Goal: Task Accomplishment & Management: Manage account settings

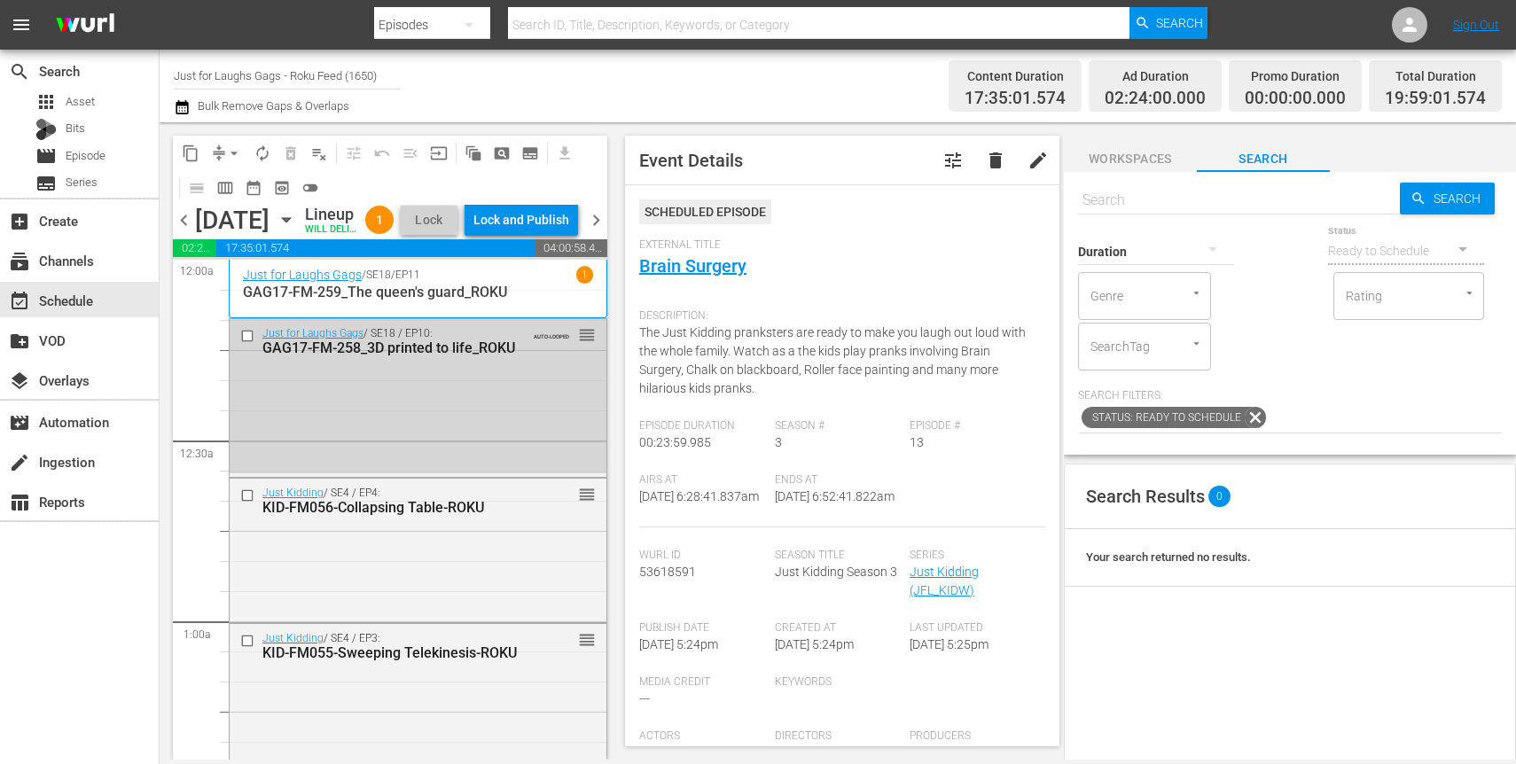
scroll to position [2274, 0]
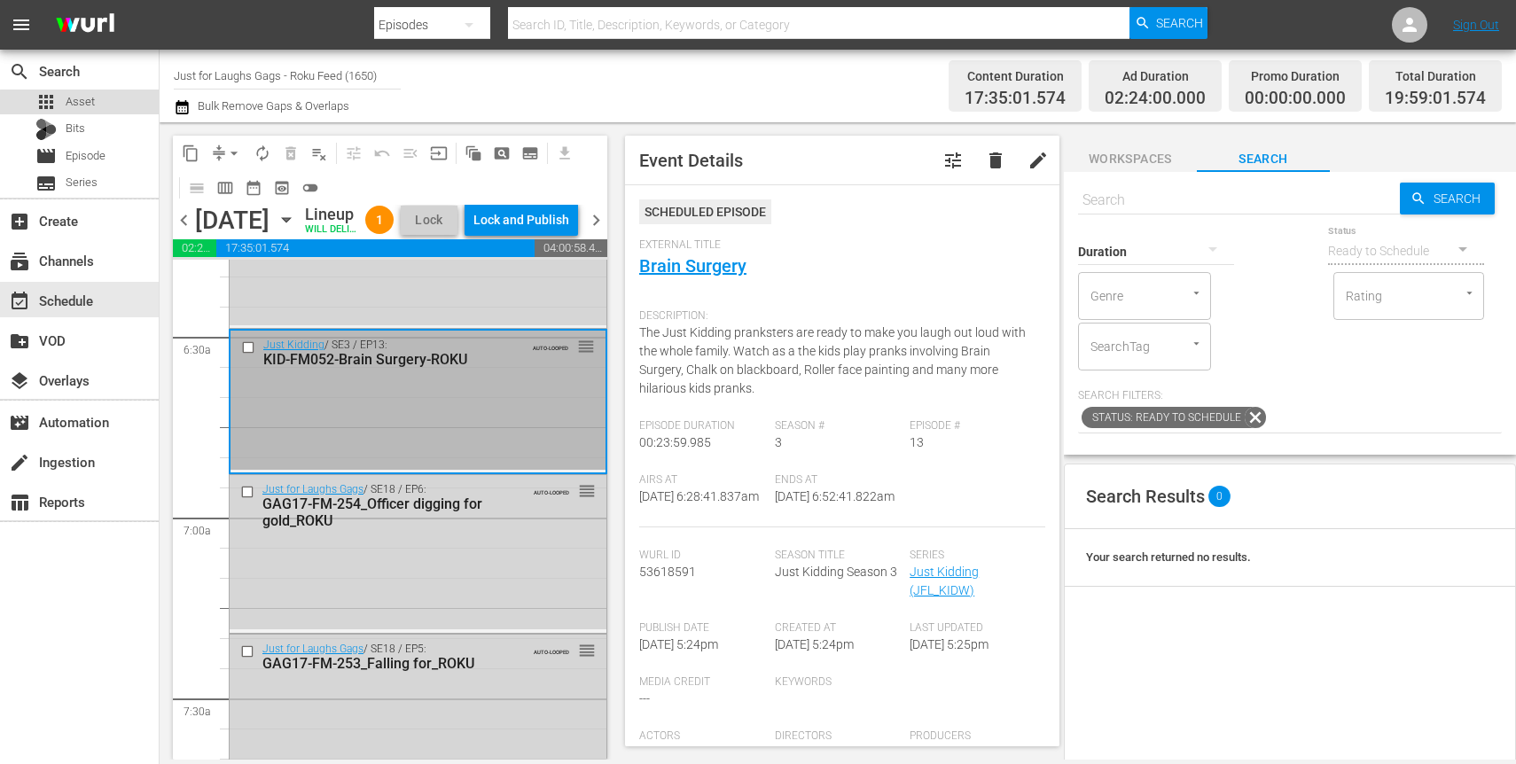
click at [90, 109] on span "Asset" at bounding box center [80, 102] width 29 height 18
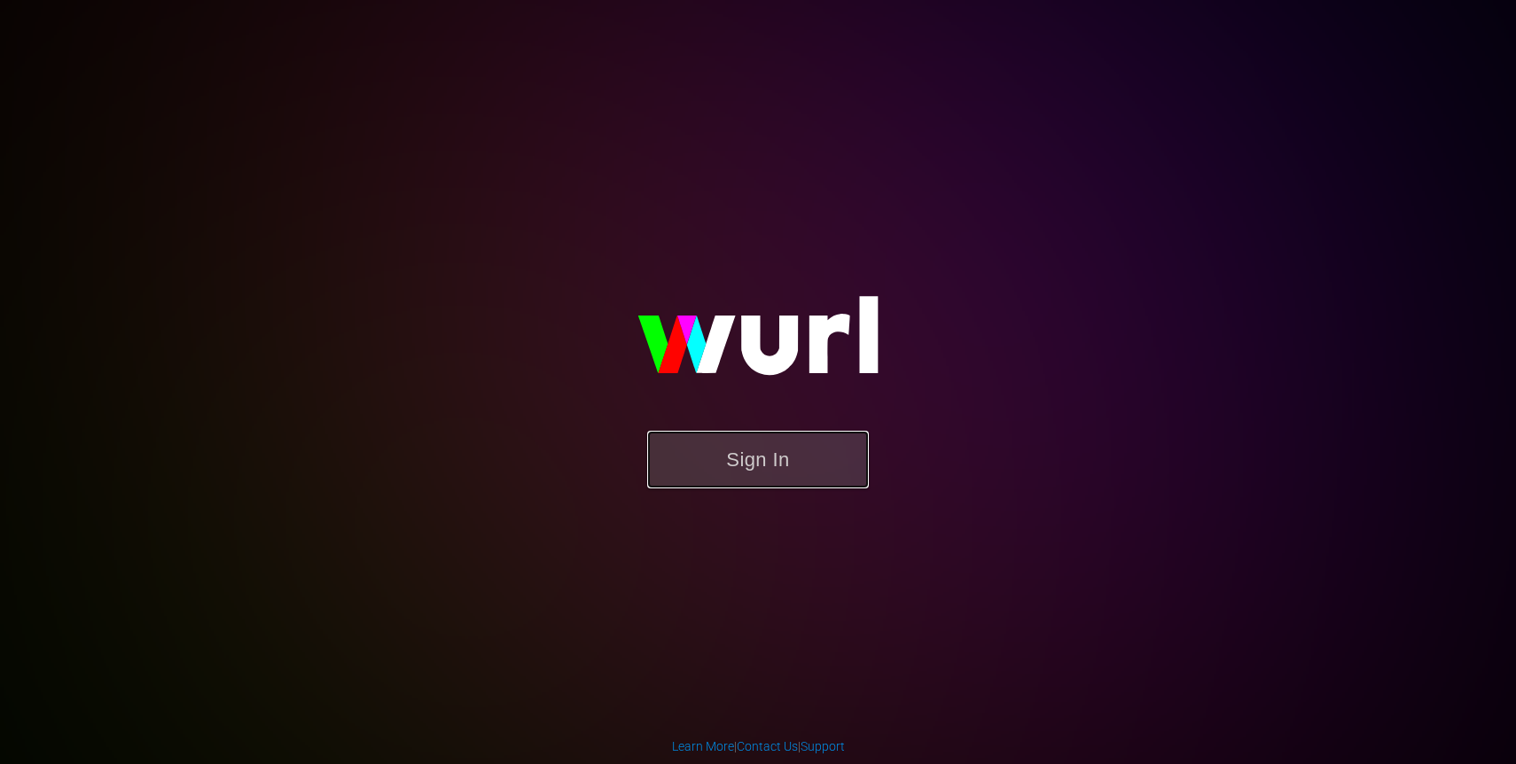
click at [767, 445] on button "Sign In" at bounding box center [758, 460] width 222 height 58
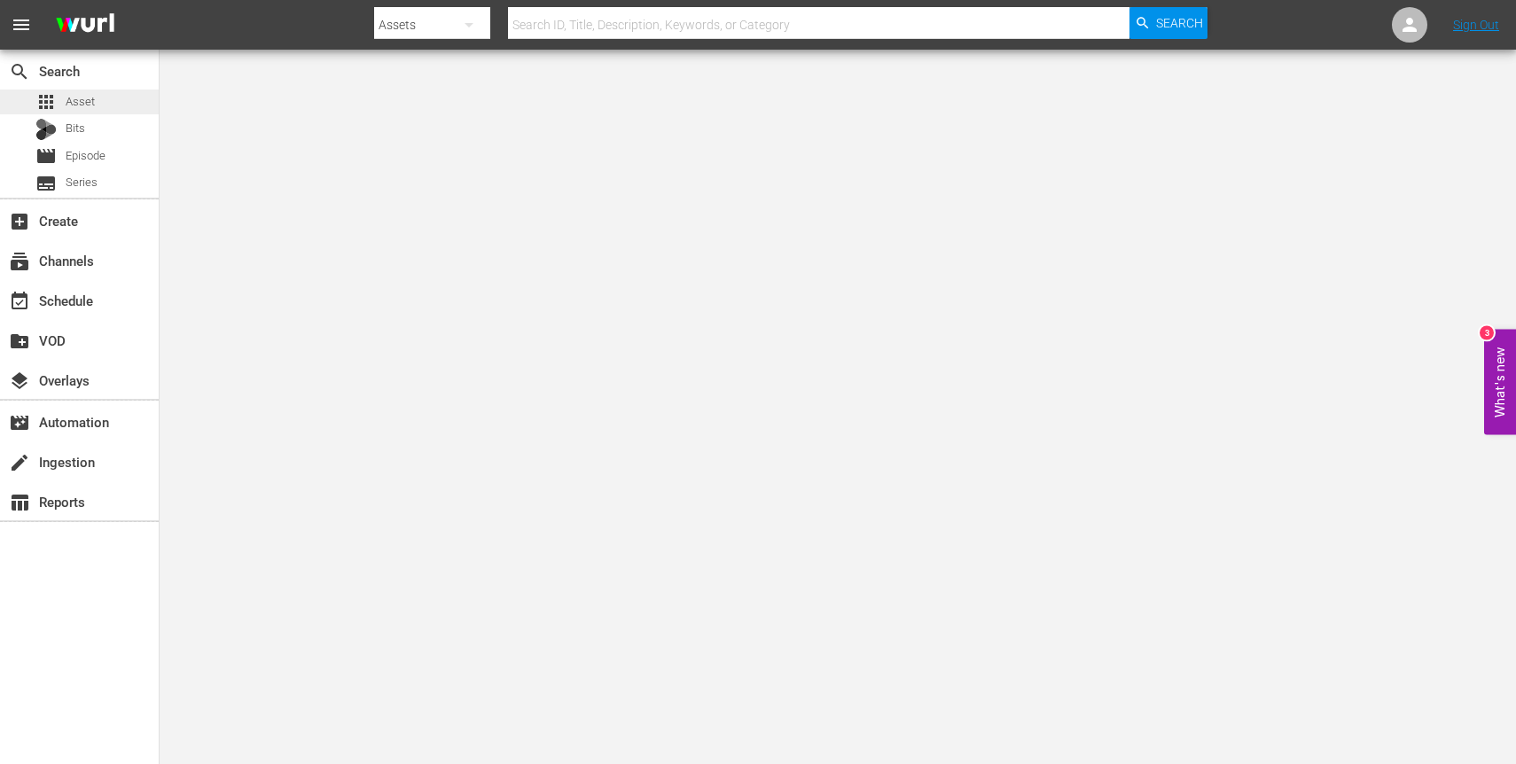
click at [97, 111] on div "apps Asset" at bounding box center [79, 102] width 159 height 25
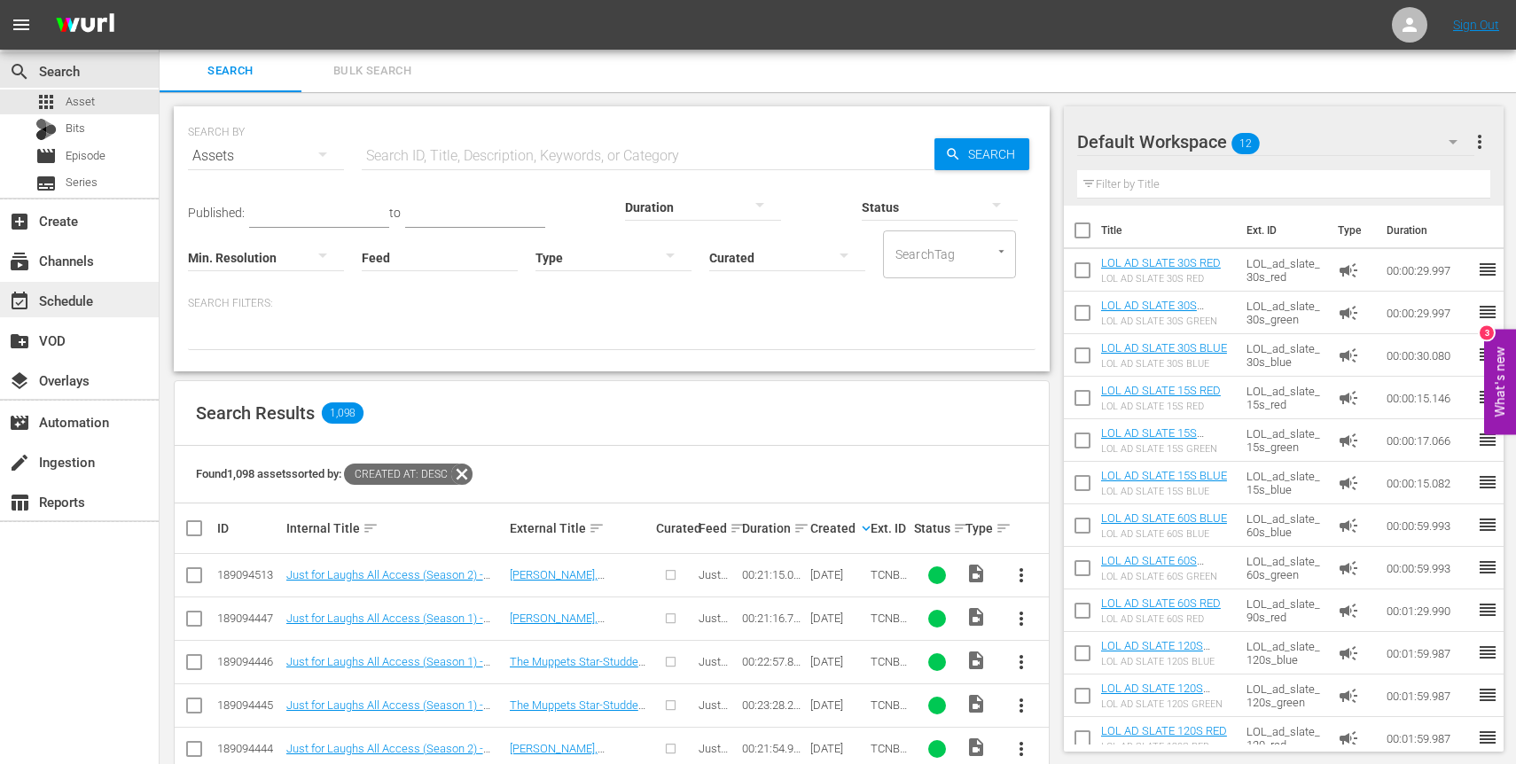
click at [88, 300] on div "event_available Schedule" at bounding box center [49, 298] width 99 height 16
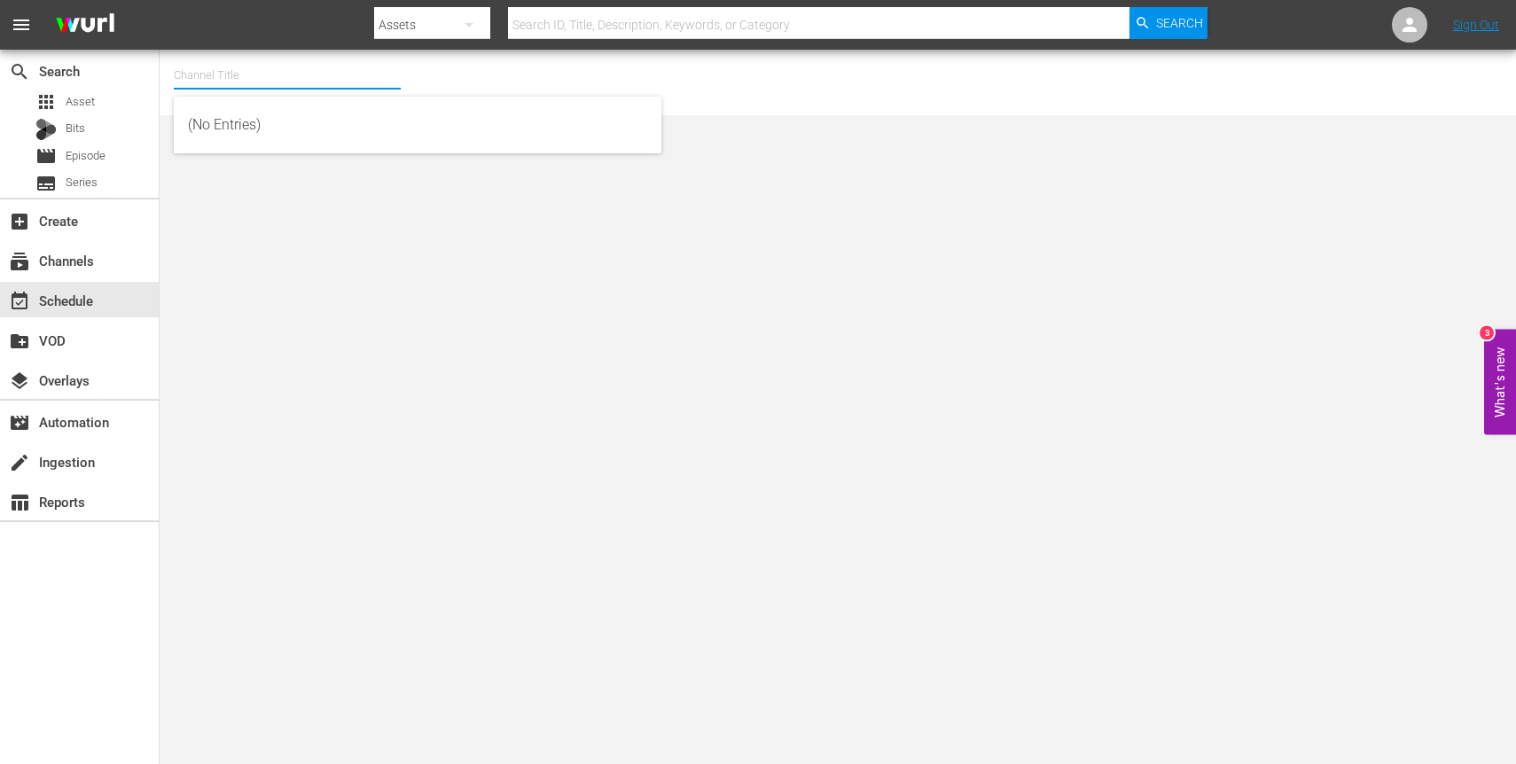
click at [324, 69] on input "text" at bounding box center [287, 75] width 227 height 43
type input "c"
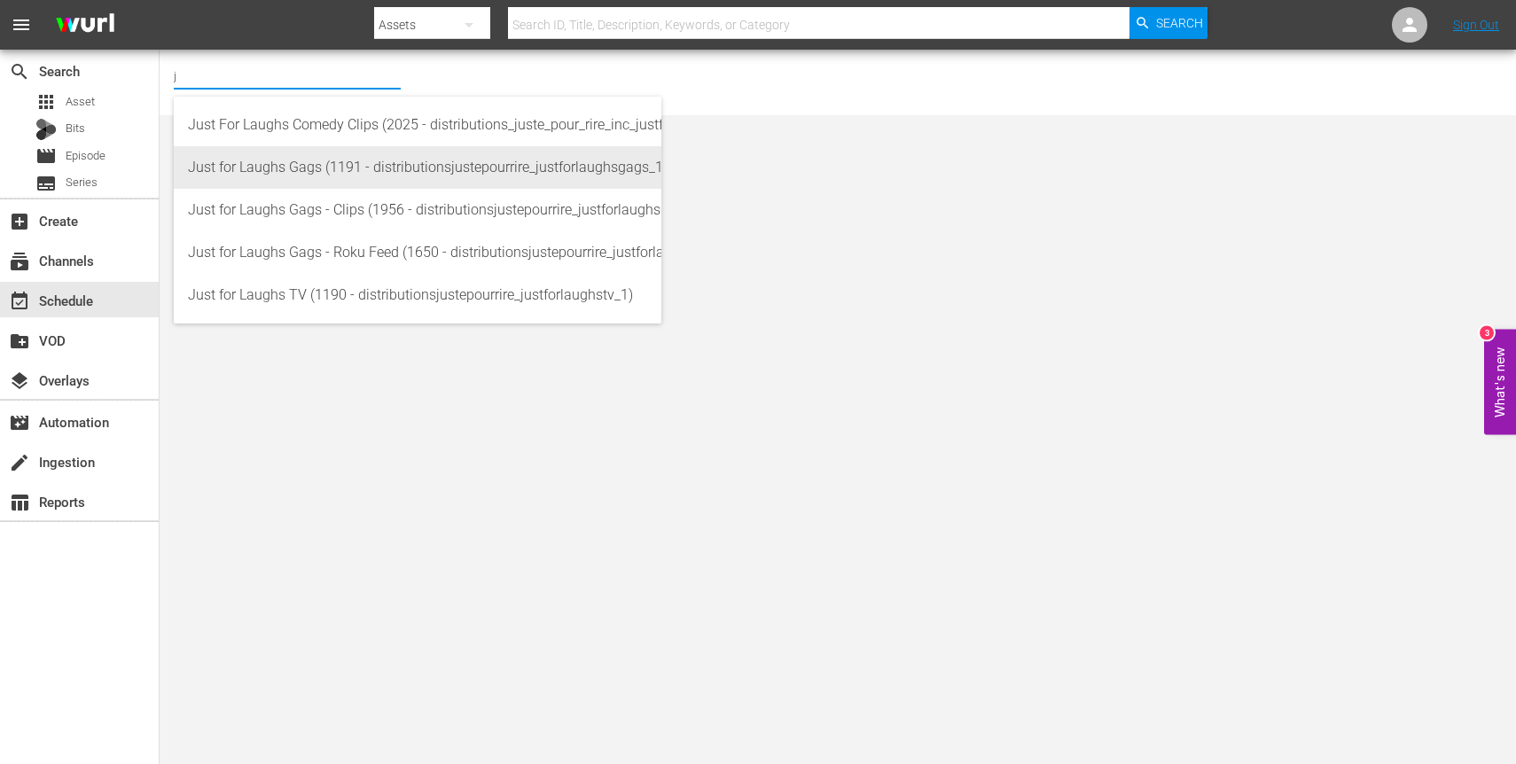
click at [348, 158] on div "Just for Laughs Gags (1191 - distributionsjustepourrire_justforlaughsgags_1)" at bounding box center [417, 167] width 459 height 43
type input "Just for Laughs Gags (1191 - distributionsjustepourrire_justforlaughsgags_1)"
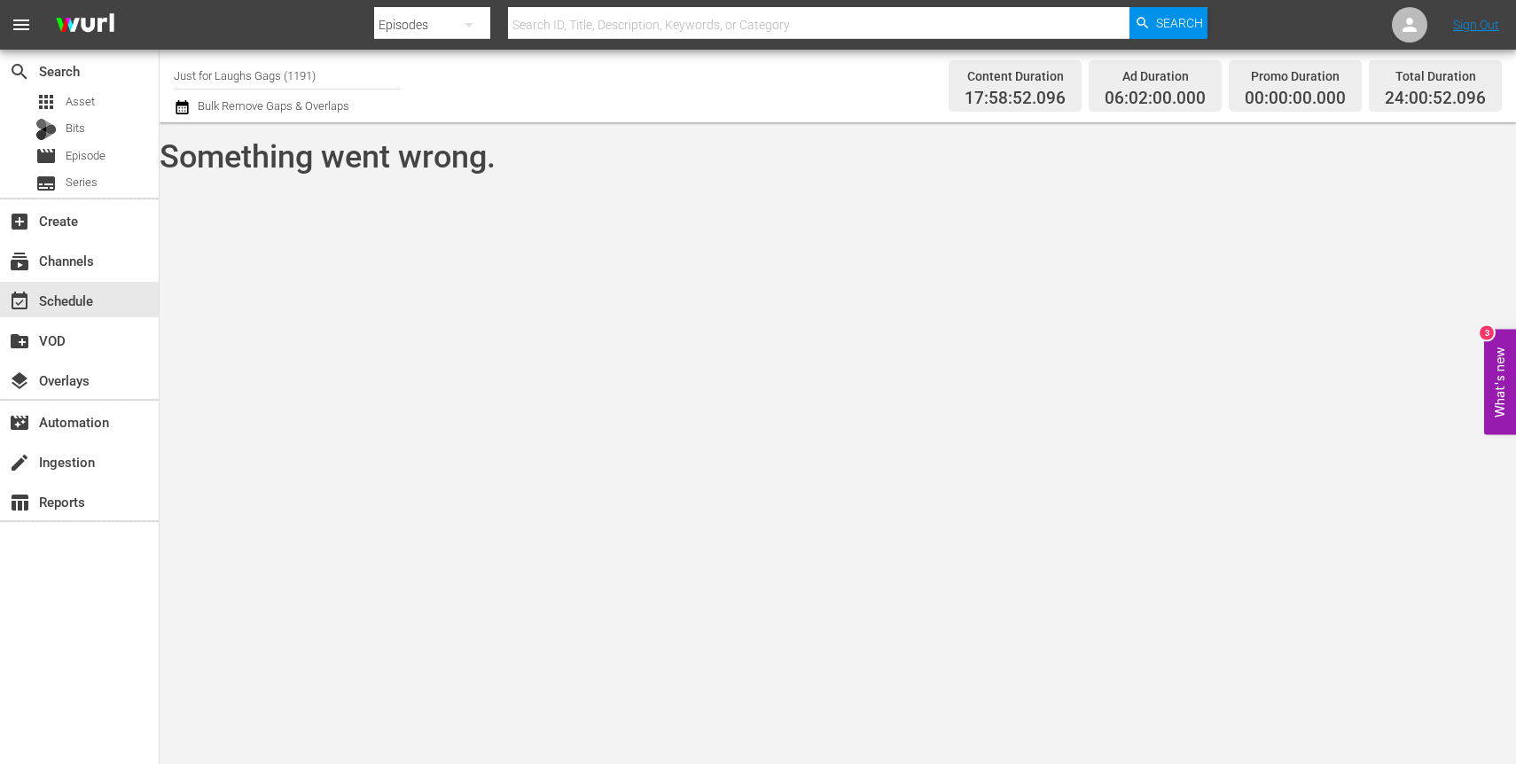
click at [303, 76] on input "Just for Laughs Gags (1191)" at bounding box center [287, 75] width 227 height 43
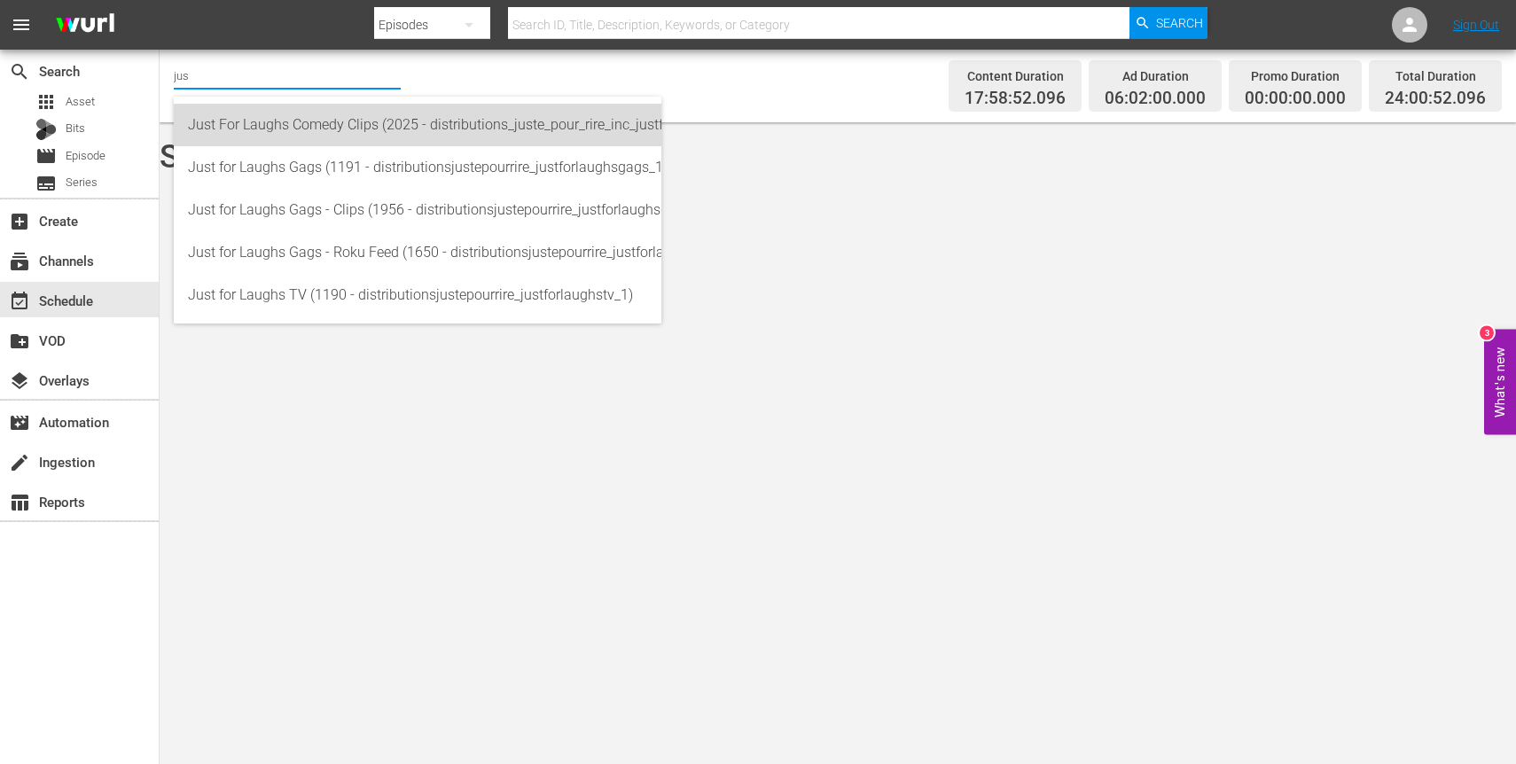
click at [394, 134] on div "Just For Laughs Comedy Clips (2025 - distributions_juste_pour_rire_inc_justforl…" at bounding box center [417, 125] width 459 height 43
type input "Just For Laughs Comedy Clips (2025 - distributions_juste_pour_rire_inc_justforl…"
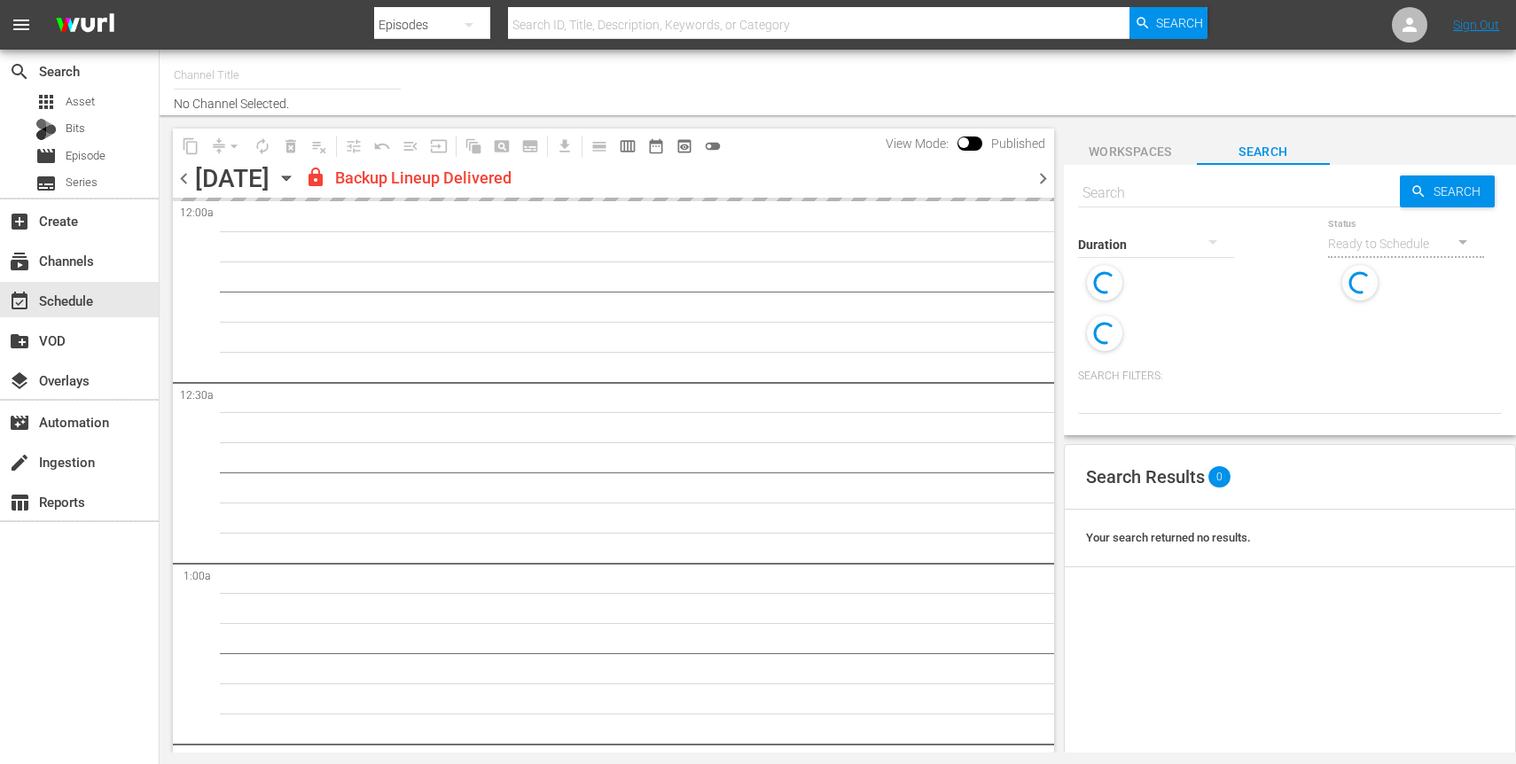
type input "Just For Laughs Comedy Clips (2025)"
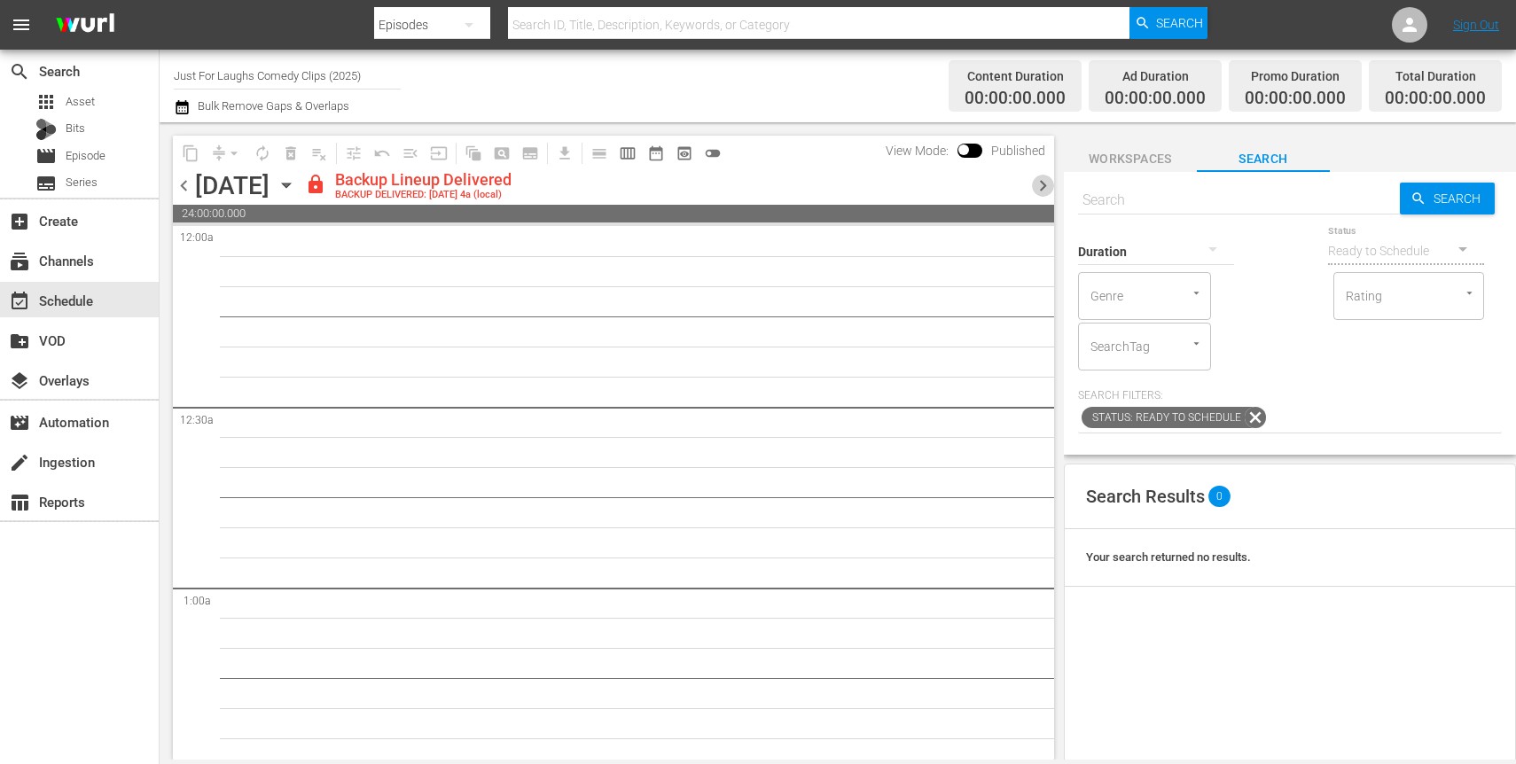
click at [1042, 190] on span "chevron_right" at bounding box center [1043, 186] width 22 height 22
click at [1045, 187] on span "chevron_right" at bounding box center [1043, 186] width 22 height 22
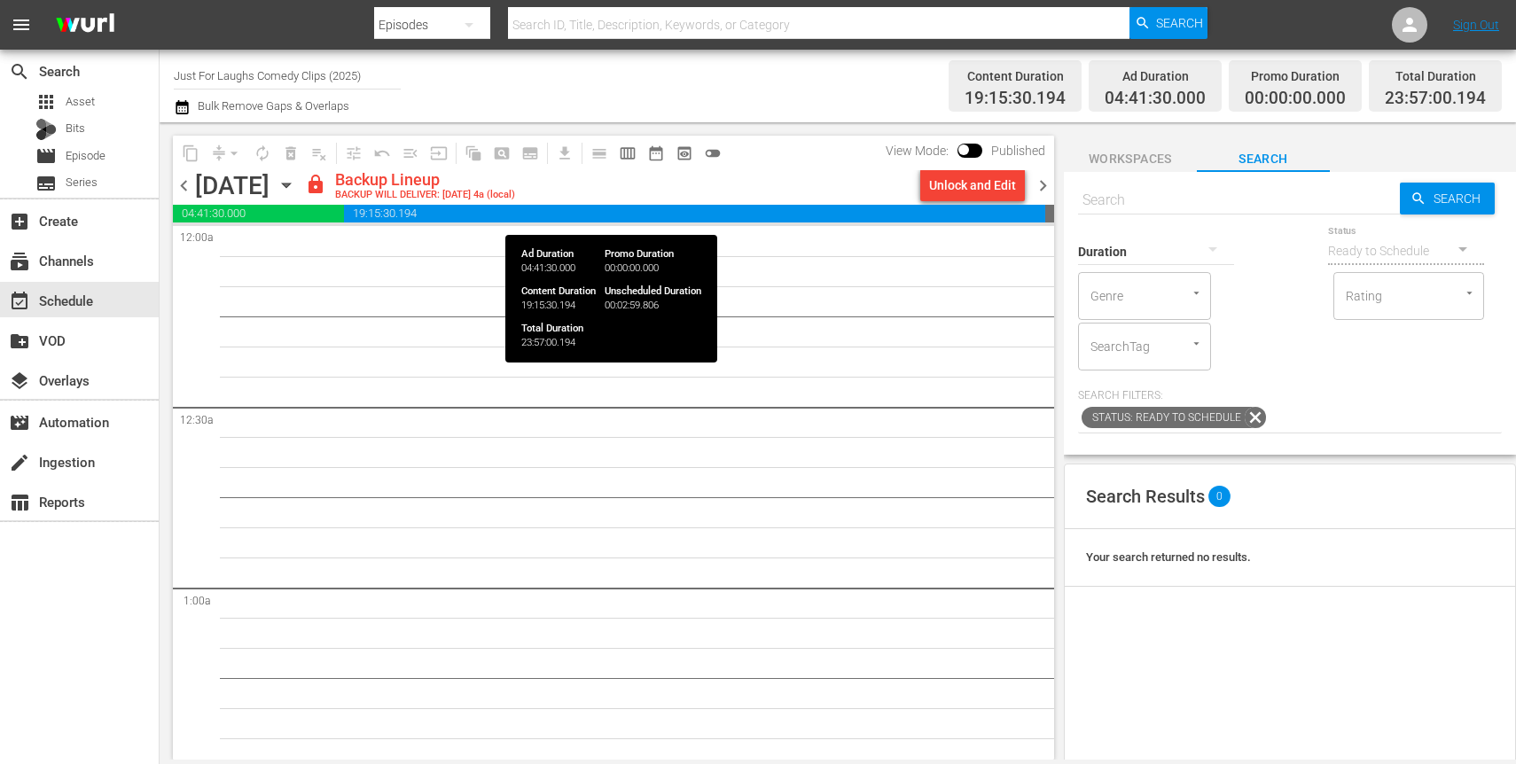
click at [1008, 209] on span "19:15:30.194" at bounding box center [694, 214] width 701 height 18
click at [971, 207] on span "19:15:30.194" at bounding box center [694, 214] width 701 height 18
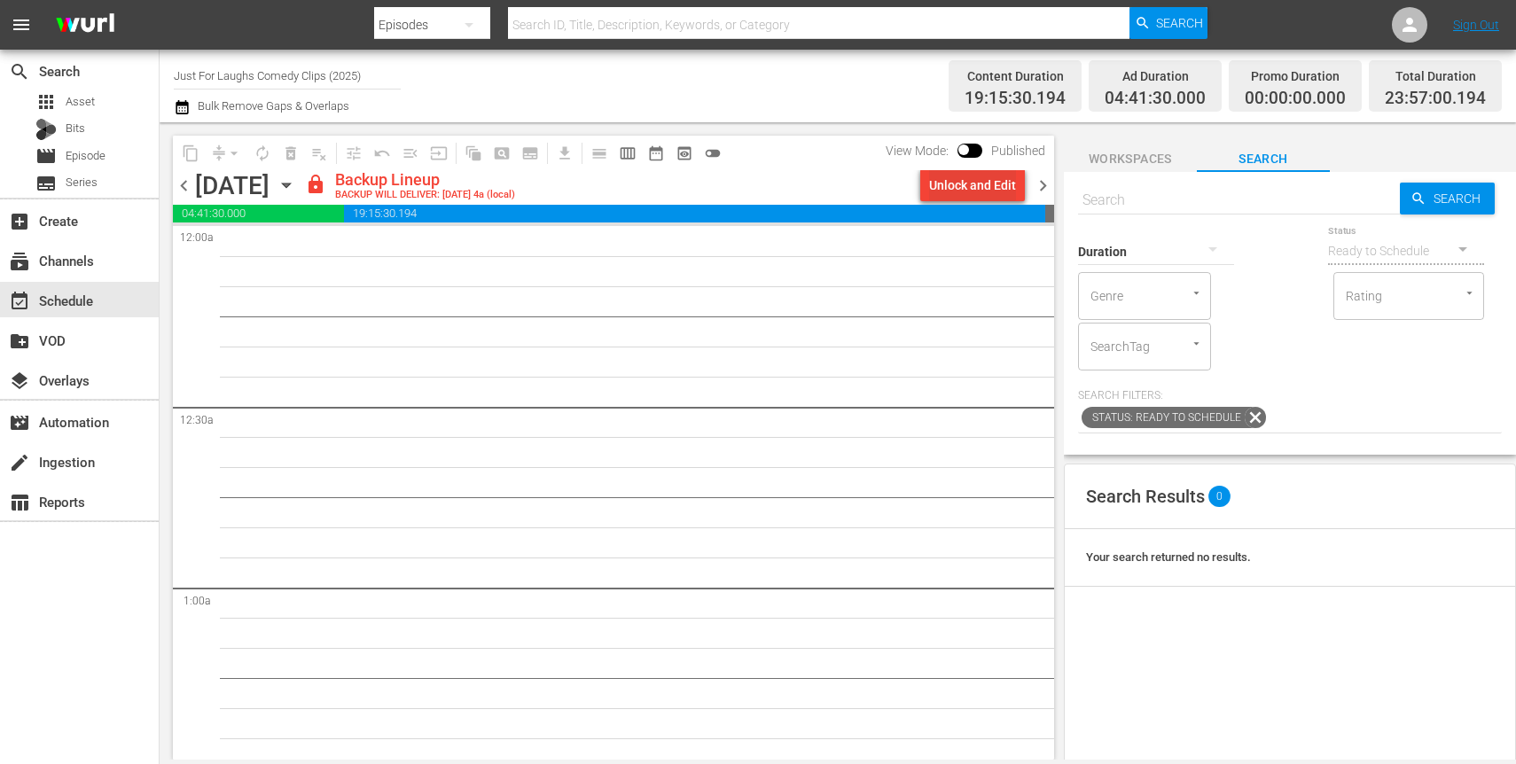
click at [975, 191] on div "Unlock and Edit" at bounding box center [972, 185] width 87 height 32
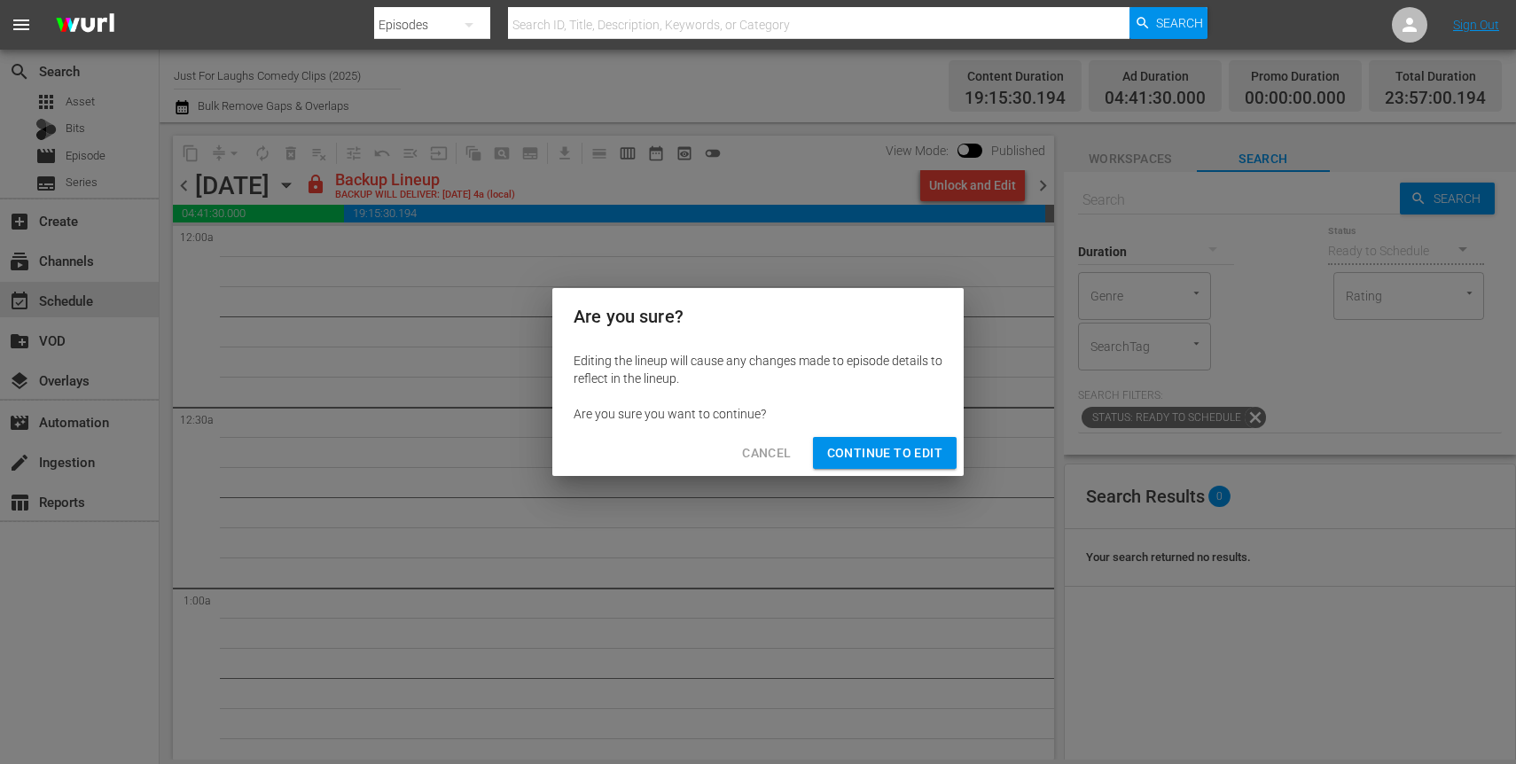
click at [875, 463] on span "Continue to Edit" at bounding box center [884, 453] width 115 height 22
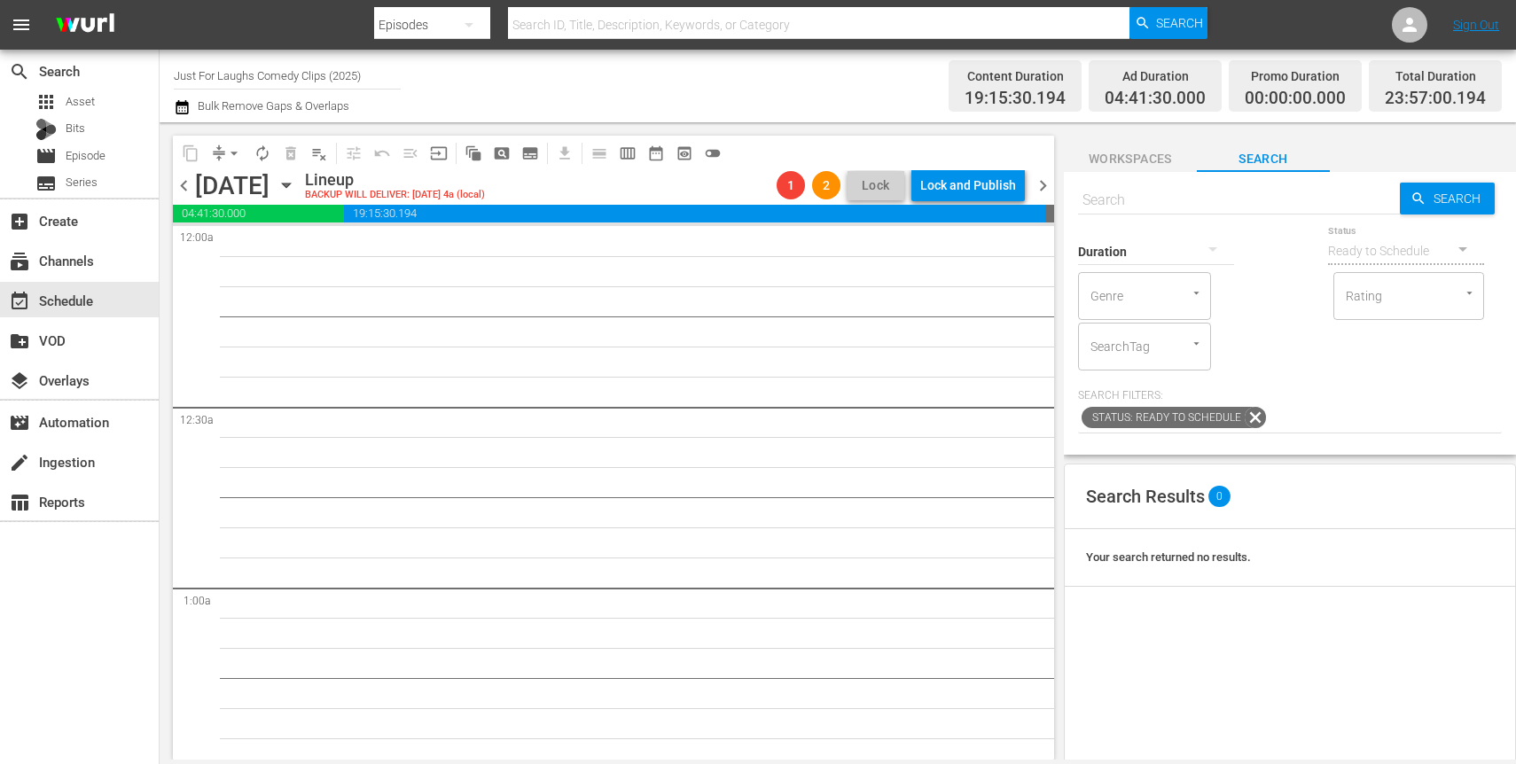
click at [1045, 185] on span "chevron_right" at bounding box center [1043, 186] width 22 height 22
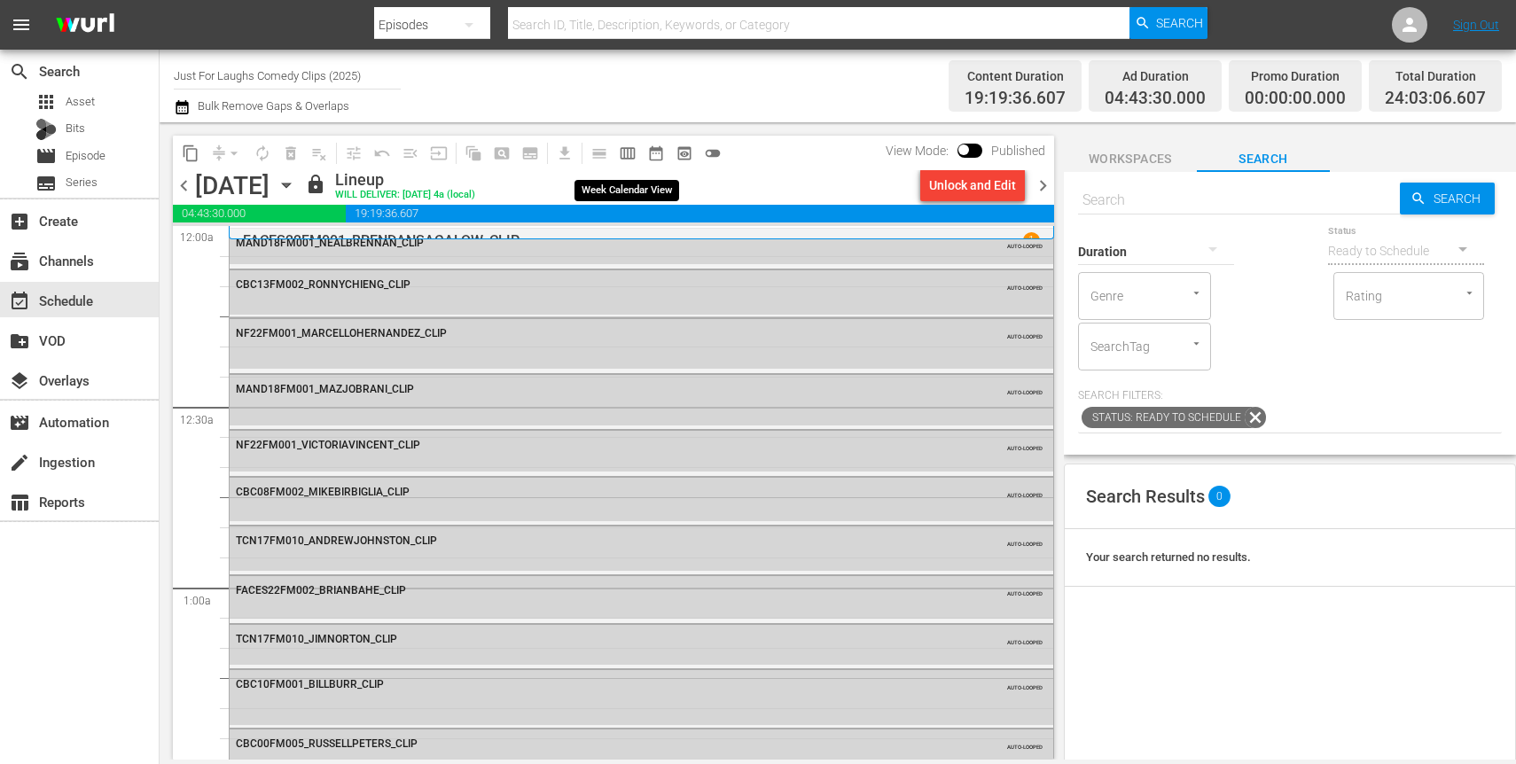
click at [637, 146] on button "calendar_view_week_outlined" at bounding box center [628, 153] width 28 height 28
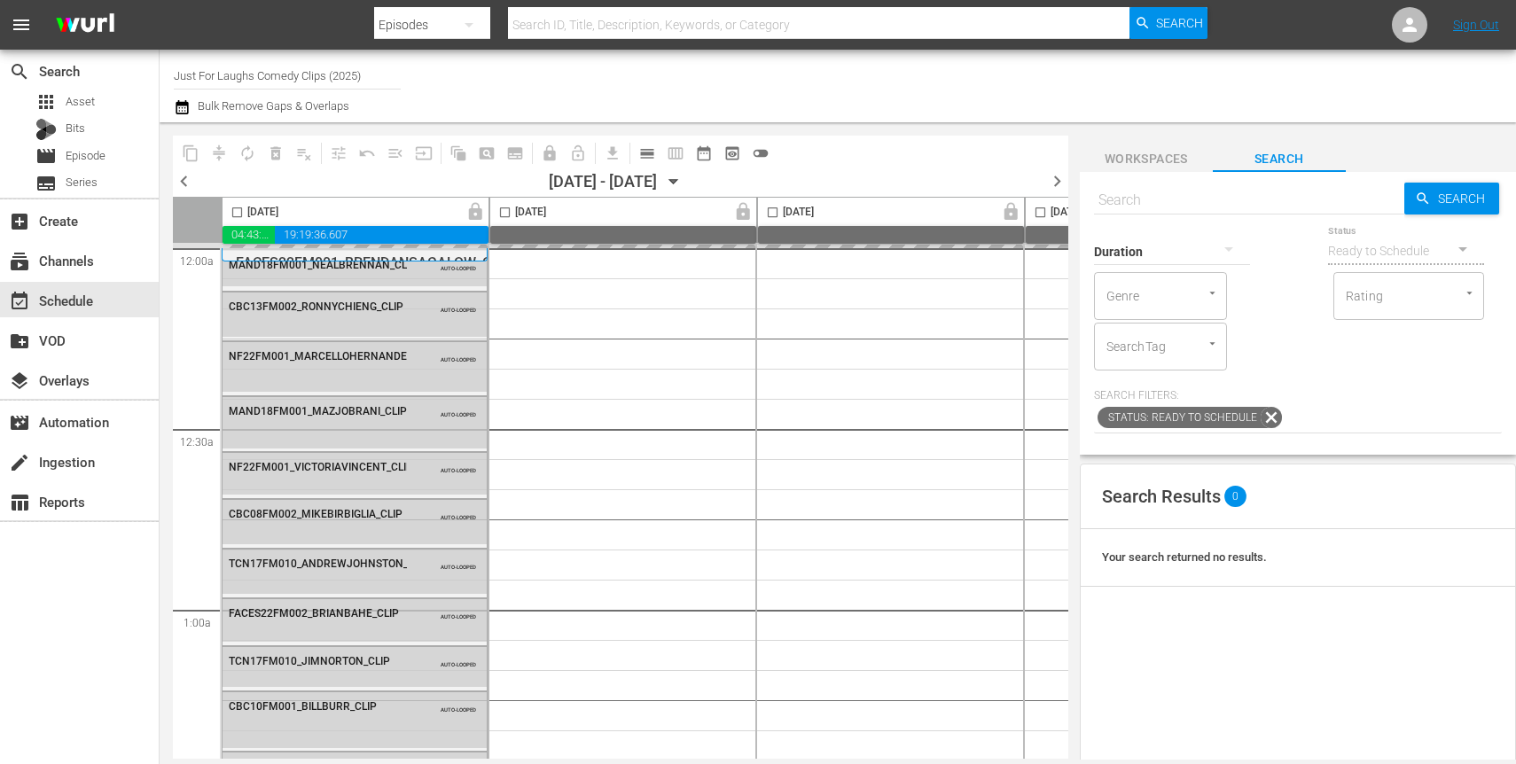
click at [1301, 168] on span "Search" at bounding box center [1279, 159] width 133 height 22
click at [1170, 158] on span "Workspaces" at bounding box center [1146, 159] width 133 height 22
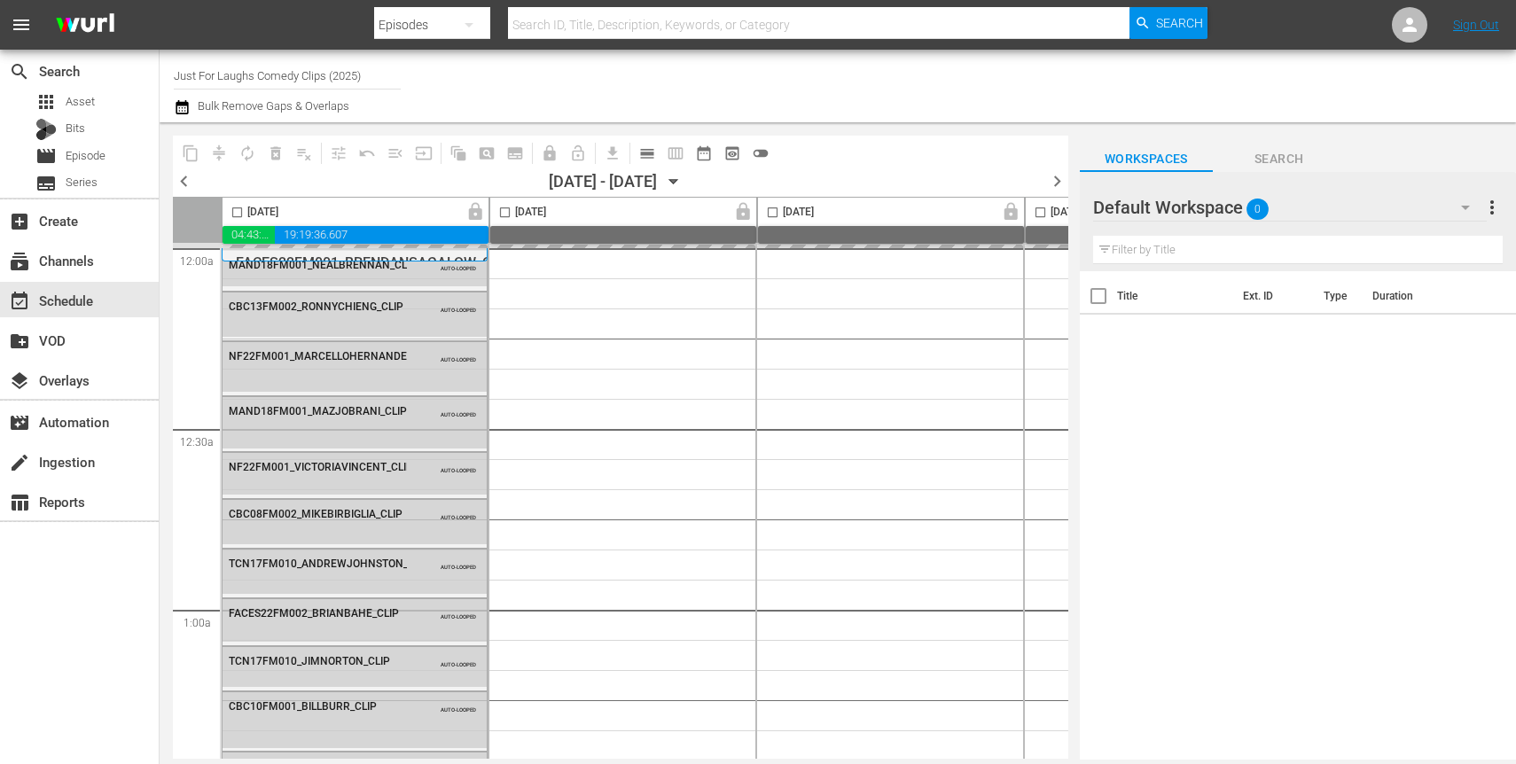
click at [1431, 113] on div at bounding box center [1200, 86] width 604 height 64
click at [188, 179] on span "chevron_left" at bounding box center [184, 181] width 22 height 22
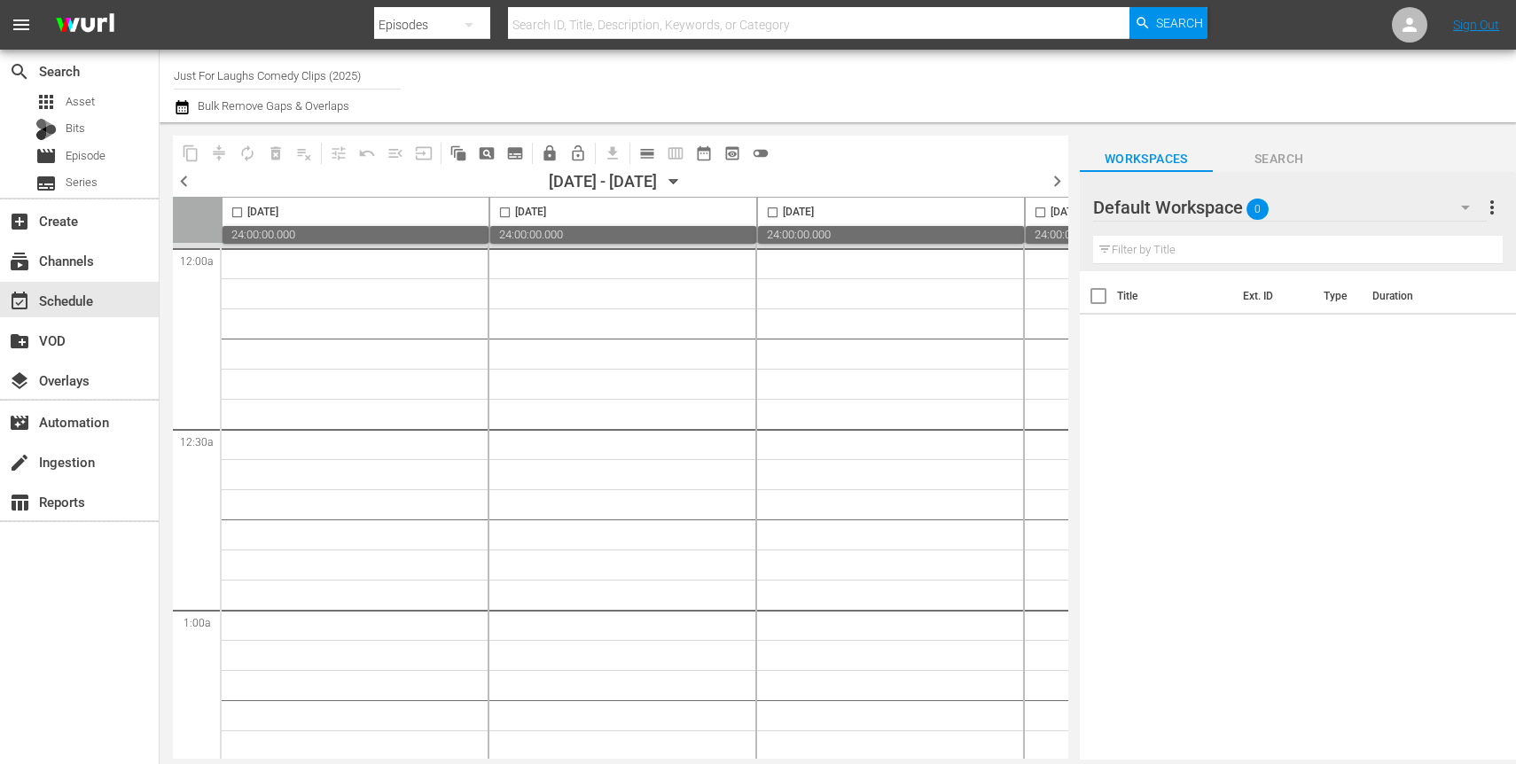
click at [1057, 179] on span "chevron_right" at bounding box center [1057, 181] width 22 height 22
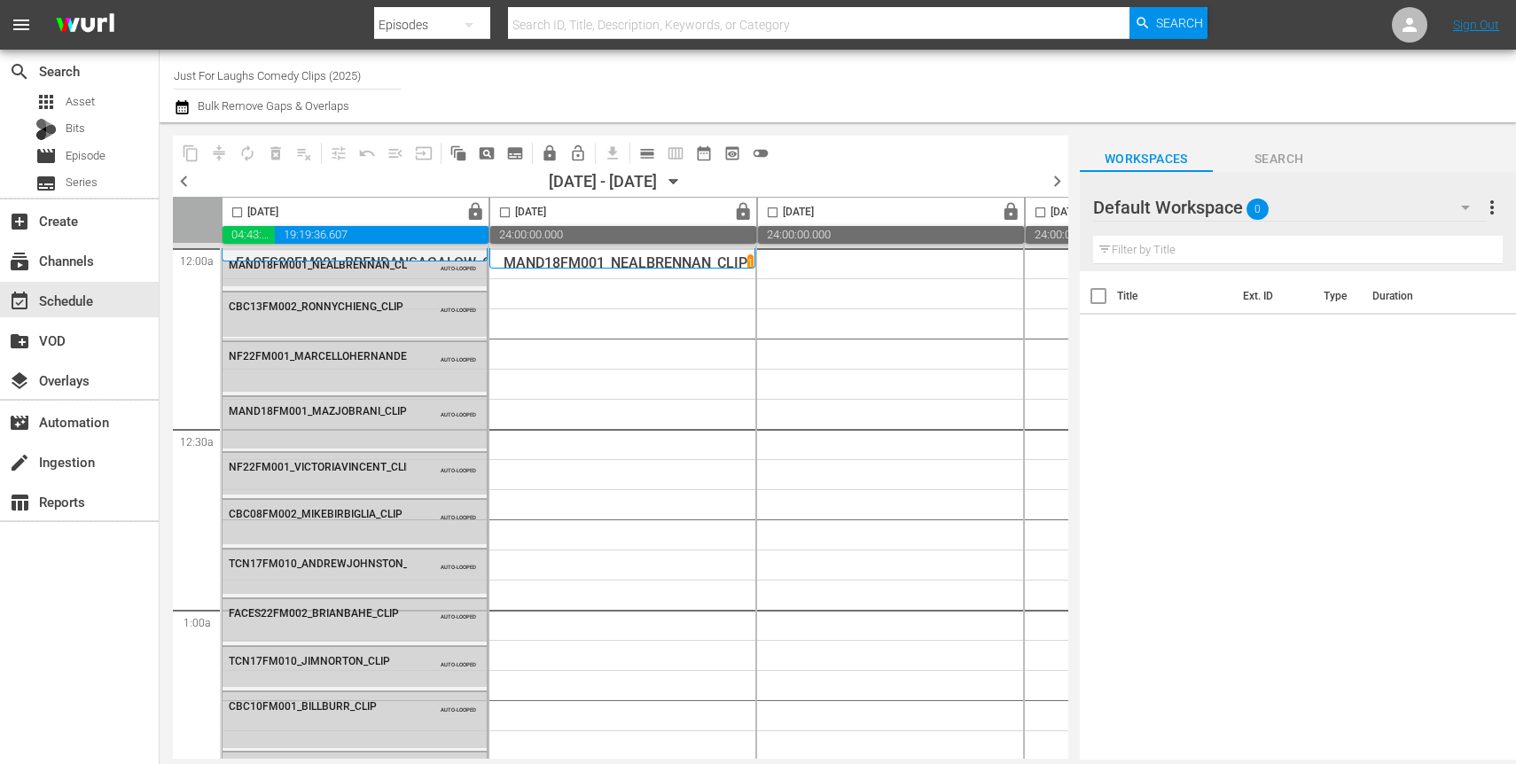
click at [183, 184] on span "chevron_left" at bounding box center [184, 181] width 22 height 22
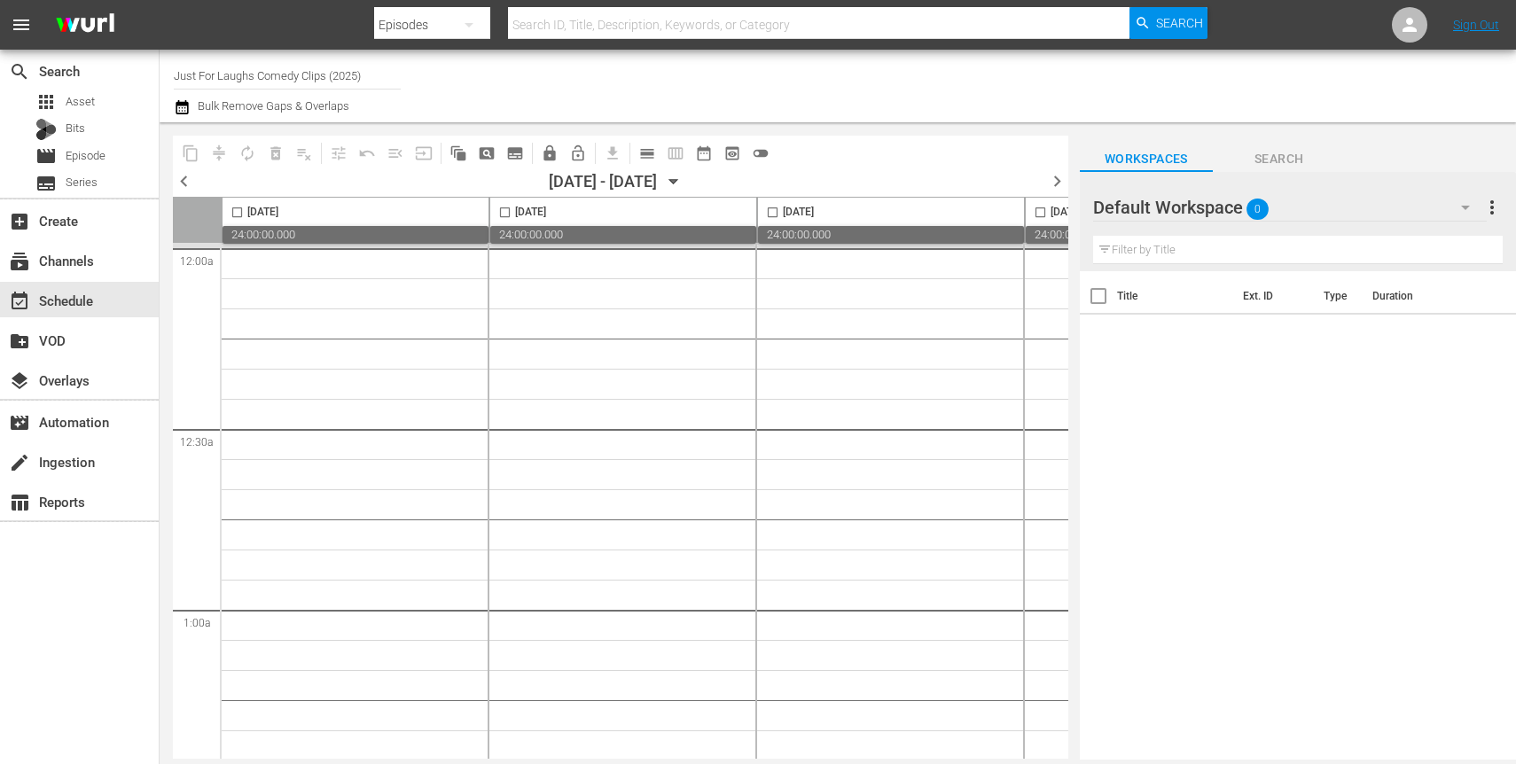
click at [1056, 174] on span "chevron_right" at bounding box center [1057, 181] width 22 height 22
click at [188, 180] on span "chevron_left" at bounding box center [184, 181] width 22 height 22
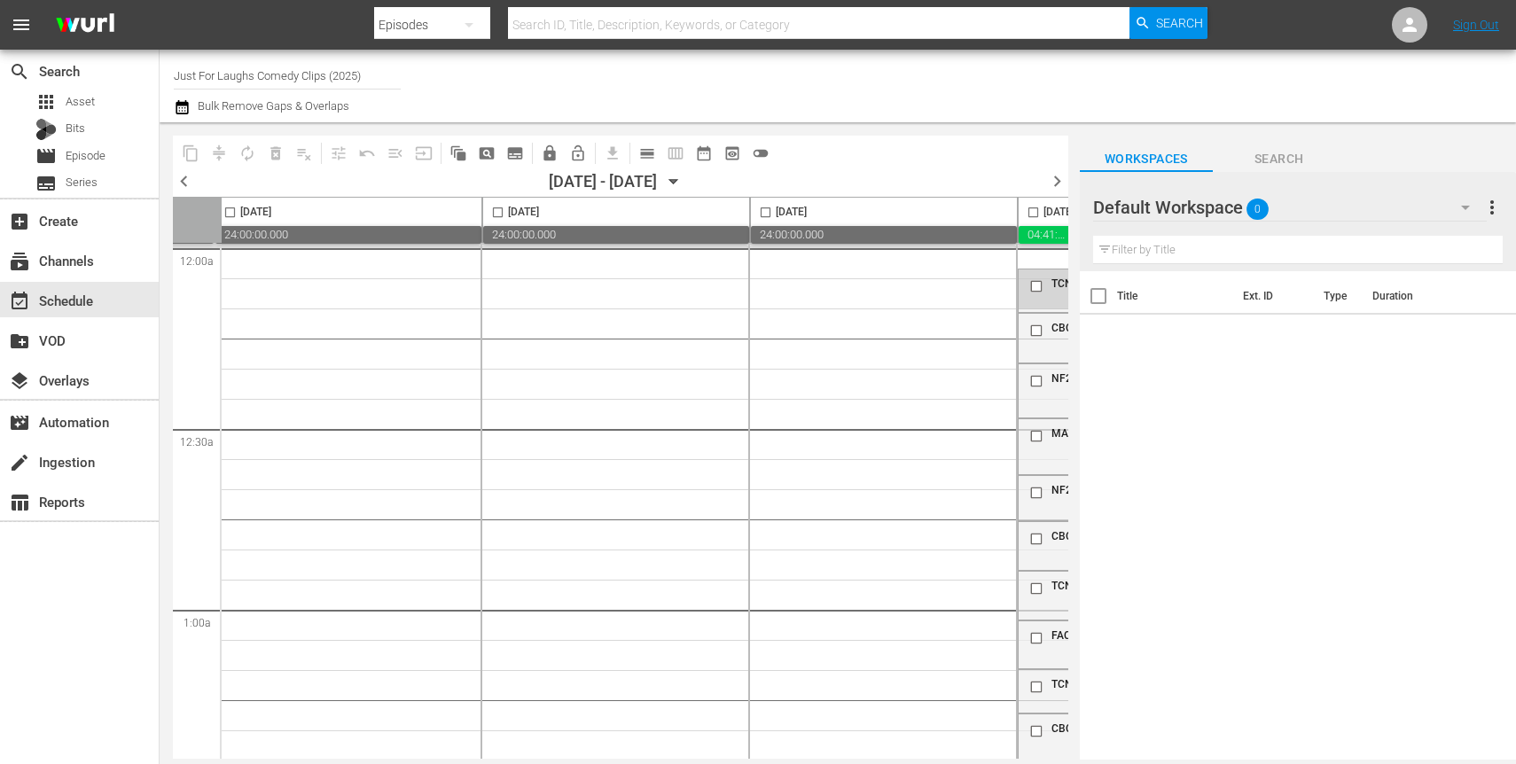
scroll to position [0, 1035]
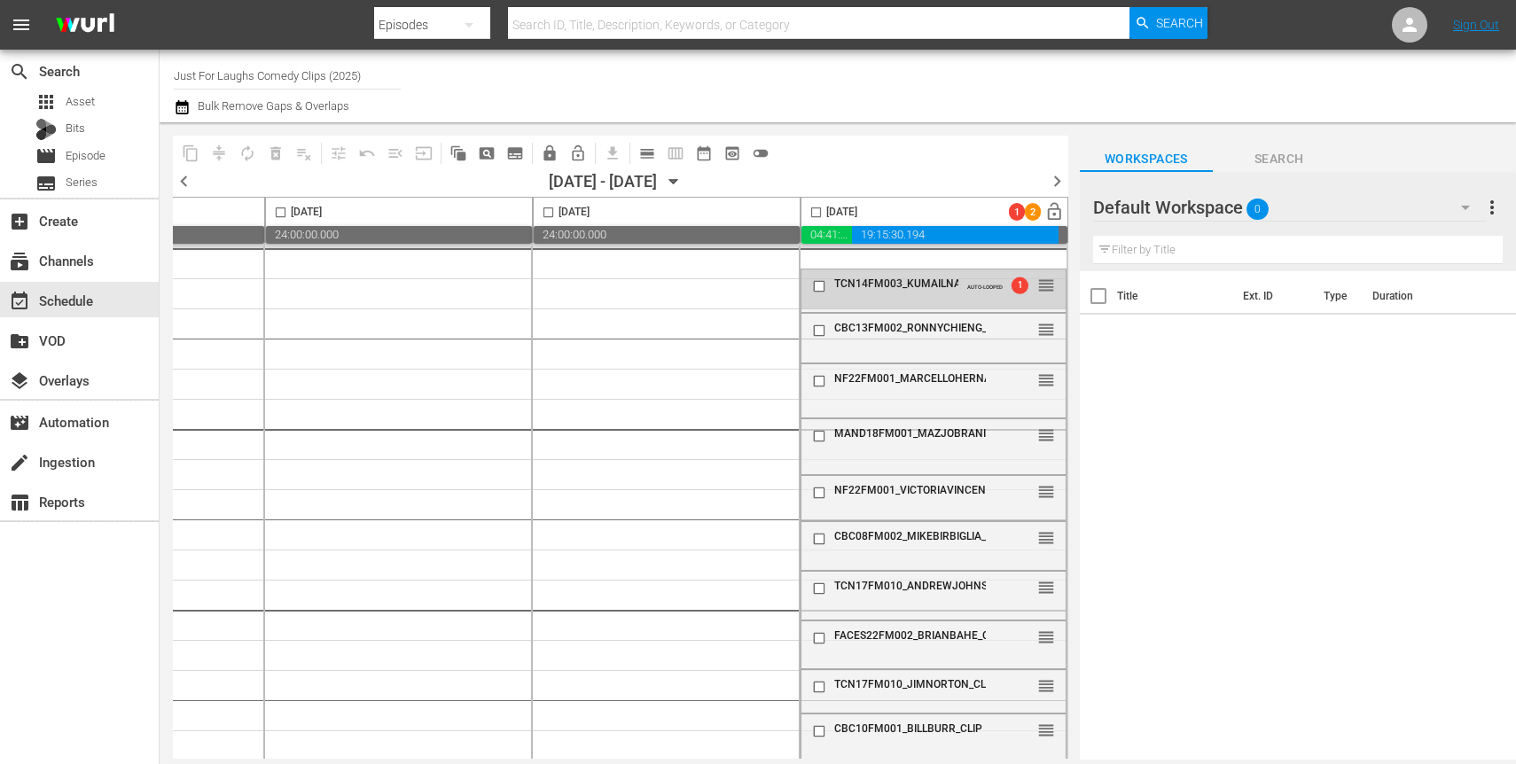
click at [807, 213] on input "checkbox" at bounding box center [816, 216] width 20 height 20
checkbox input "true"
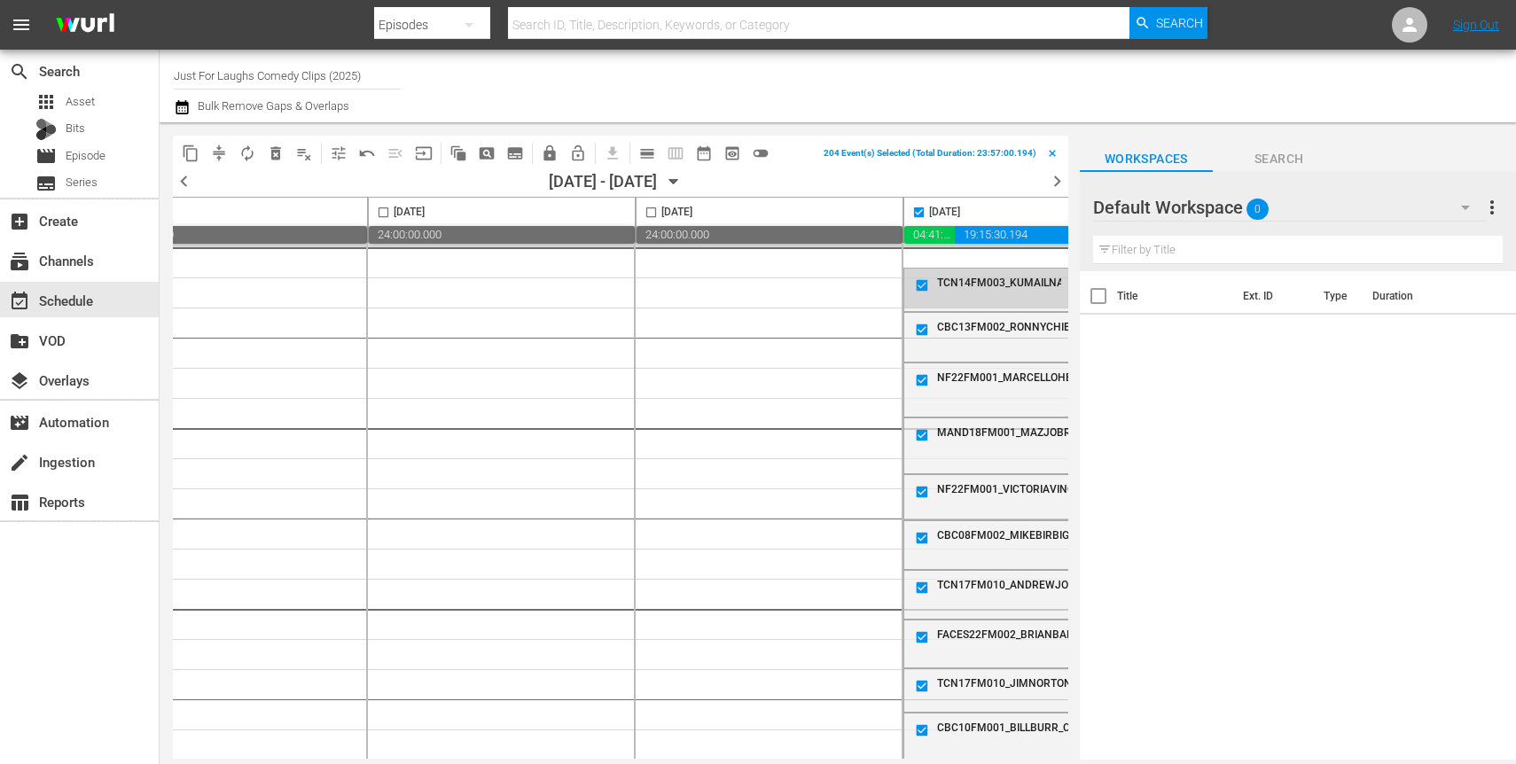
scroll to position [1, 871]
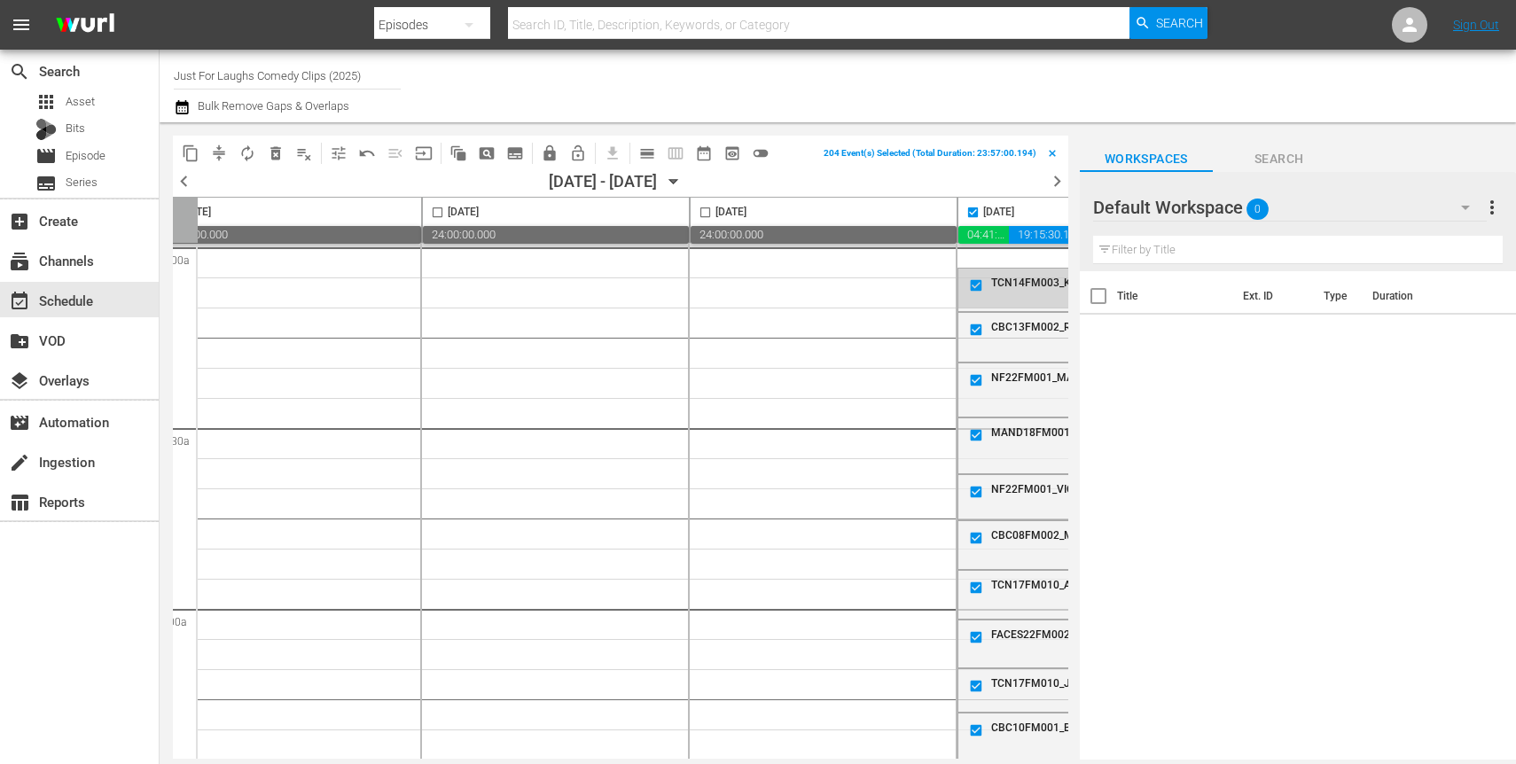
click at [673, 207] on div "Saturday, August 16th" at bounding box center [556, 212] width 266 height 28
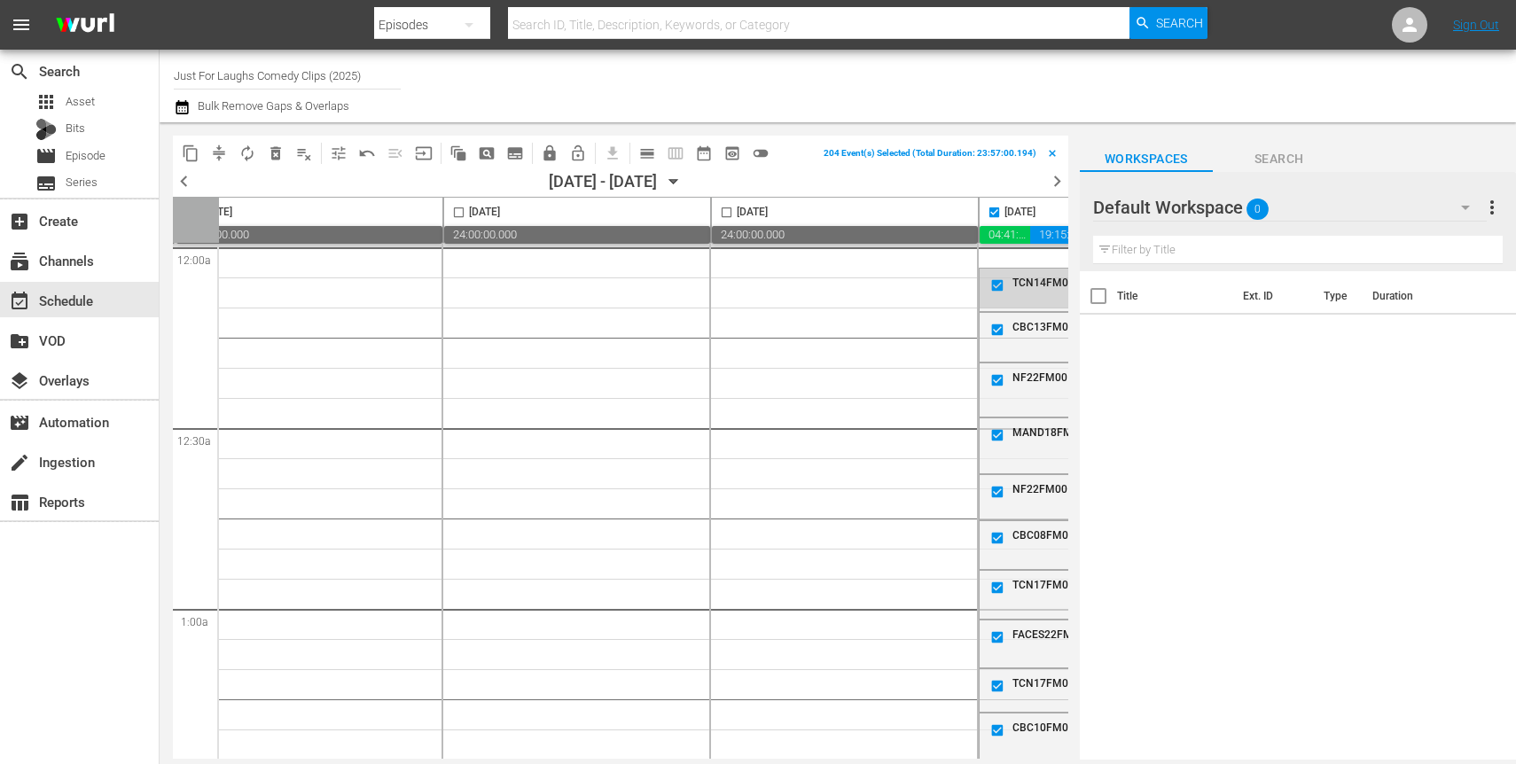
scroll to position [1, 1035]
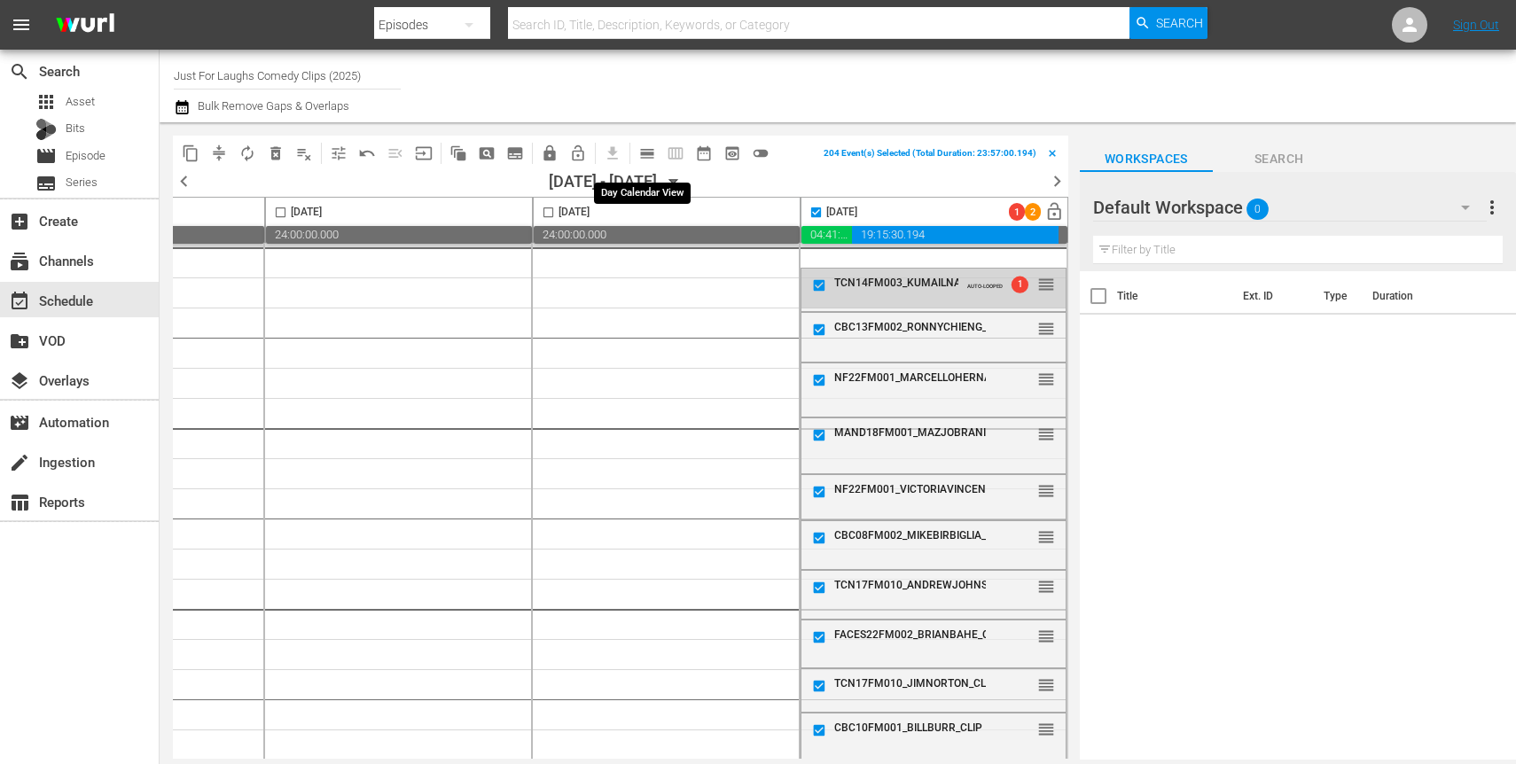
click at [651, 152] on span "calendar_view_day_outlined" at bounding box center [647, 154] width 18 height 18
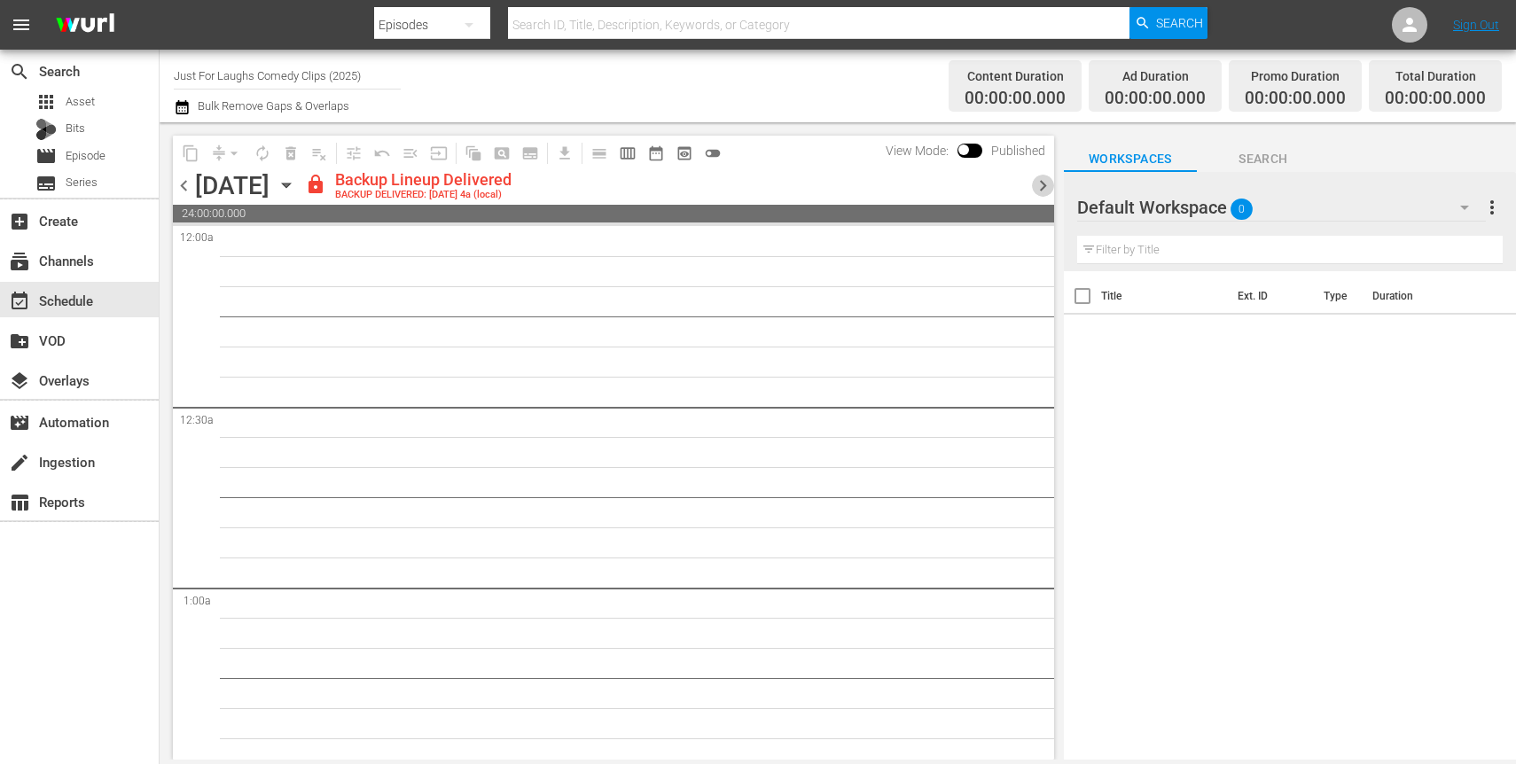
click at [1044, 192] on span "chevron_right" at bounding box center [1043, 186] width 22 height 22
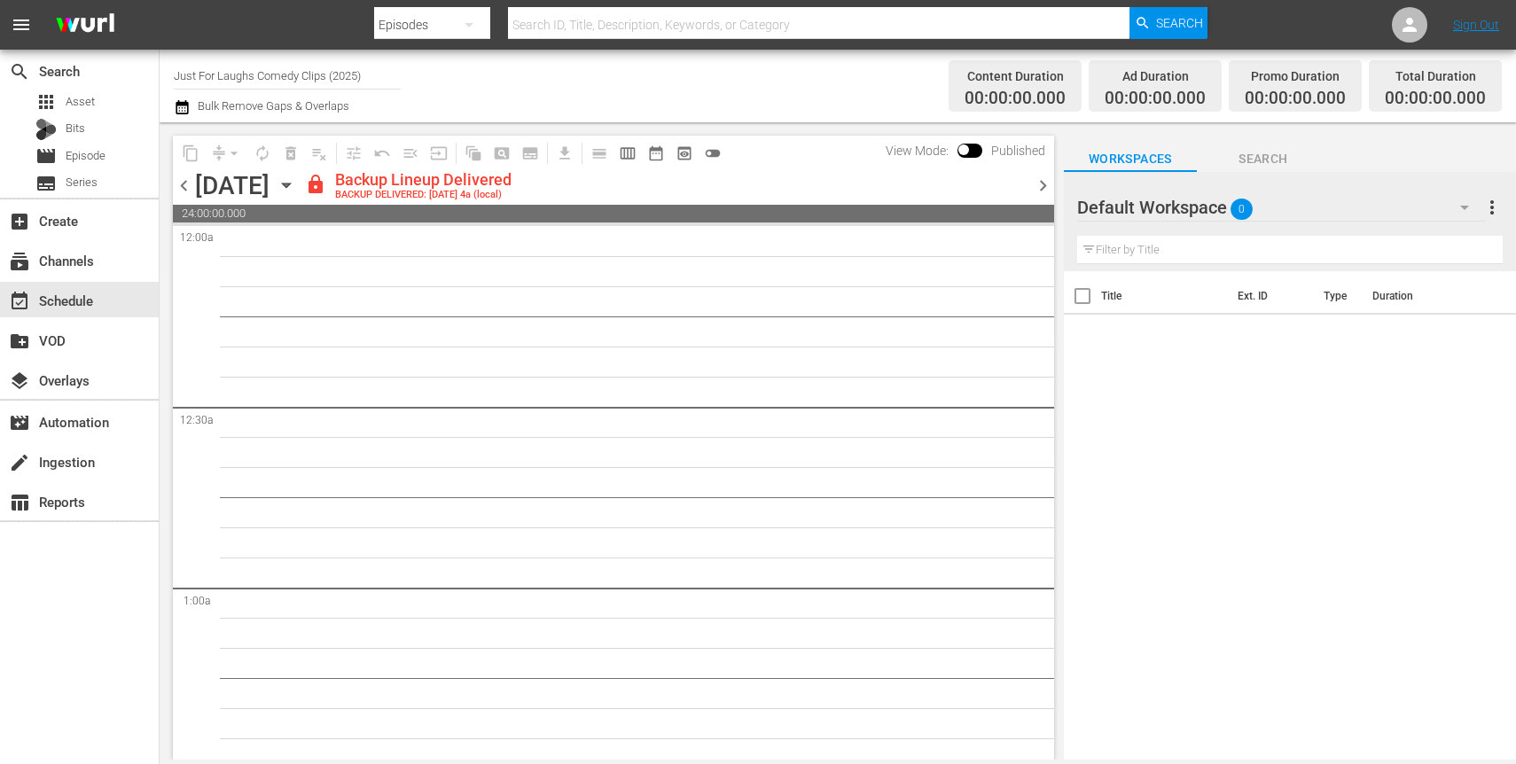
click at [1044, 192] on span "chevron_right" at bounding box center [1043, 186] width 22 height 22
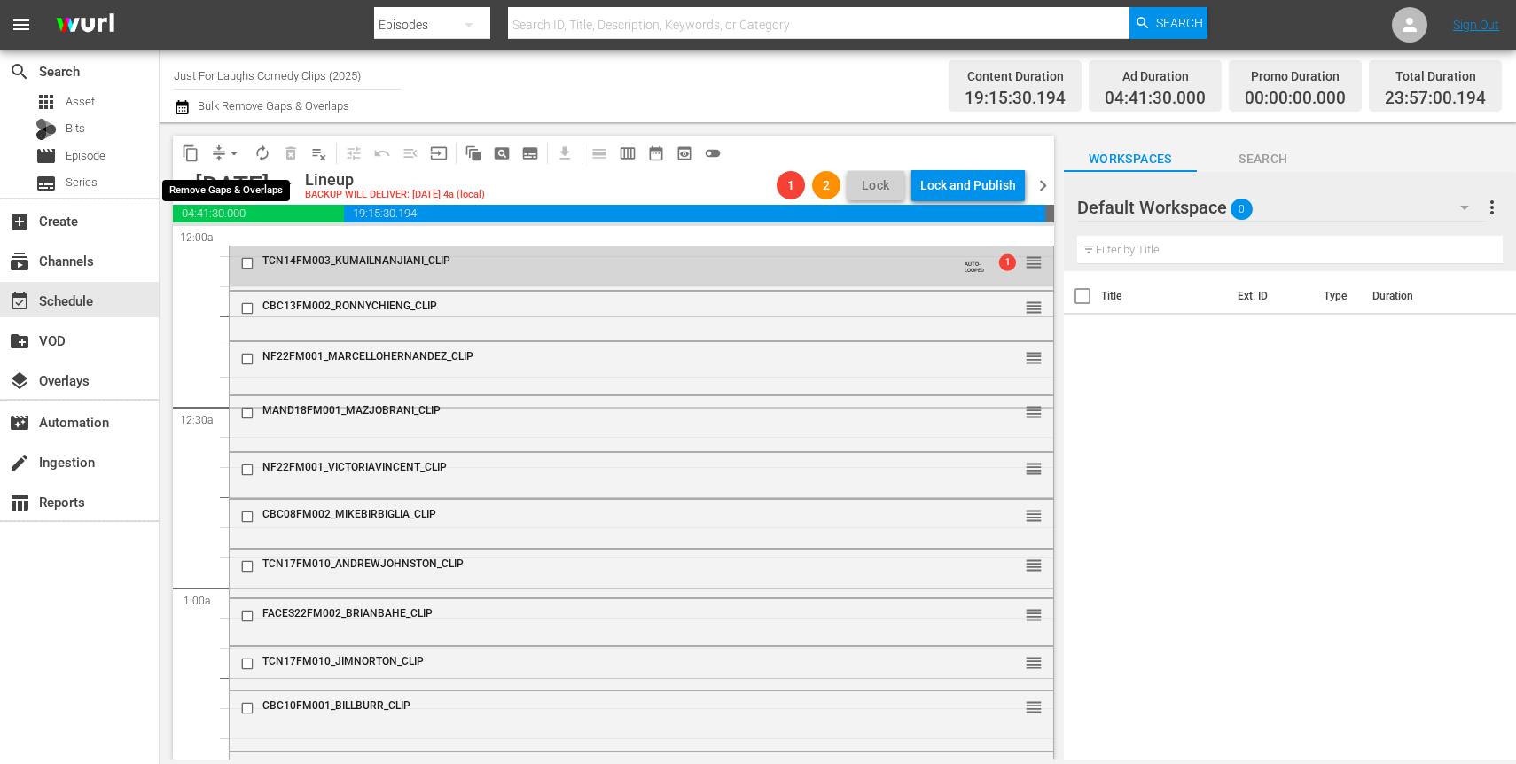
click at [222, 150] on button "arrow_drop_down" at bounding box center [234, 153] width 28 height 28
click at [235, 210] on li "Align to First Episode" at bounding box center [234, 218] width 146 height 29
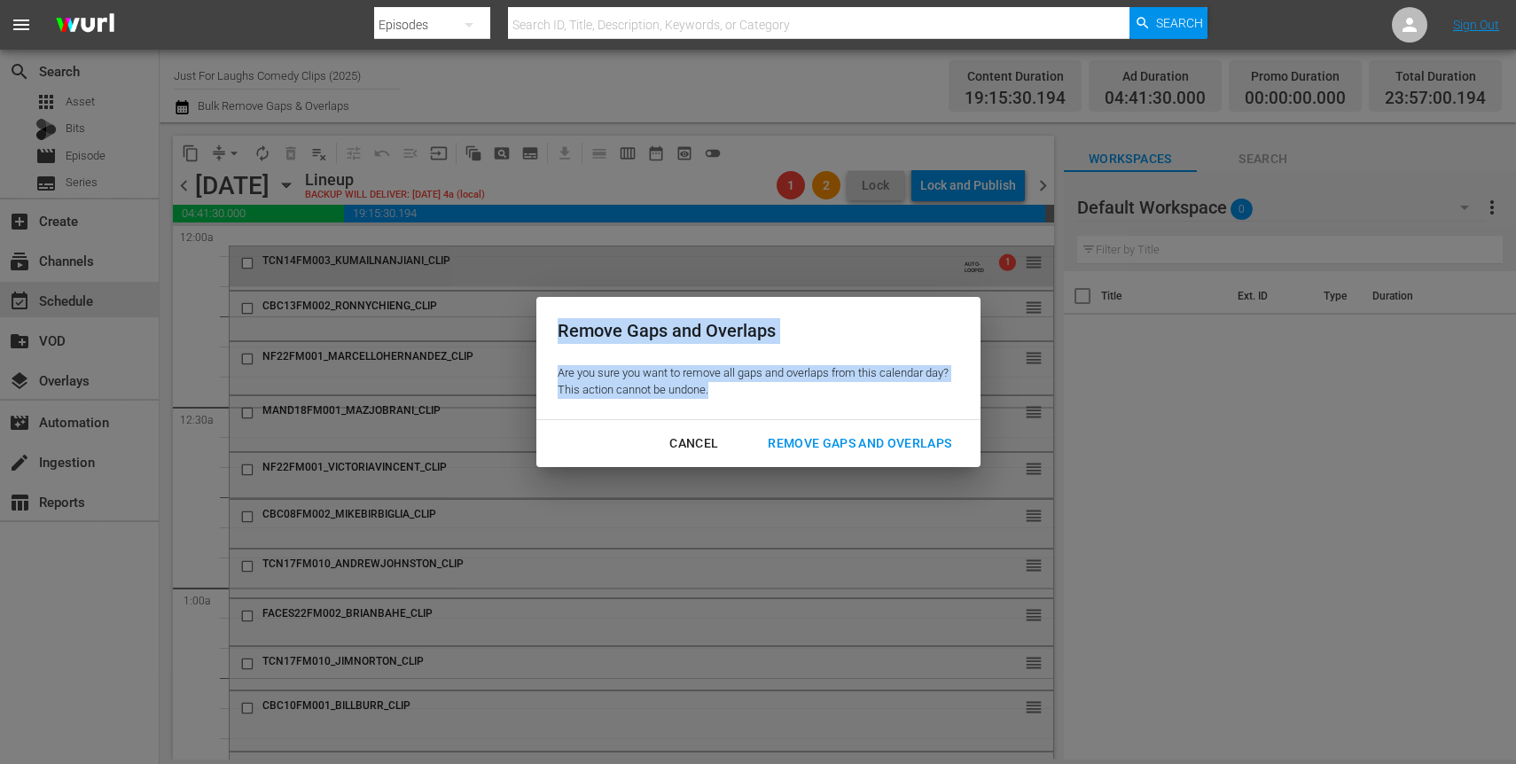
click at [675, 419] on div "Remove Gaps and Overlaps Are you sure you want to remove all gaps and overlaps …" at bounding box center [758, 381] width 444 height 169
click at [677, 450] on div "Cancel" at bounding box center [693, 444] width 77 height 22
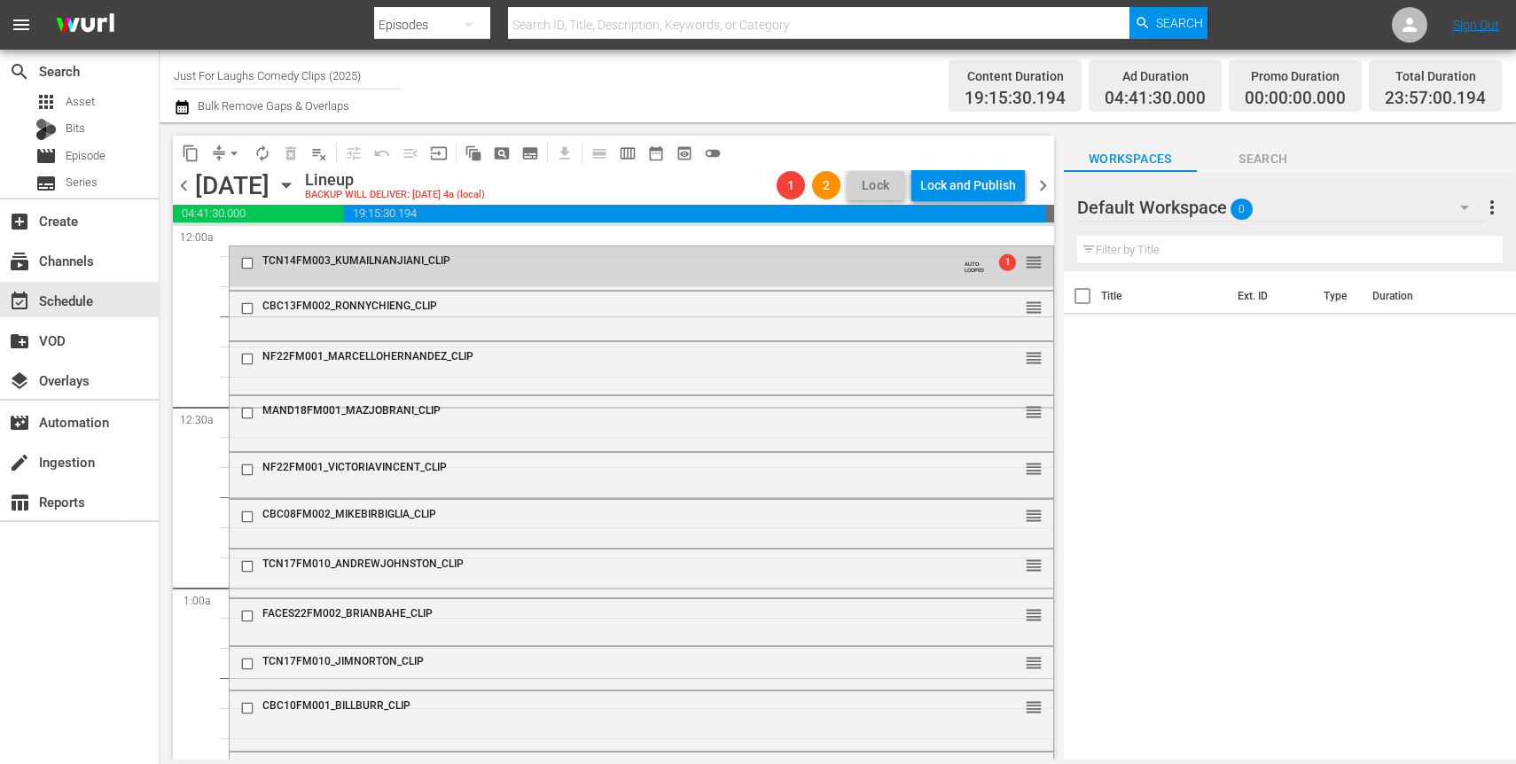
click at [223, 158] on button "arrow_drop_down" at bounding box center [234, 153] width 28 height 28
click at [240, 193] on li "Align to Midnight" at bounding box center [234, 189] width 146 height 29
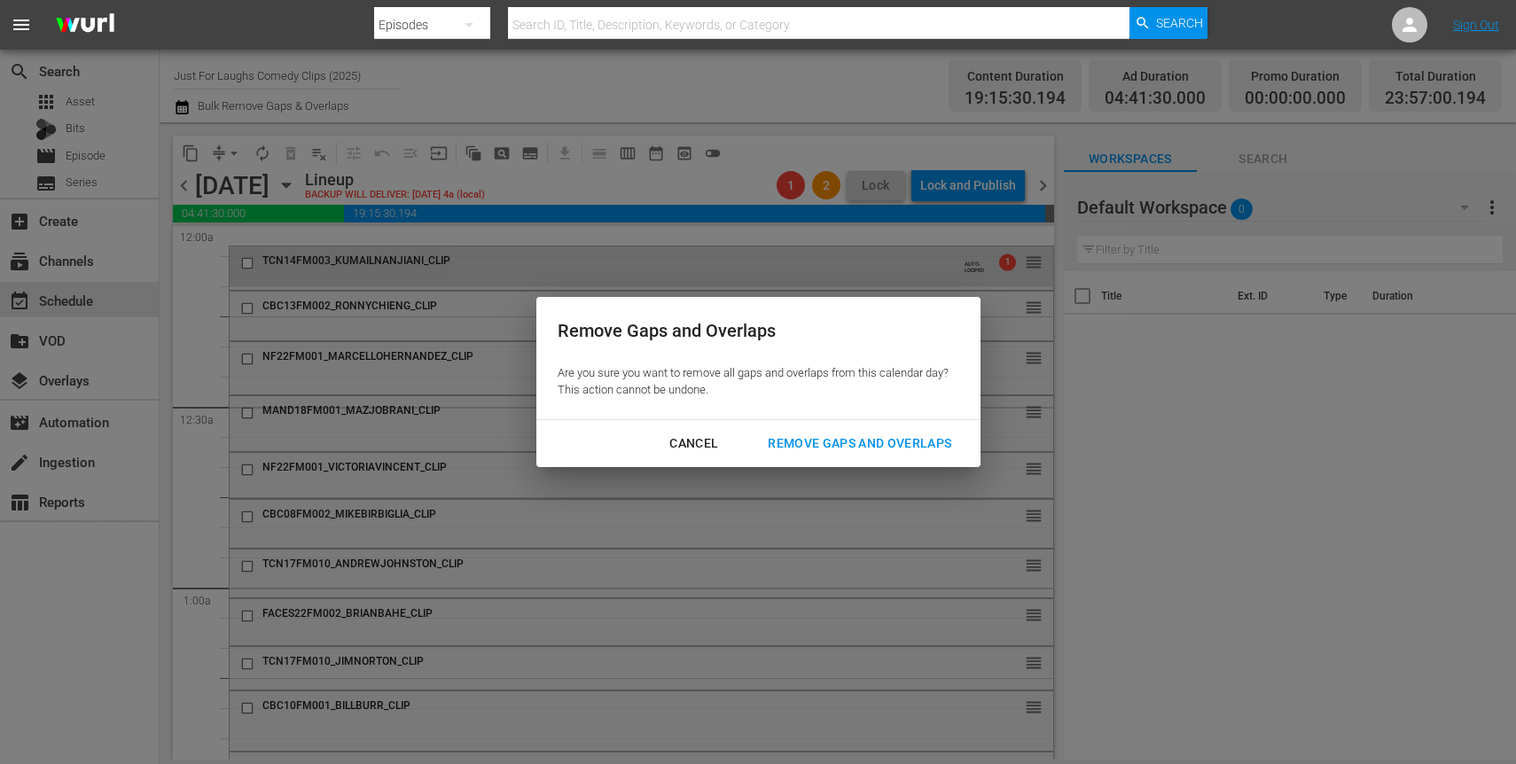
click at [929, 440] on div "Remove Gaps and Overlaps" at bounding box center [860, 444] width 212 height 22
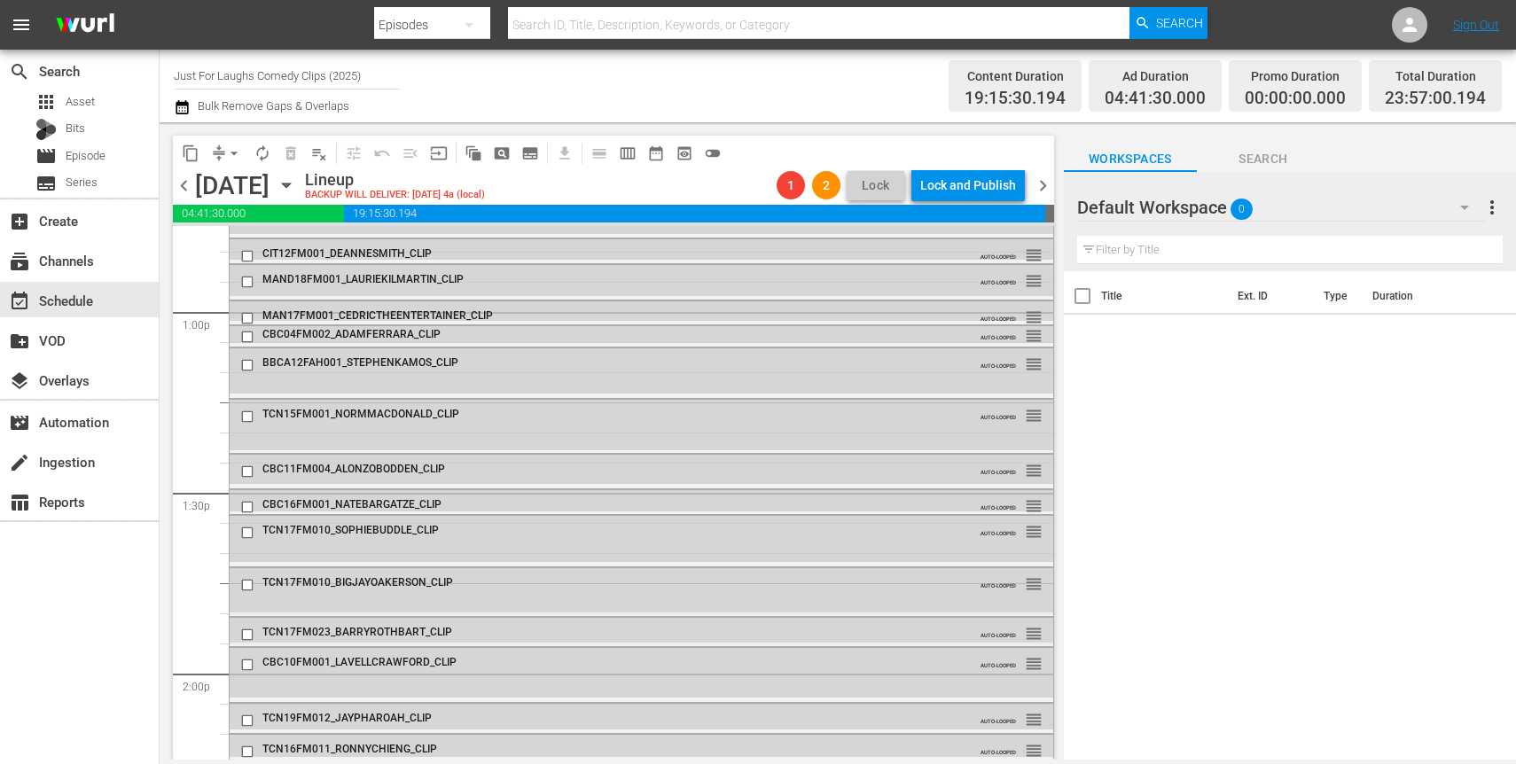
scroll to position [3959, 0]
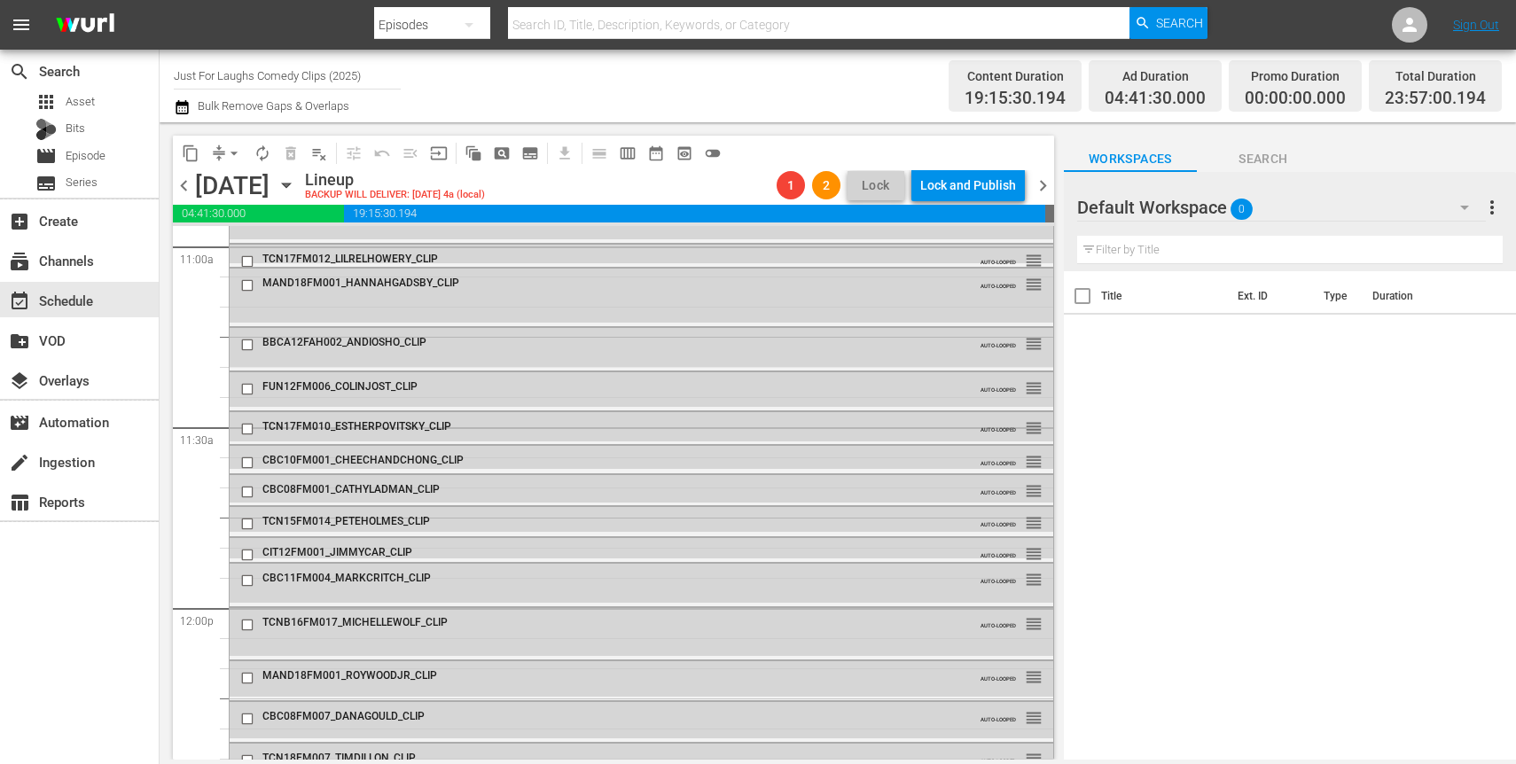
click at [256, 154] on span "autorenew_outlined" at bounding box center [263, 154] width 18 height 18
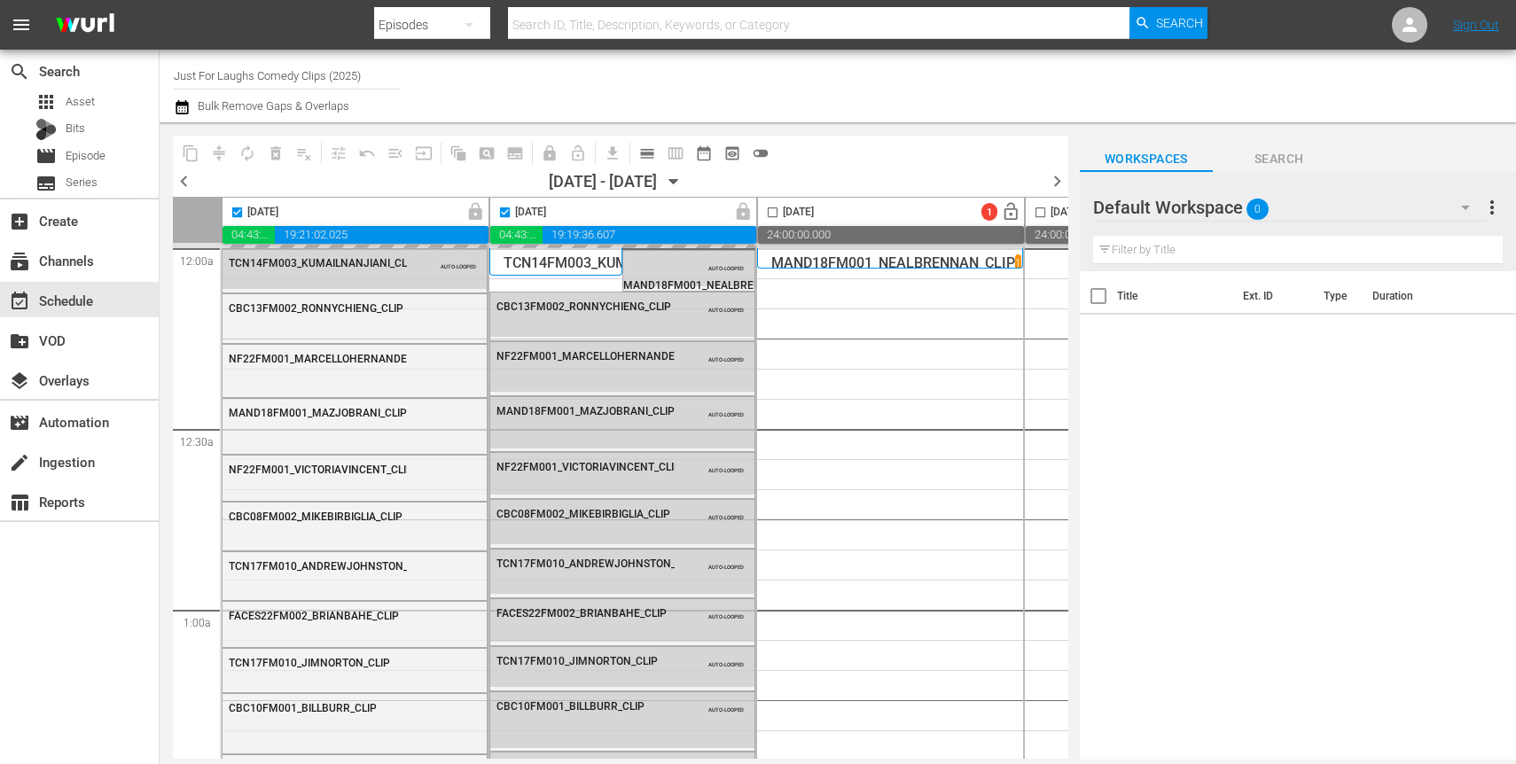
checkbox input "false"
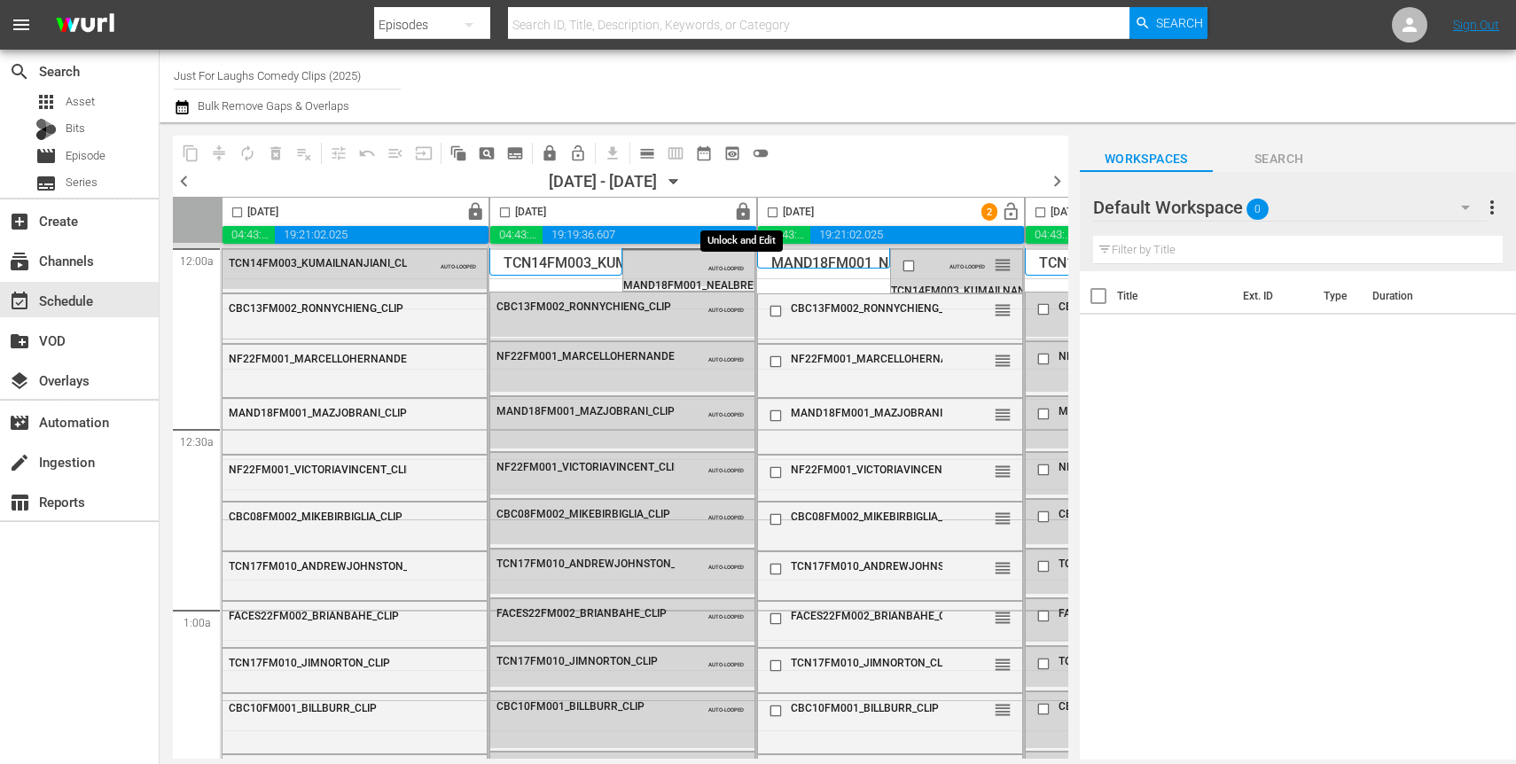
click at [741, 215] on span "lock" at bounding box center [743, 212] width 20 height 20
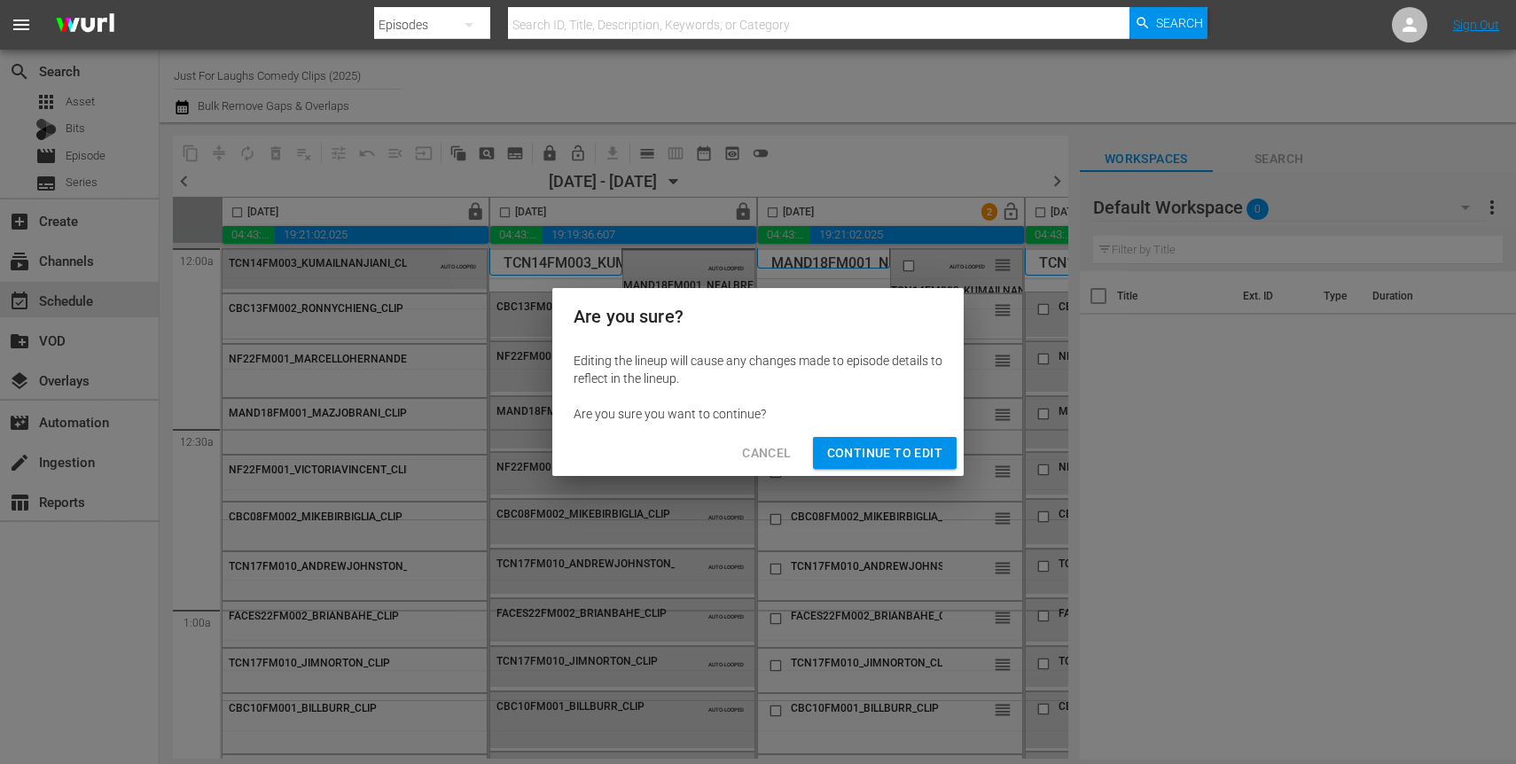
click at [844, 447] on span "Continue to Edit" at bounding box center [884, 453] width 115 height 22
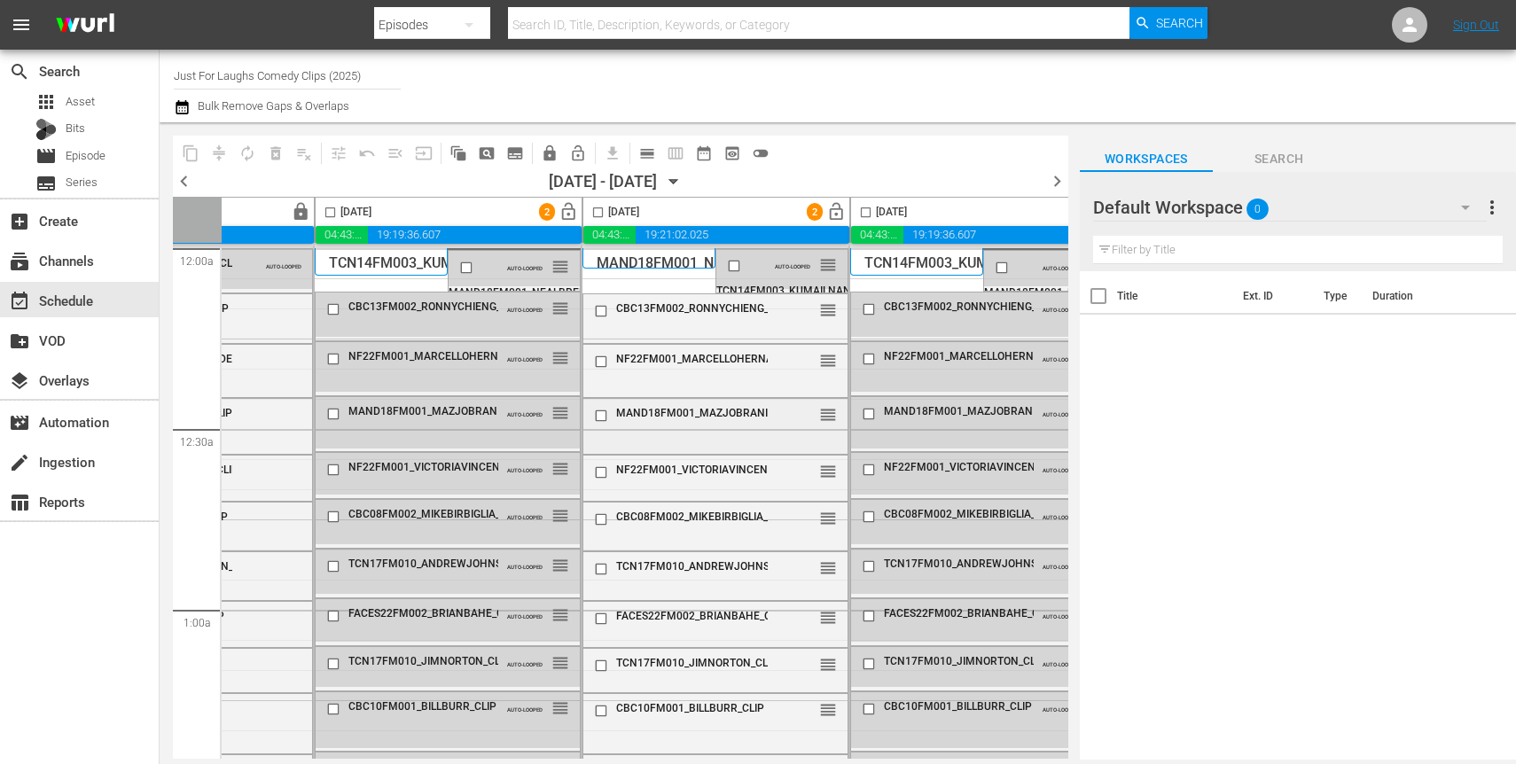
scroll to position [0, 28]
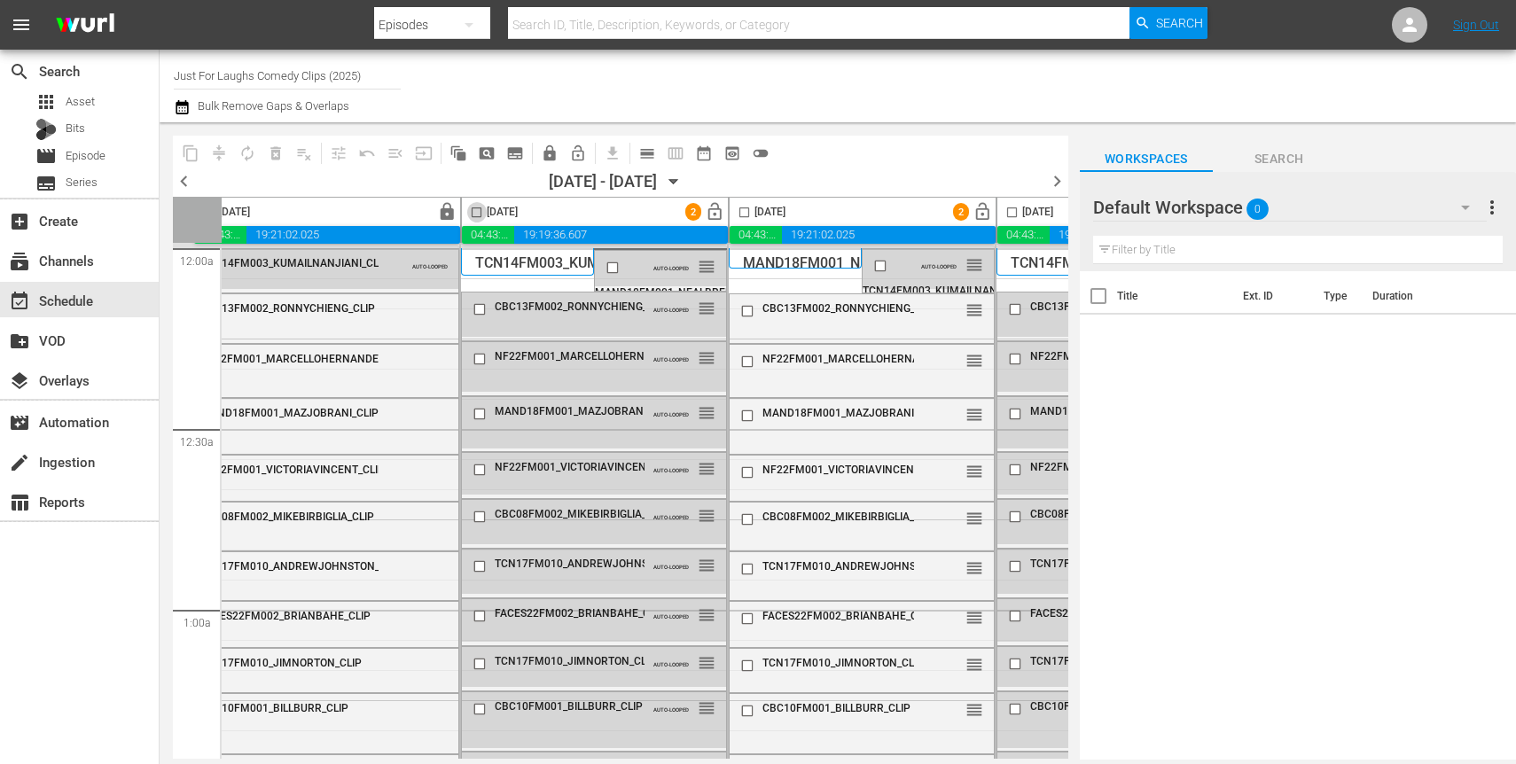
click at [473, 215] on input "checkbox" at bounding box center [476, 216] width 20 height 20
checkbox input "true"
click at [750, 213] on input "checkbox" at bounding box center [744, 216] width 20 height 20
checkbox input "true"
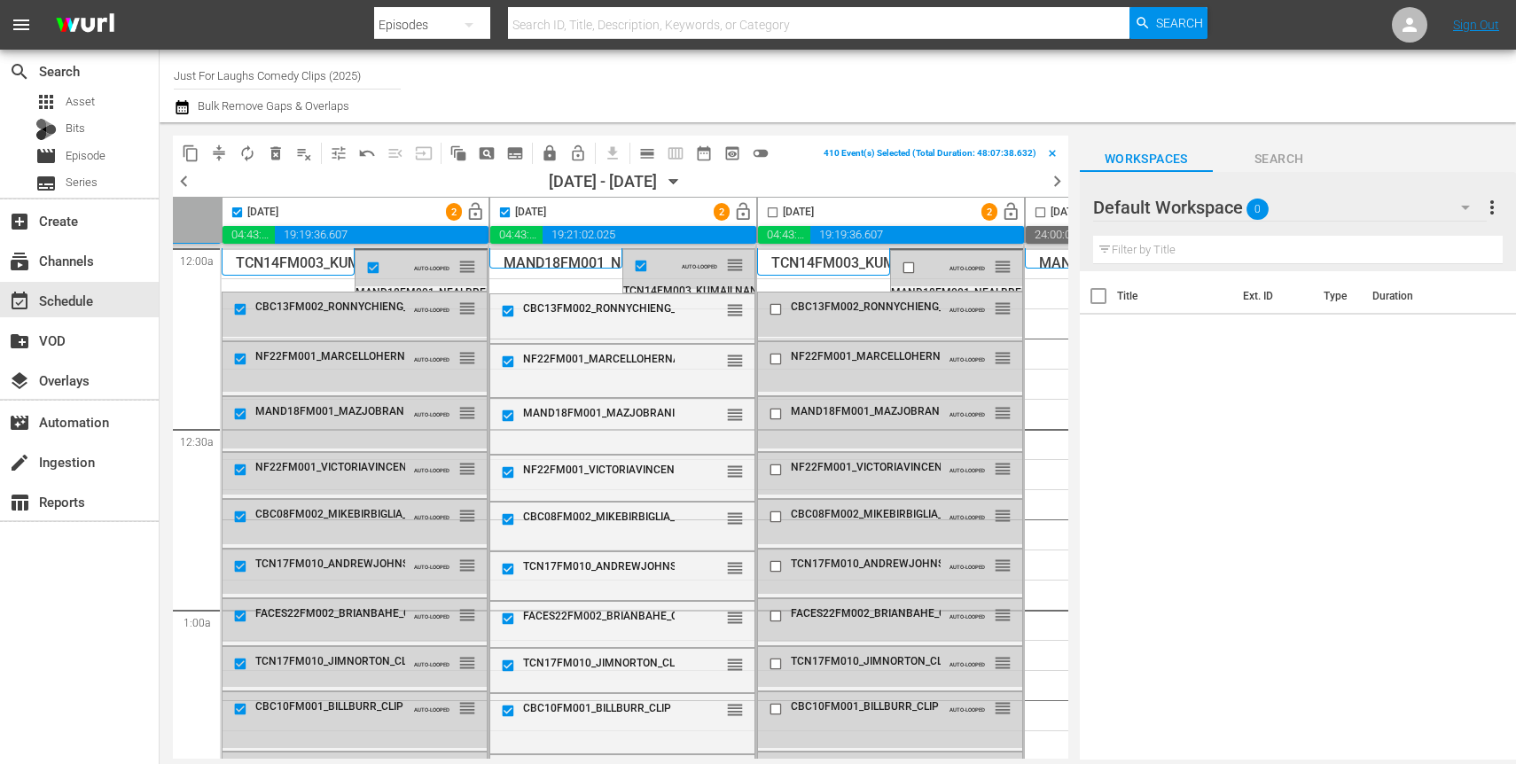
scroll to position [0, 311]
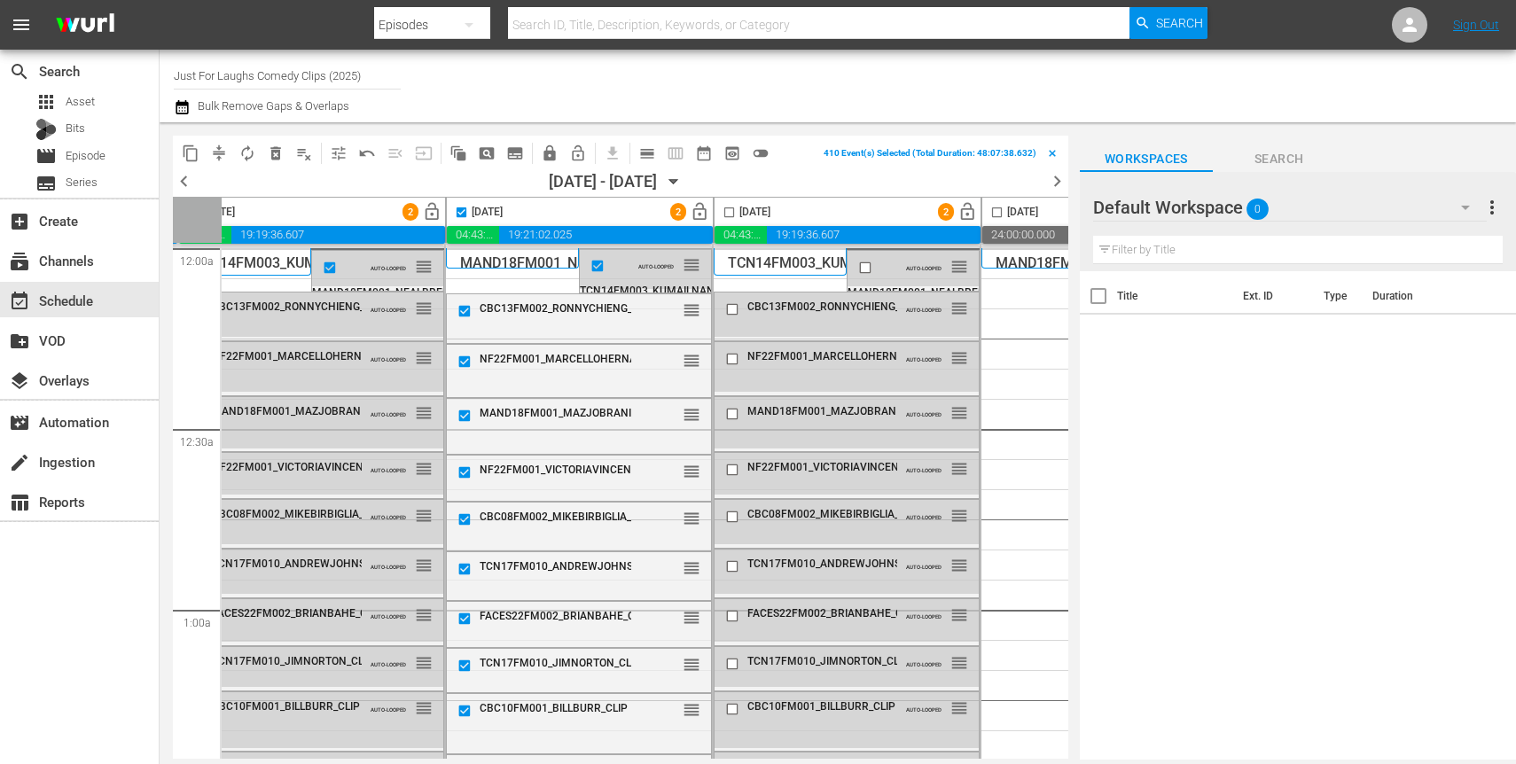
drag, startPoint x: 727, startPoint y: 218, endPoint x: 277, endPoint y: 262, distance: 452.5
click at [727, 218] on input "checkbox" at bounding box center [729, 216] width 20 height 20
checkbox input "true"
click at [224, 153] on span "compress" at bounding box center [219, 154] width 18 height 18
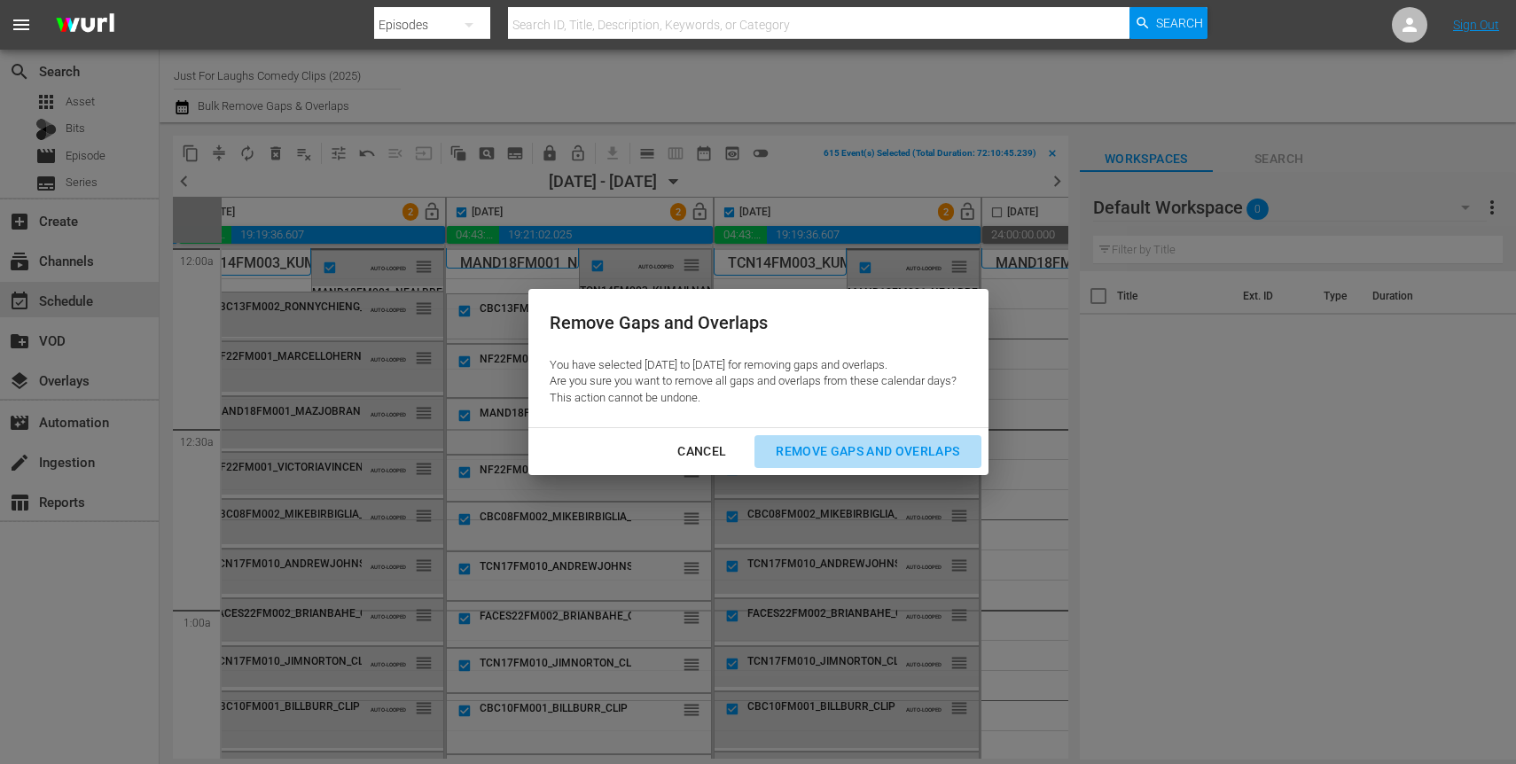
click at [809, 447] on div "Remove Gaps and Overlaps" at bounding box center [868, 452] width 212 height 22
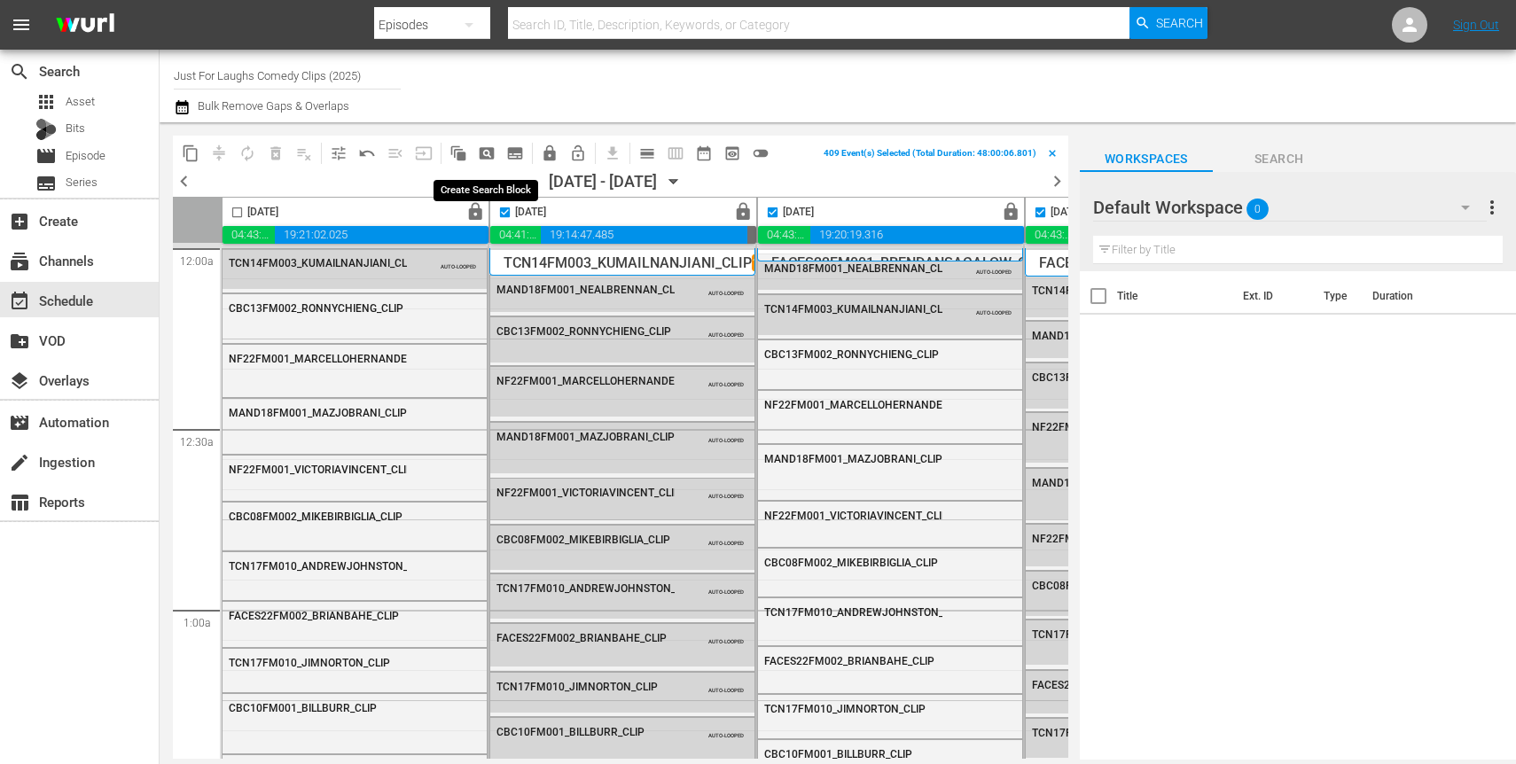
scroll to position [0, 1035]
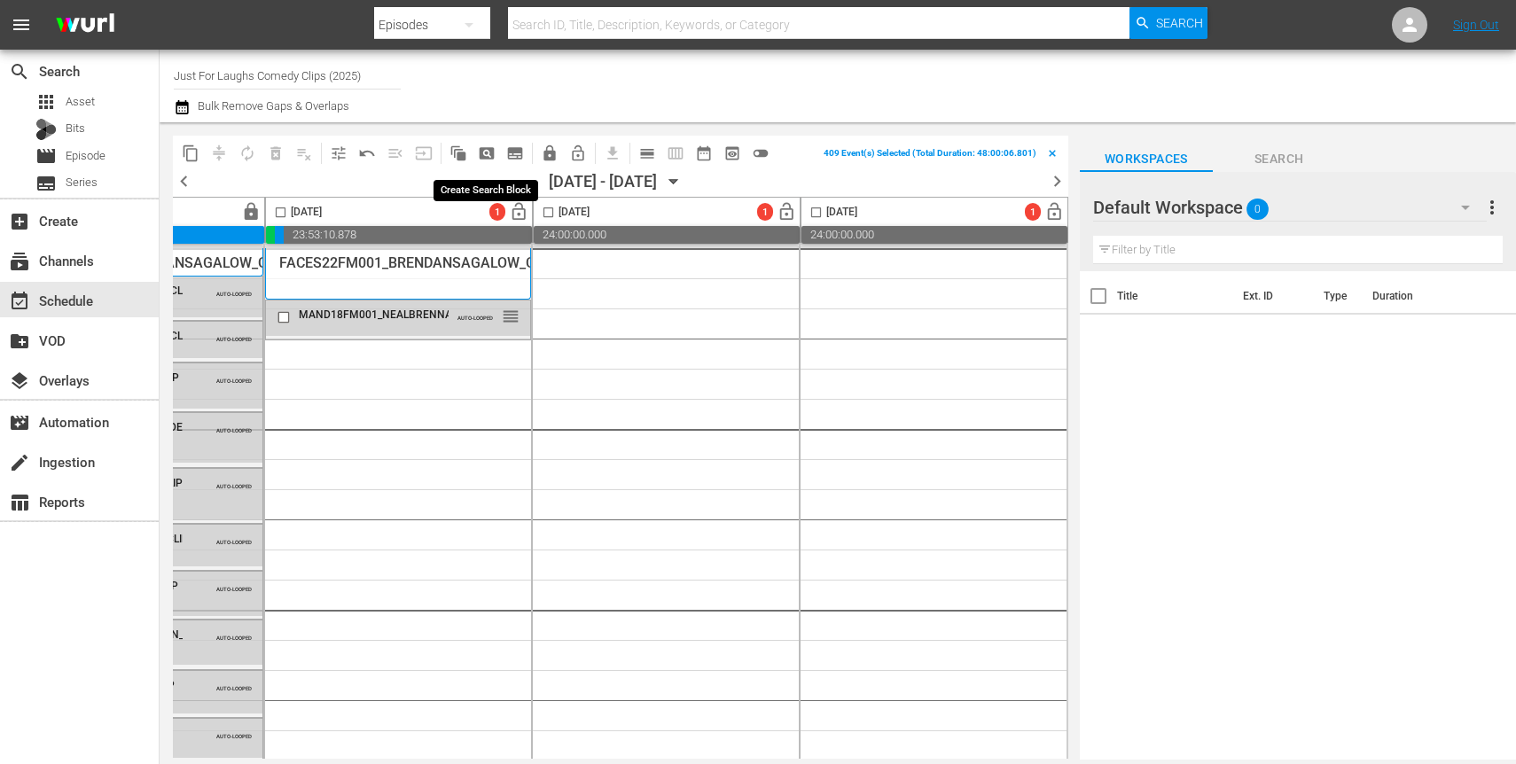
click at [485, 157] on span "pageview_outlined" at bounding box center [487, 154] width 18 height 18
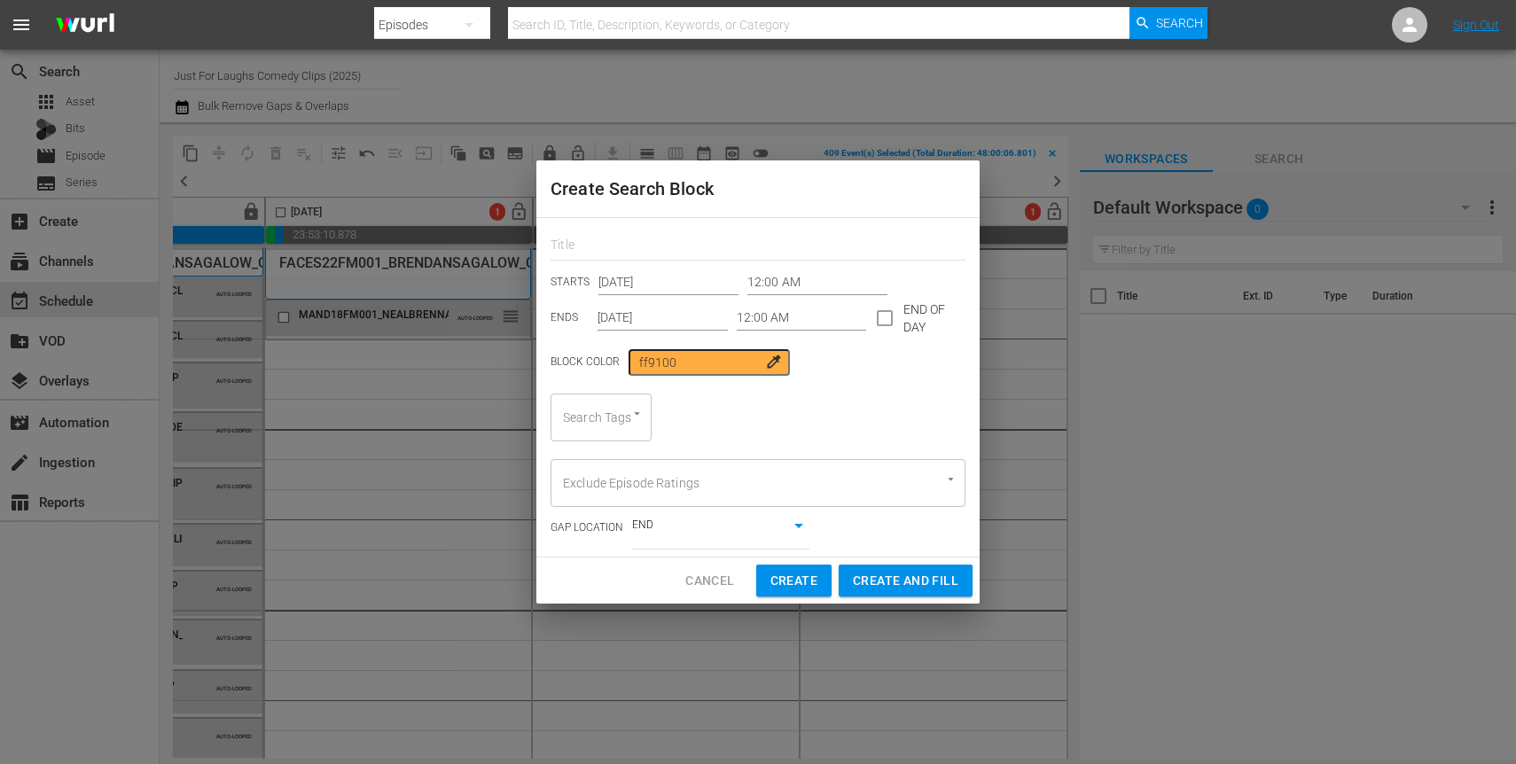
click at [810, 316] on input "12:00 AM" at bounding box center [802, 318] width 130 height 27
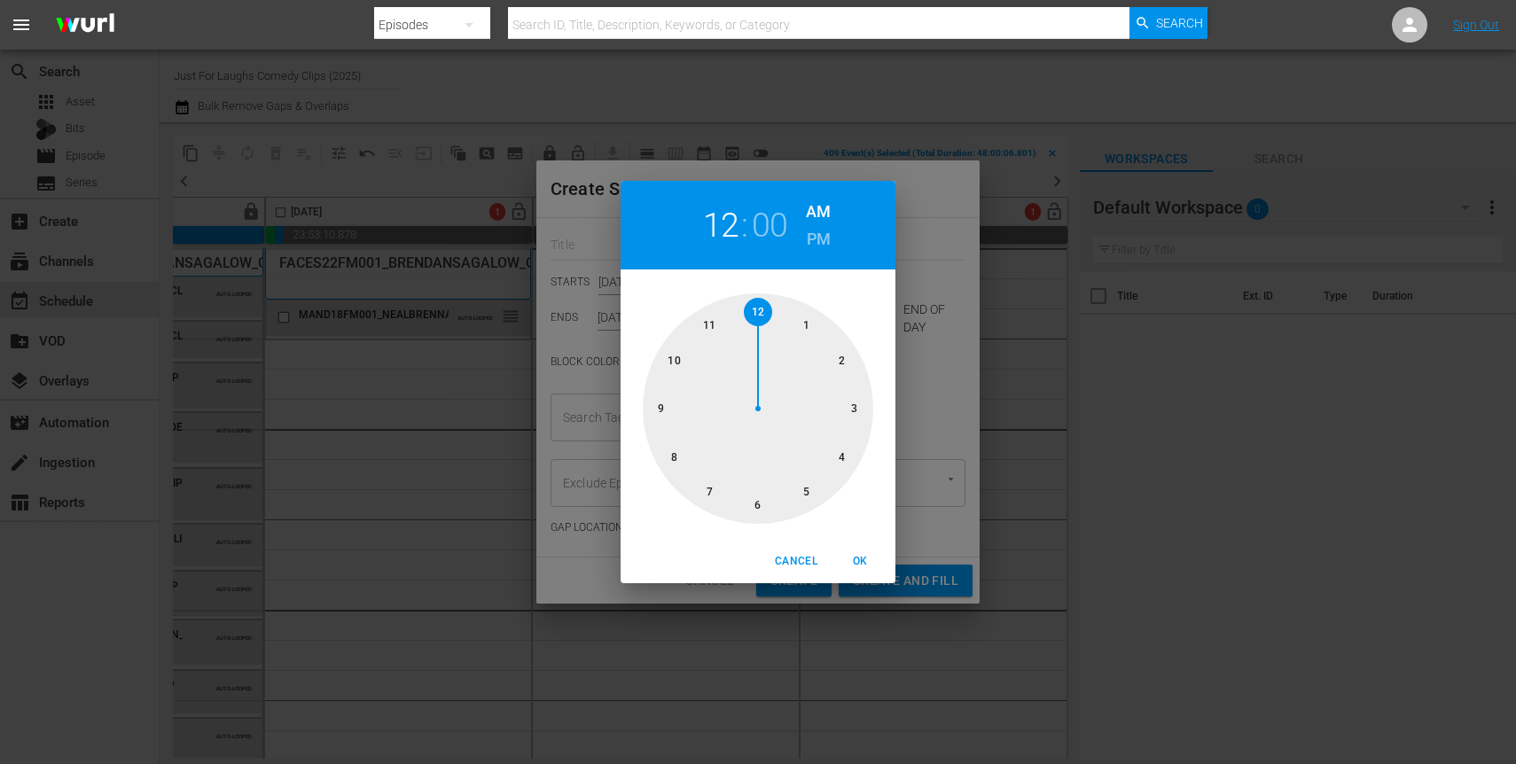
click at [837, 453] on div at bounding box center [758, 408] width 231 height 231
click at [860, 561] on span "OK" at bounding box center [860, 561] width 43 height 19
type input "04:00 AM"
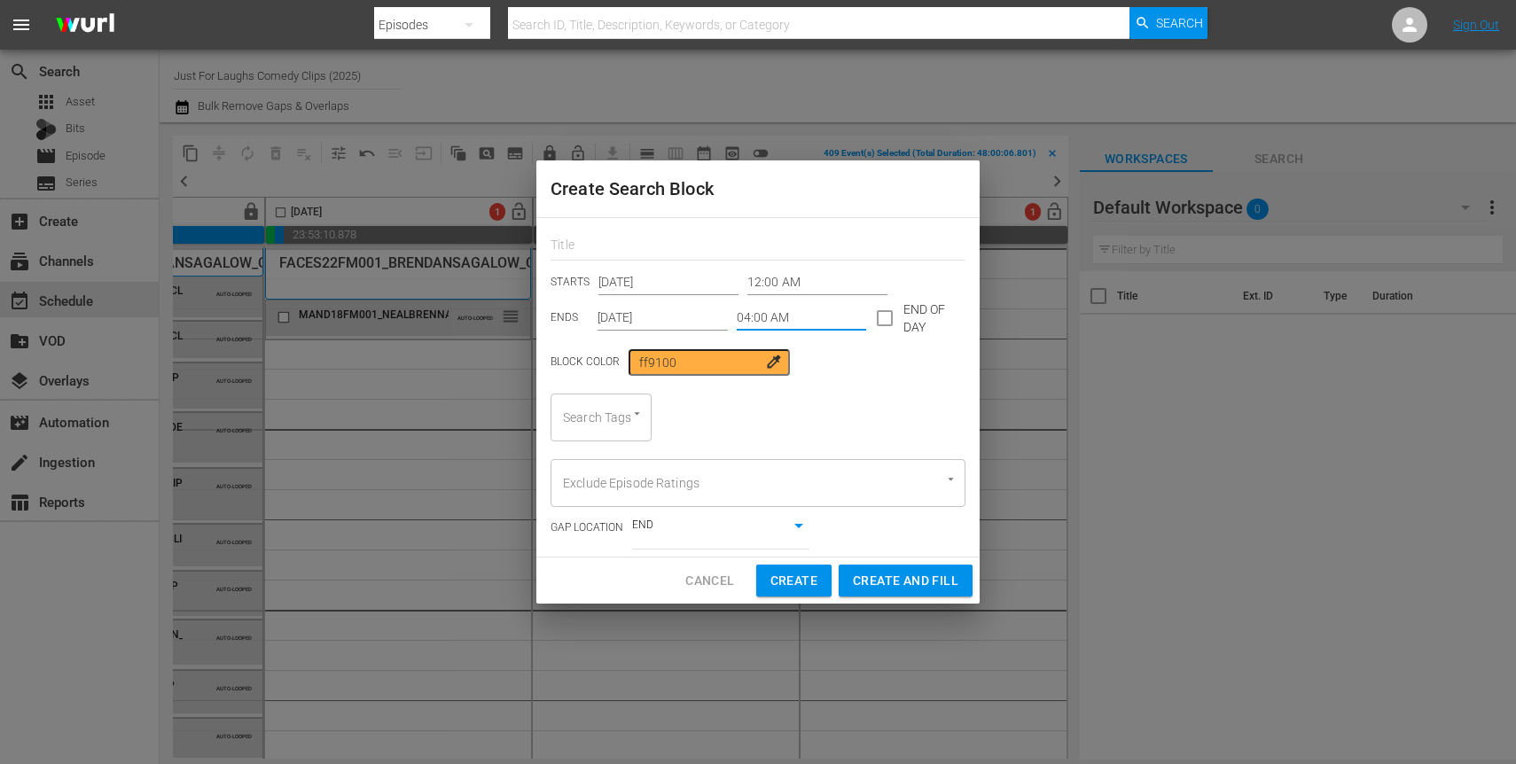
click at [622, 415] on div at bounding box center [629, 414] width 32 height 19
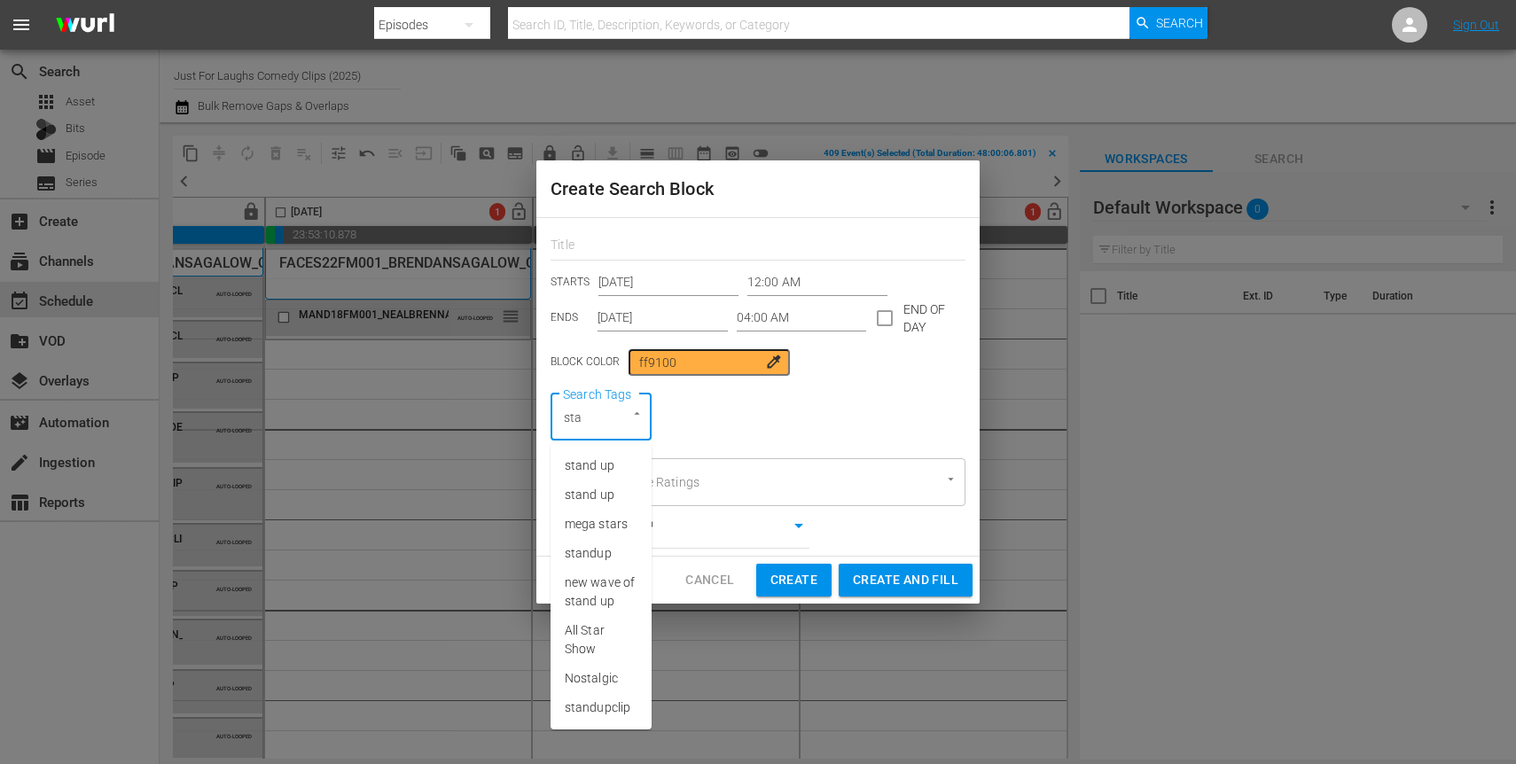
type input "stan"
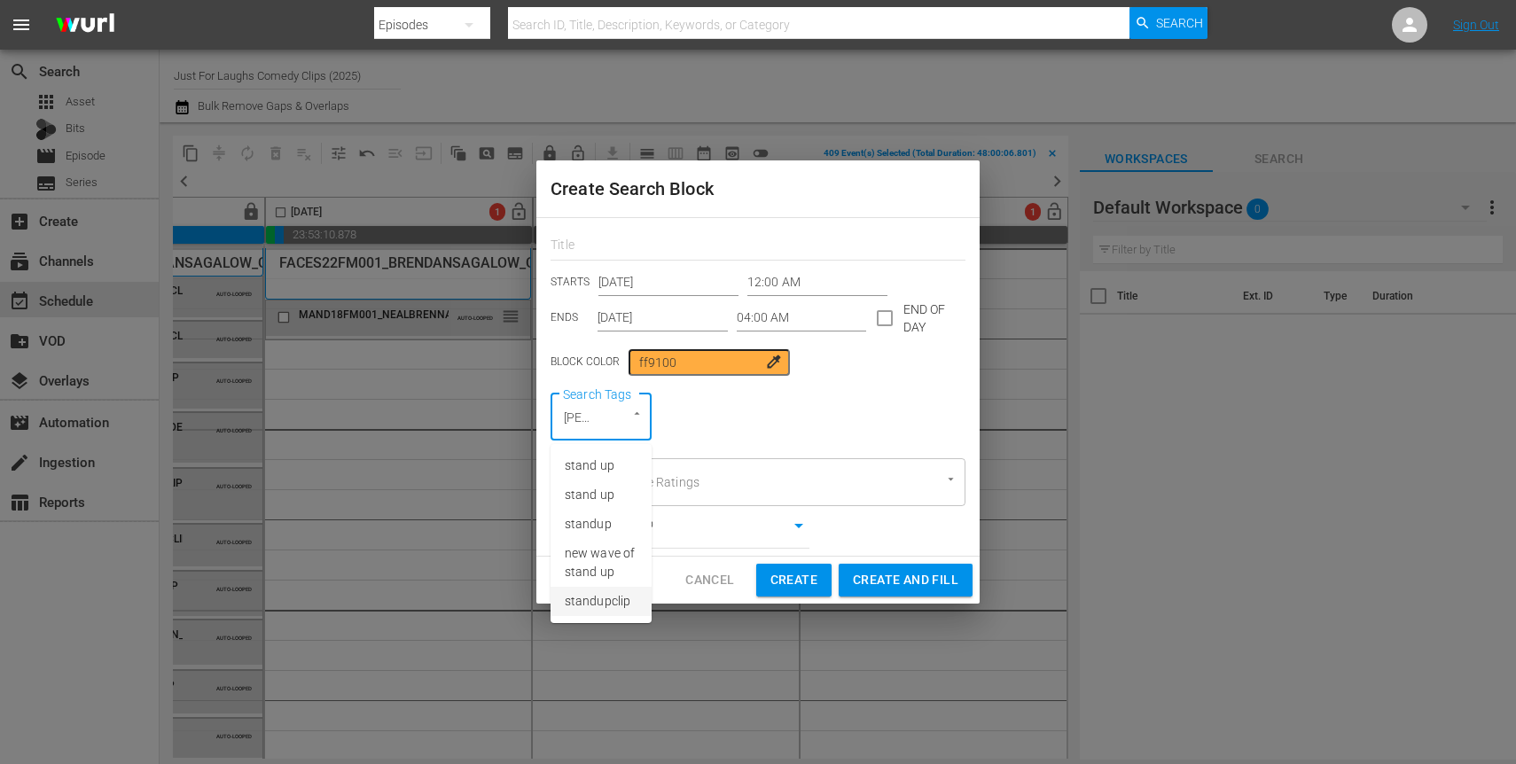
click at [597, 599] on span "standupclip" at bounding box center [598, 601] width 66 height 19
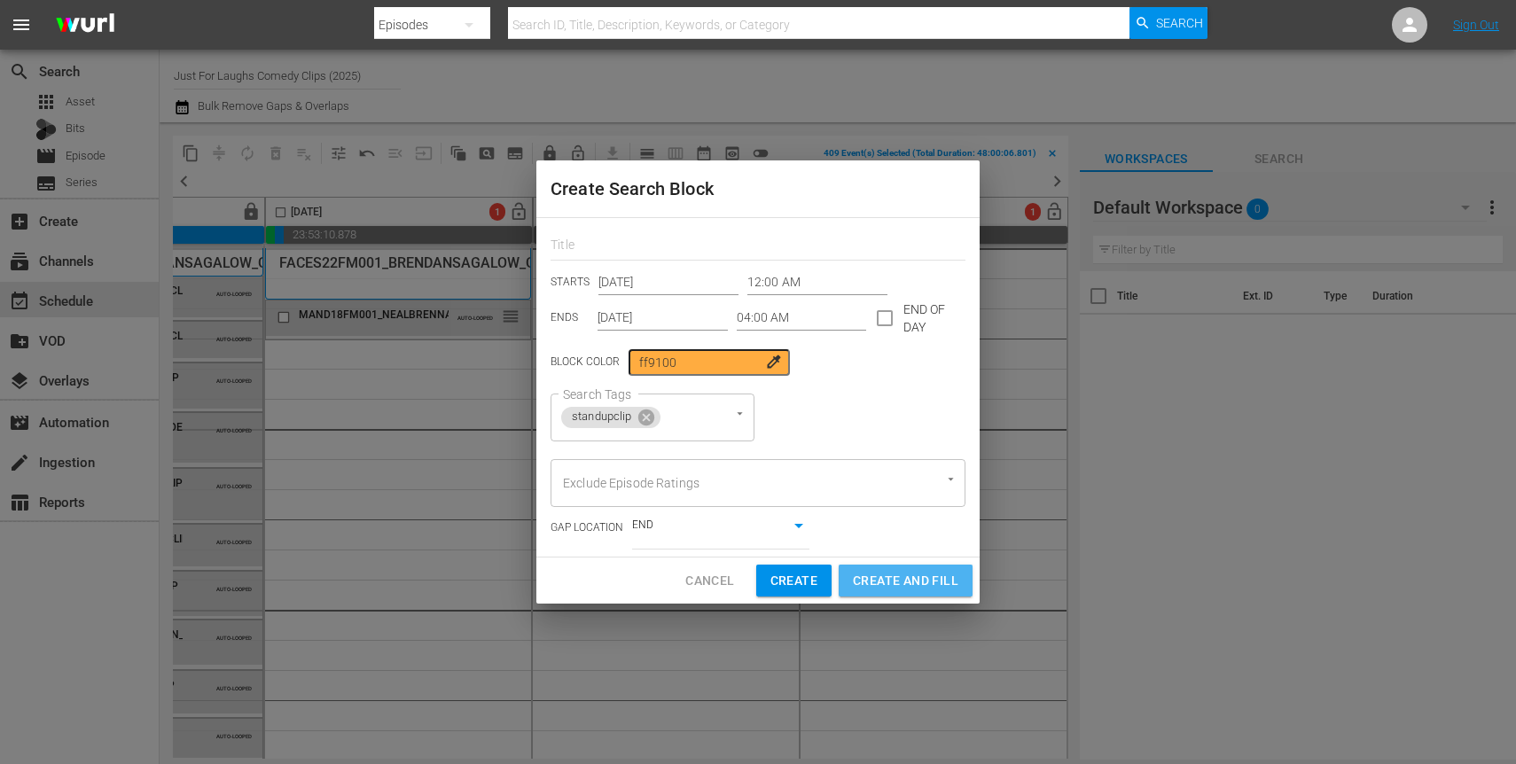
click at [881, 581] on span "Create and Fill" at bounding box center [906, 581] width 106 height 22
type input "12:00 AM"
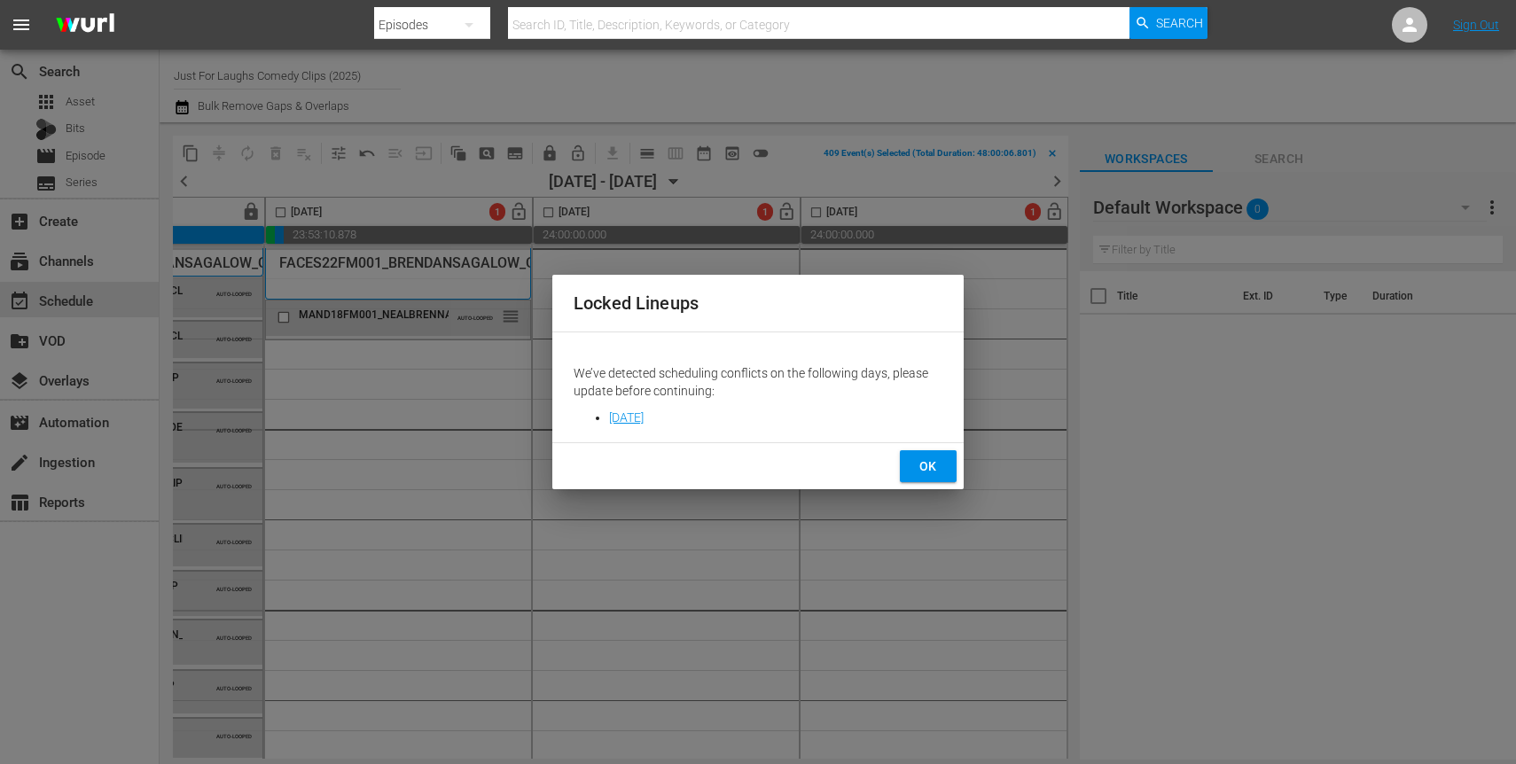
click at [927, 468] on span "OK" at bounding box center [928, 467] width 28 height 22
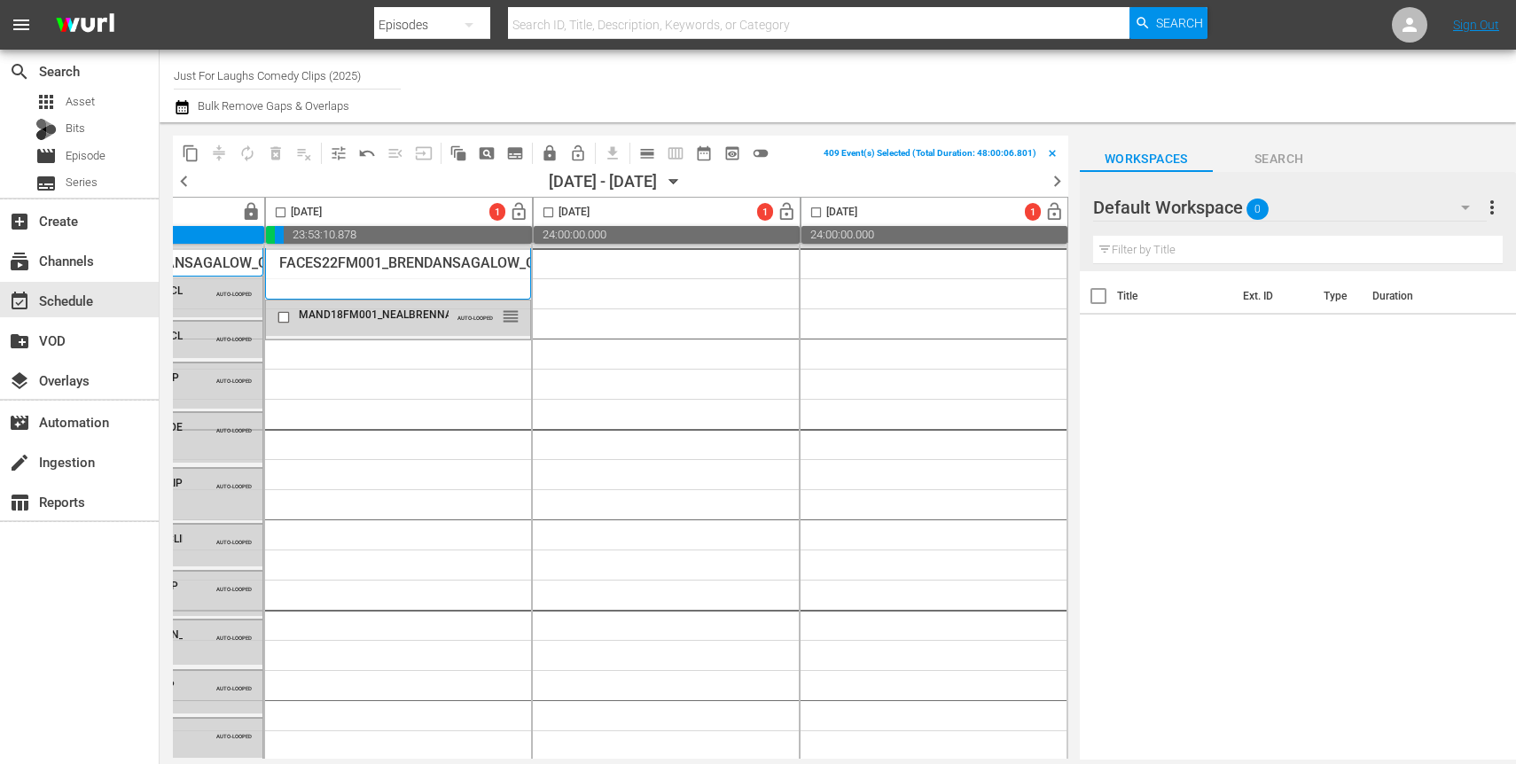
click at [487, 156] on span "pageview_outlined" at bounding box center [487, 154] width 18 height 18
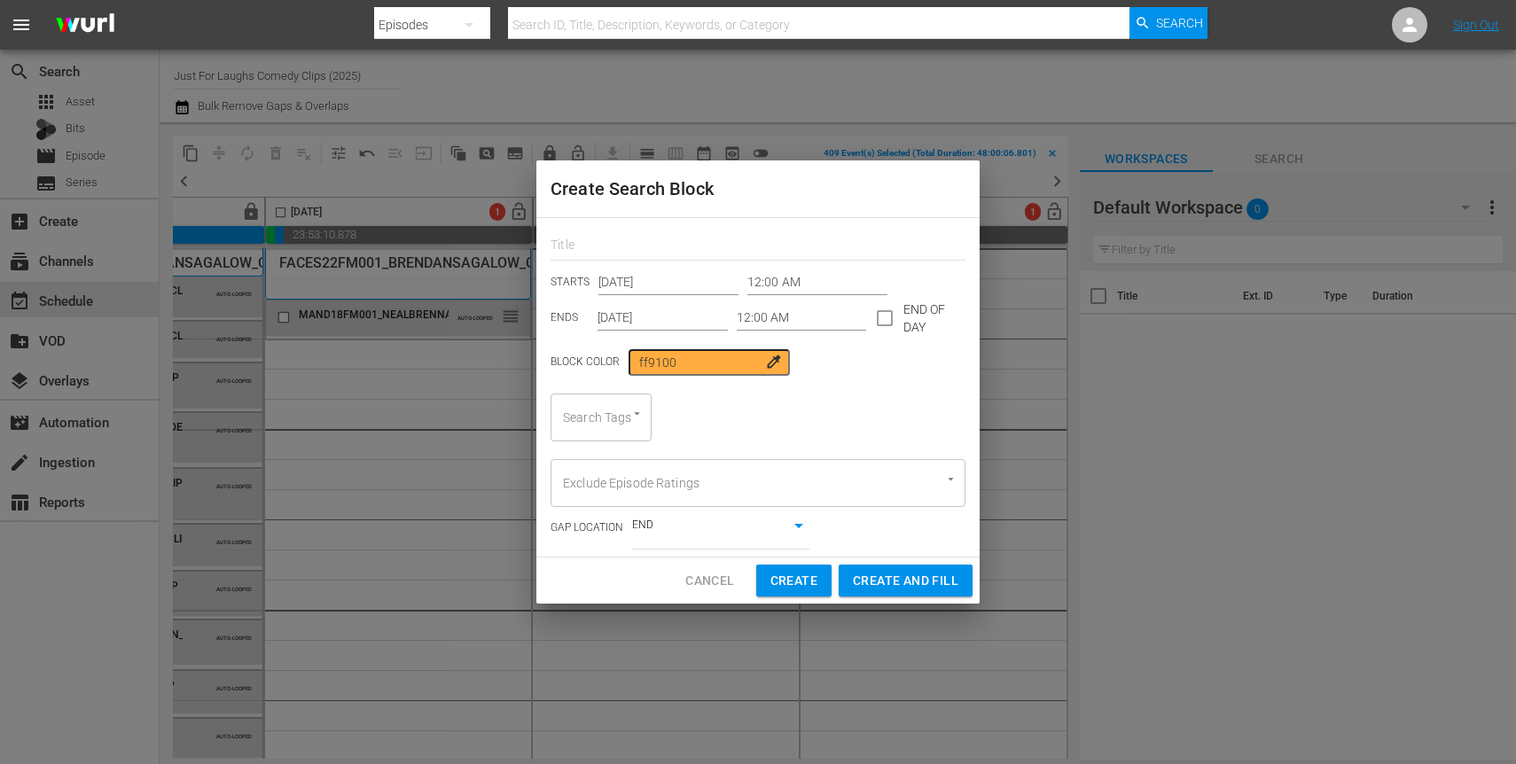
click at [685, 285] on input "[DATE]" at bounding box center [668, 283] width 140 height 27
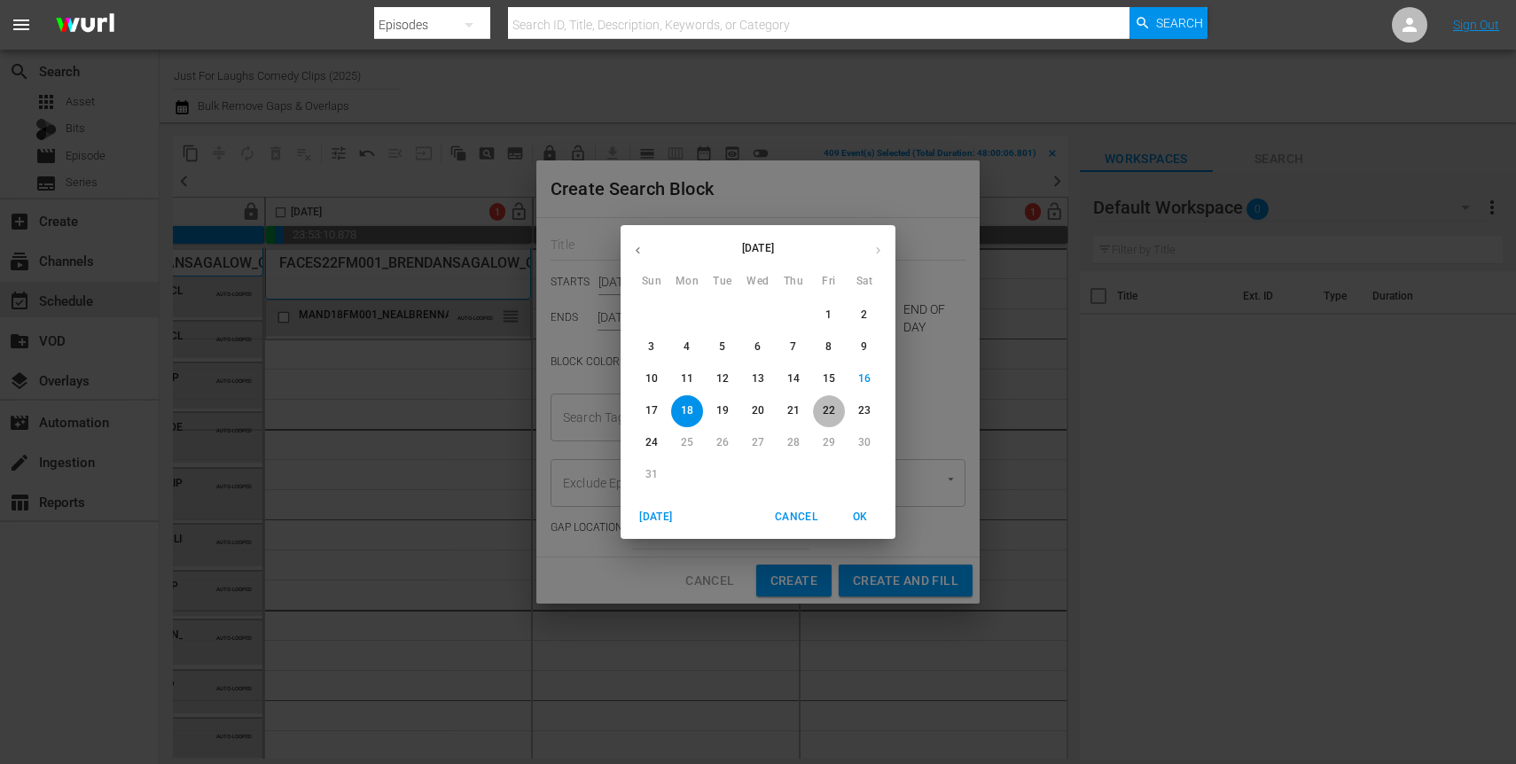
click at [828, 405] on p "22" at bounding box center [829, 410] width 12 height 15
type input "Aug 22nd 2025"
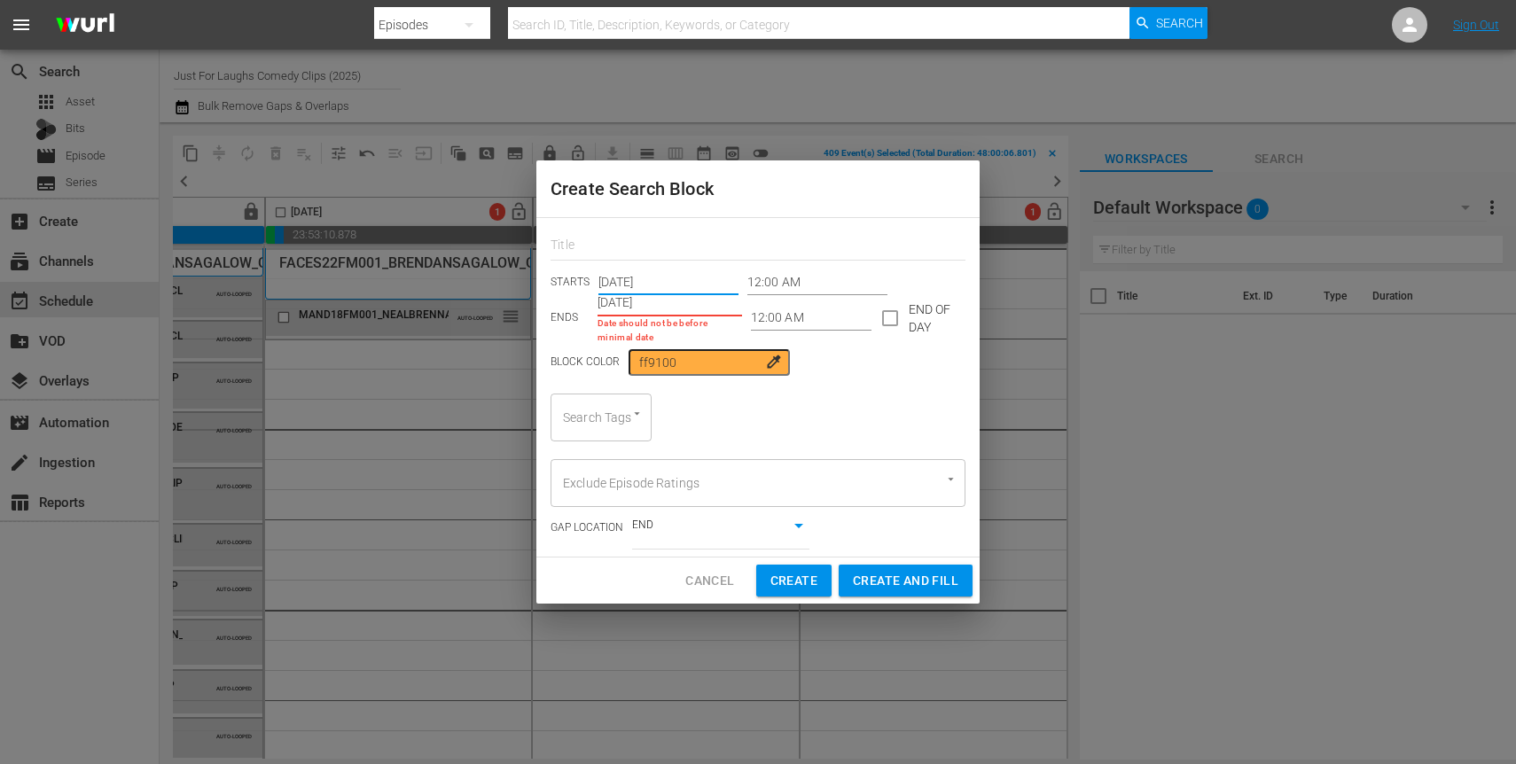
click at [702, 308] on input "[DATE]" at bounding box center [670, 303] width 145 height 27
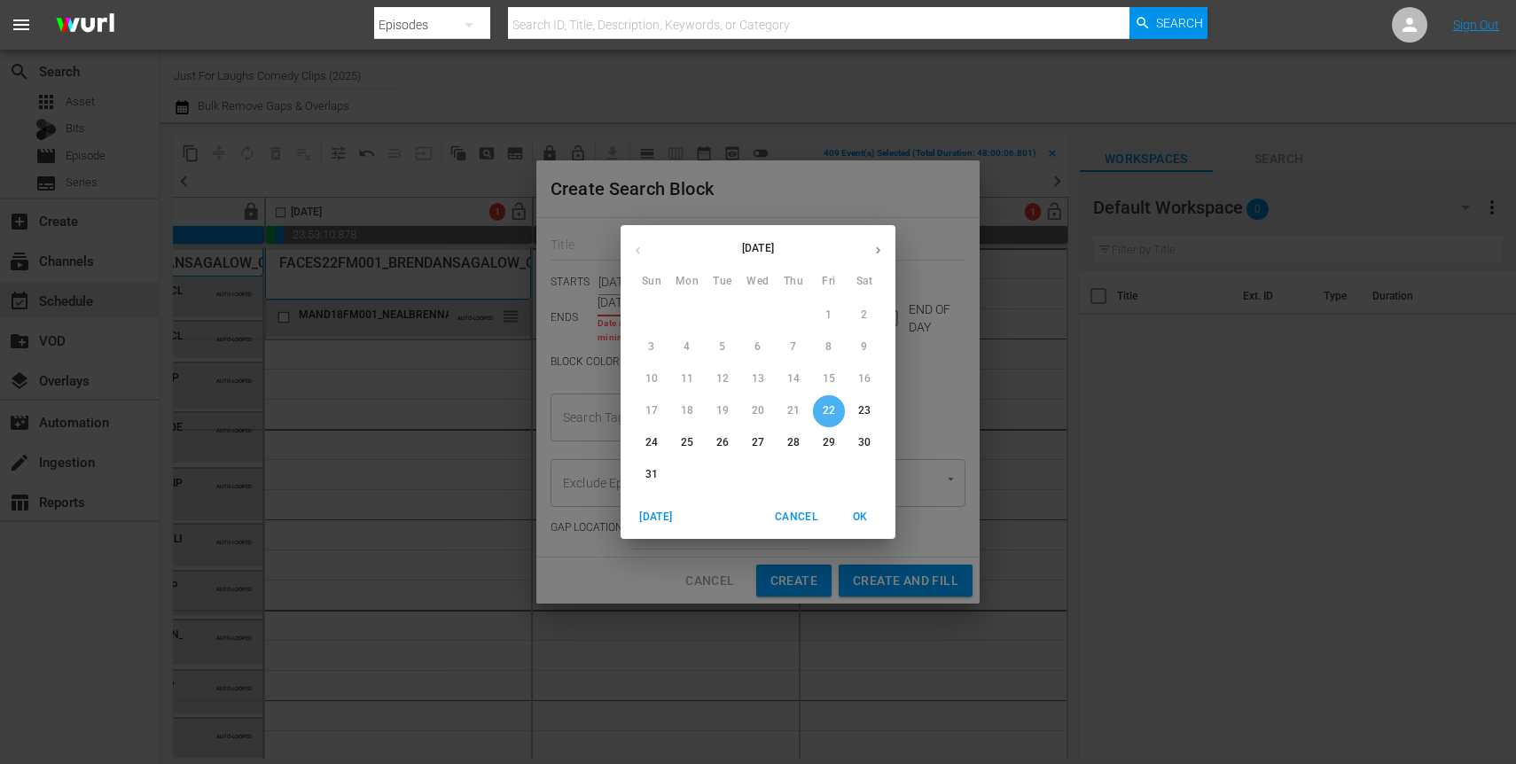
click at [825, 403] on p "22" at bounding box center [829, 410] width 12 height 15
type input "Aug 22nd 2025"
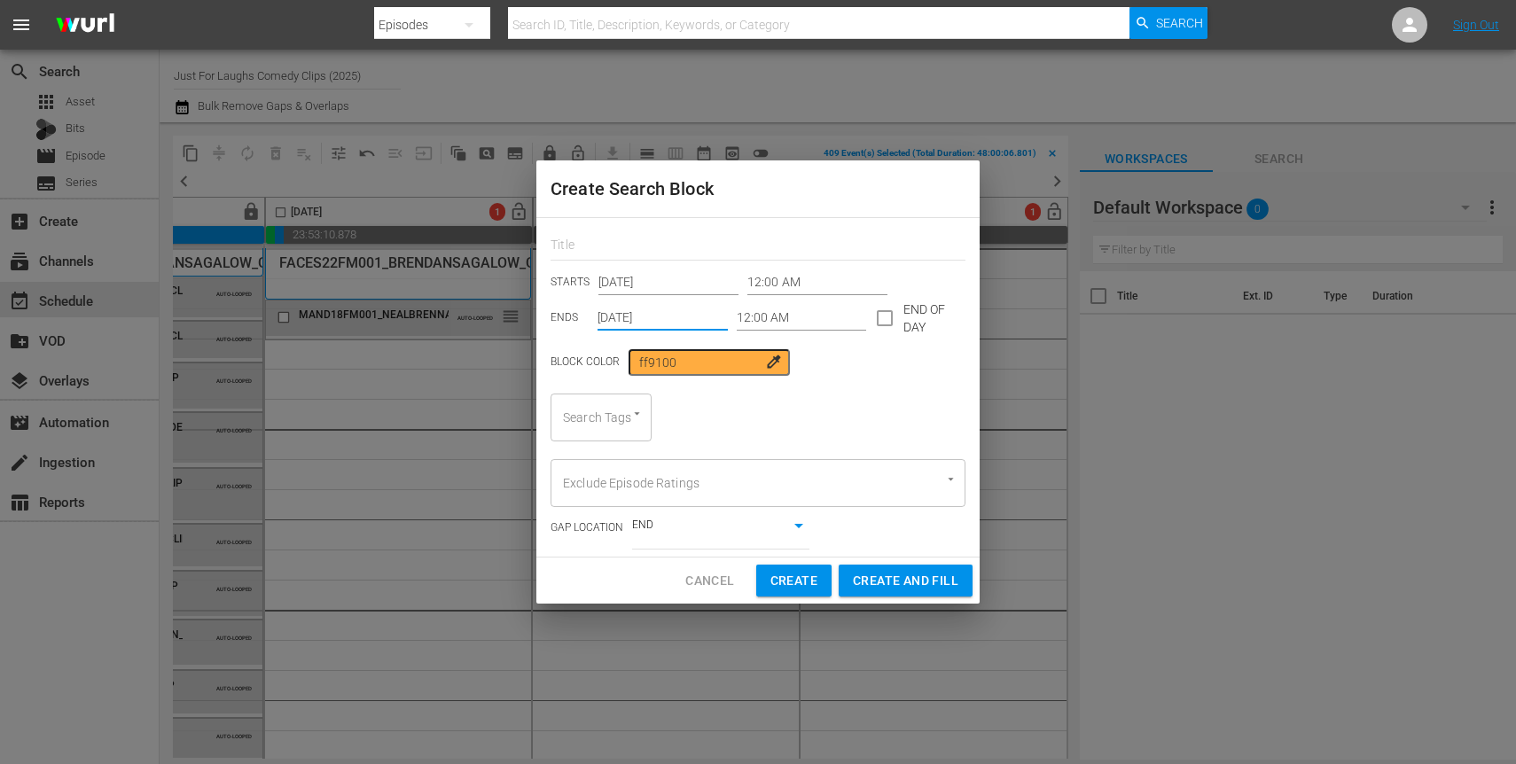
click at [809, 323] on input "12:00 AM" at bounding box center [802, 318] width 130 height 27
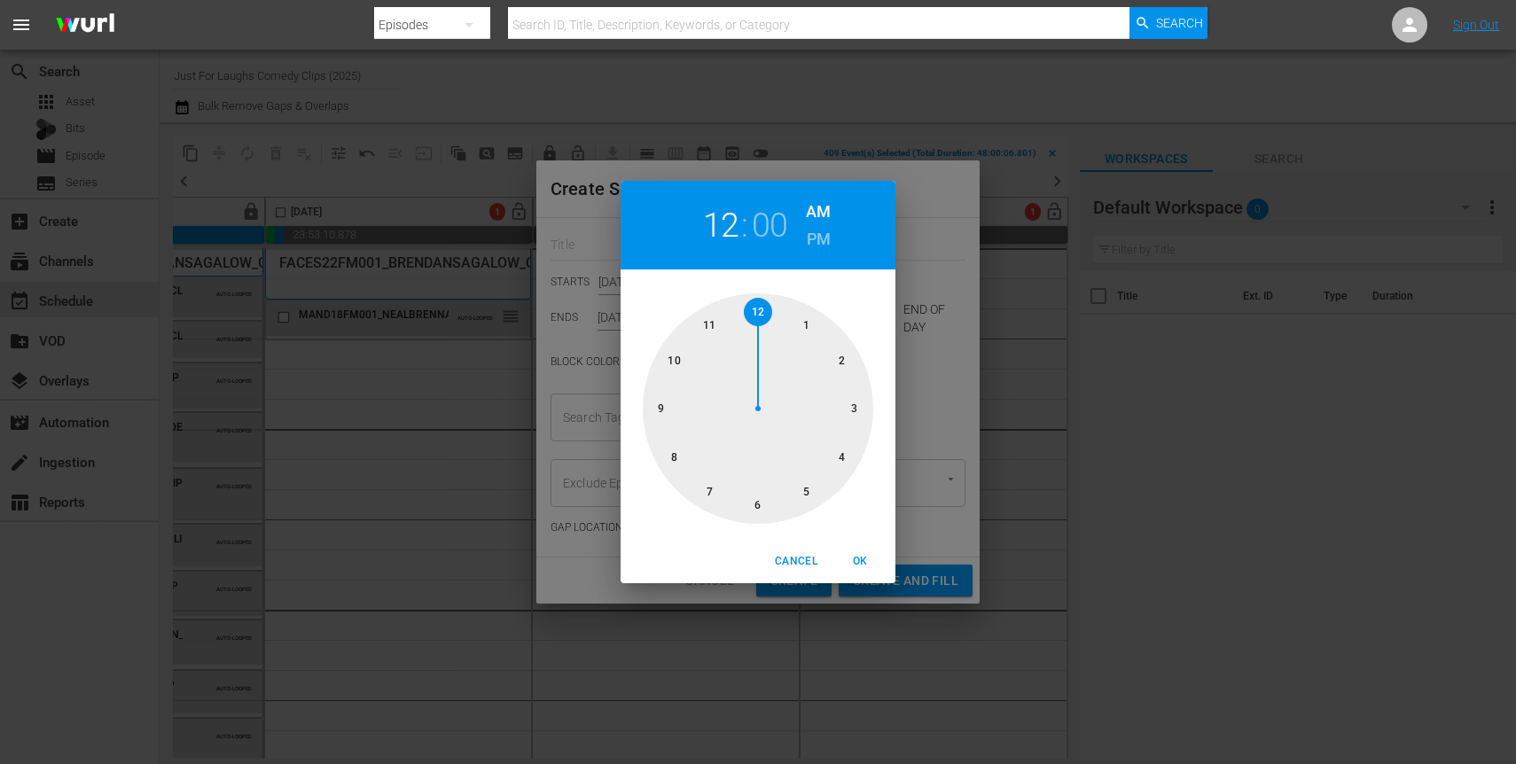
click at [833, 458] on div at bounding box center [758, 408] width 231 height 231
click at [857, 547] on button "OK" at bounding box center [860, 561] width 57 height 29
type input "04:00 AM"
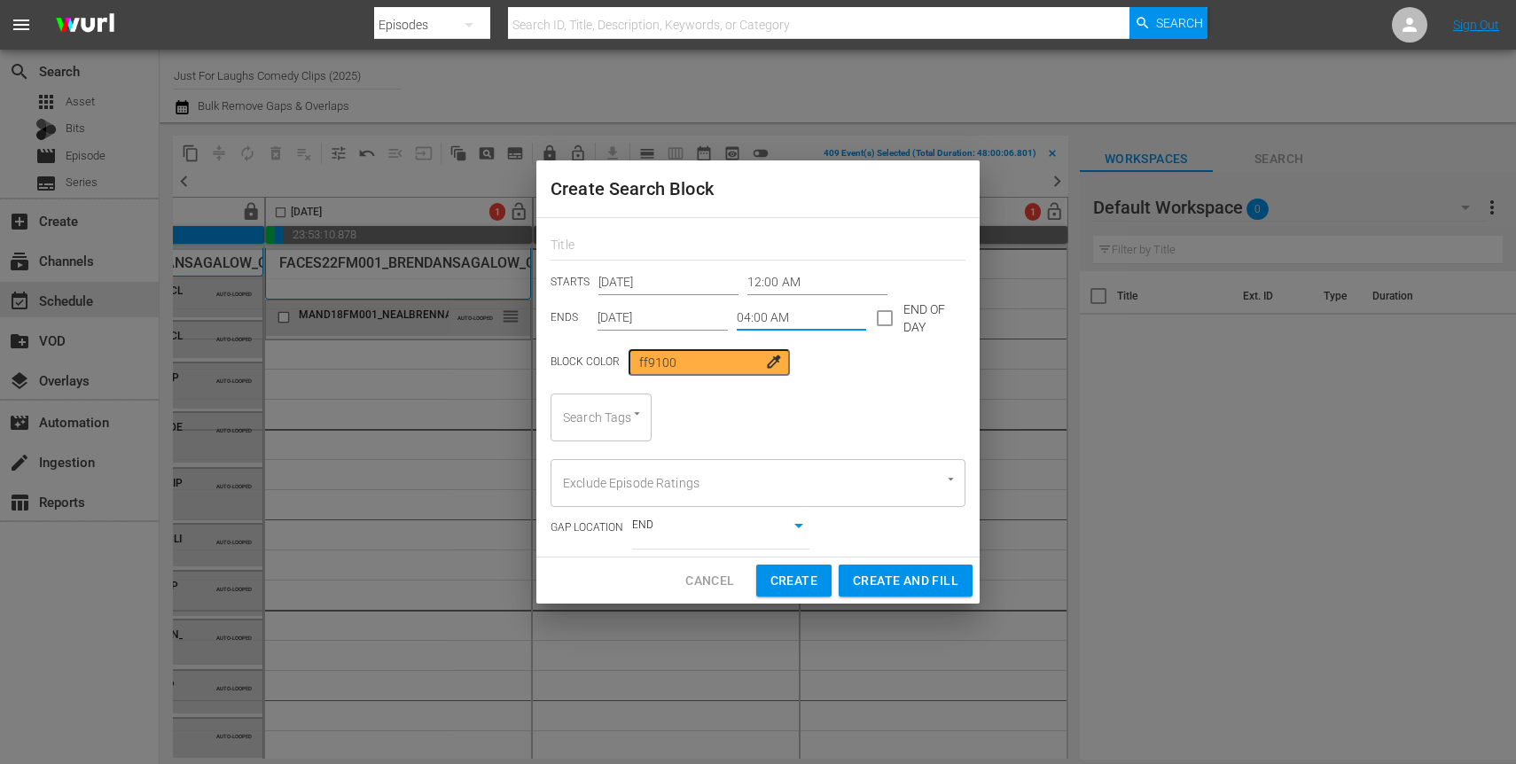
click at [629, 421] on div at bounding box center [629, 414] width 32 height 19
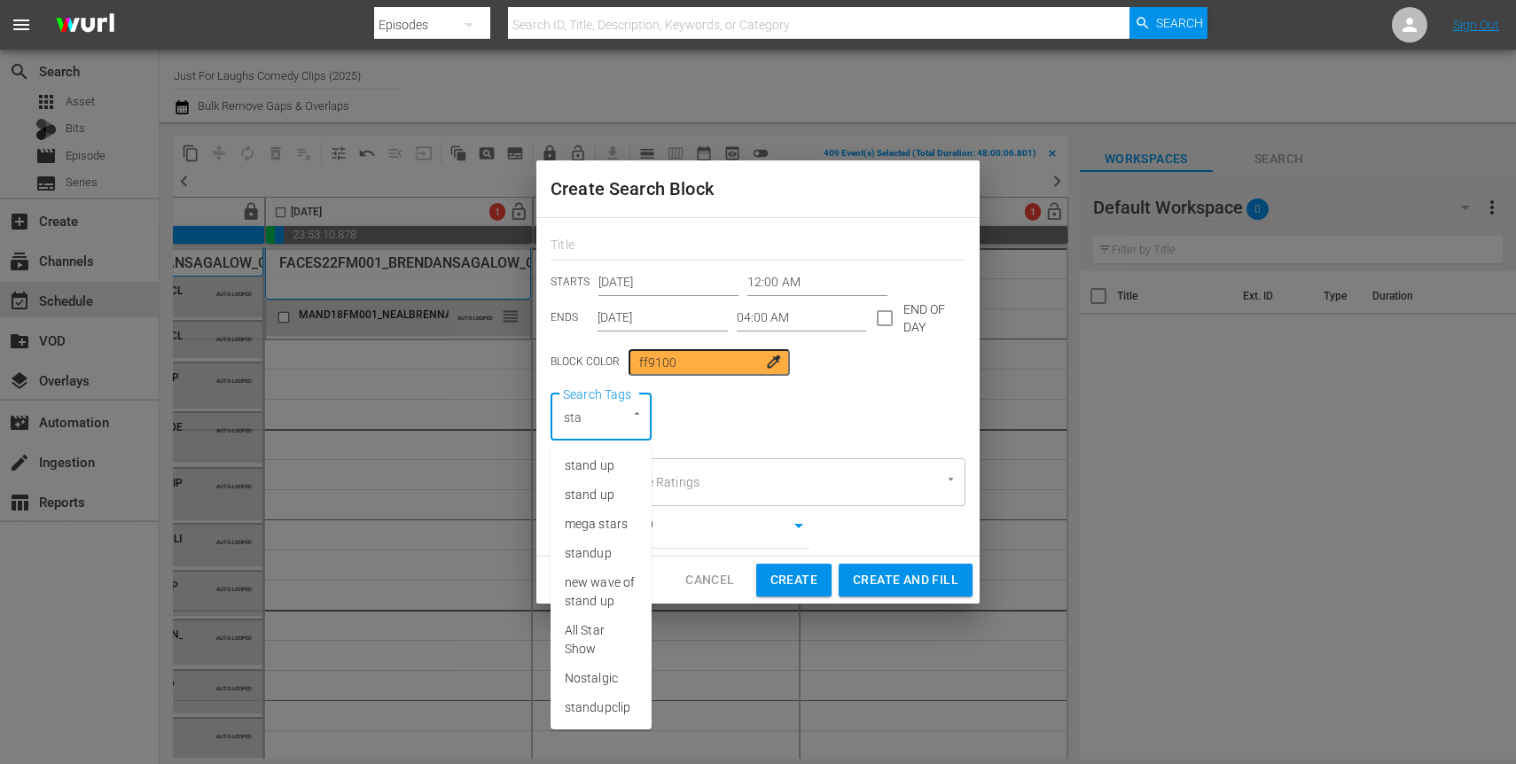
type input "stan"
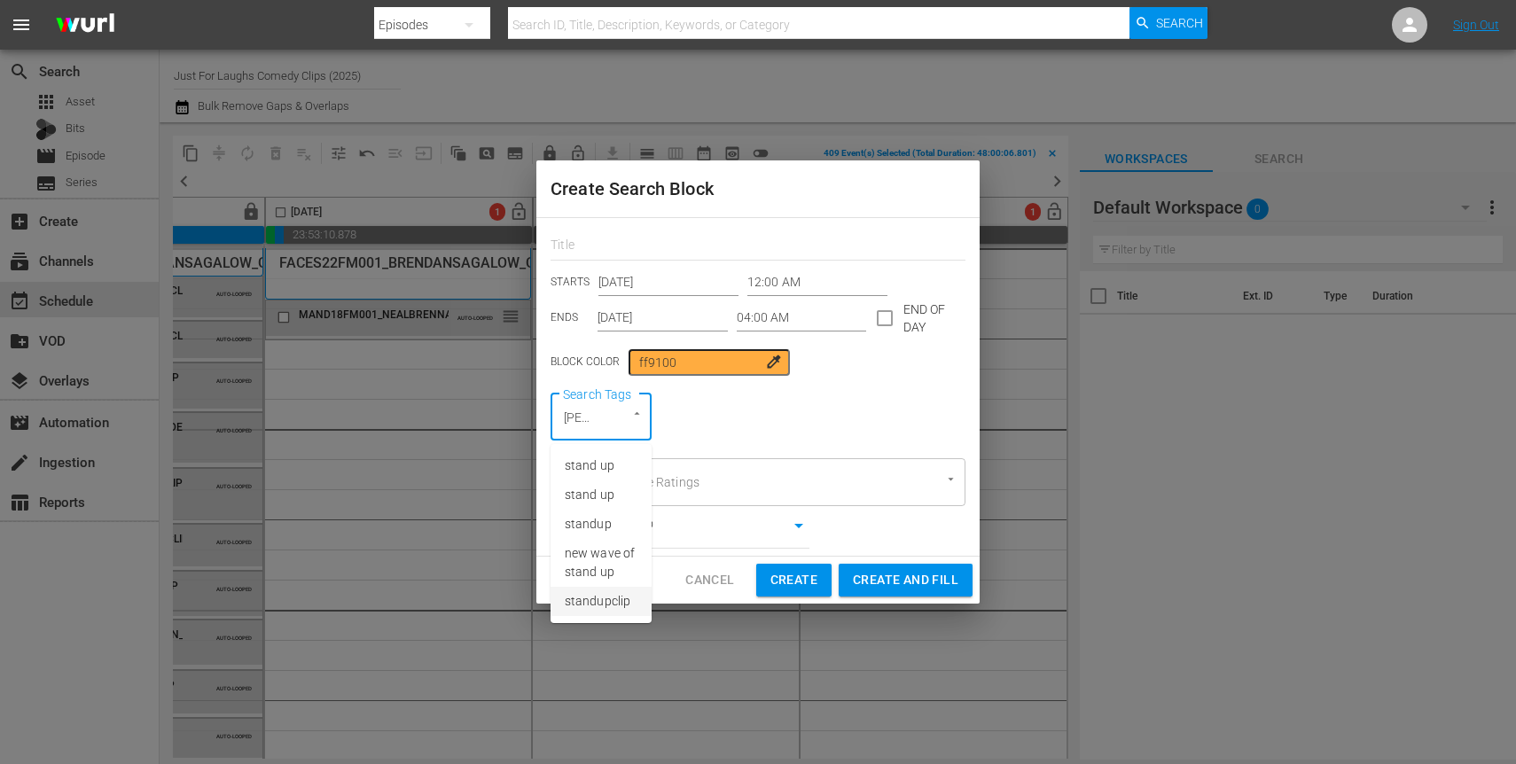
click at [612, 591] on li "standupclip" at bounding box center [601, 601] width 101 height 29
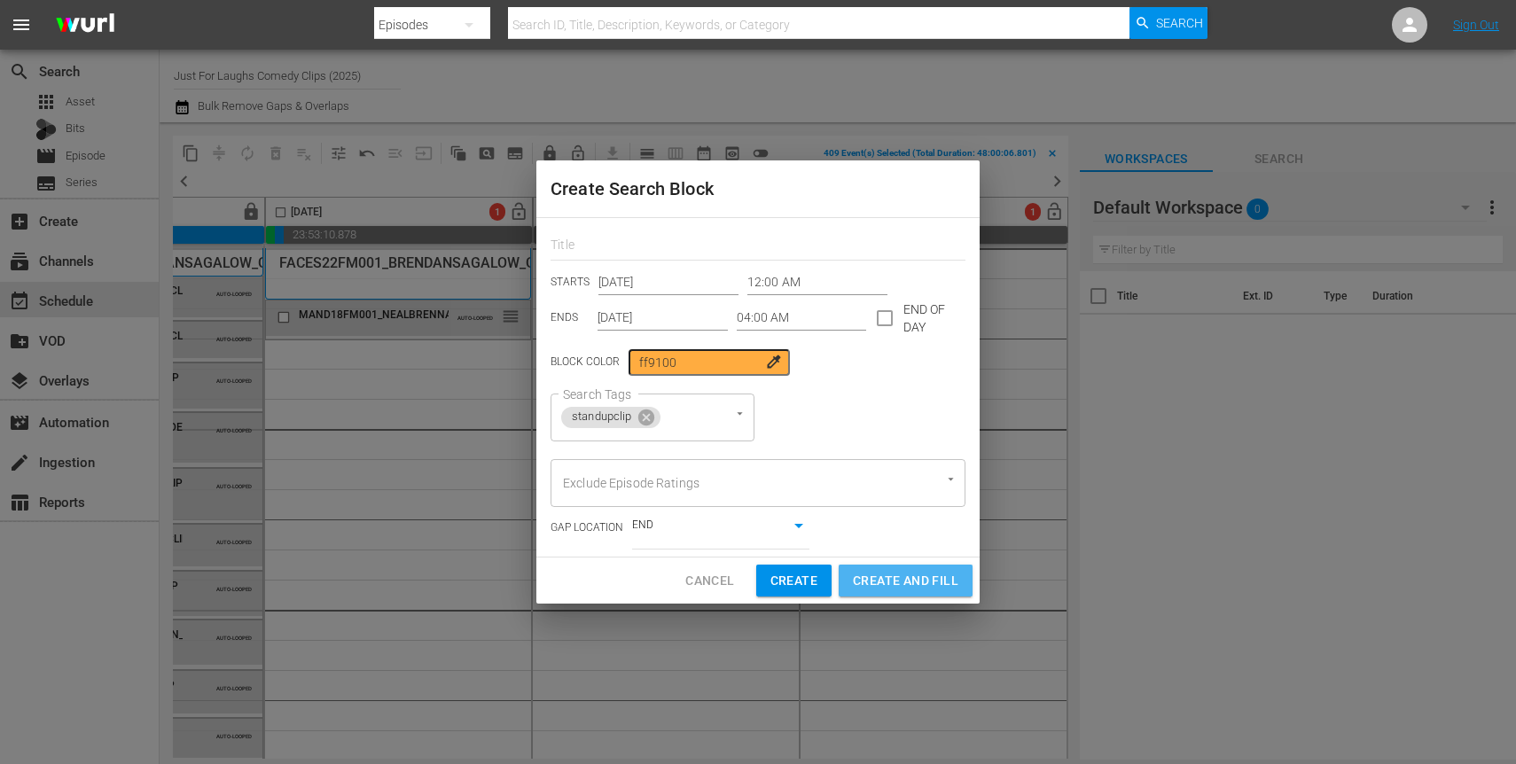
click at [888, 579] on span "Create and Fill" at bounding box center [906, 581] width 106 height 22
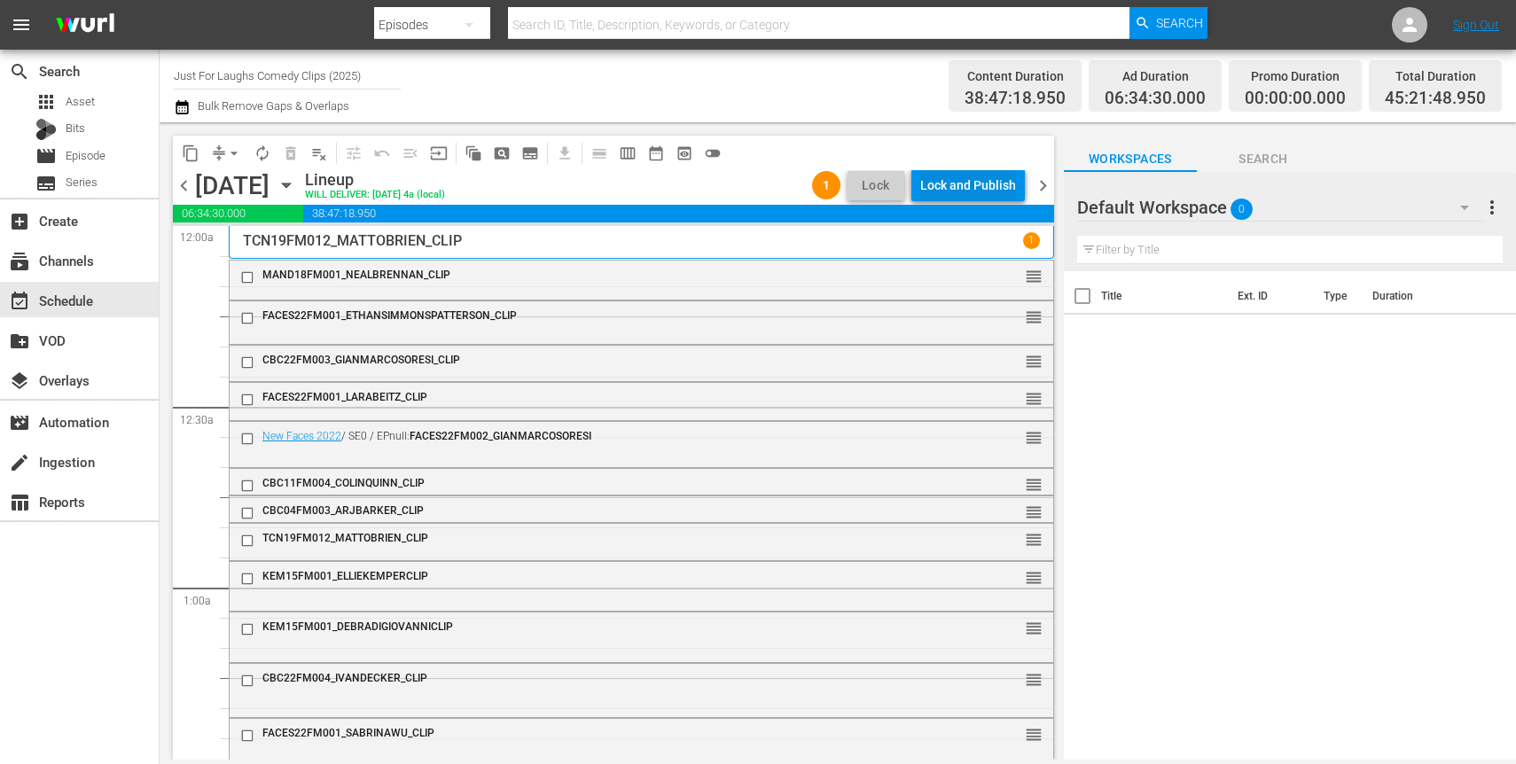
click at [1000, 192] on div "Lock and Publish" at bounding box center [968, 185] width 96 height 32
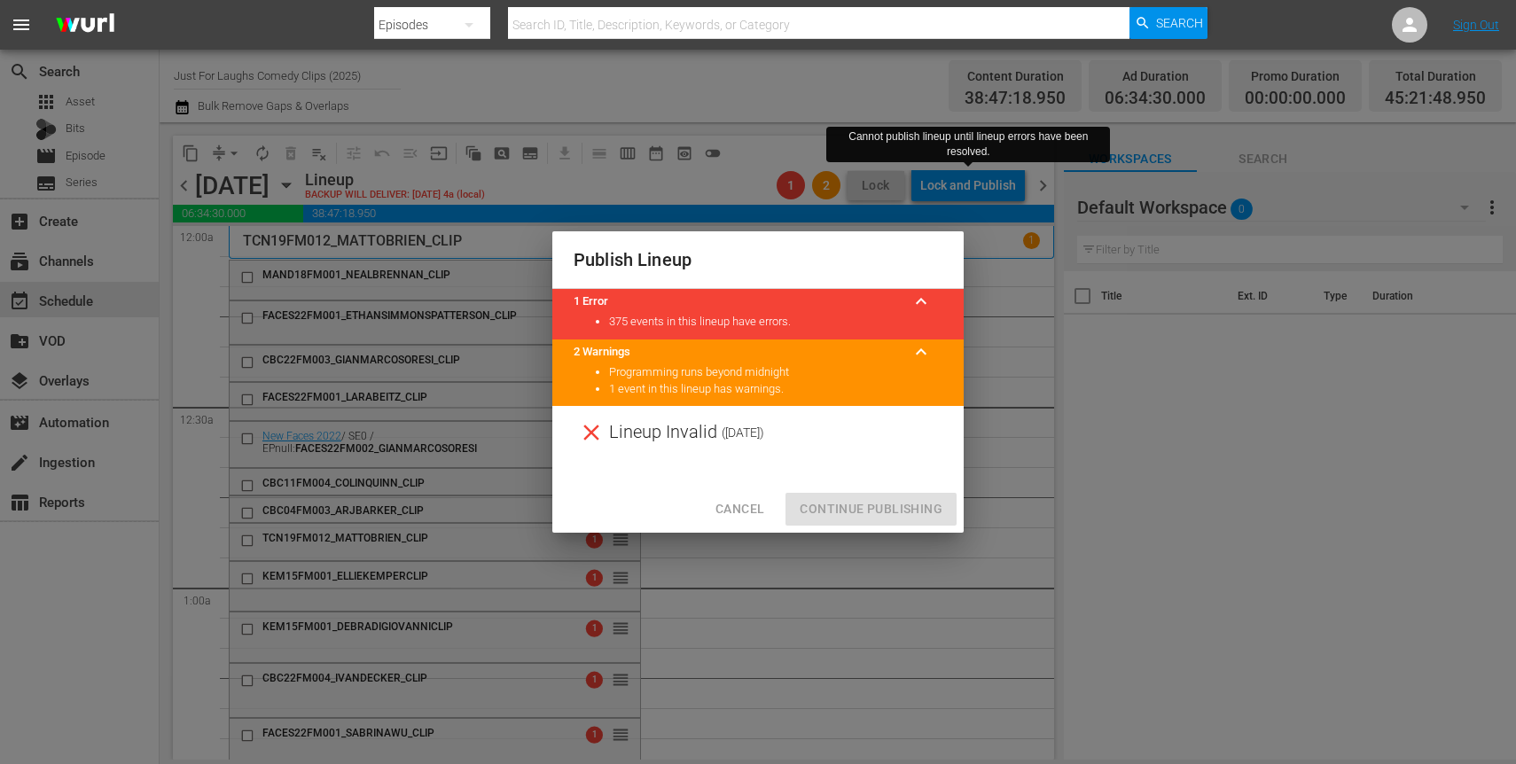
click at [750, 510] on span "Cancel" at bounding box center [740, 509] width 49 height 22
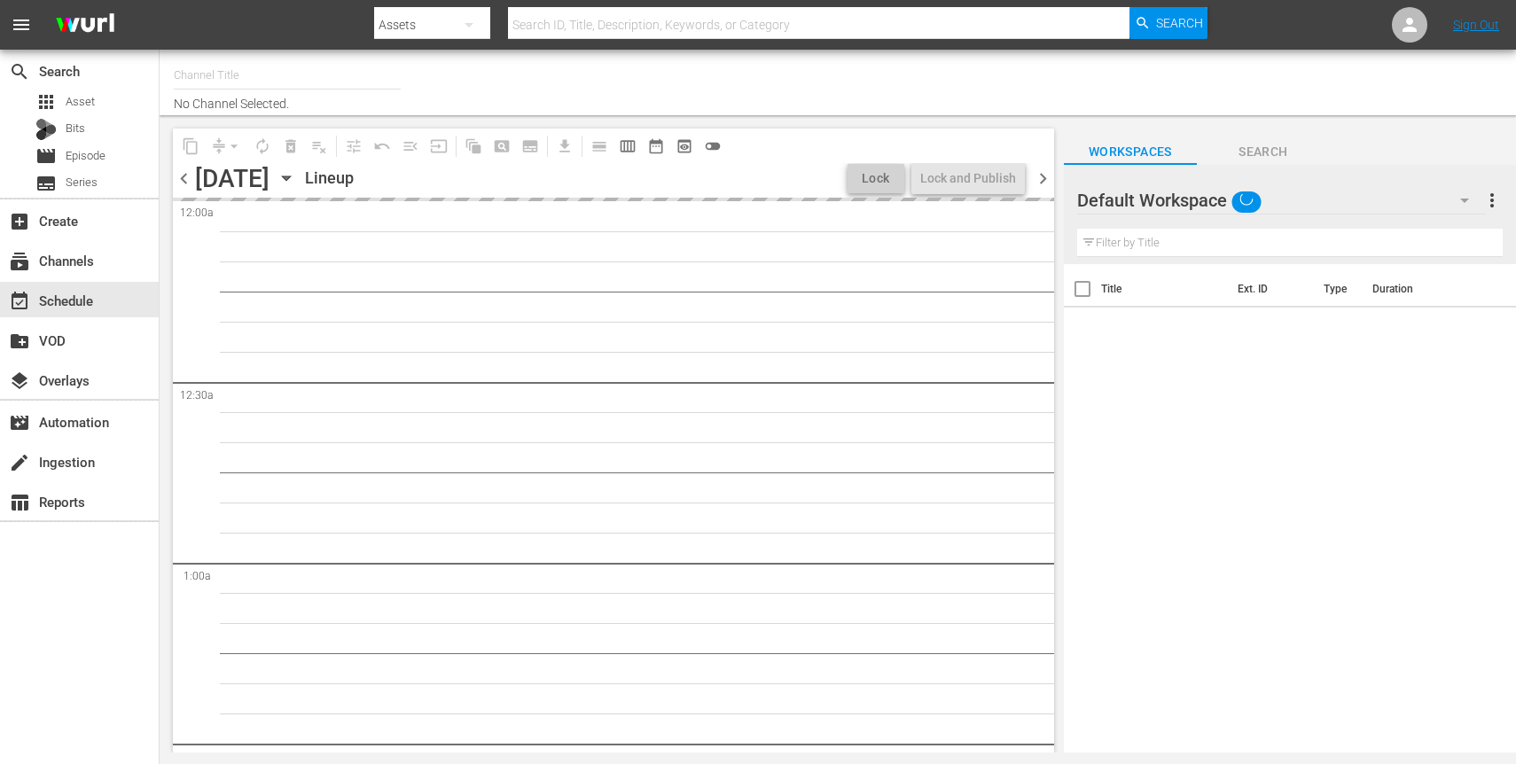
type input "Just For Laughs Comedy Clips (2025)"
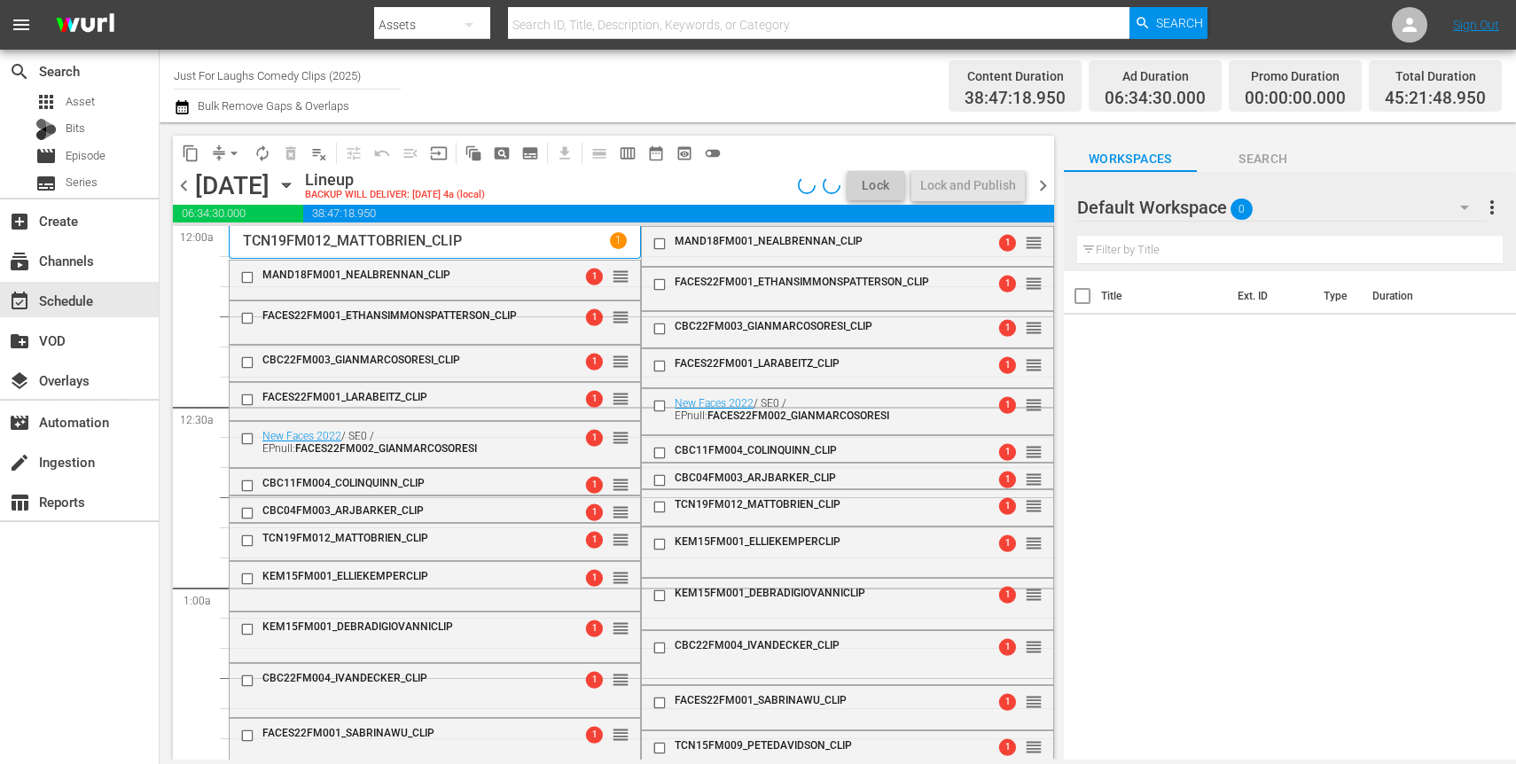
click at [1315, 503] on div "Title Ext. ID Type Duration" at bounding box center [1290, 516] width 452 height 491
click at [223, 152] on button "arrow_drop_down" at bounding box center [234, 153] width 28 height 28
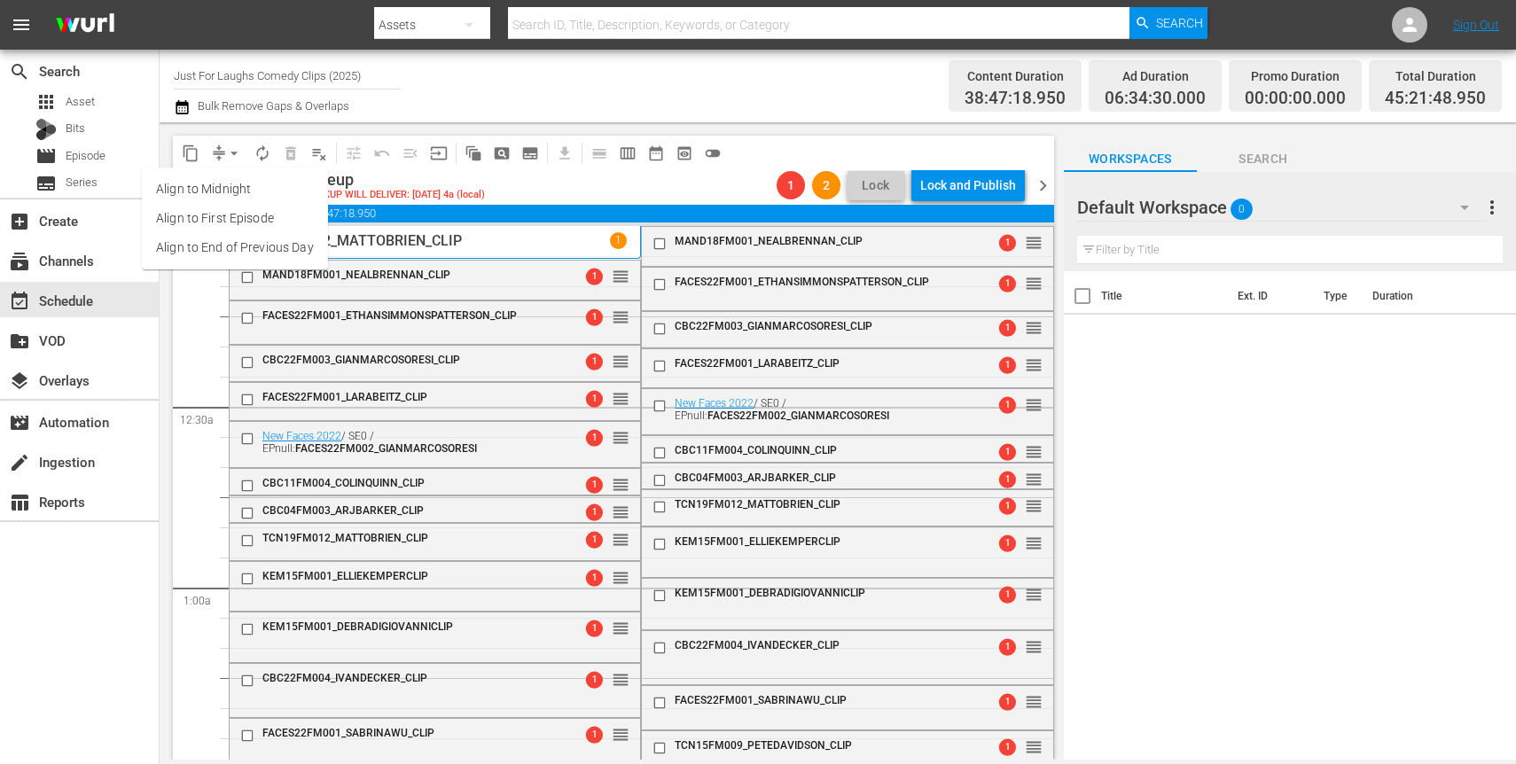
click at [259, 245] on li "Align to End of Previous Day" at bounding box center [235, 247] width 186 height 29
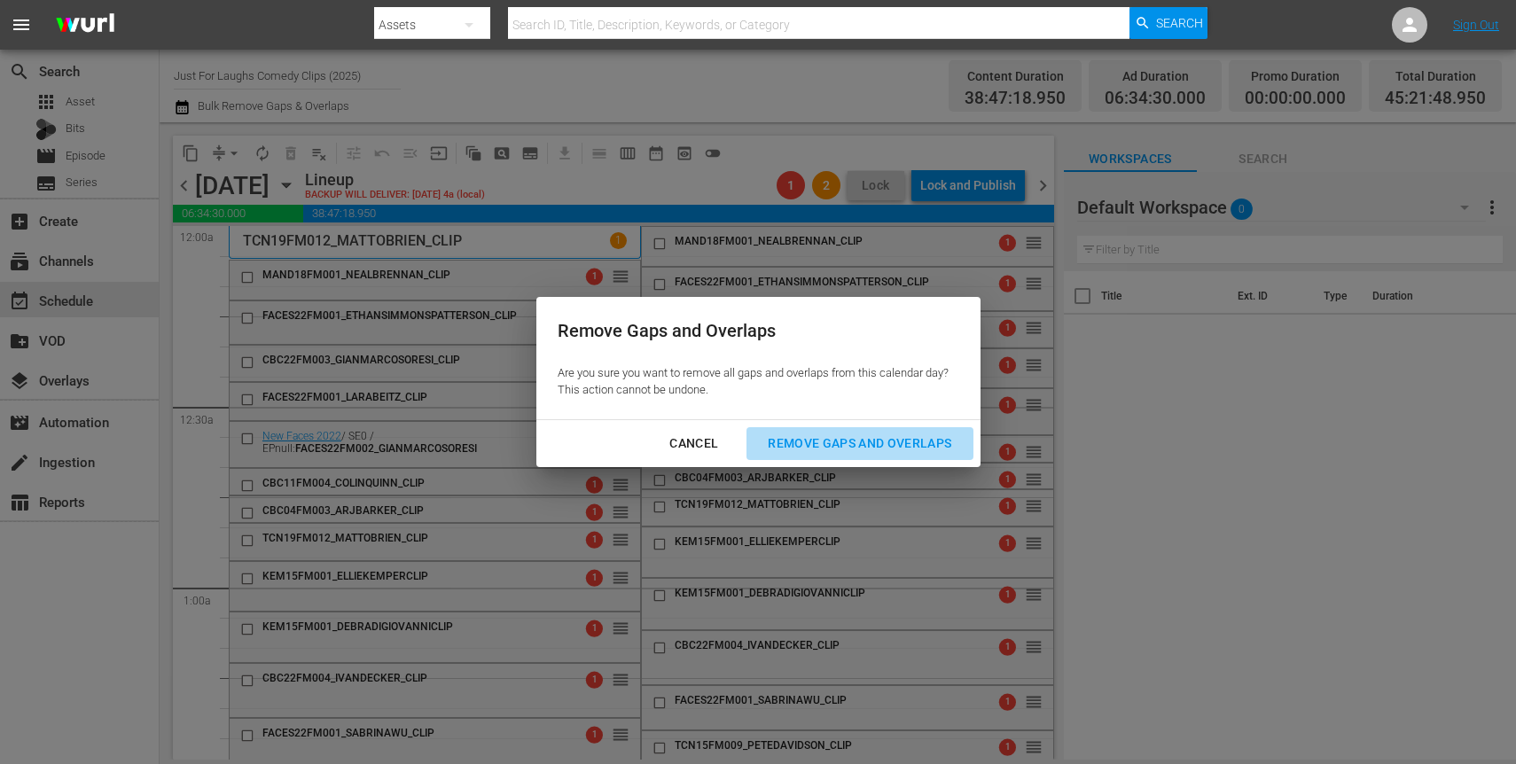
click at [880, 450] on div "Remove Gaps and Overlaps" at bounding box center [860, 444] width 212 height 22
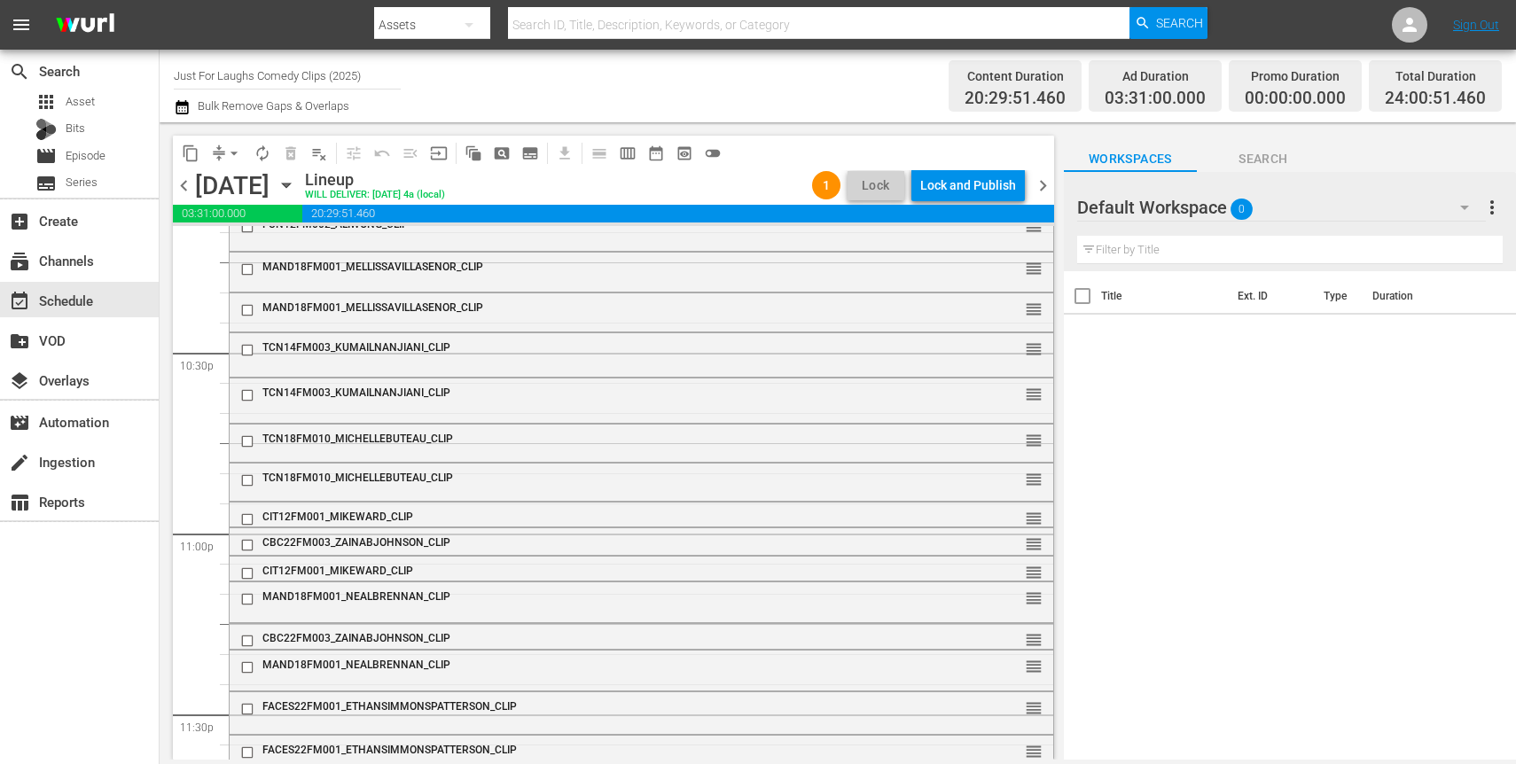
scroll to position [8185, 0]
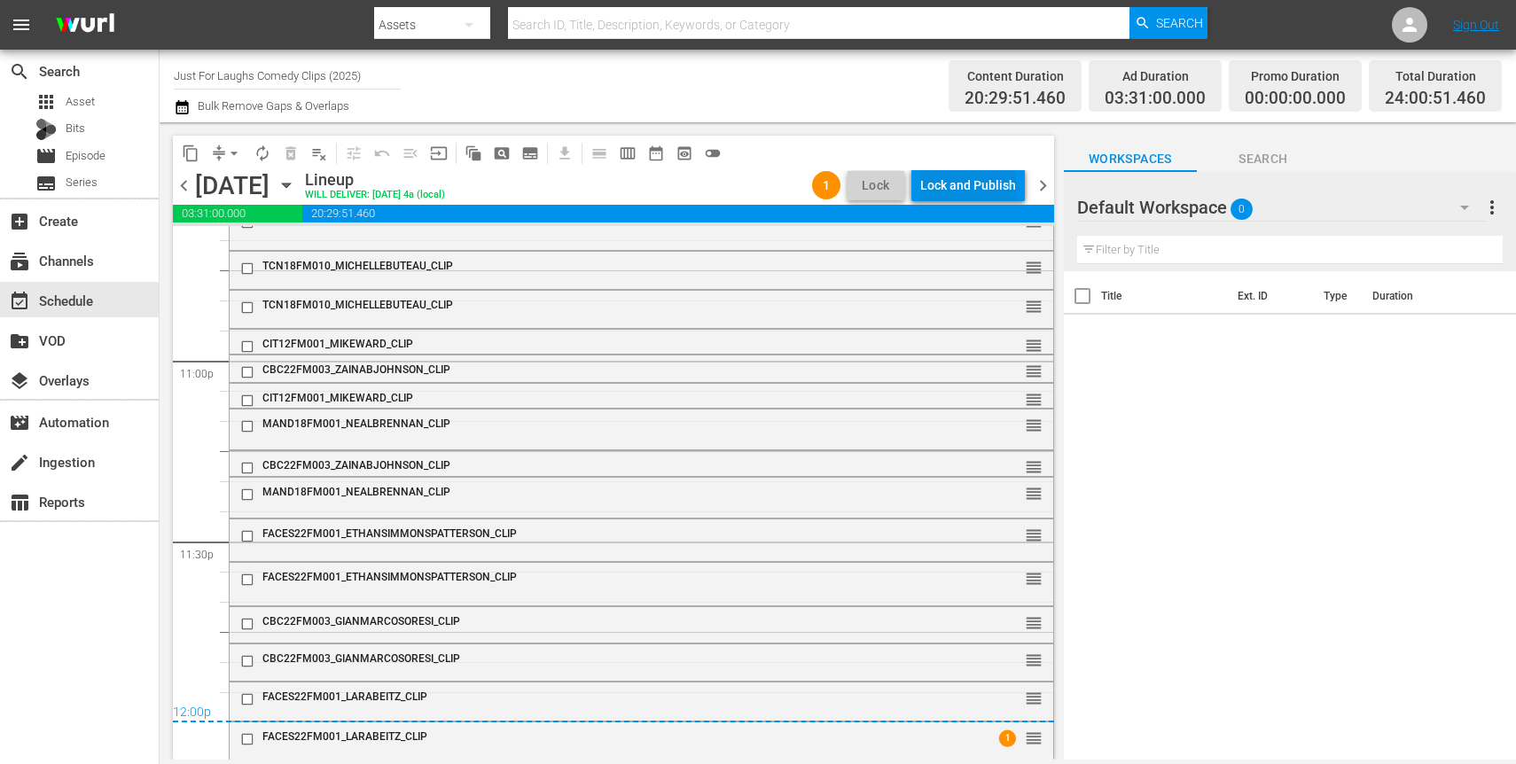
click at [975, 176] on div "Lock and Publish" at bounding box center [968, 185] width 96 height 32
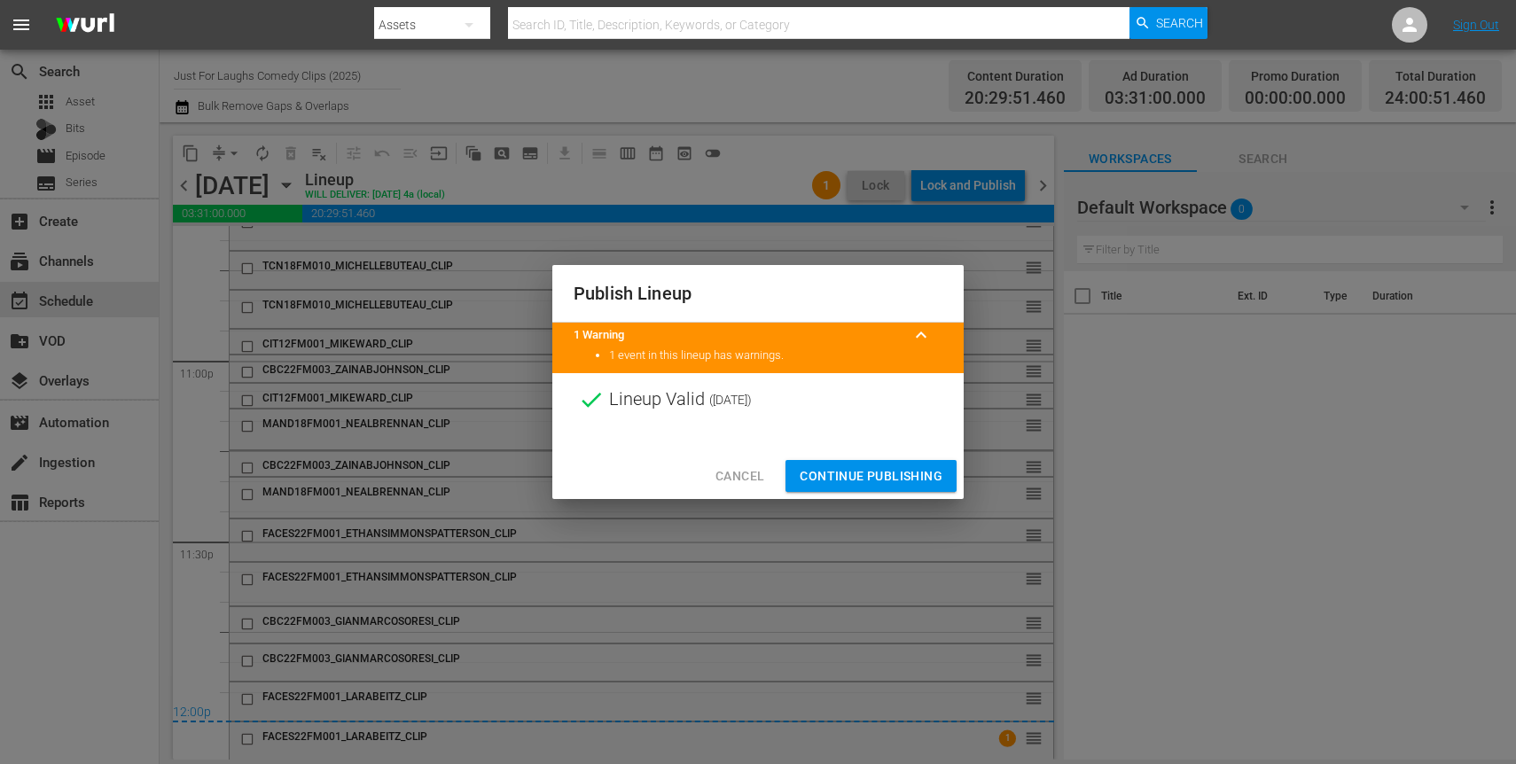
click at [879, 487] on button "Continue Publishing" at bounding box center [871, 476] width 171 height 33
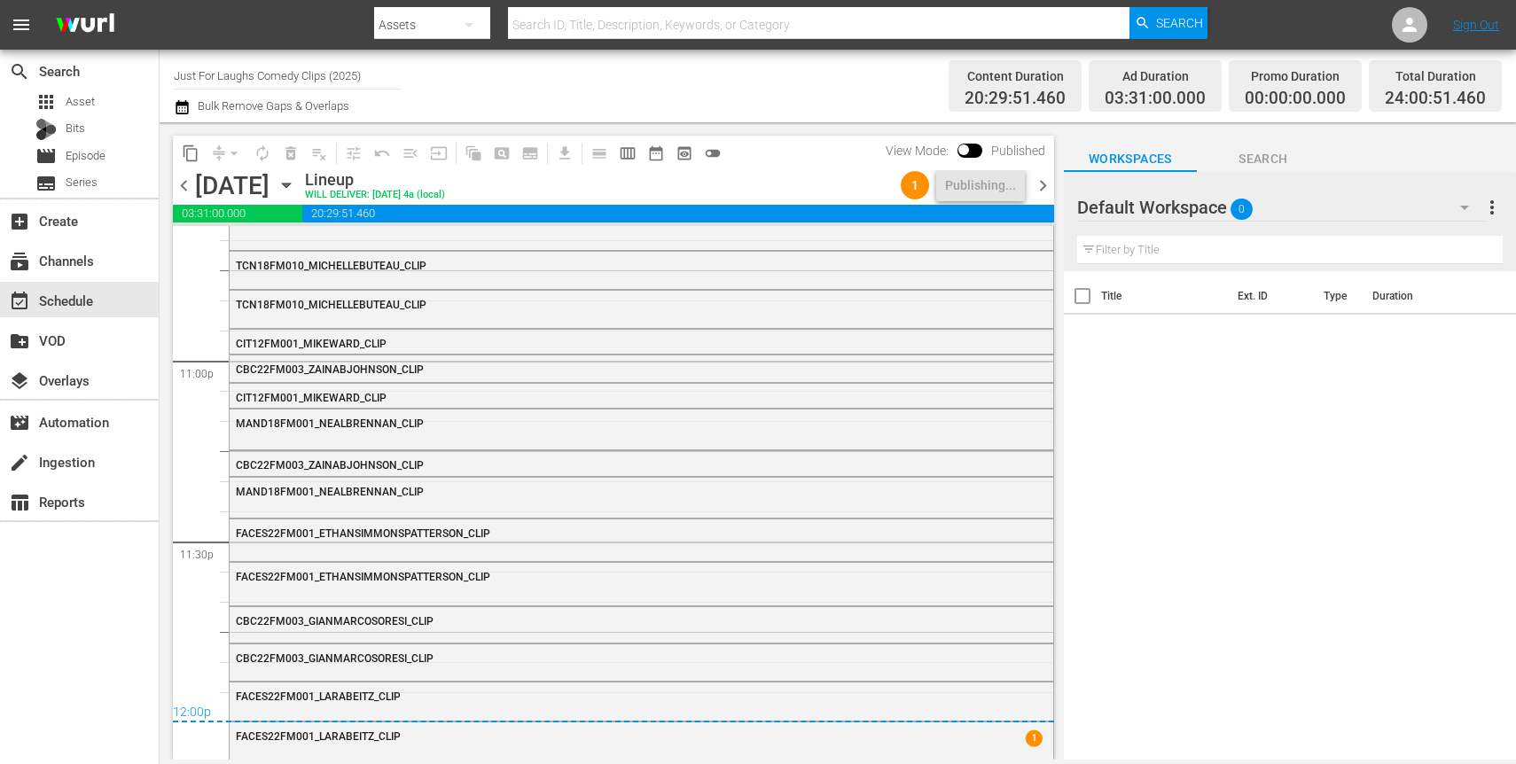
click at [185, 184] on span "chevron_left" at bounding box center [184, 186] width 22 height 22
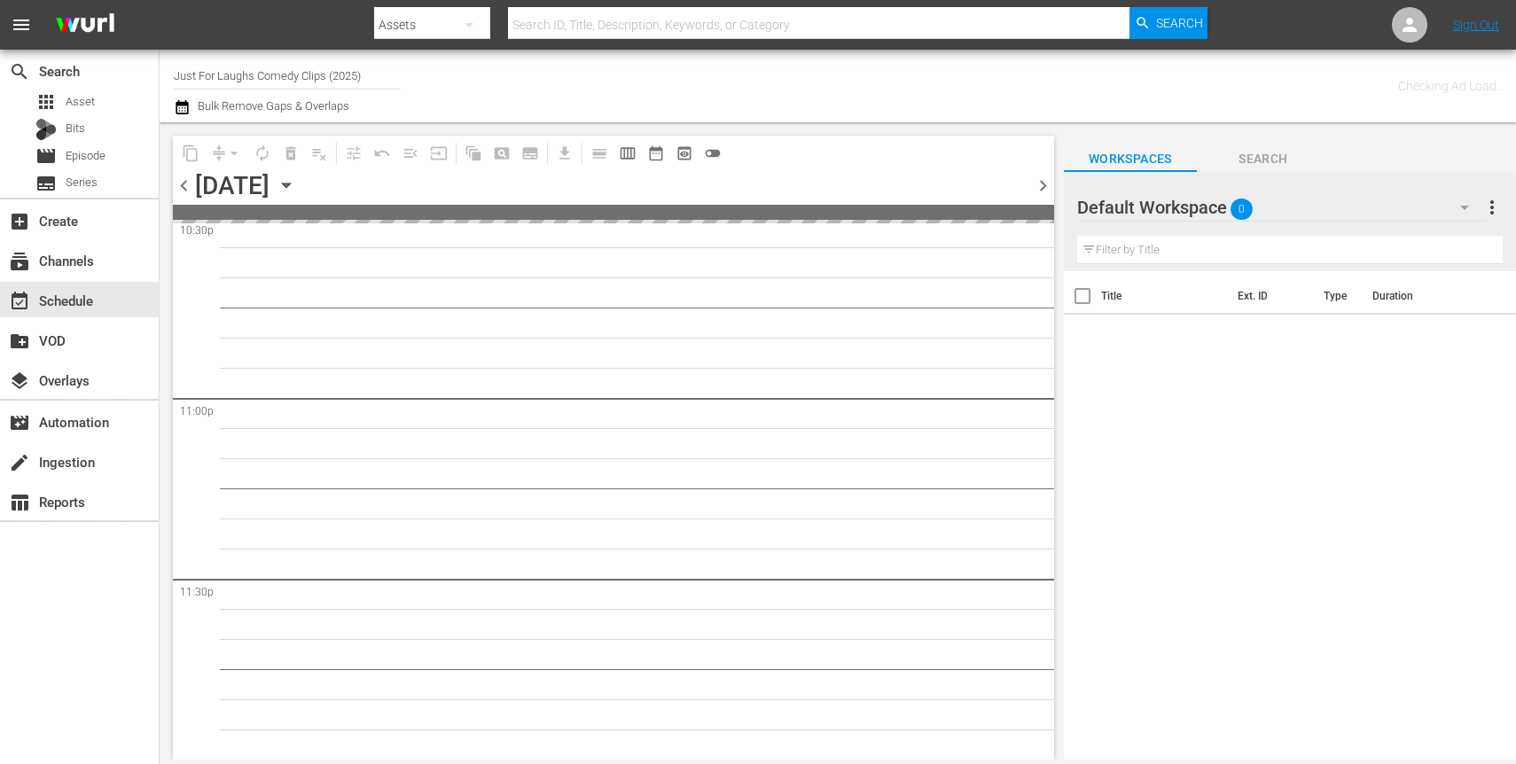
scroll to position [8146, 0]
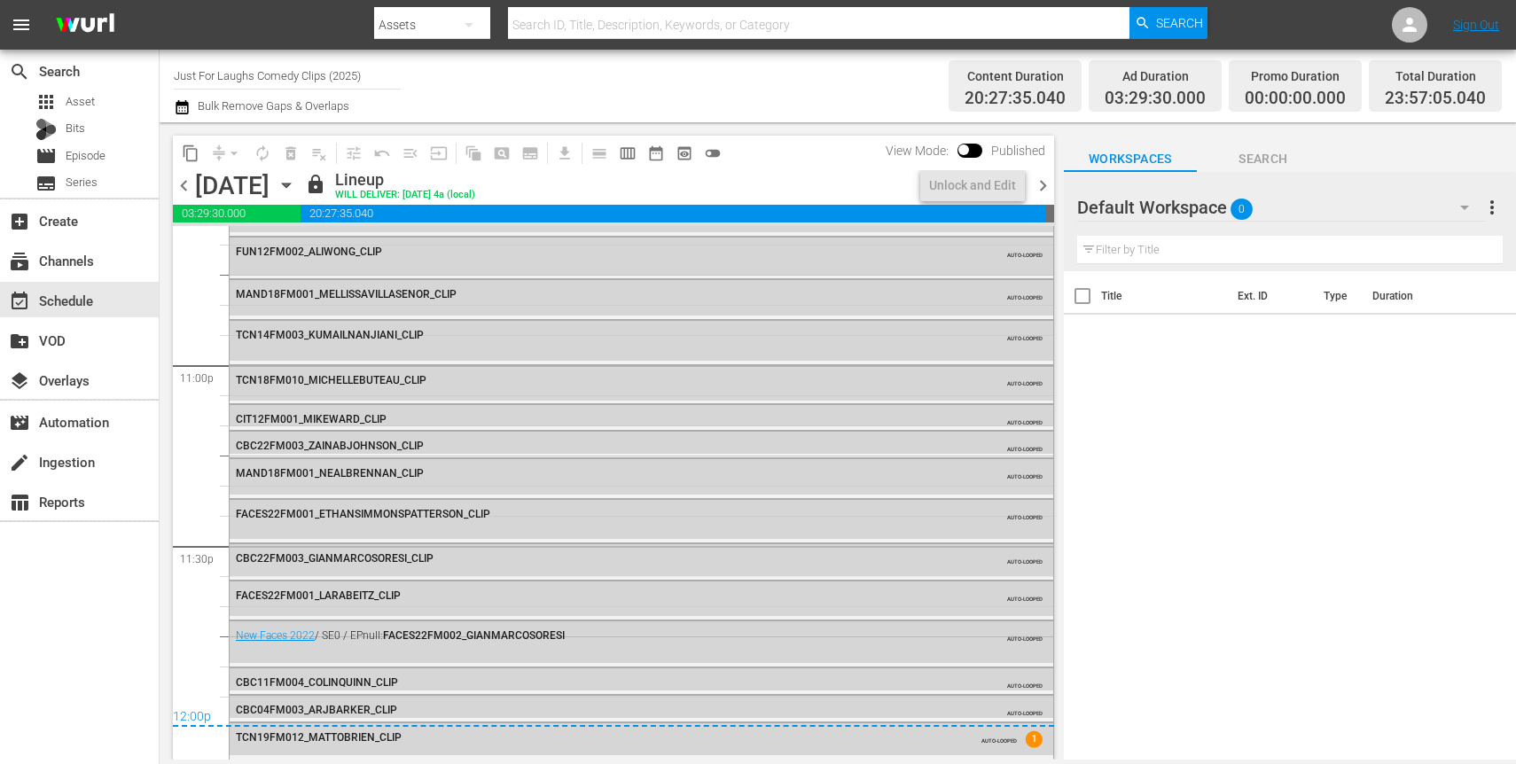
click at [1047, 186] on span "chevron_right" at bounding box center [1043, 186] width 22 height 22
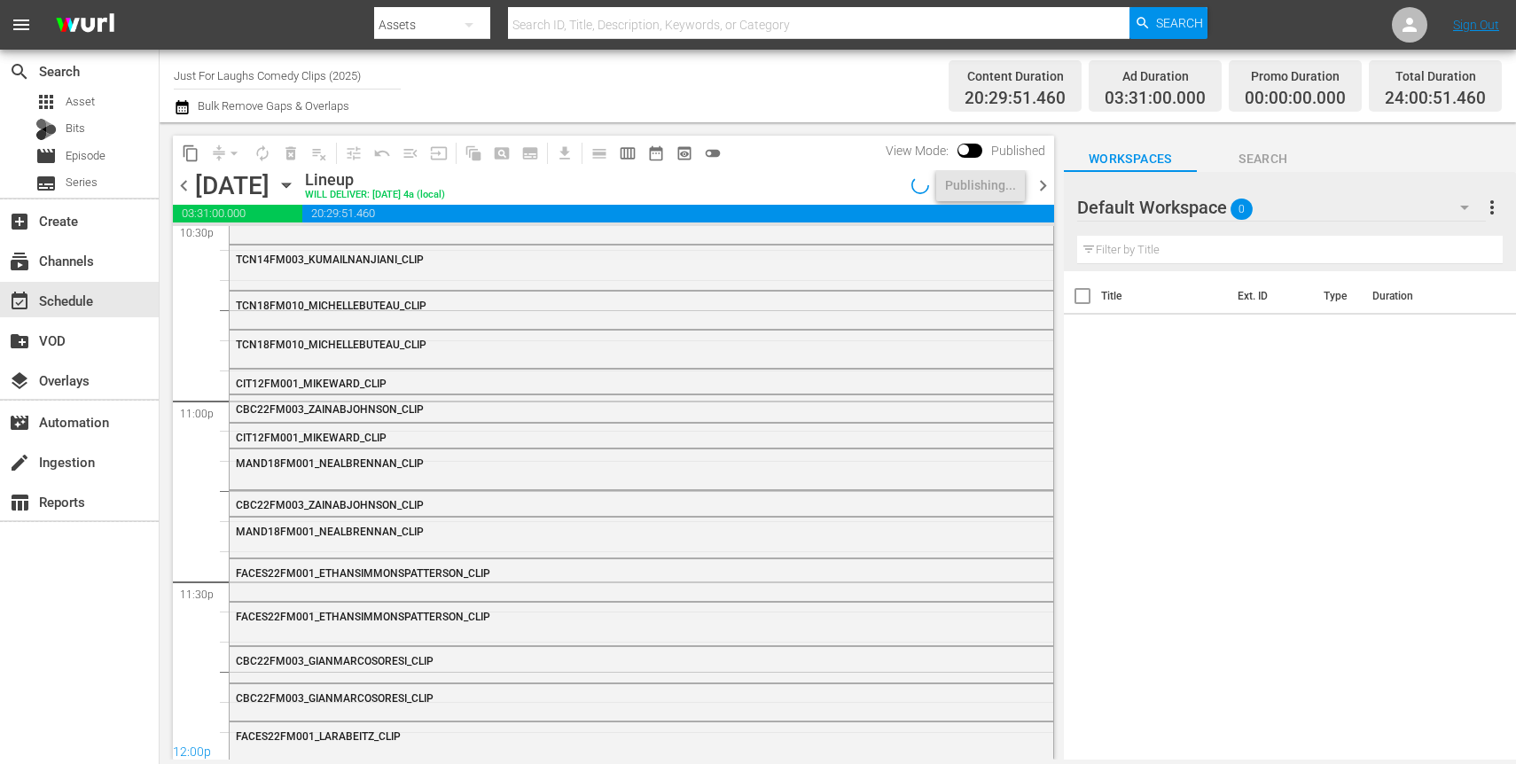
scroll to position [8185, 0]
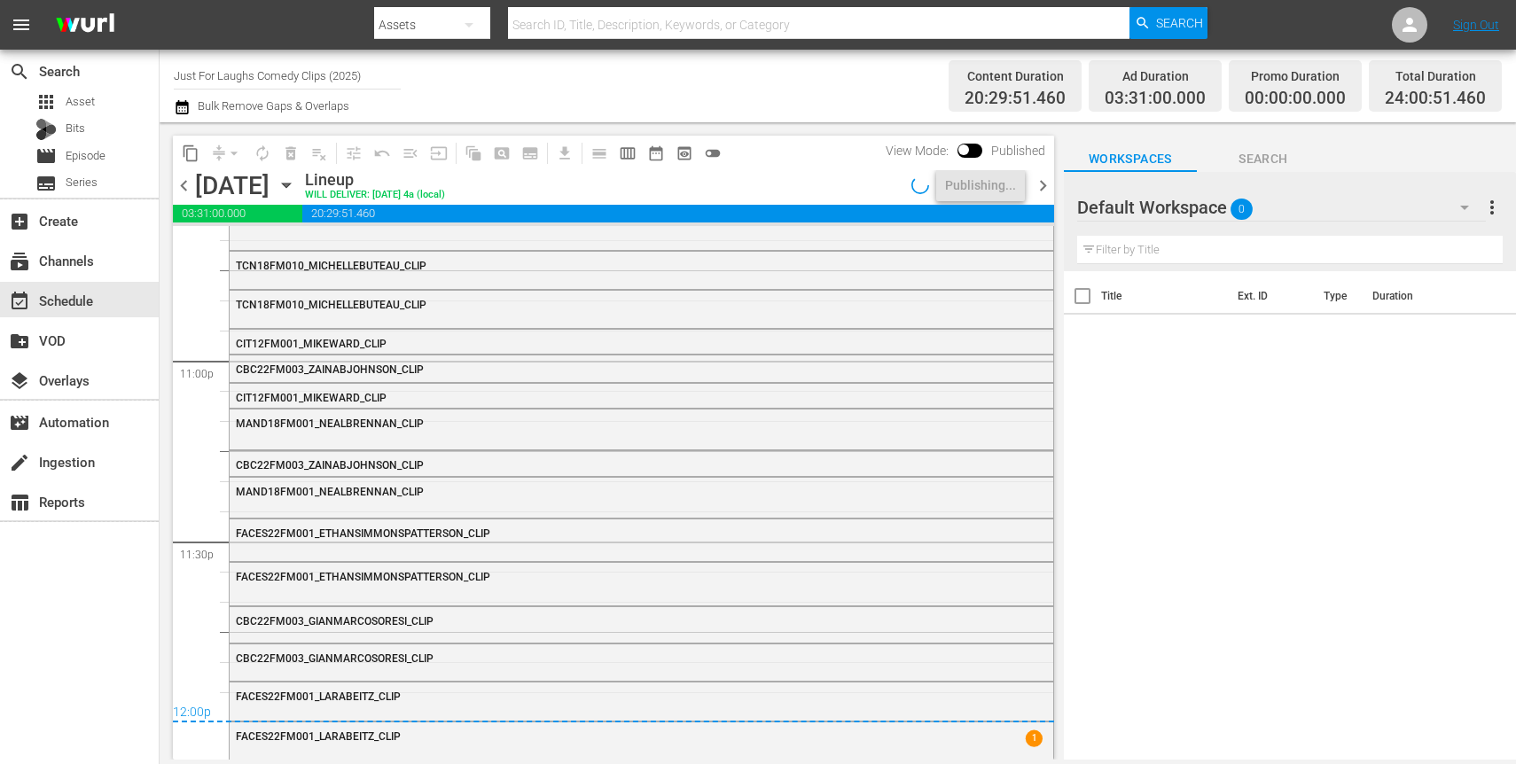
click at [1047, 190] on span "chevron_right" at bounding box center [1043, 186] width 22 height 22
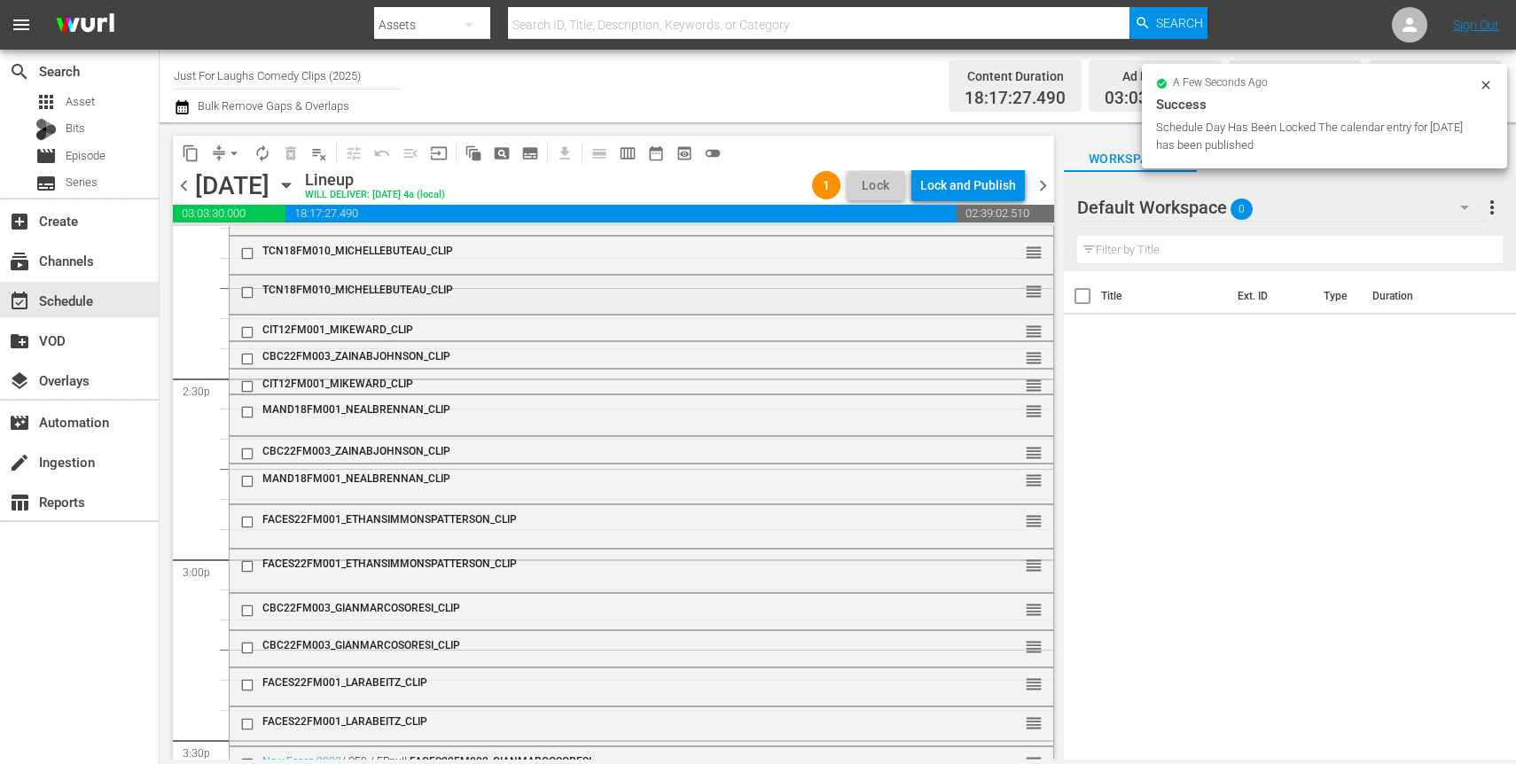
scroll to position [5105, 0]
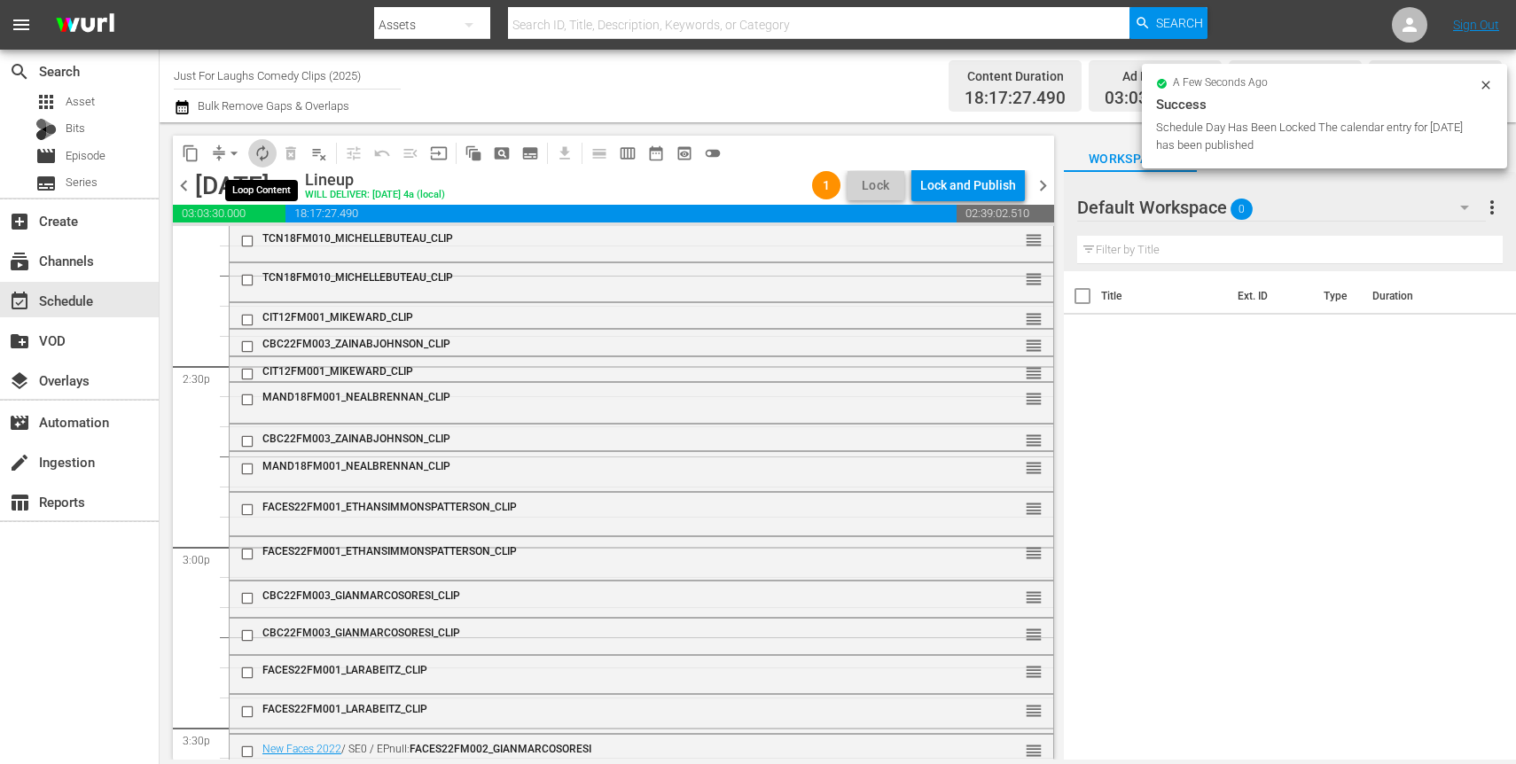
click at [254, 153] on span "autorenew_outlined" at bounding box center [263, 154] width 18 height 18
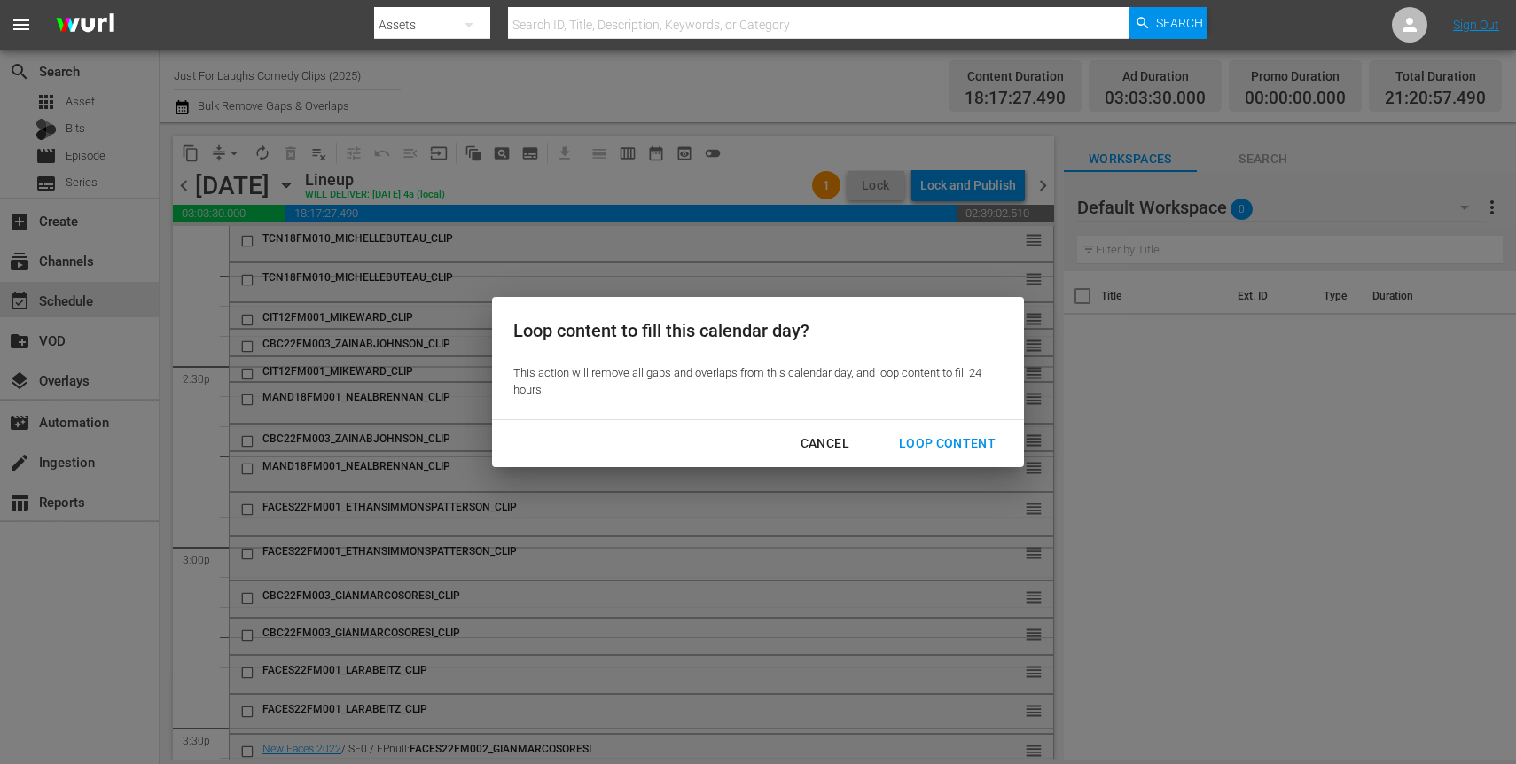
click at [942, 442] on div "Loop Content" at bounding box center [947, 444] width 125 height 22
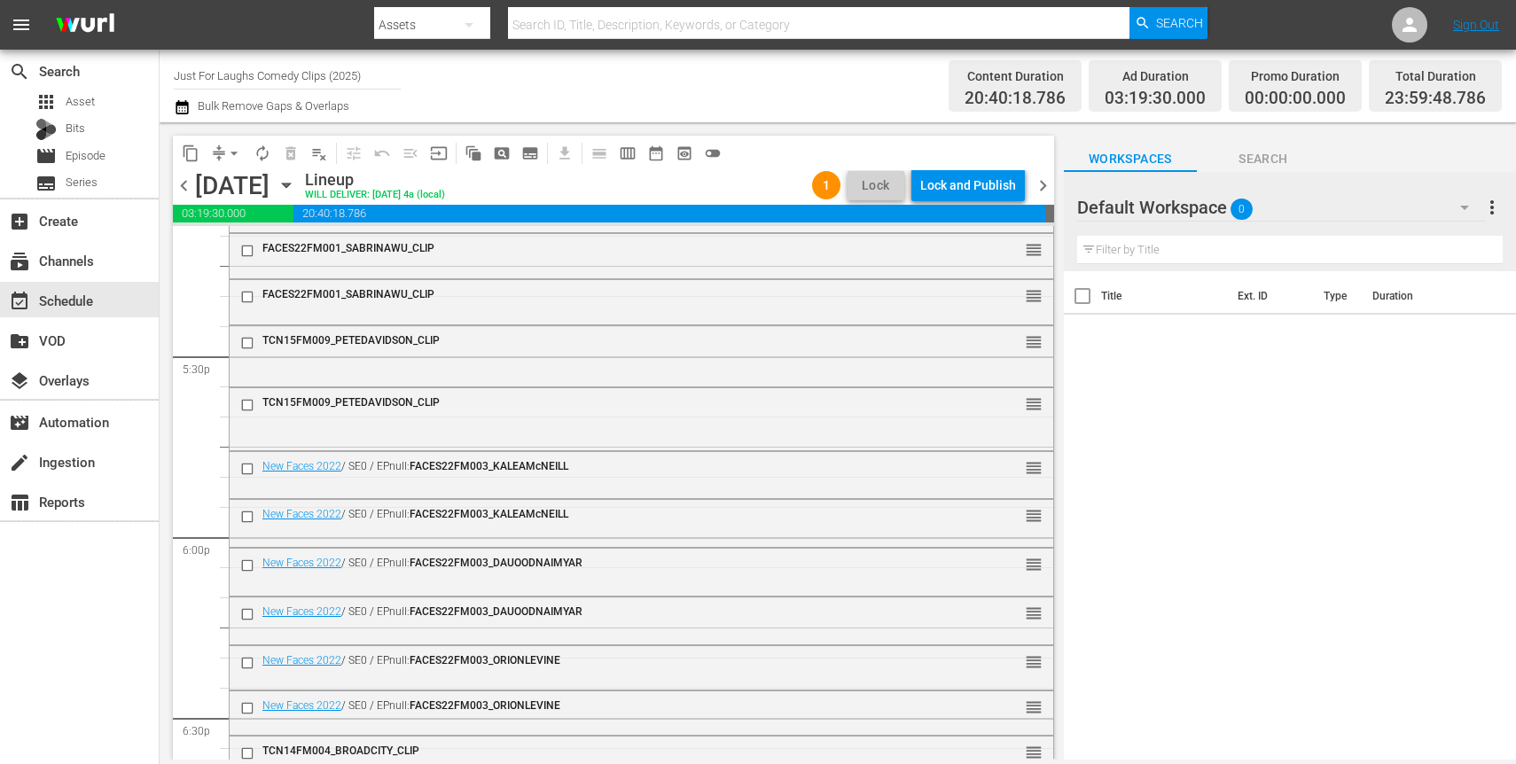
scroll to position [3775, 0]
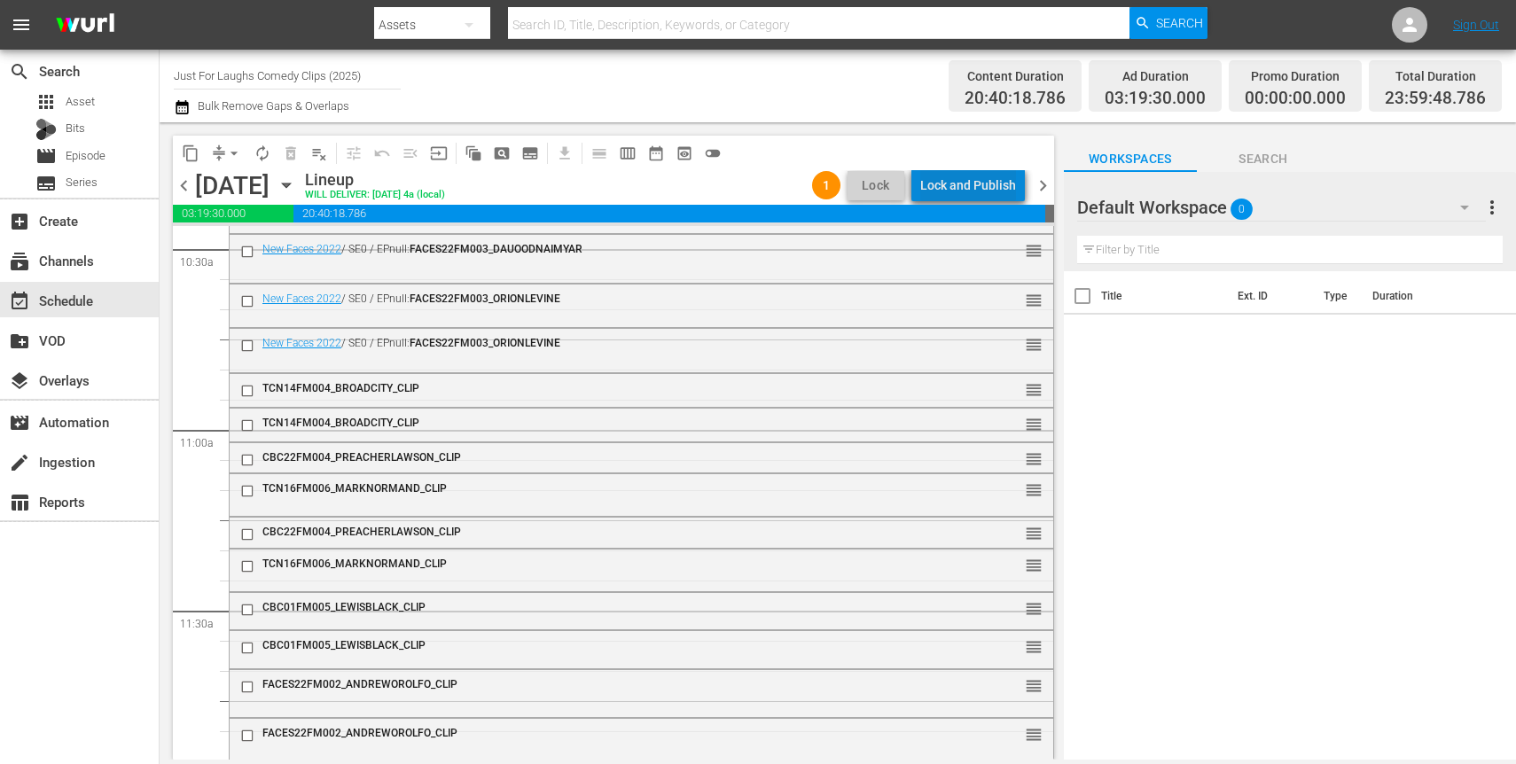
click at [995, 186] on div "Lock and Publish" at bounding box center [968, 185] width 96 height 32
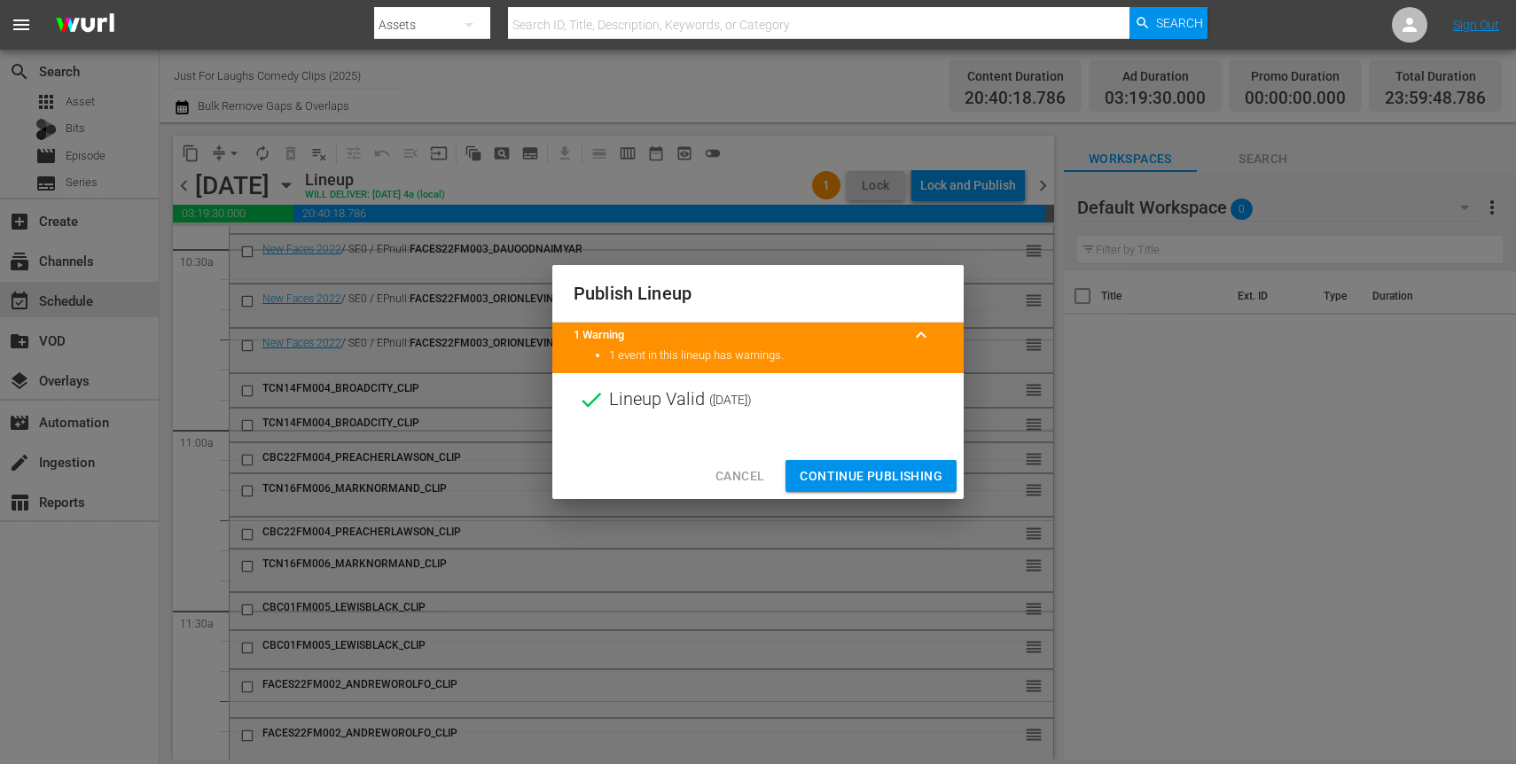
click at [856, 469] on span "Continue Publishing" at bounding box center [871, 476] width 143 height 22
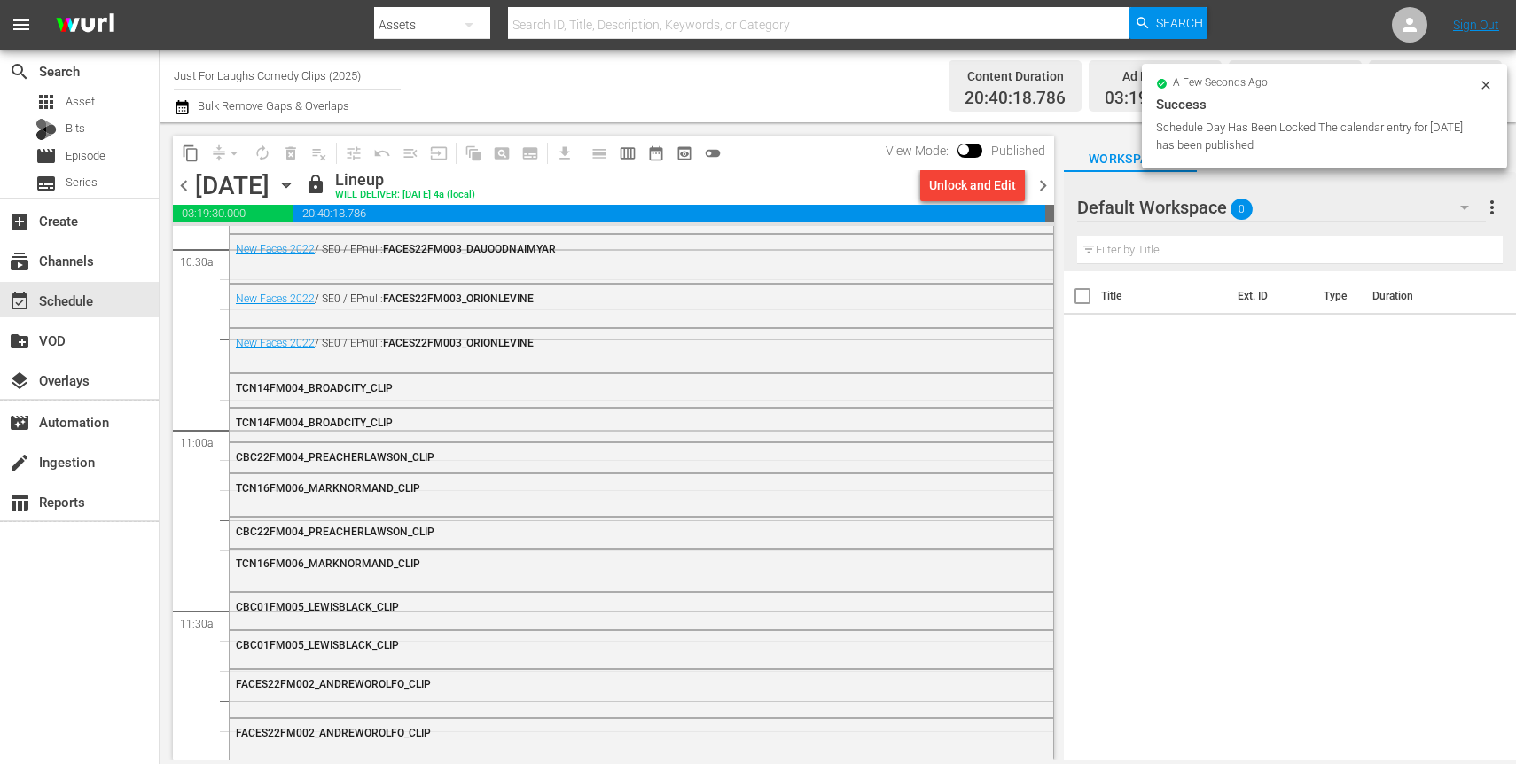
click at [1044, 184] on span "chevron_right" at bounding box center [1043, 186] width 22 height 22
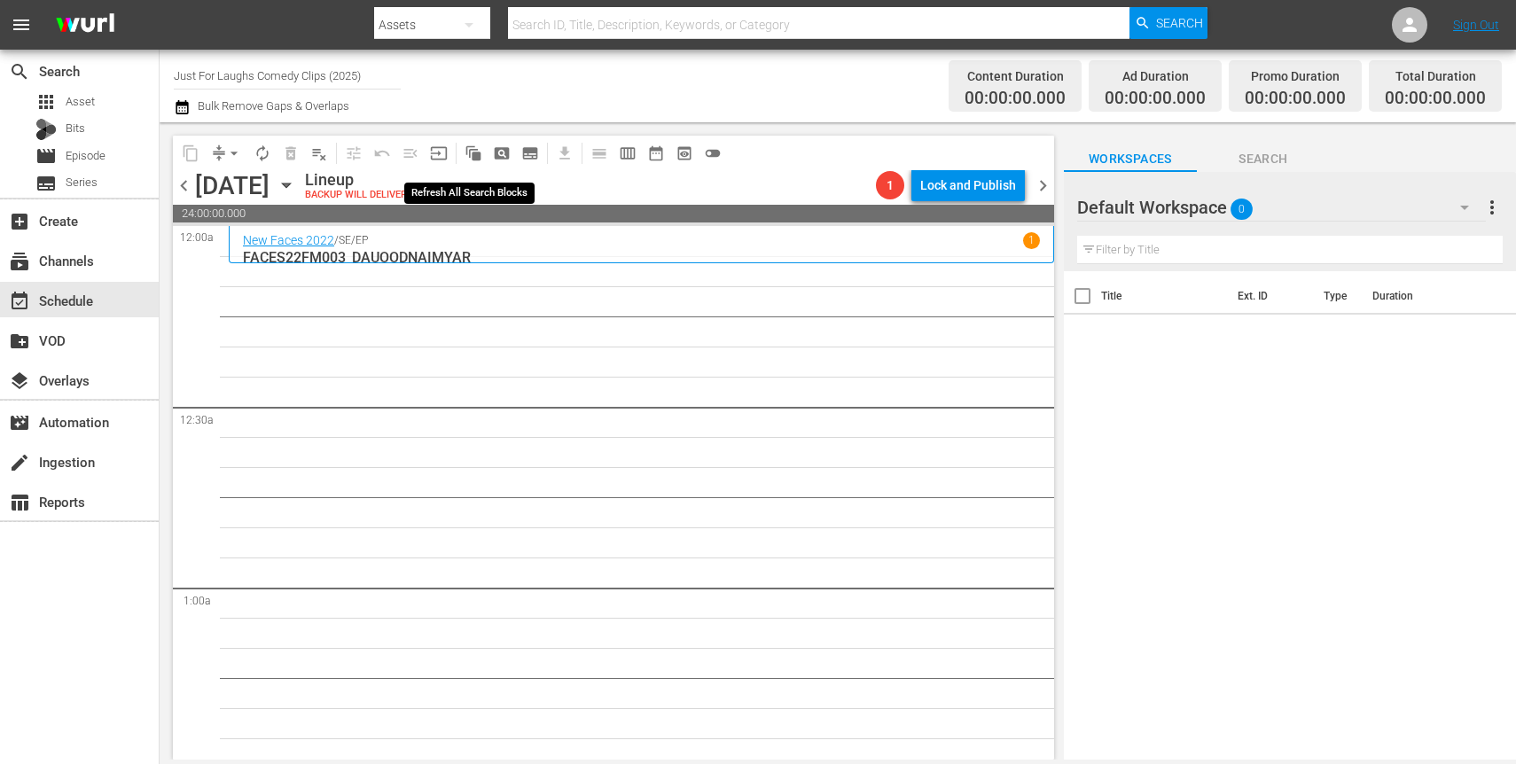
click at [473, 153] on span "auto_awesome_motion_outlined" at bounding box center [474, 154] width 18 height 18
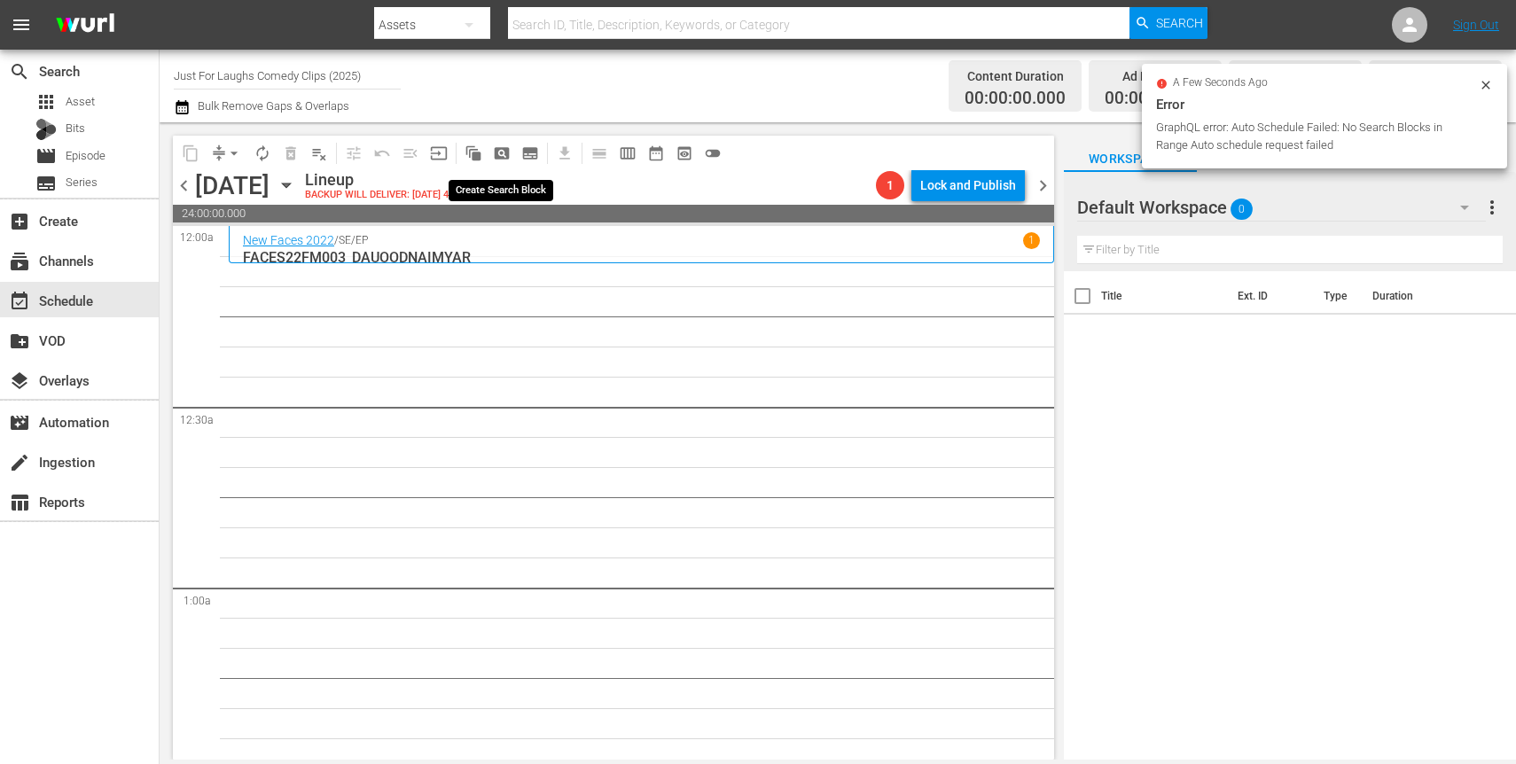
click at [496, 158] on span "pageview_outlined" at bounding box center [502, 154] width 18 height 18
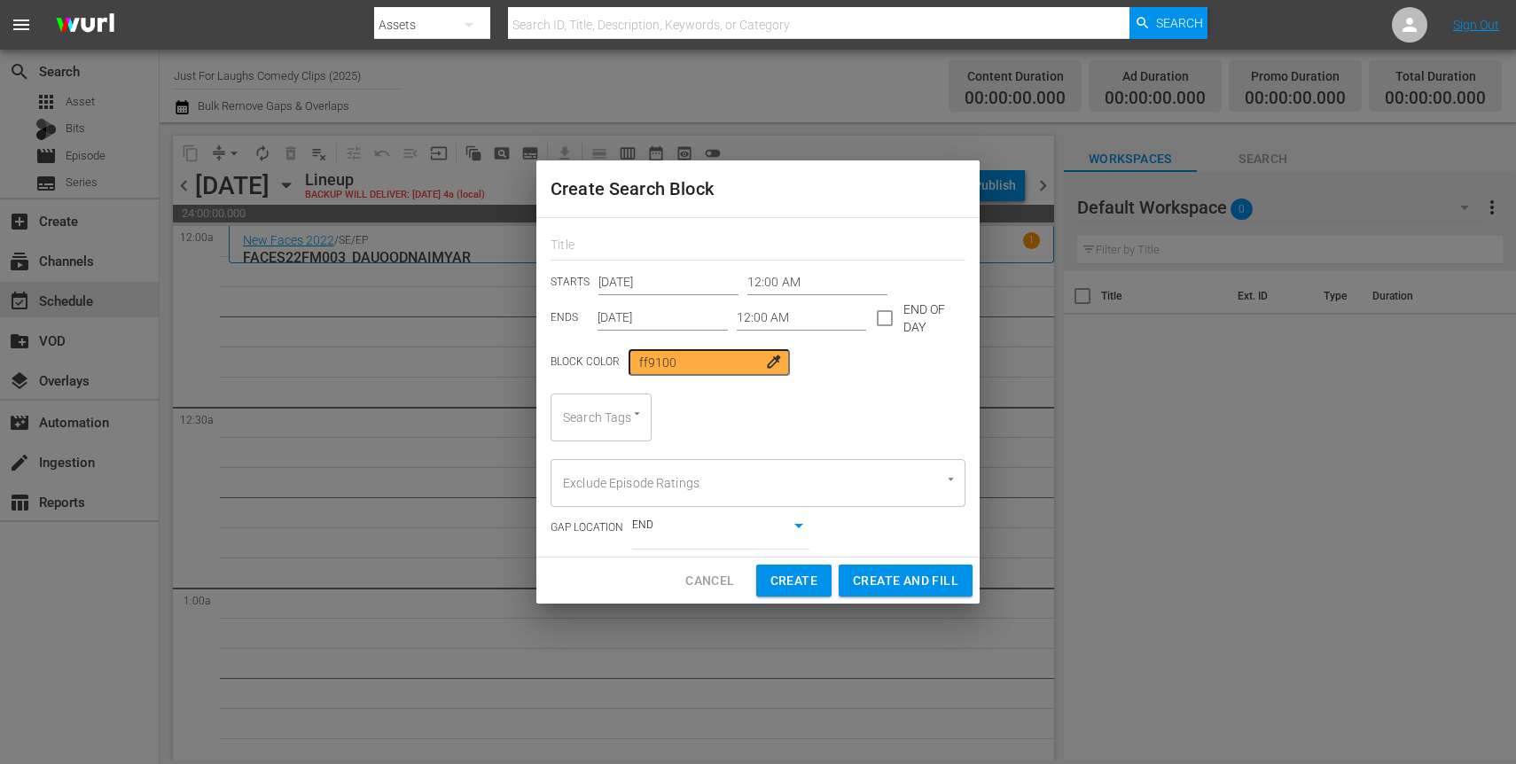
click at [792, 317] on input "12:00 AM" at bounding box center [802, 318] width 130 height 27
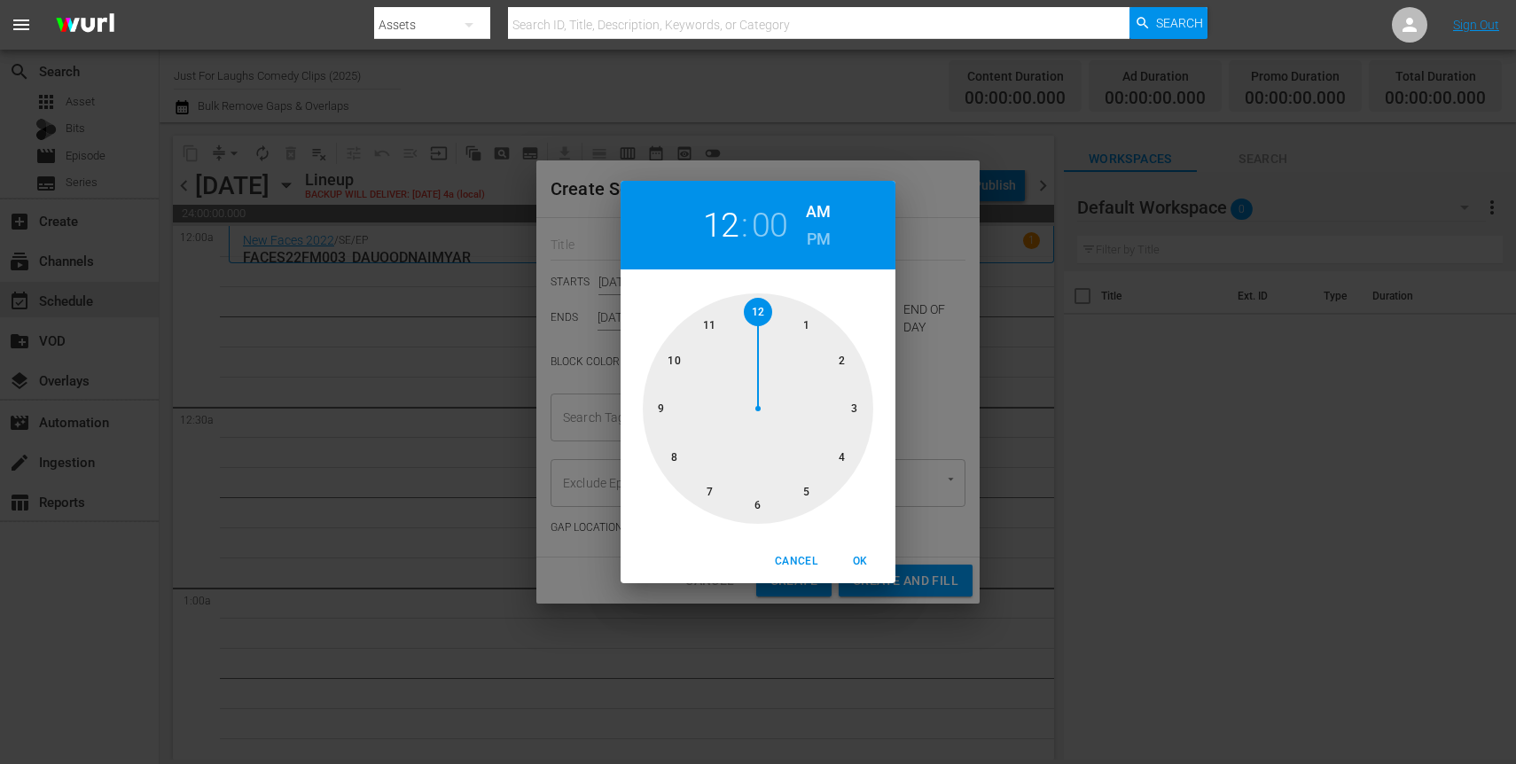
click at [862, 561] on span "OK" at bounding box center [860, 561] width 43 height 19
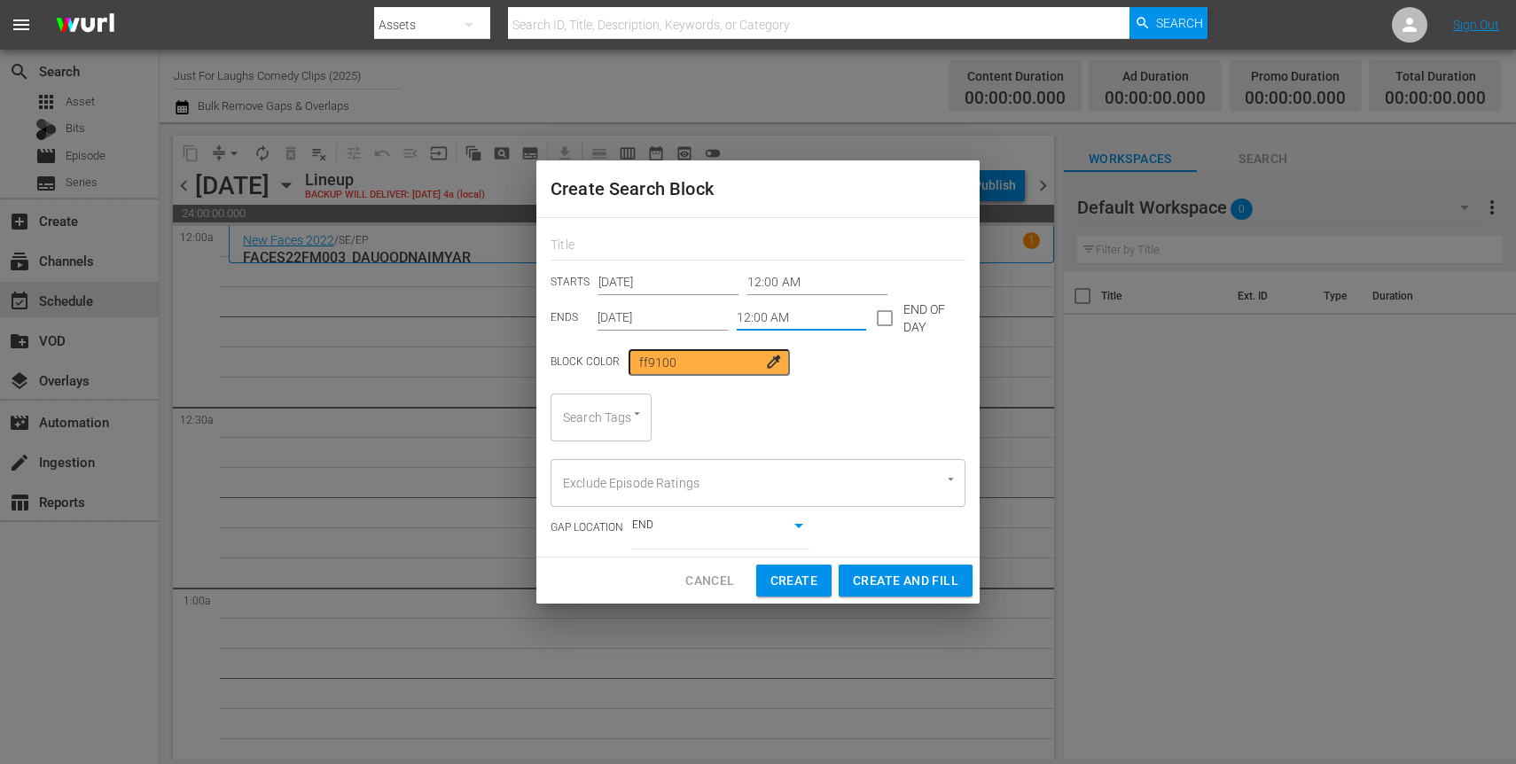
click at [809, 301] on div "STARTS Aug 25th 2025 12:00 AM ENDS Aug 25th 2025 12:00 AM END OF DAY" at bounding box center [758, 301] width 415 height 62
click at [803, 314] on input "12:00 AM" at bounding box center [802, 318] width 130 height 27
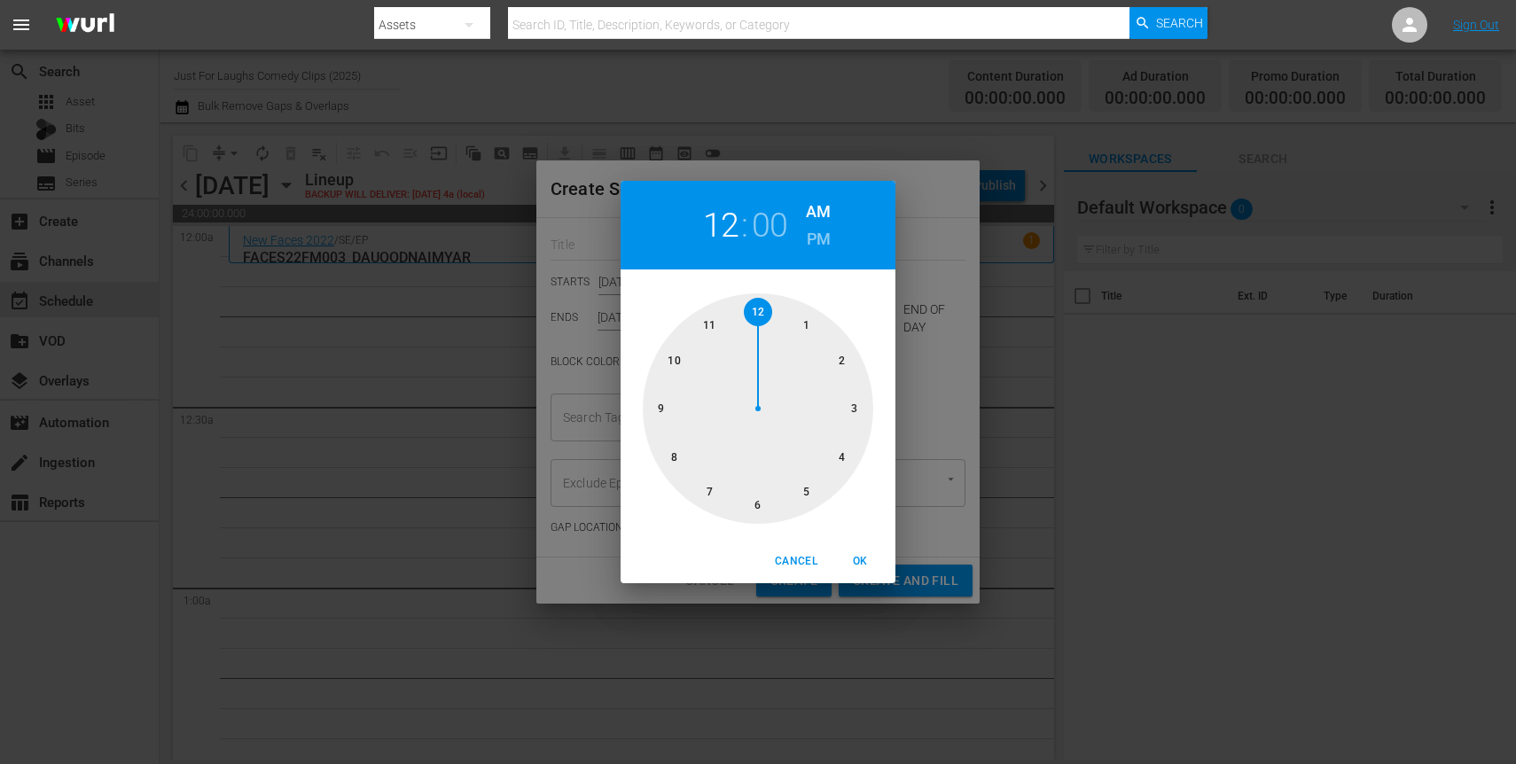
click at [841, 457] on div at bounding box center [758, 408] width 231 height 231
click at [872, 561] on span "OK" at bounding box center [860, 561] width 43 height 19
type input "04:00 AM"
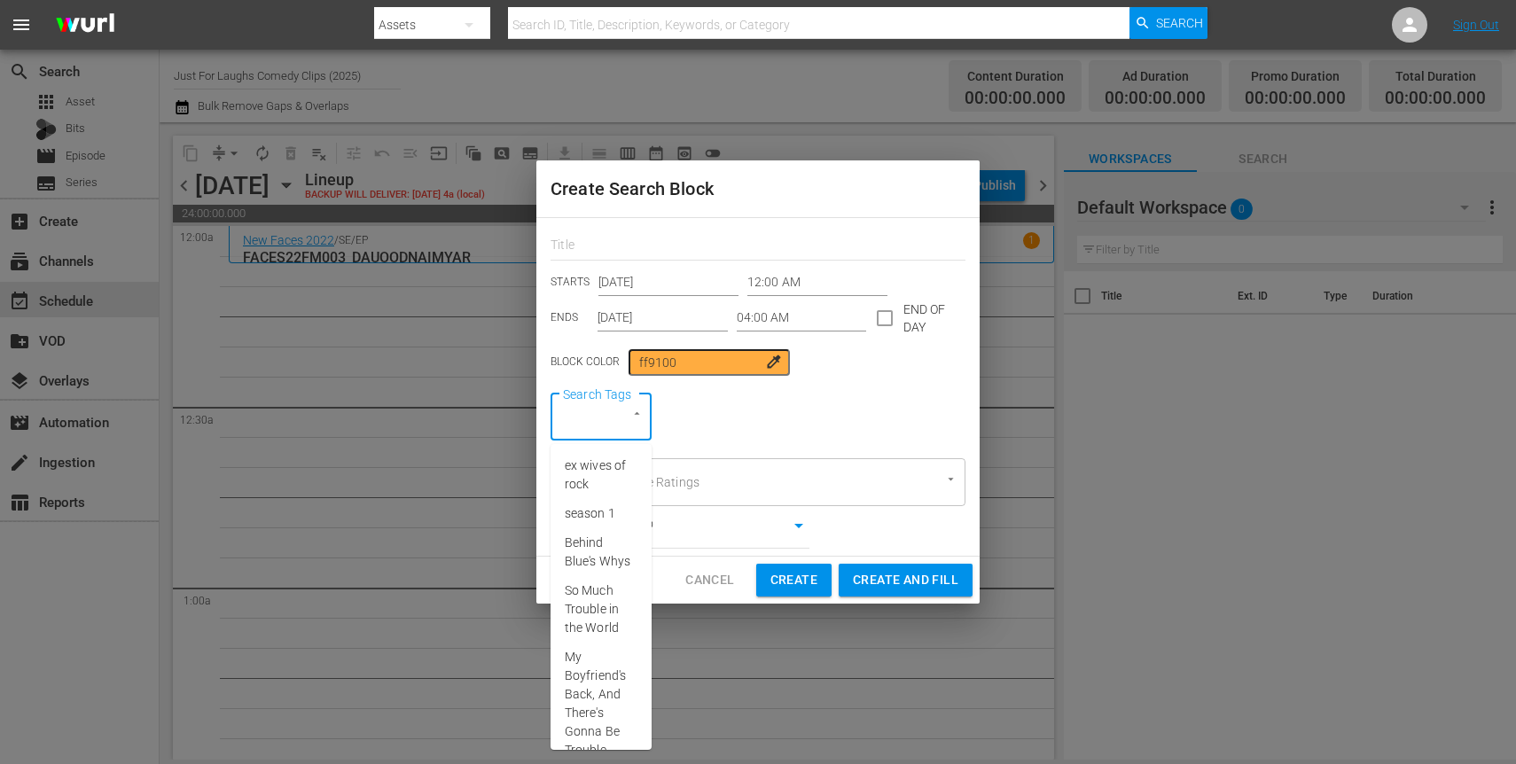
click at [593, 422] on input "Search Tags" at bounding box center [576, 418] width 35 height 32
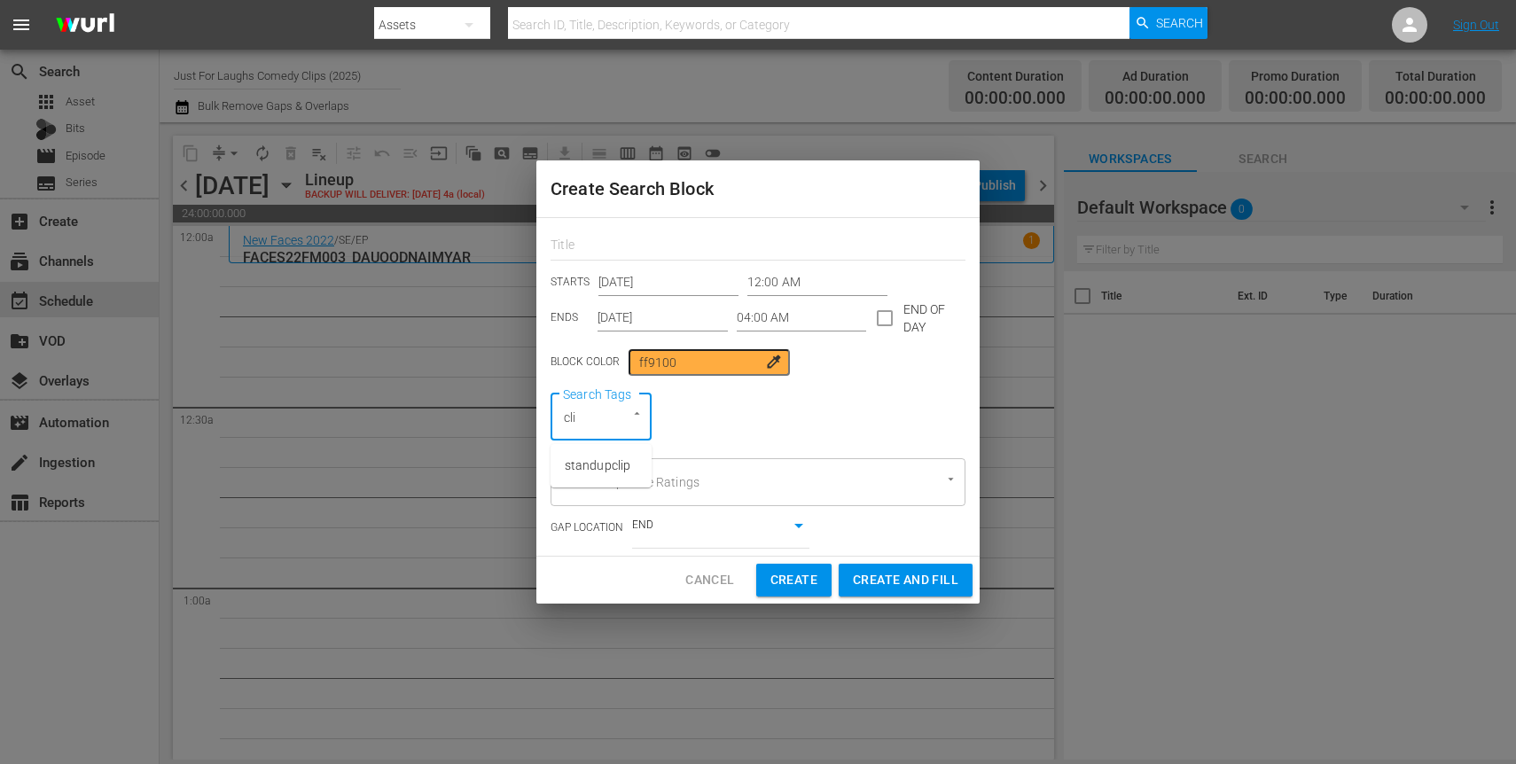
type input "clip"
click at [600, 473] on span "standupclip" at bounding box center [598, 466] width 66 height 19
click at [888, 578] on span "Create and Fill" at bounding box center [906, 580] width 106 height 22
type input "12:00 AM"
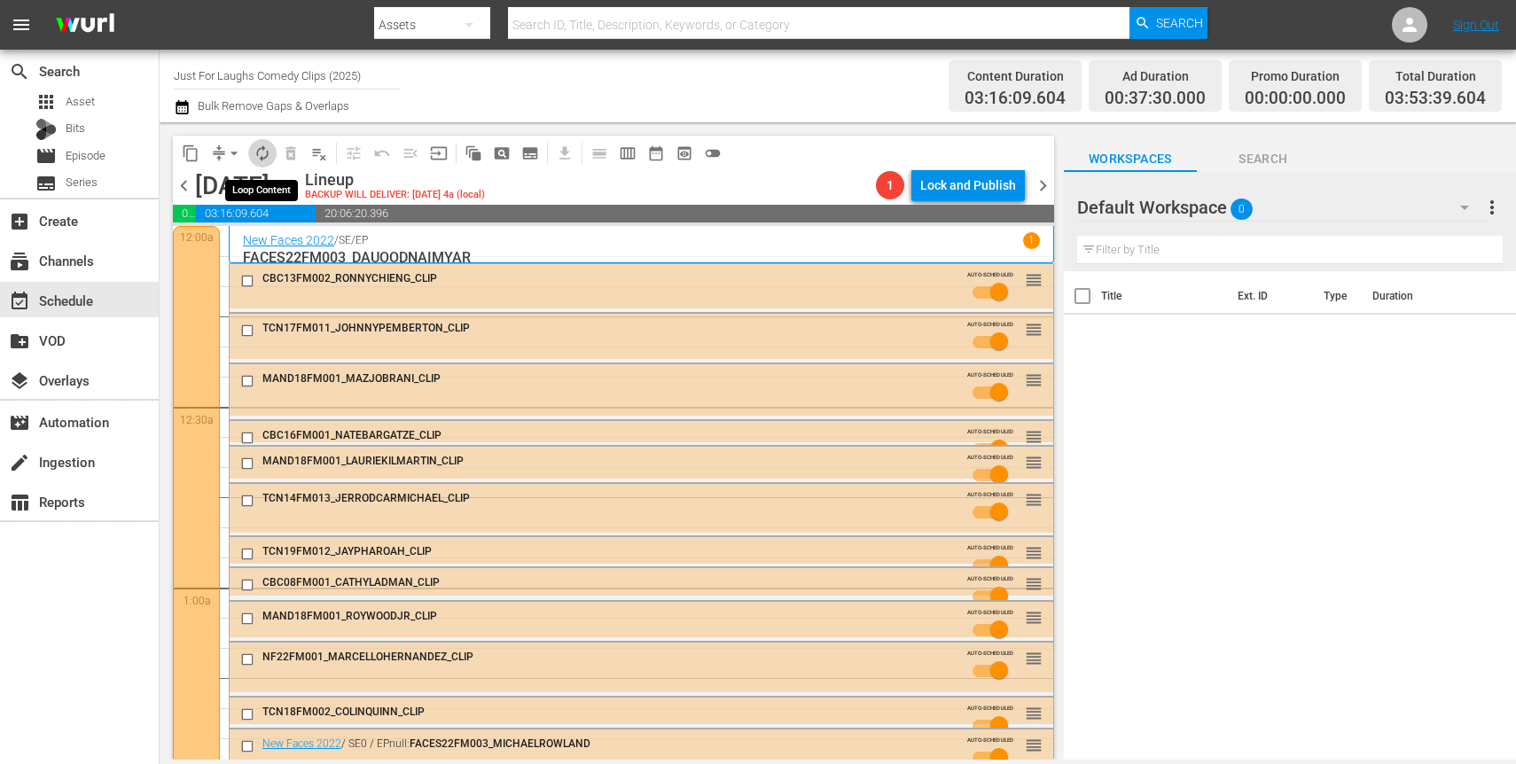
click at [268, 155] on span "autorenew_outlined" at bounding box center [263, 154] width 18 height 18
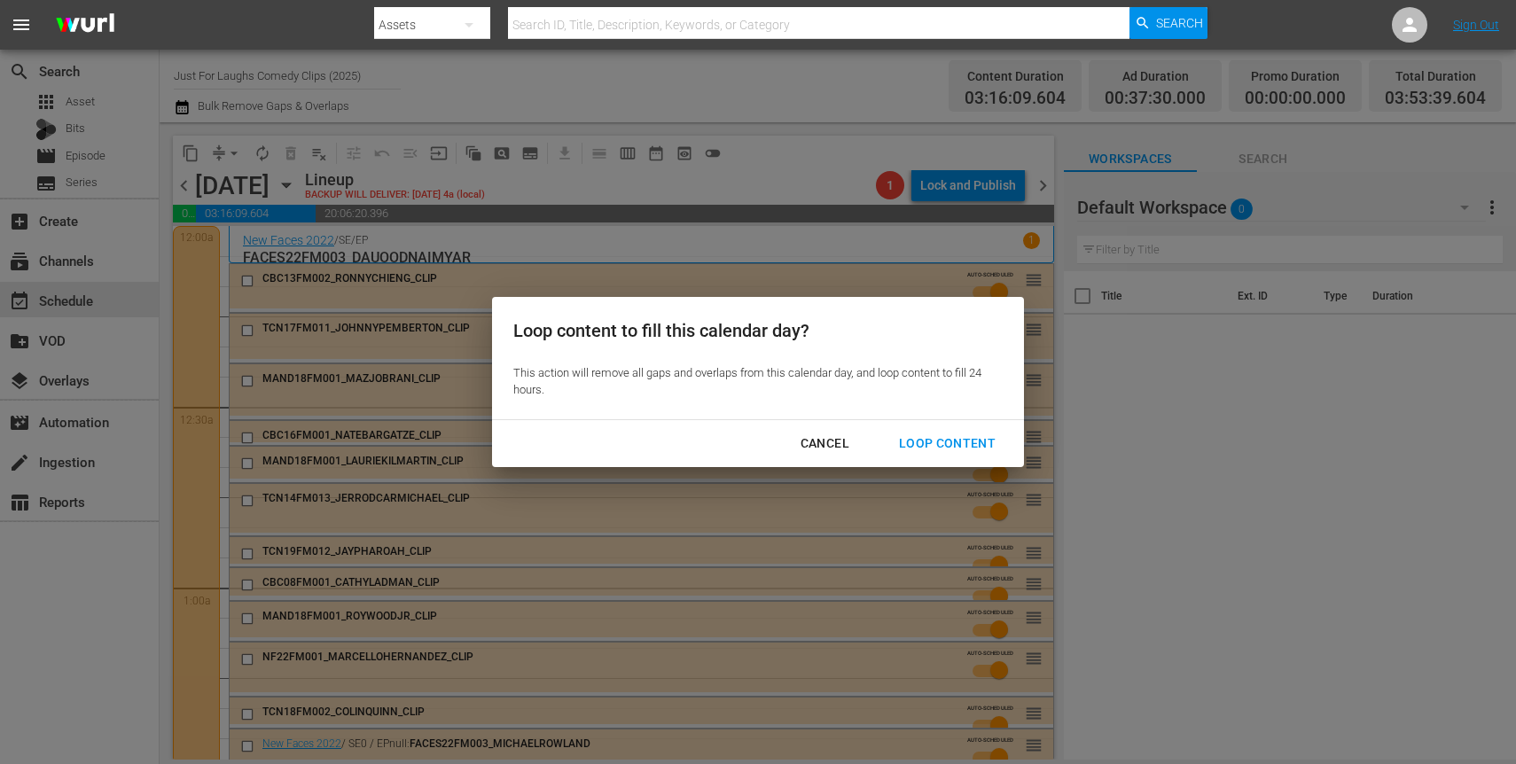
click at [975, 440] on div "Loop Content" at bounding box center [947, 444] width 125 height 22
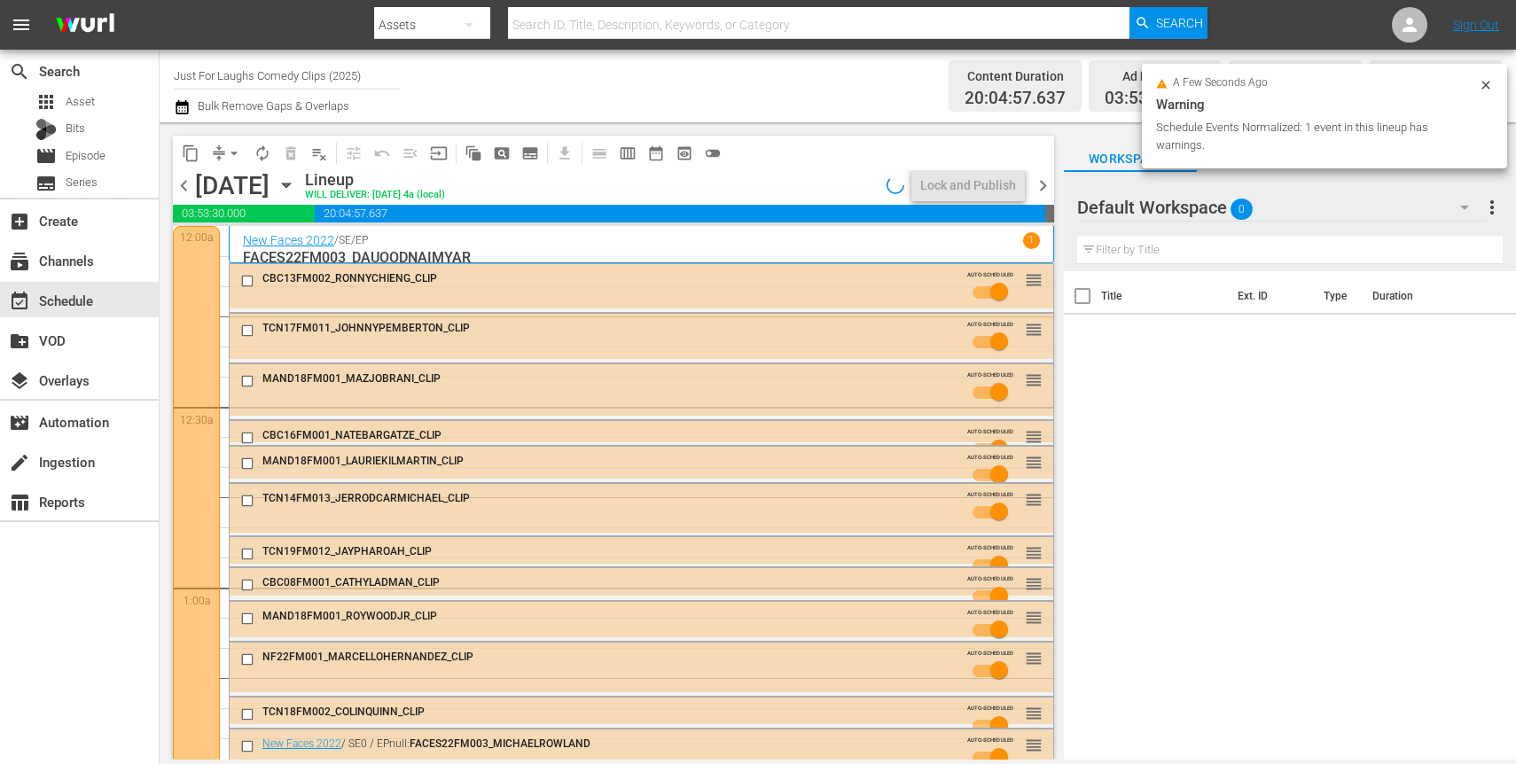
click at [1483, 80] on icon at bounding box center [1486, 85] width 14 height 14
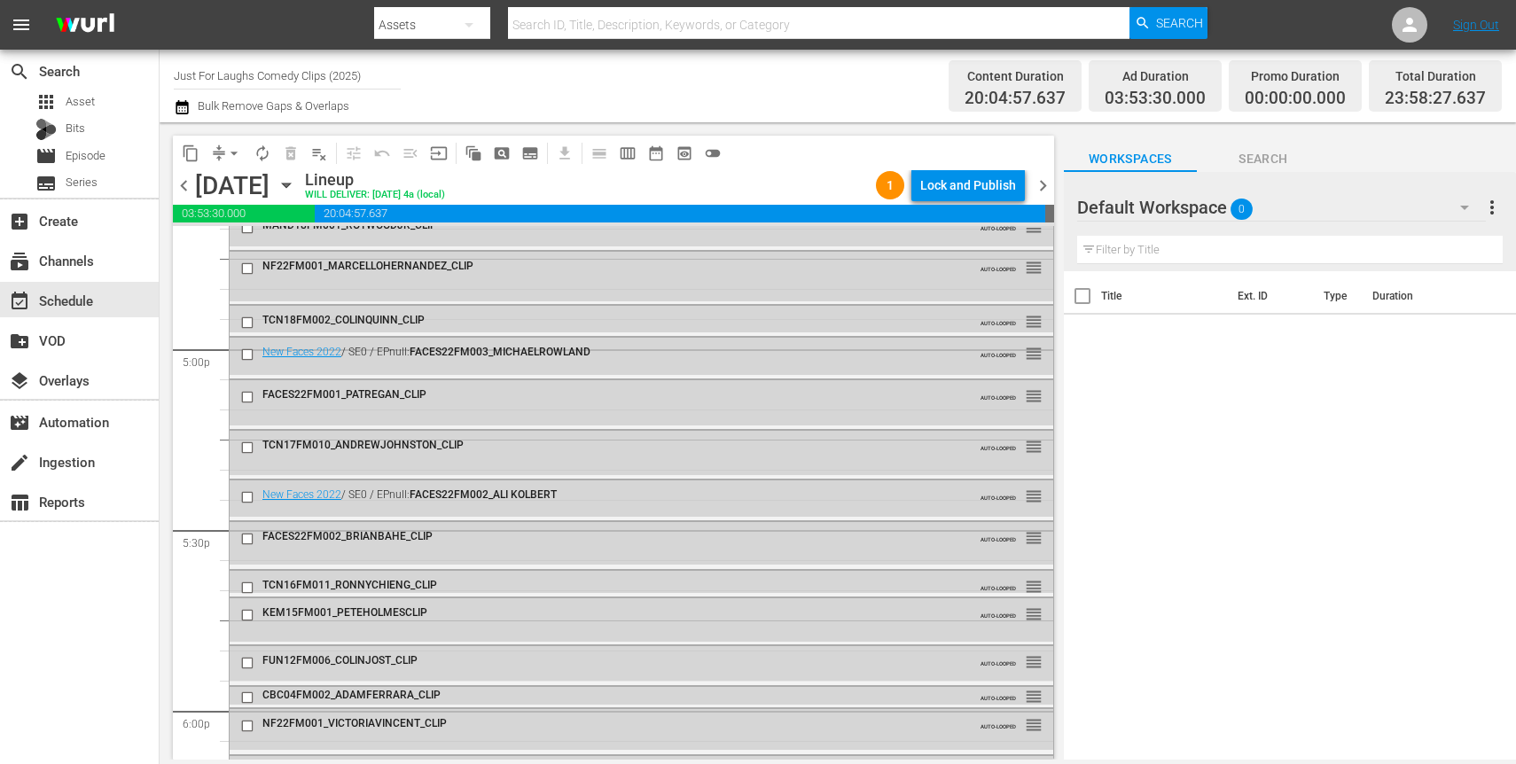
scroll to position [5247, 0]
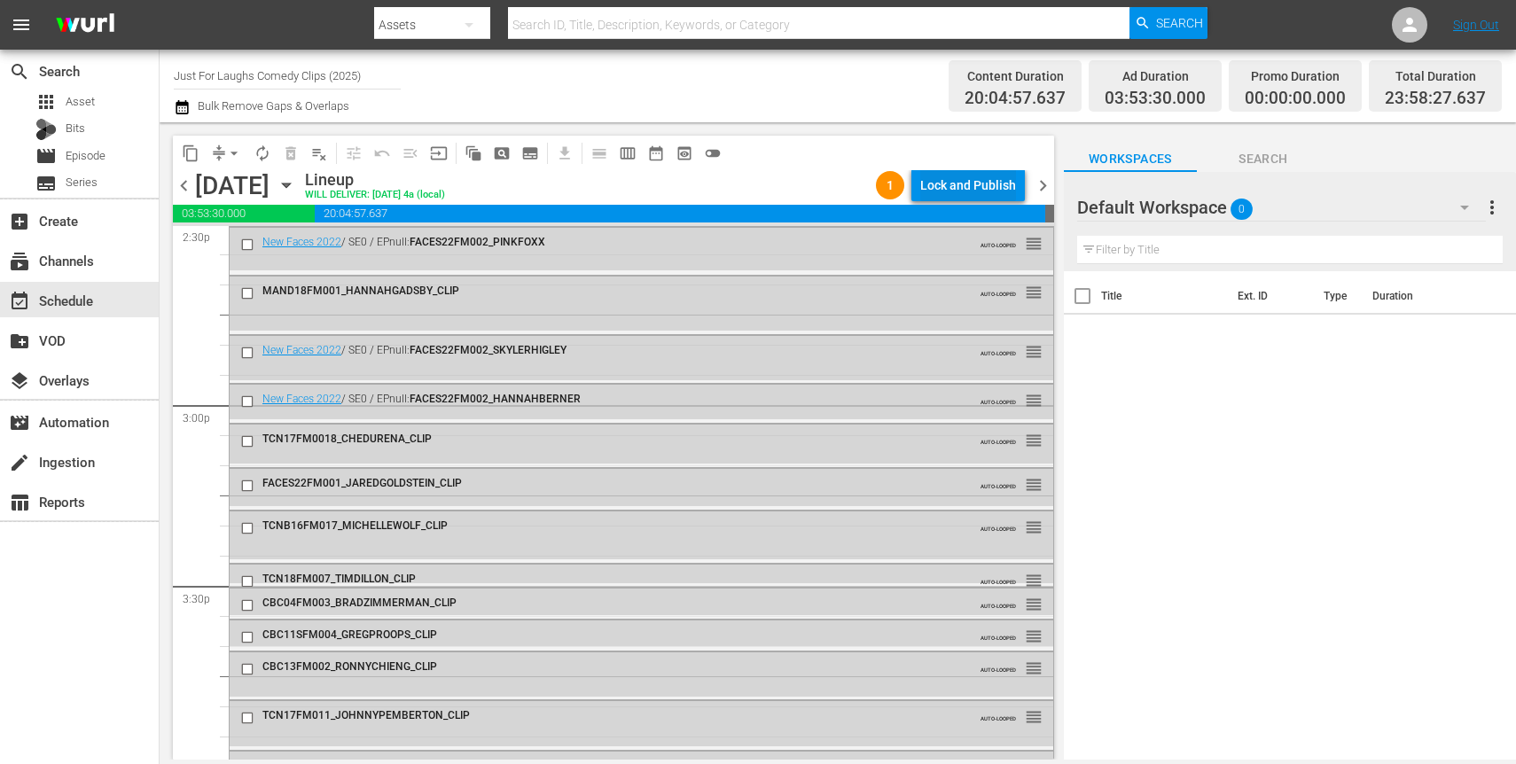
click at [962, 178] on div "Lock and Publish" at bounding box center [968, 185] width 96 height 32
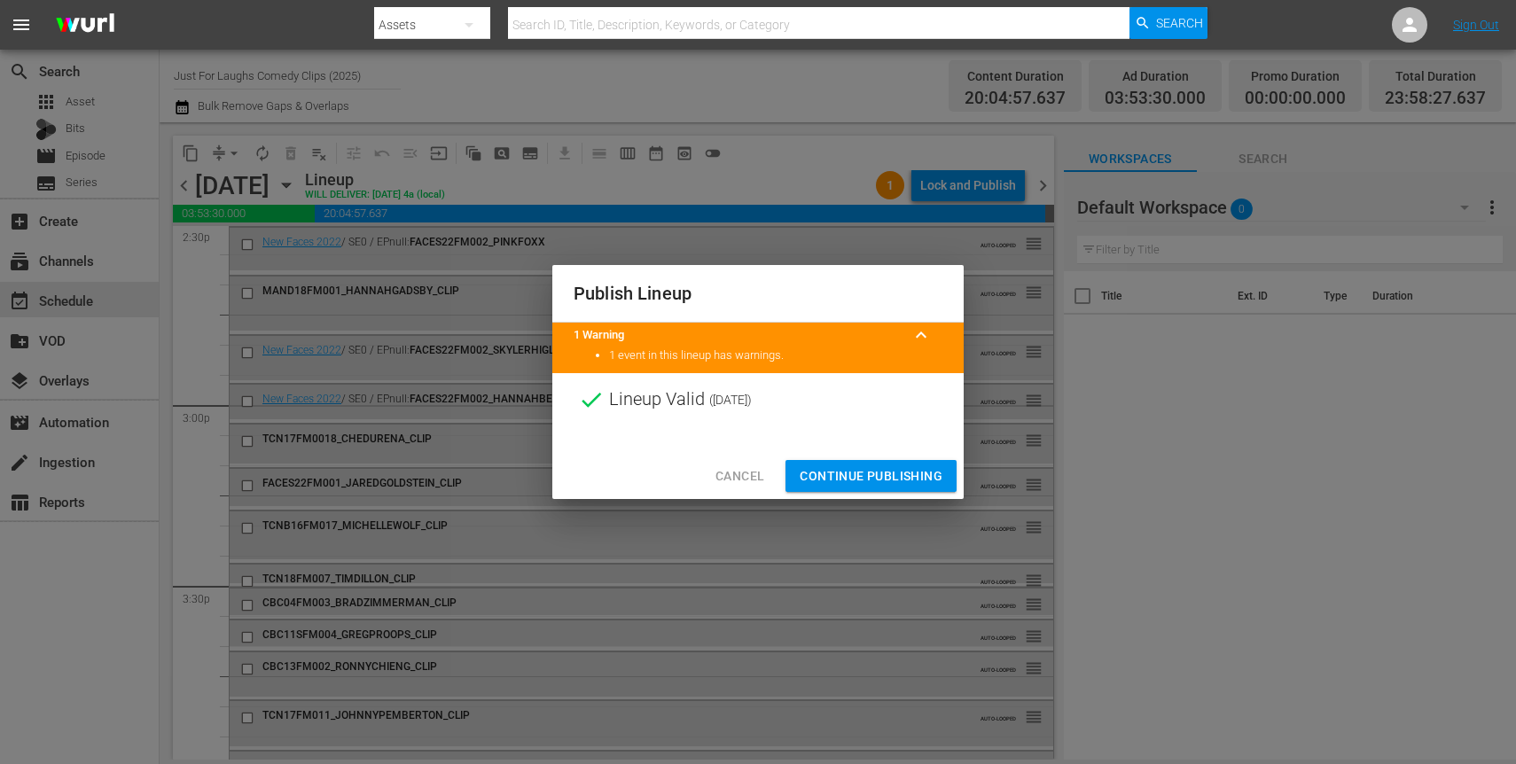
click at [875, 474] on span "Continue Publishing" at bounding box center [871, 476] width 143 height 22
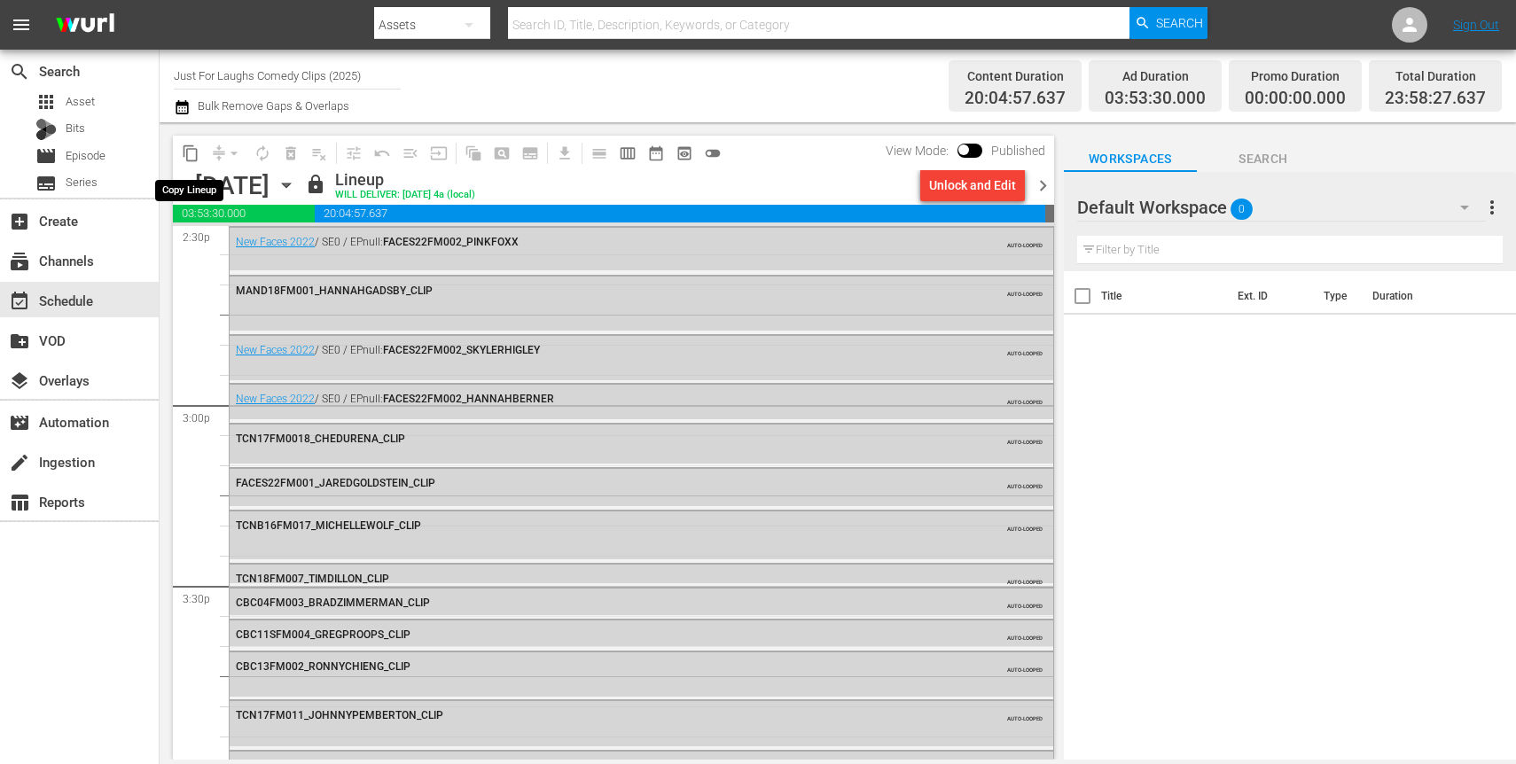
click at [190, 154] on span "content_copy" at bounding box center [191, 154] width 18 height 18
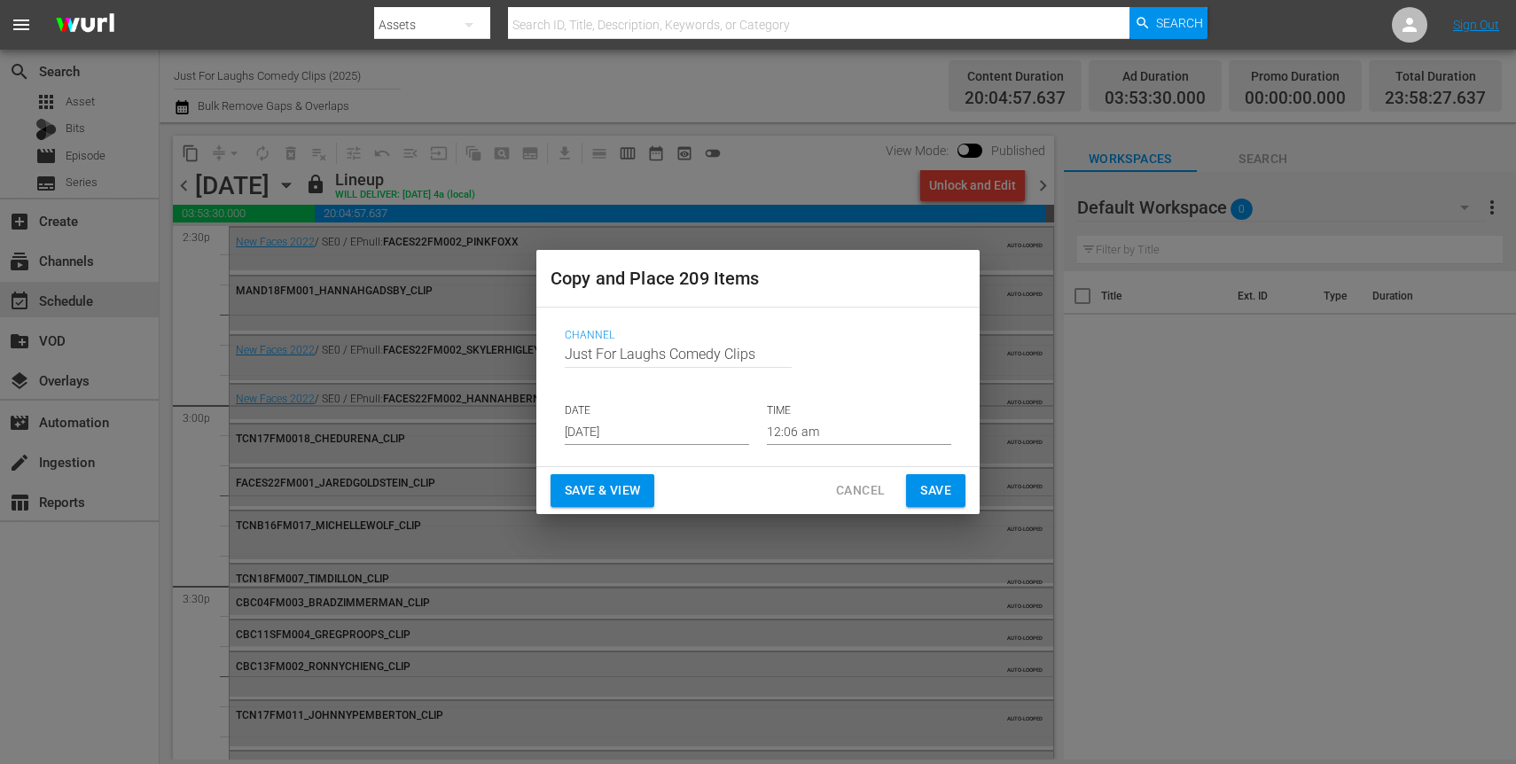
click at [708, 427] on input "Aug 18th 2025" at bounding box center [657, 431] width 184 height 27
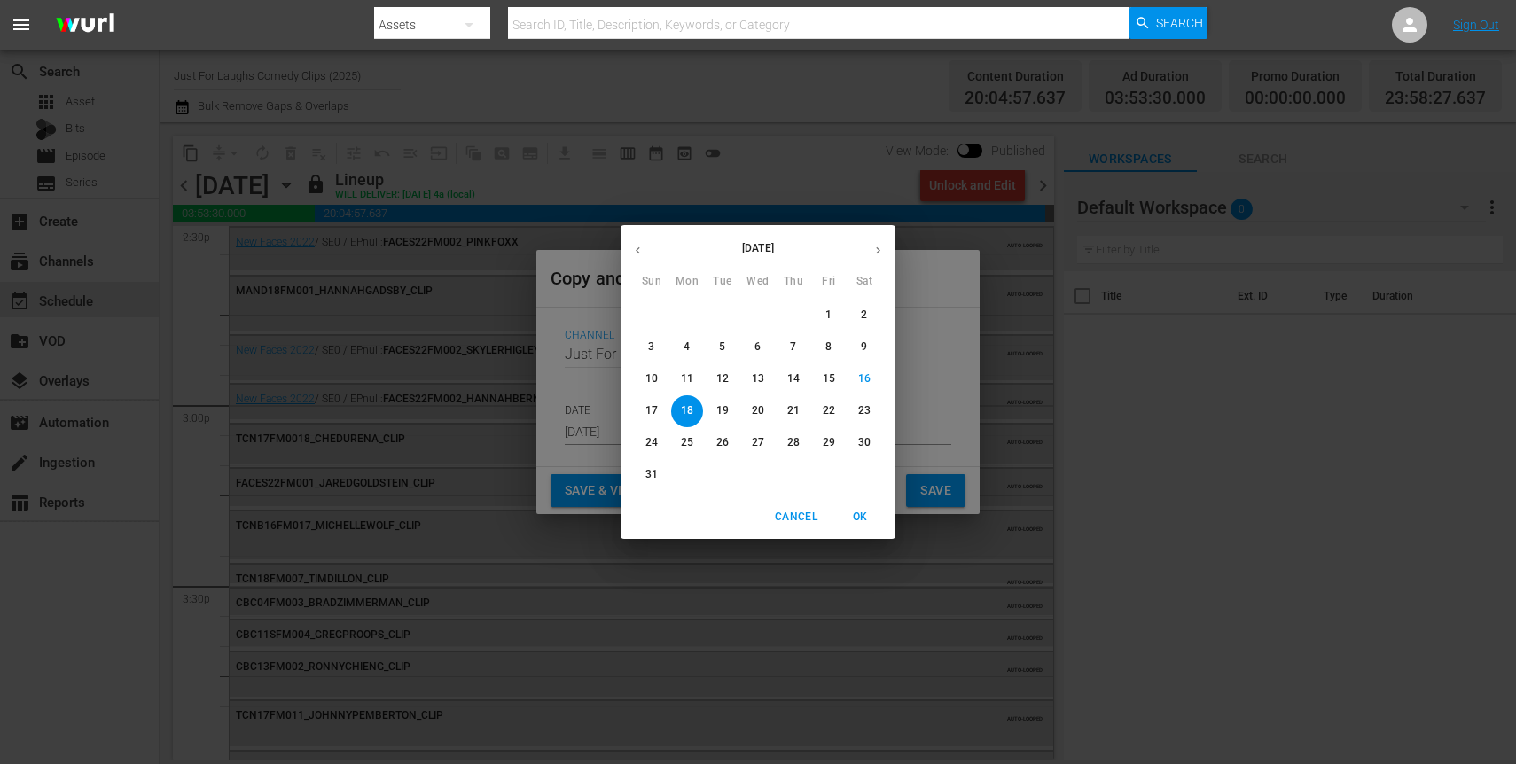
click at [684, 440] on p "25" at bounding box center [687, 442] width 12 height 15
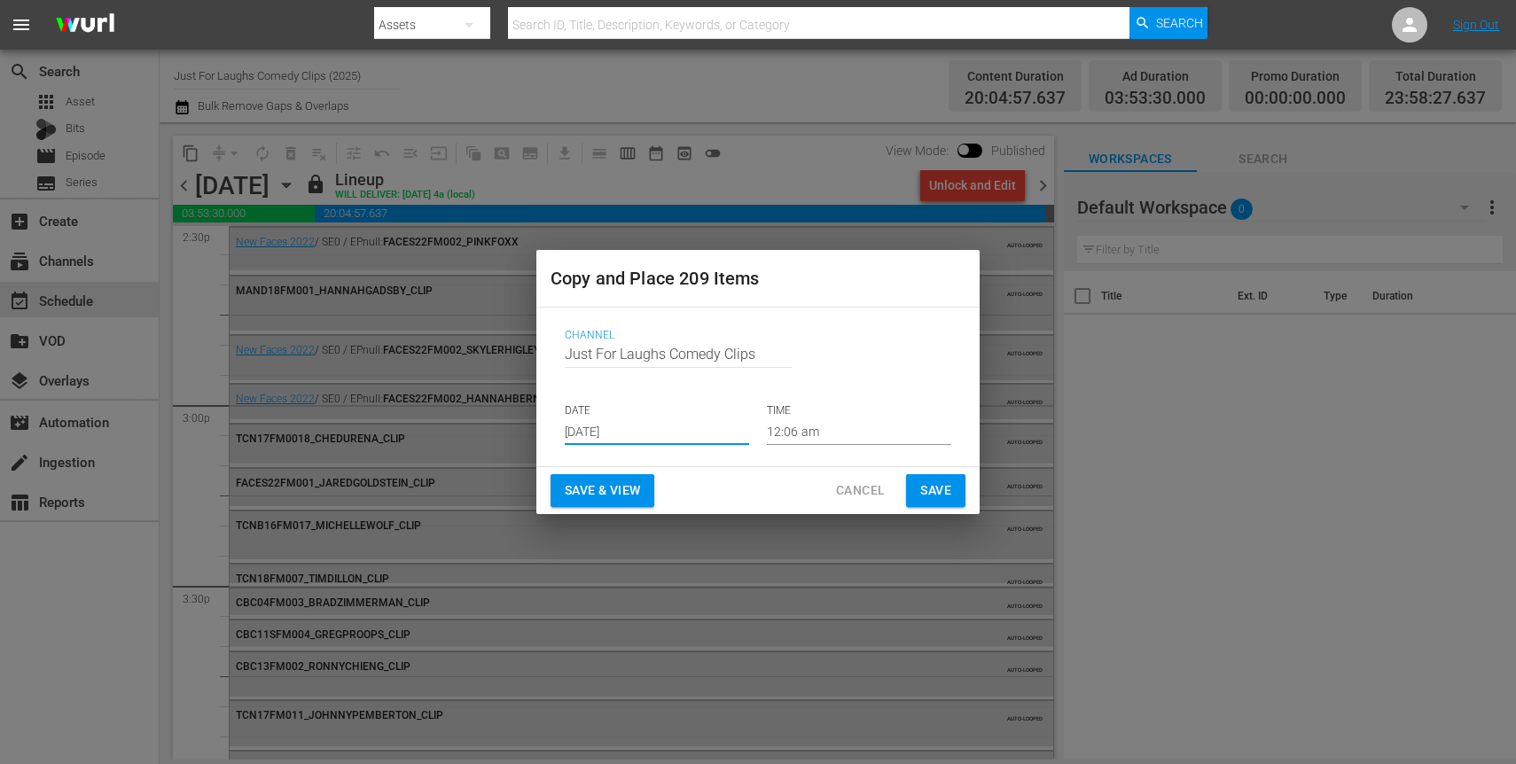
click at [646, 429] on input "Aug 25th 2025" at bounding box center [657, 431] width 184 height 27
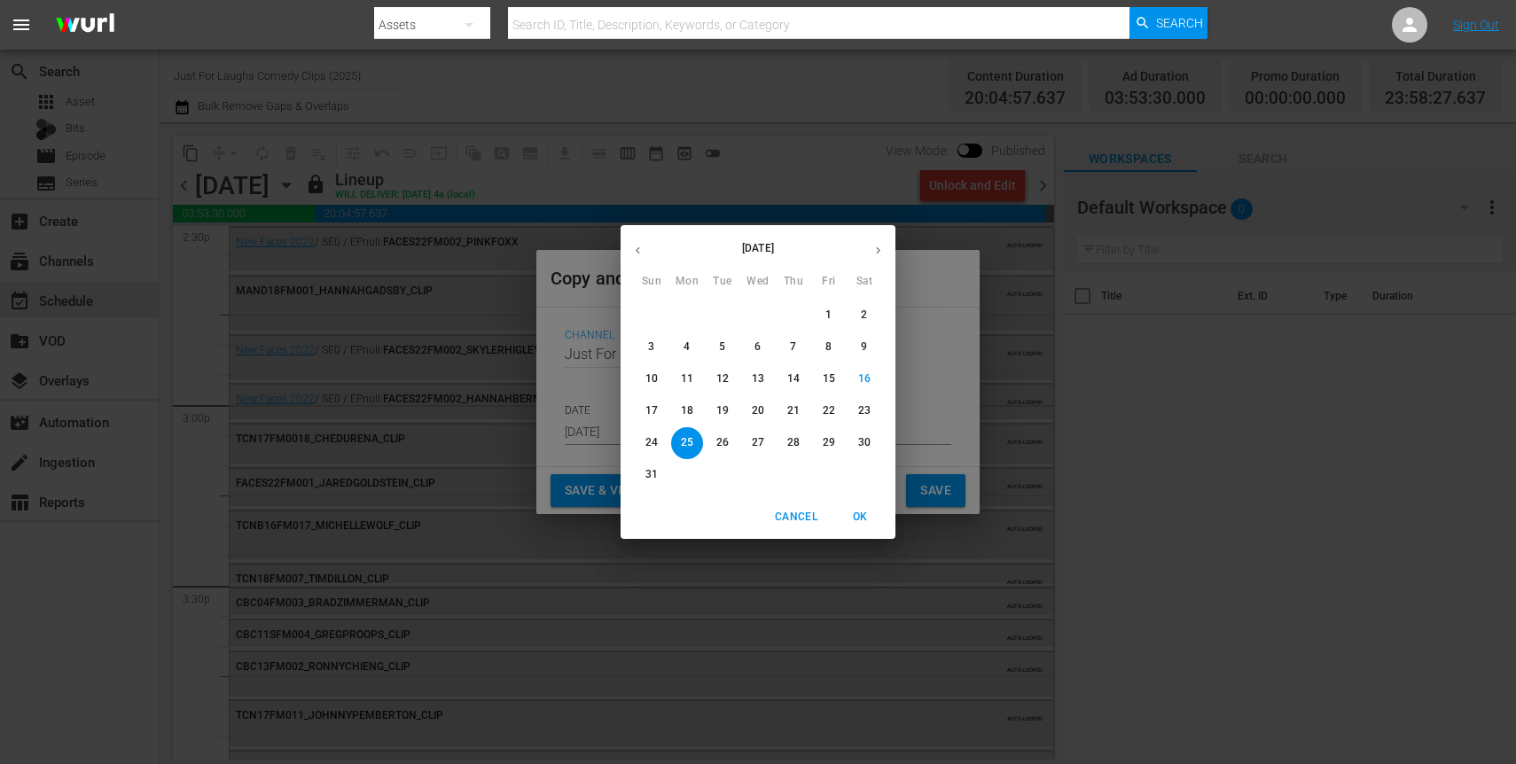
click at [730, 436] on span "26" at bounding box center [723, 442] width 32 height 15
type input "Aug 26th 2025"
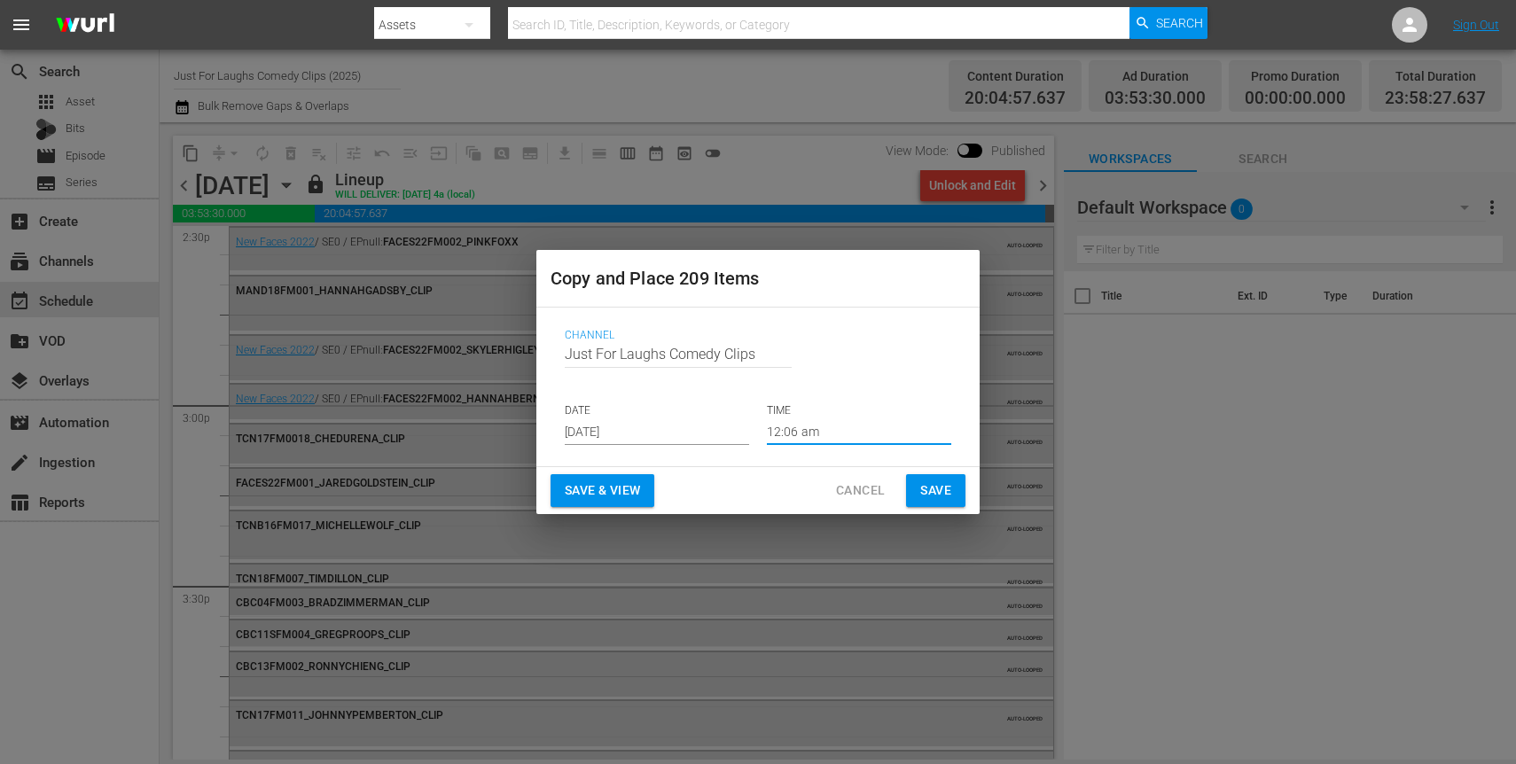
click at [847, 426] on input "12:06 am" at bounding box center [859, 431] width 184 height 27
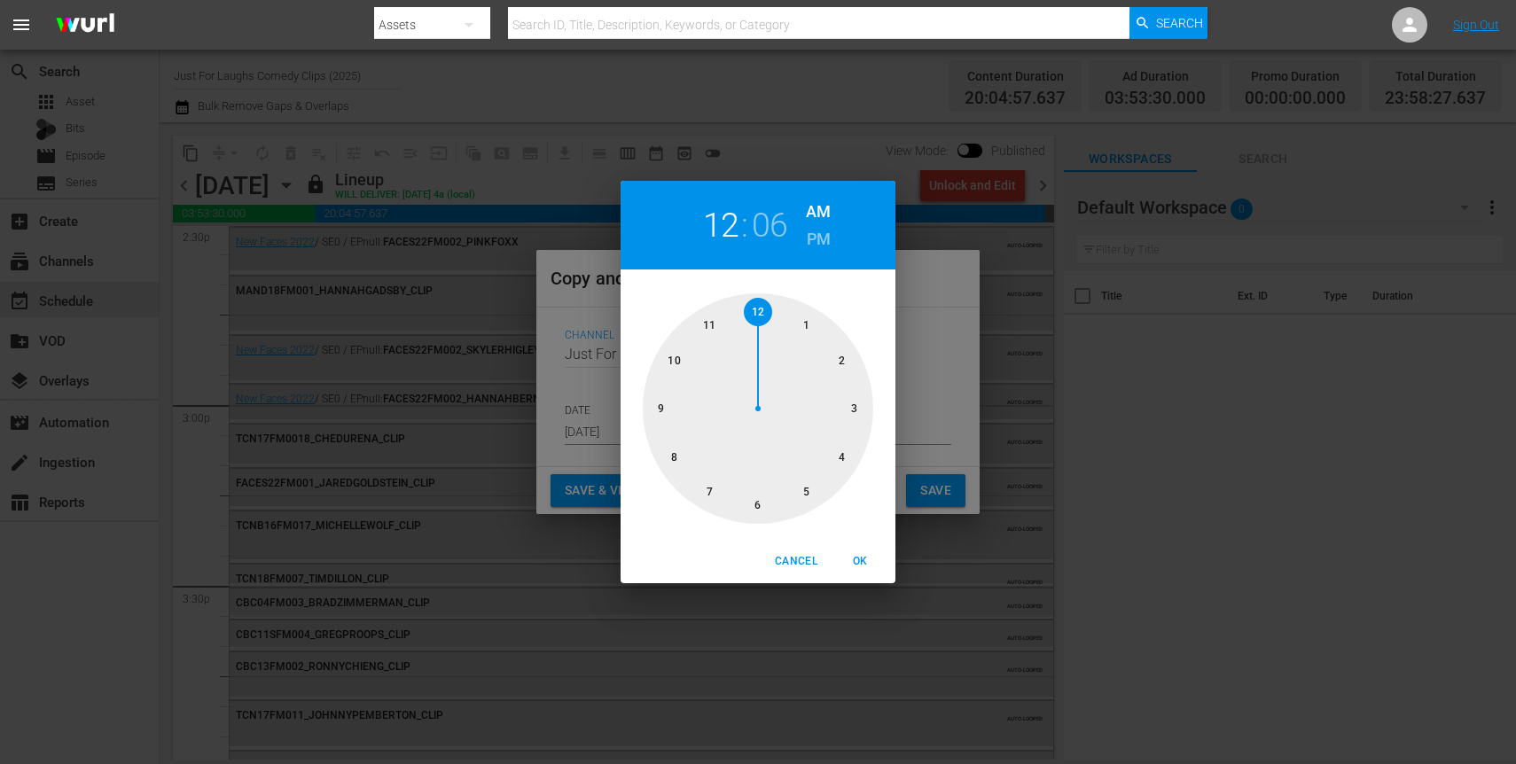
click at [758, 301] on div at bounding box center [758, 408] width 231 height 231
click at [757, 305] on div at bounding box center [758, 408] width 231 height 231
click at [855, 559] on span "OK" at bounding box center [860, 561] width 43 height 19
type input "12:00 am"
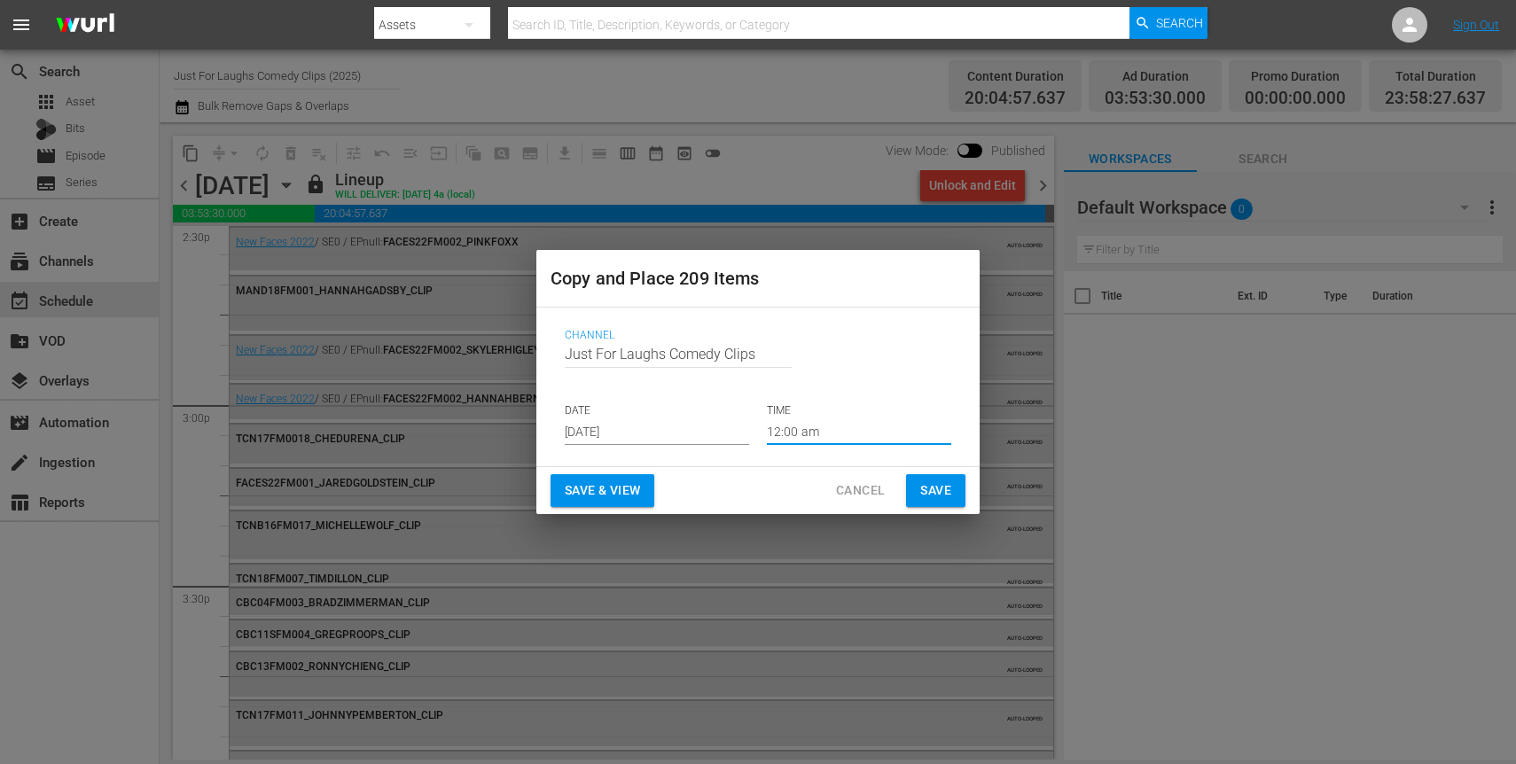
click at [619, 483] on span "Save & View" at bounding box center [602, 491] width 75 height 22
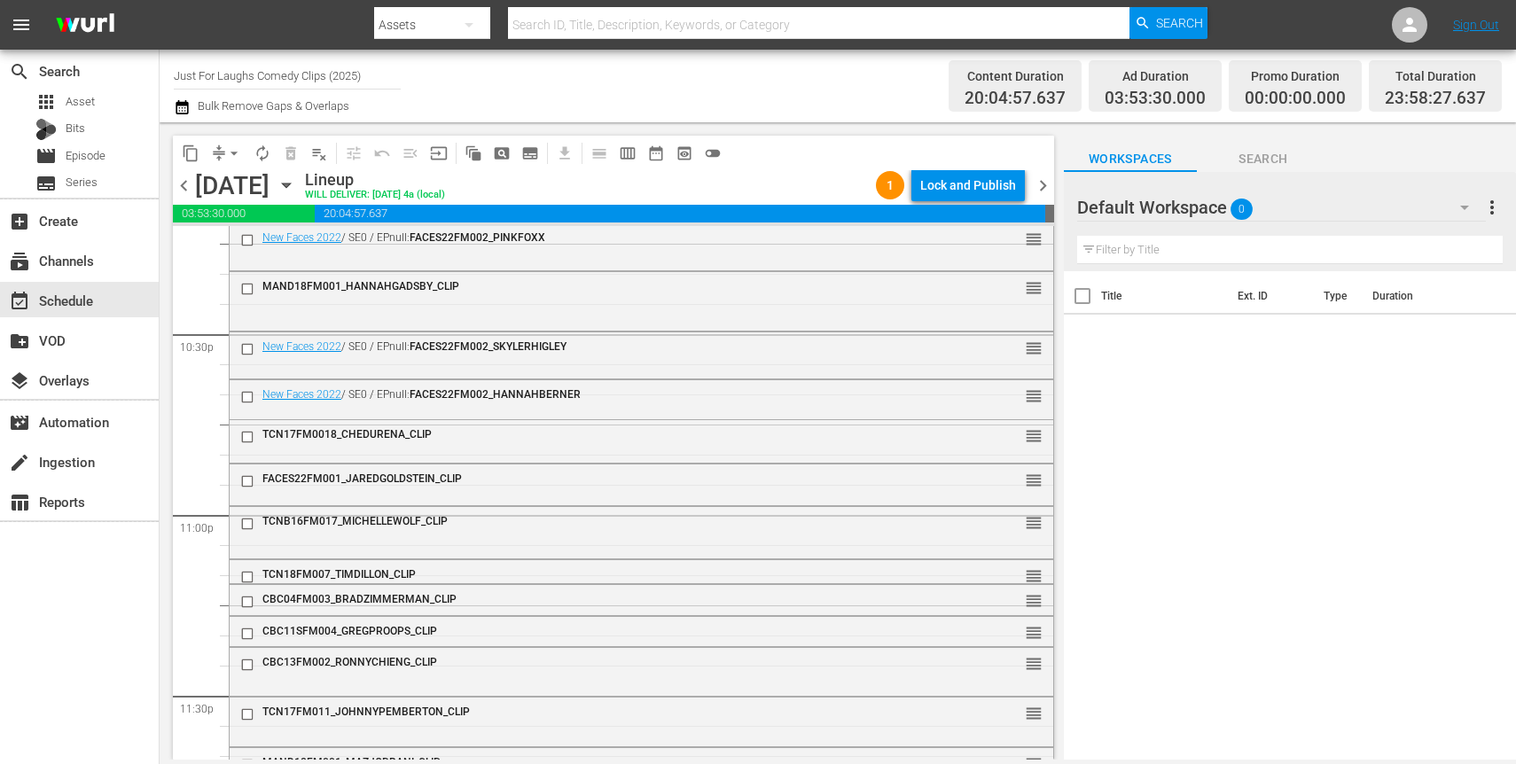
scroll to position [8147, 0]
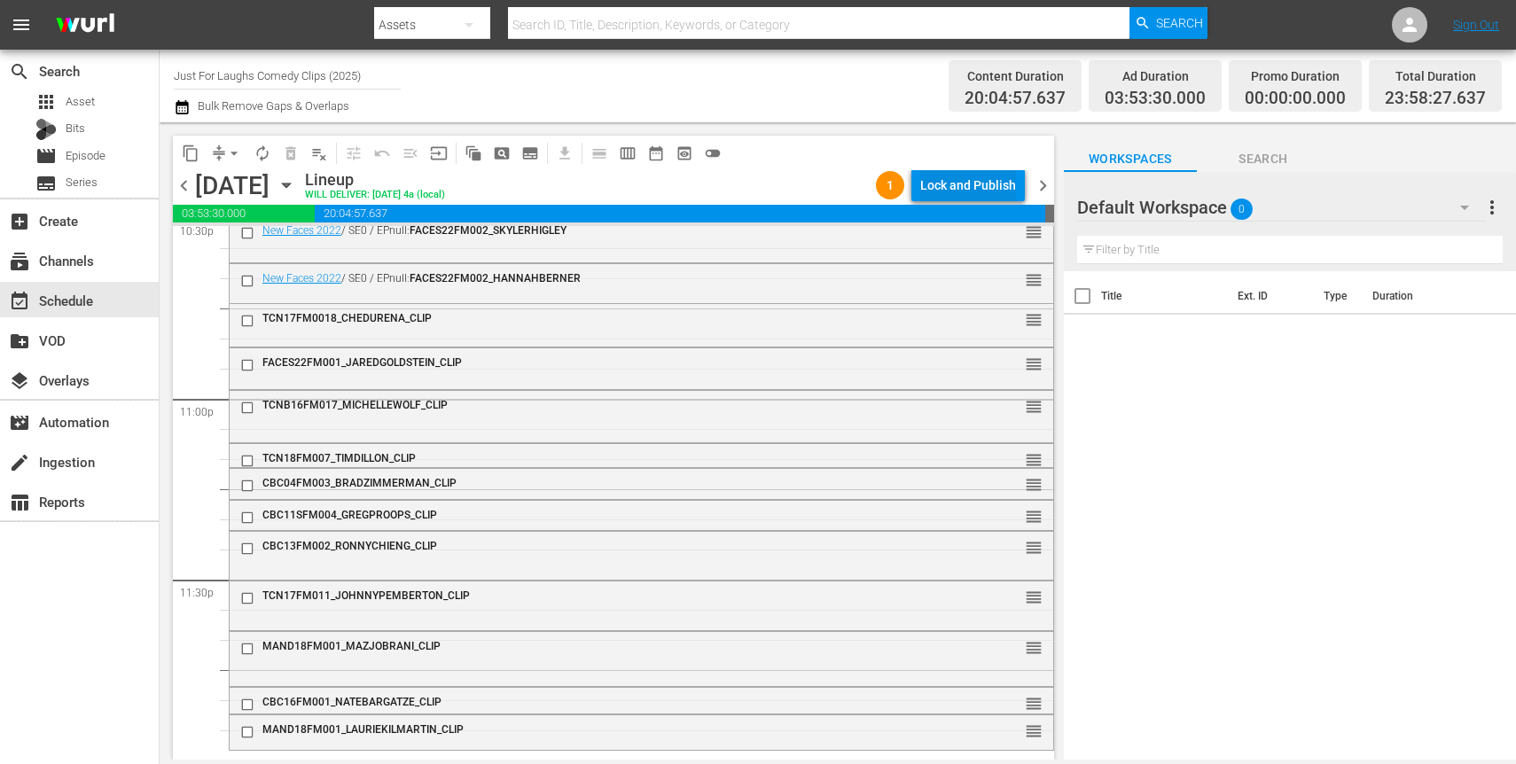
click at [937, 192] on div "Lock and Publish" at bounding box center [968, 185] width 96 height 32
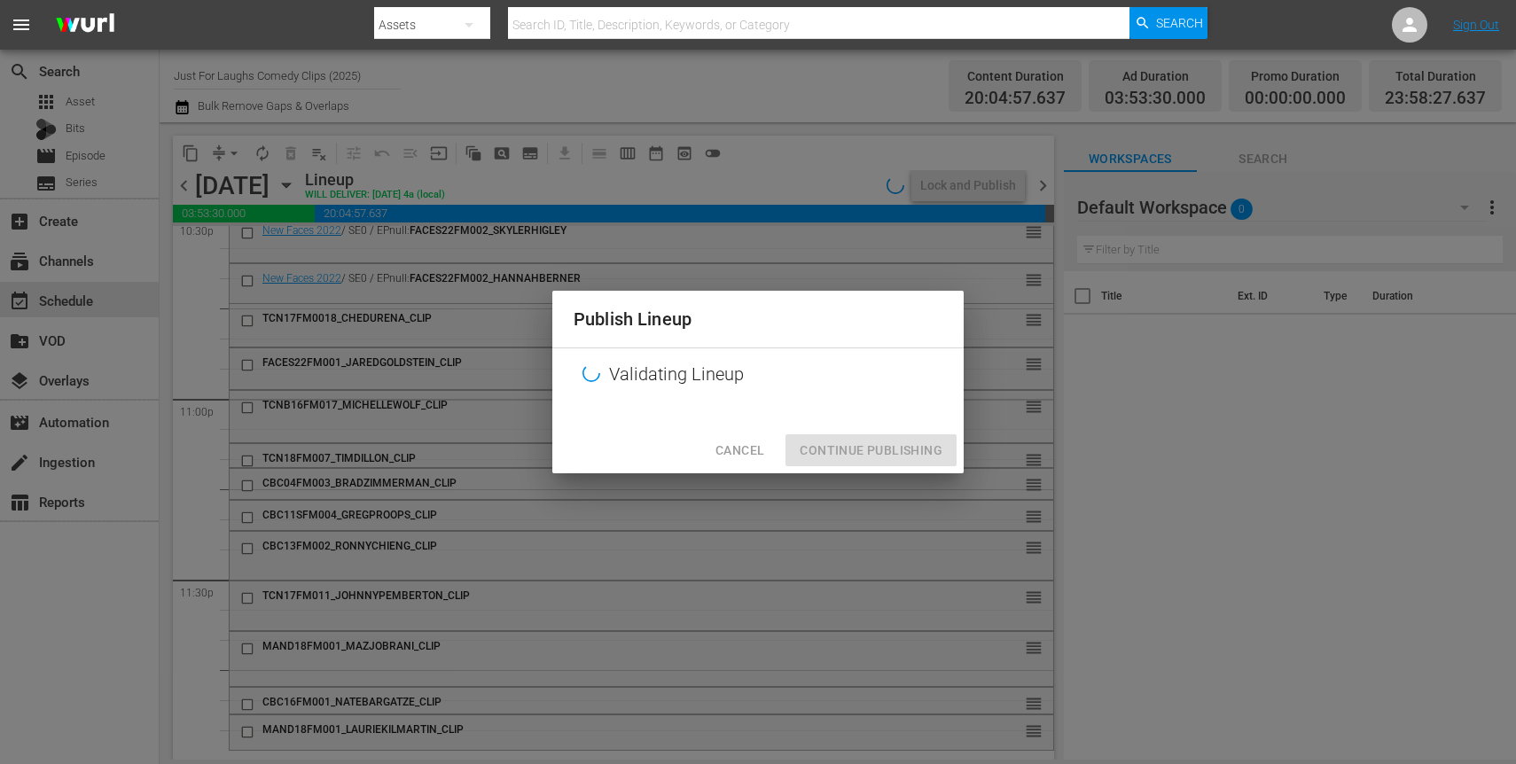
click at [939, 192] on div "Publish Lineup Validating Lineup Cancel Continue Publishing" at bounding box center [758, 382] width 1516 height 764
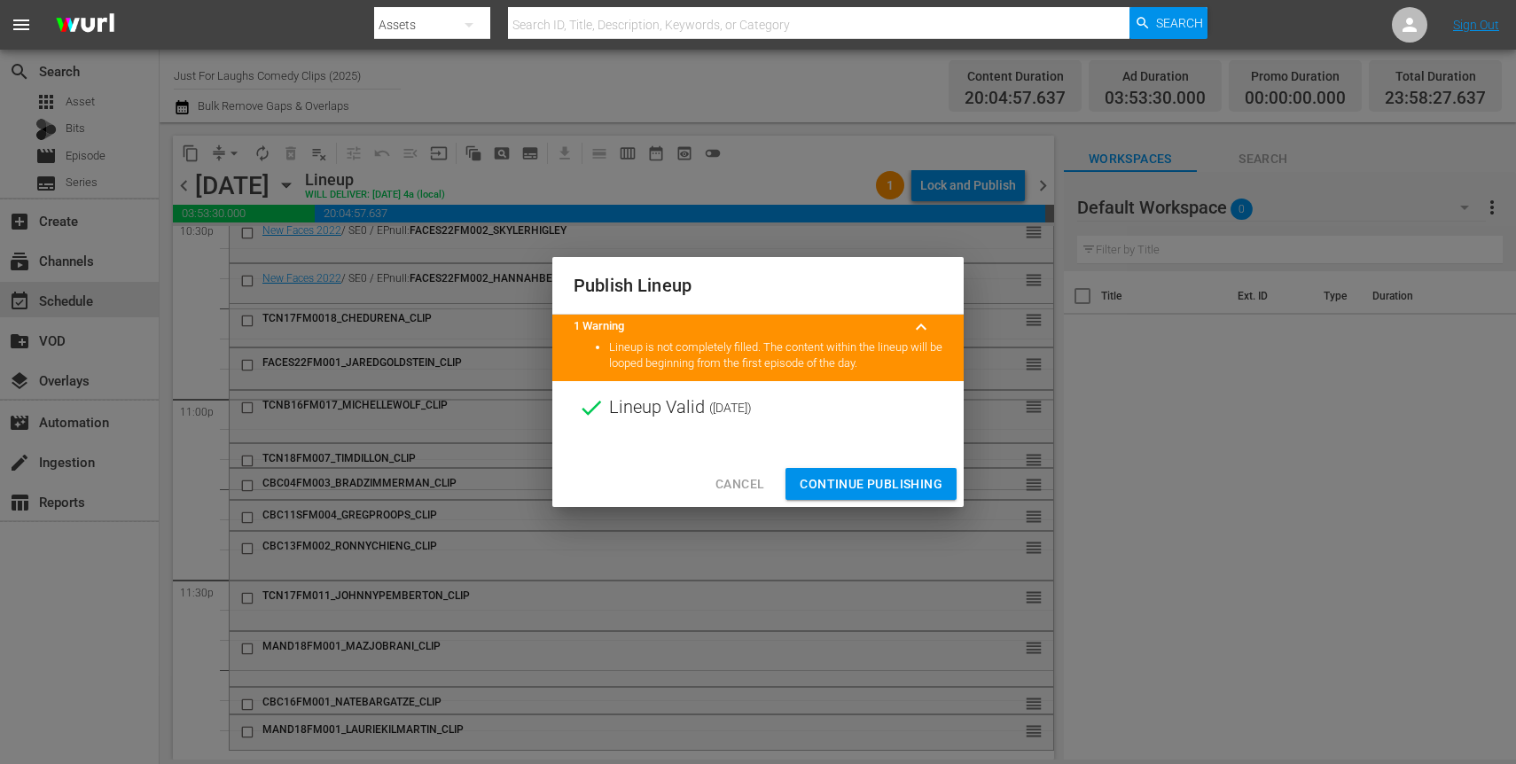
click at [851, 487] on span "Continue Publishing" at bounding box center [871, 484] width 143 height 22
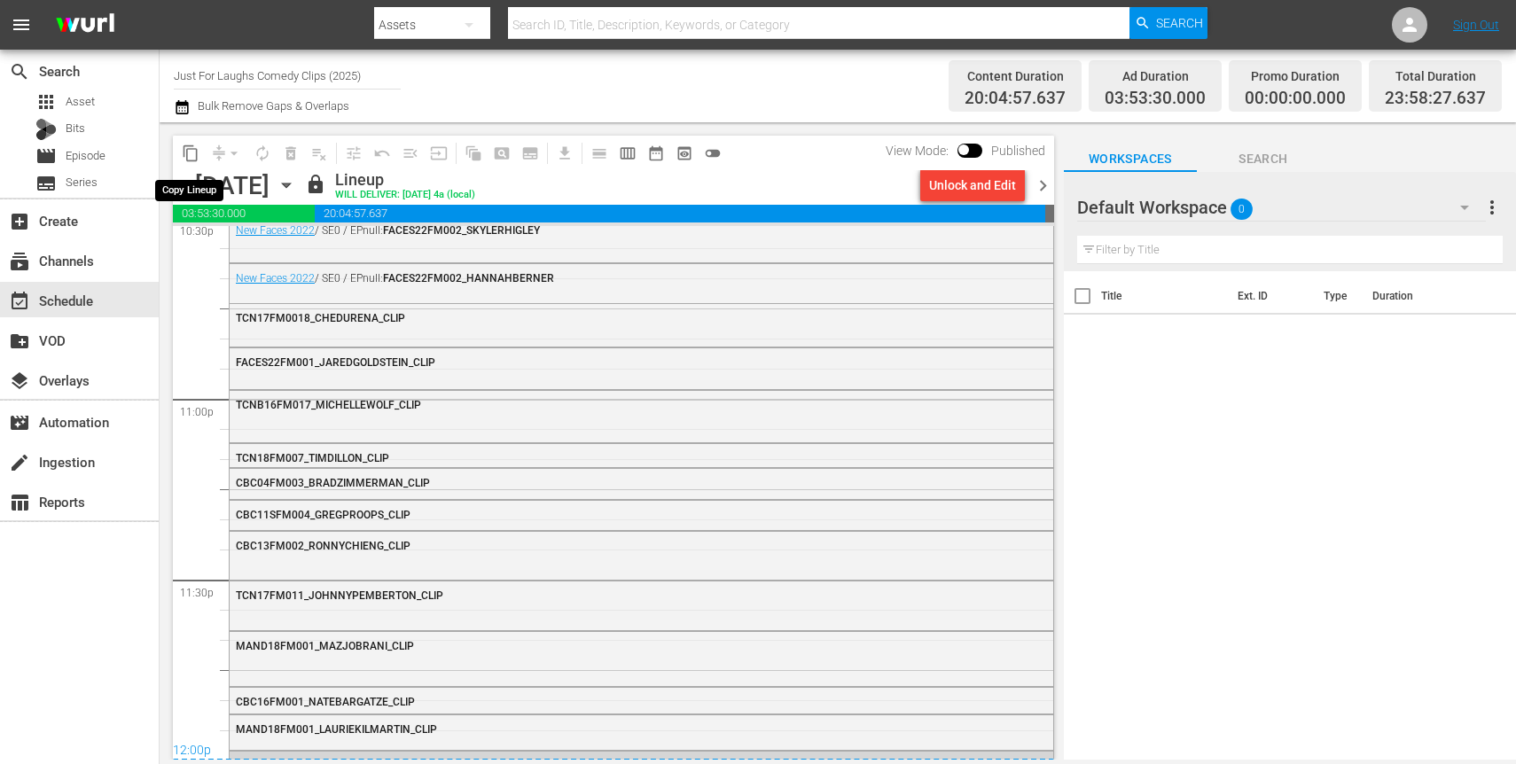
click at [193, 155] on span "content_copy" at bounding box center [191, 154] width 18 height 18
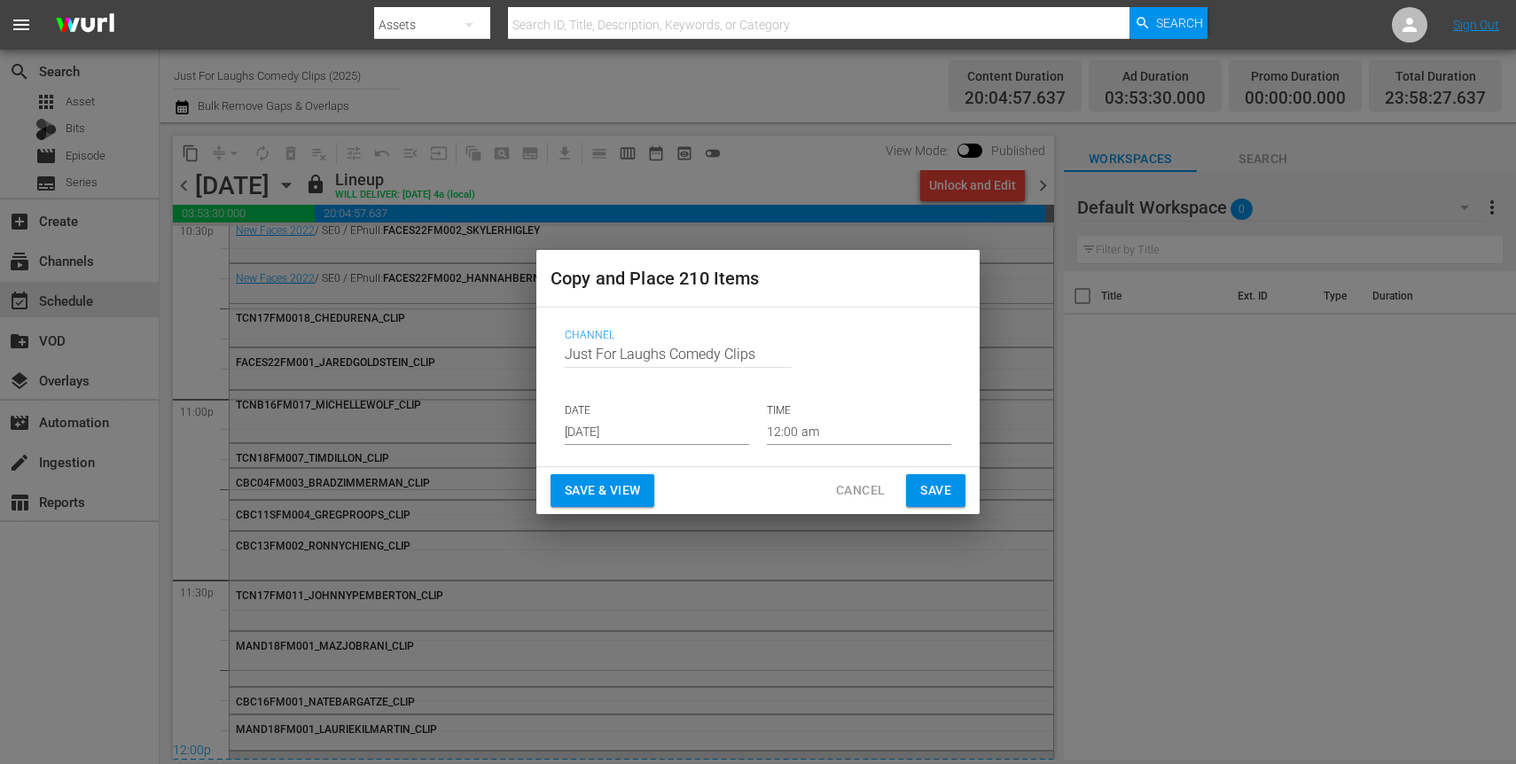
click at [700, 434] on input "Aug 18th 2025" at bounding box center [657, 431] width 184 height 27
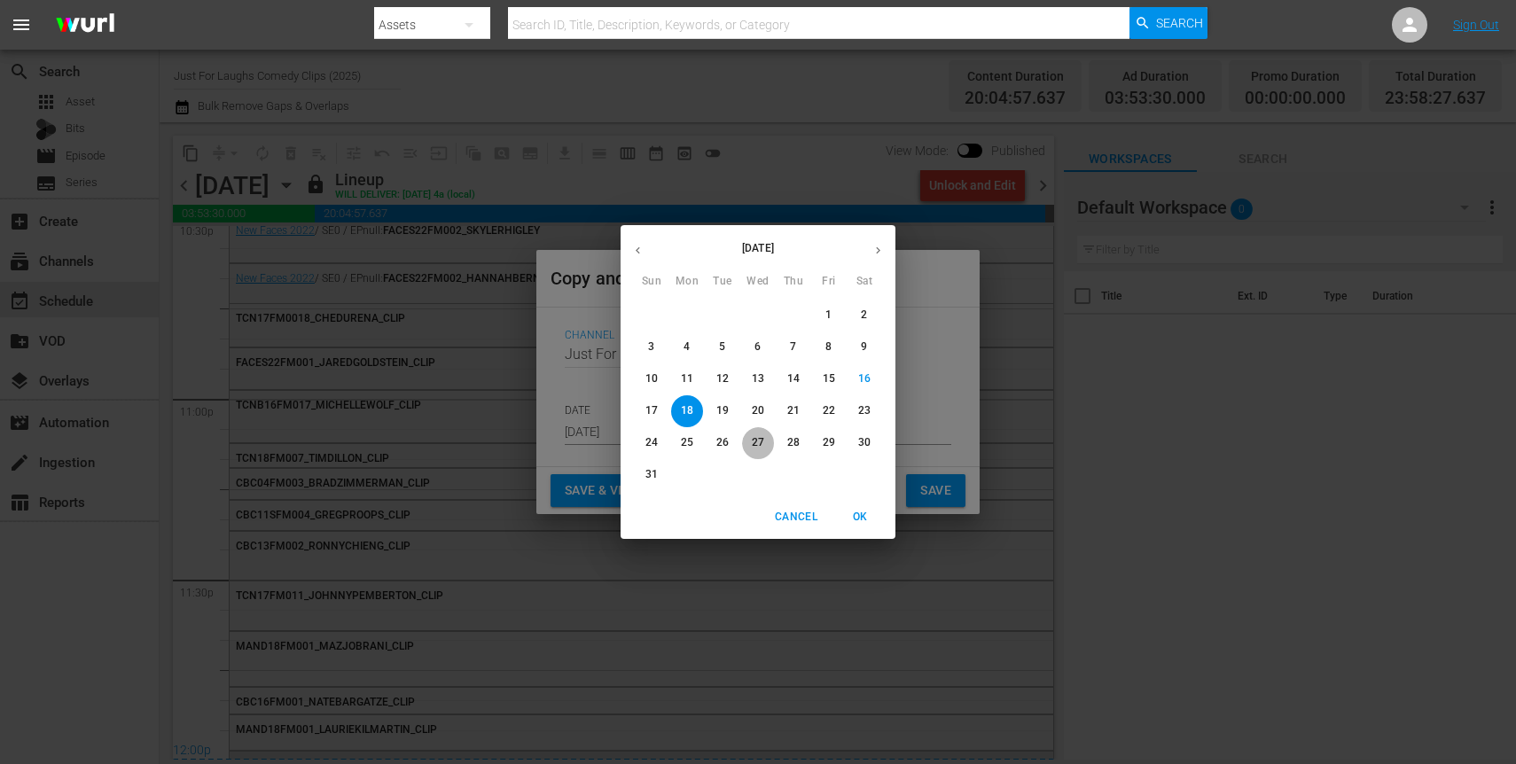
click at [752, 442] on p "27" at bounding box center [758, 442] width 12 height 15
type input "Aug 27th 2025"
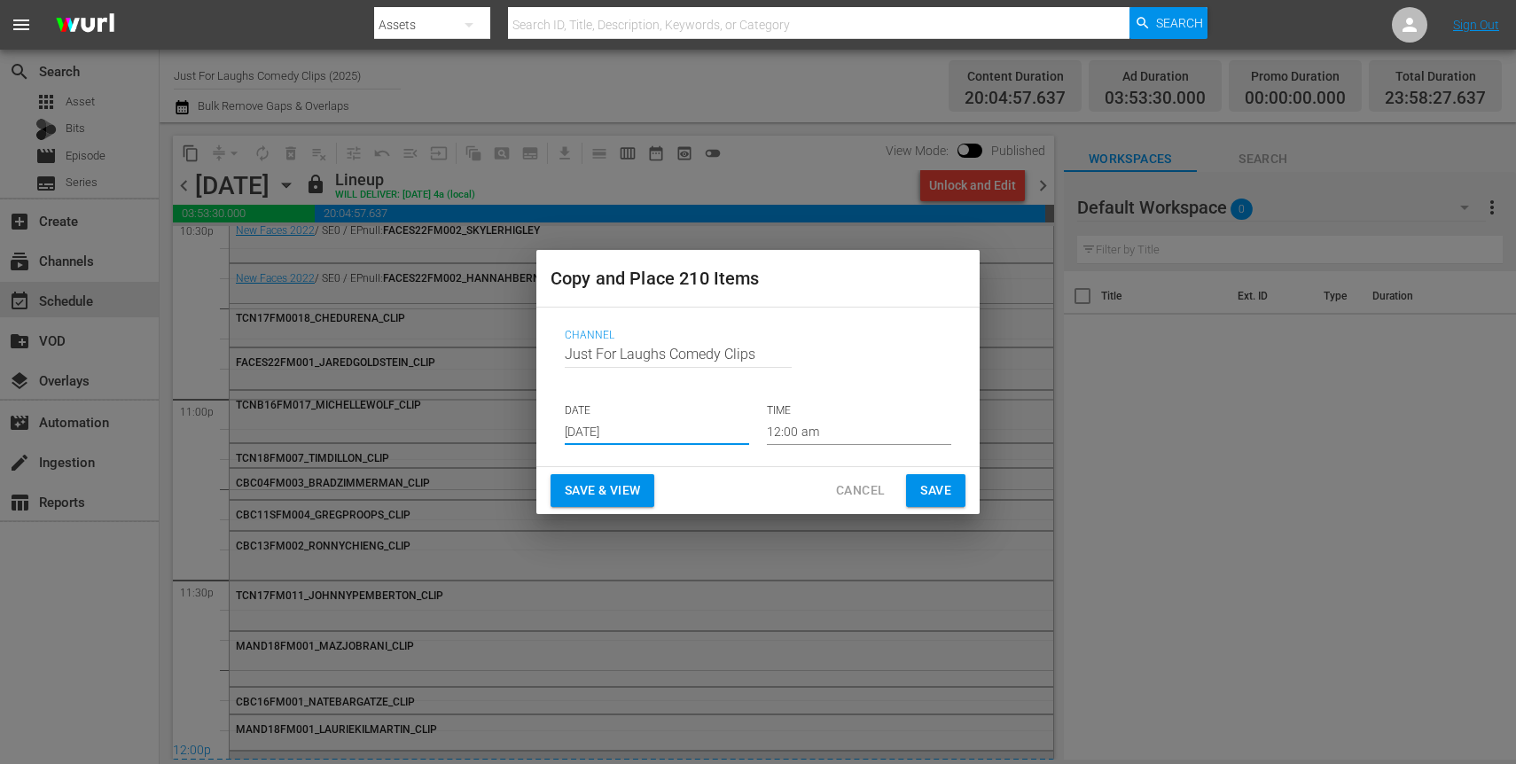
click at [831, 431] on input "12:00 am" at bounding box center [859, 431] width 184 height 27
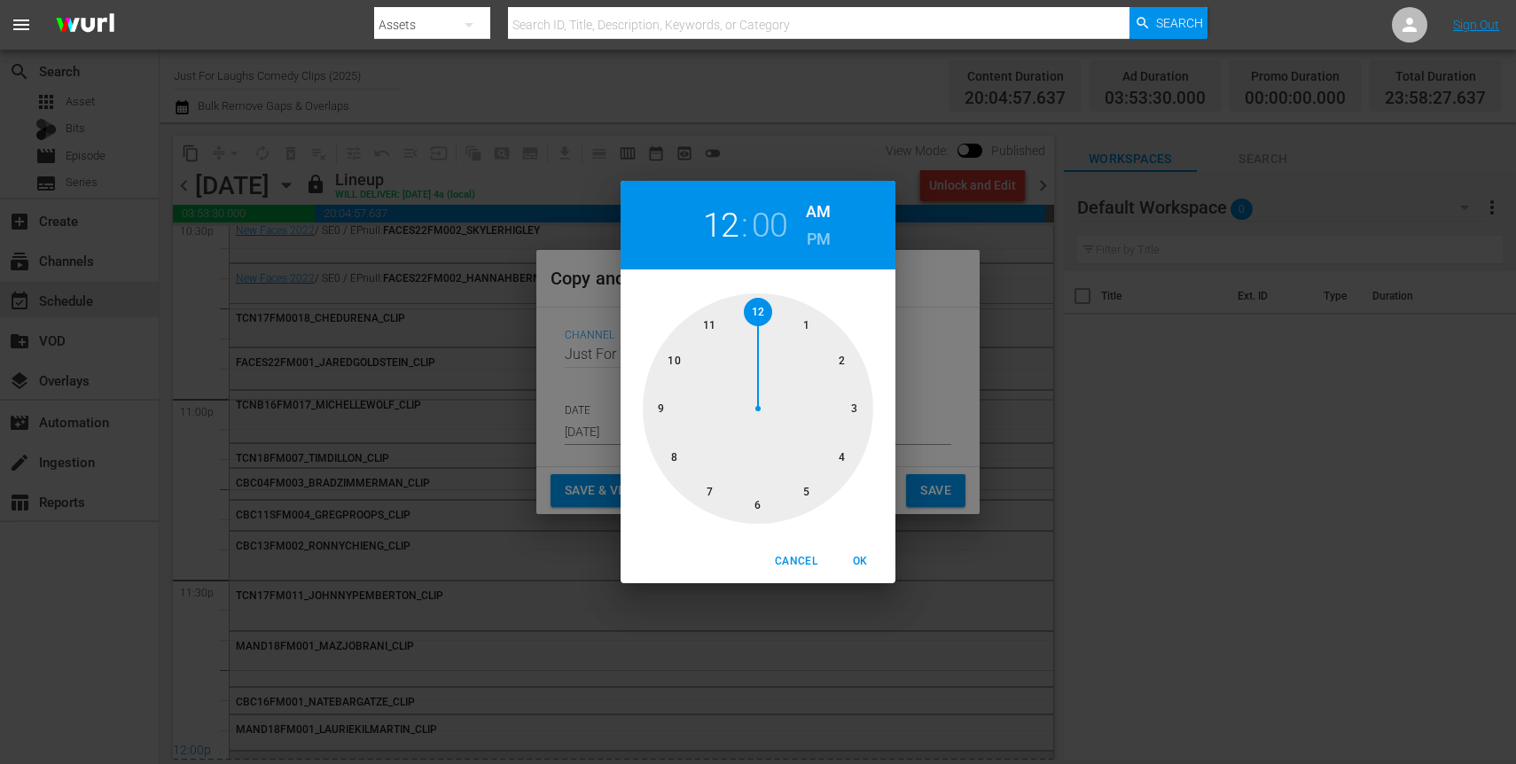
click at [860, 564] on span "OK" at bounding box center [860, 561] width 43 height 19
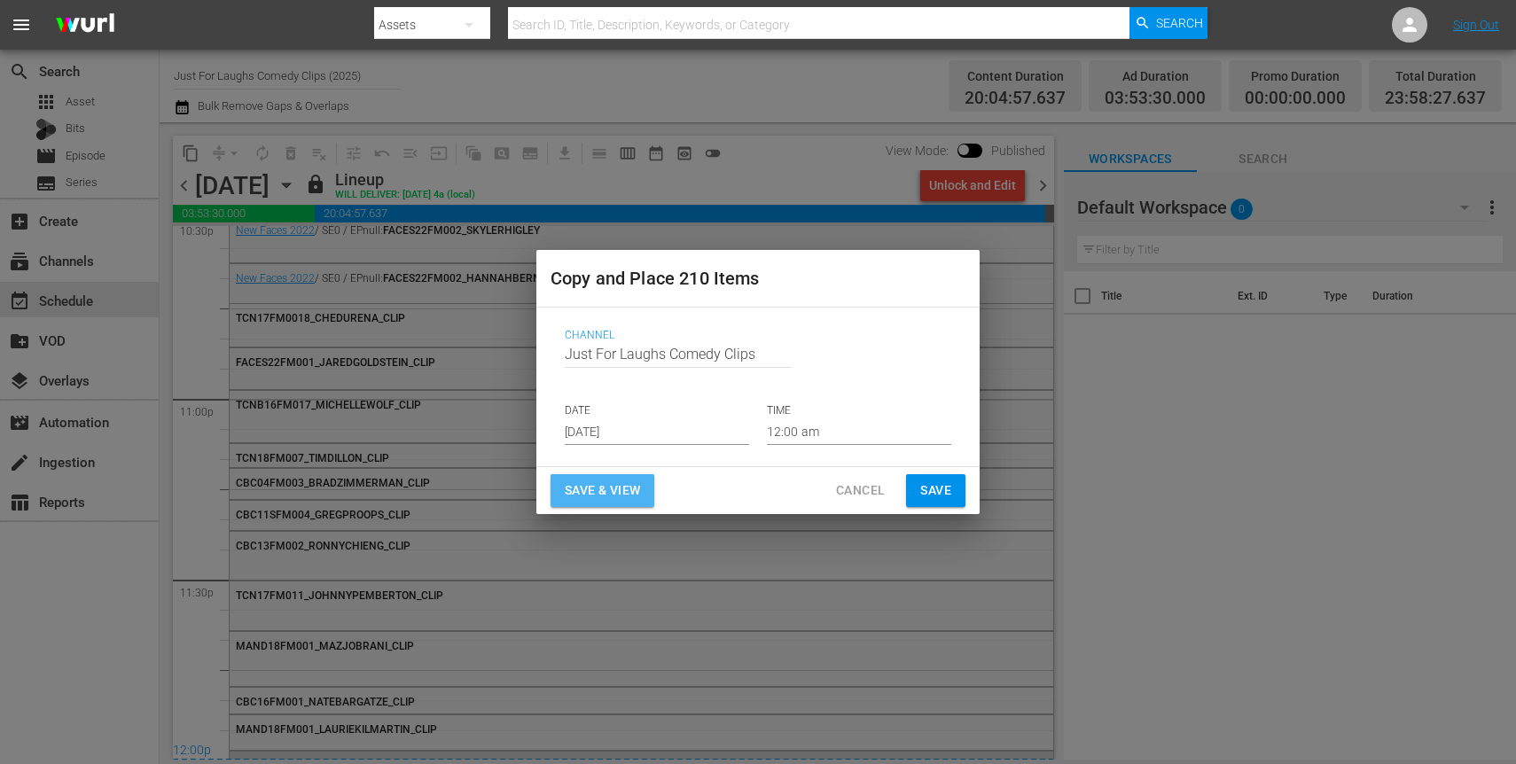
click at [616, 488] on span "Save & View" at bounding box center [602, 491] width 75 height 22
click at [609, 497] on span "Save & View" at bounding box center [602, 491] width 75 height 22
click at [614, 494] on span "Save & View" at bounding box center [602, 491] width 75 height 22
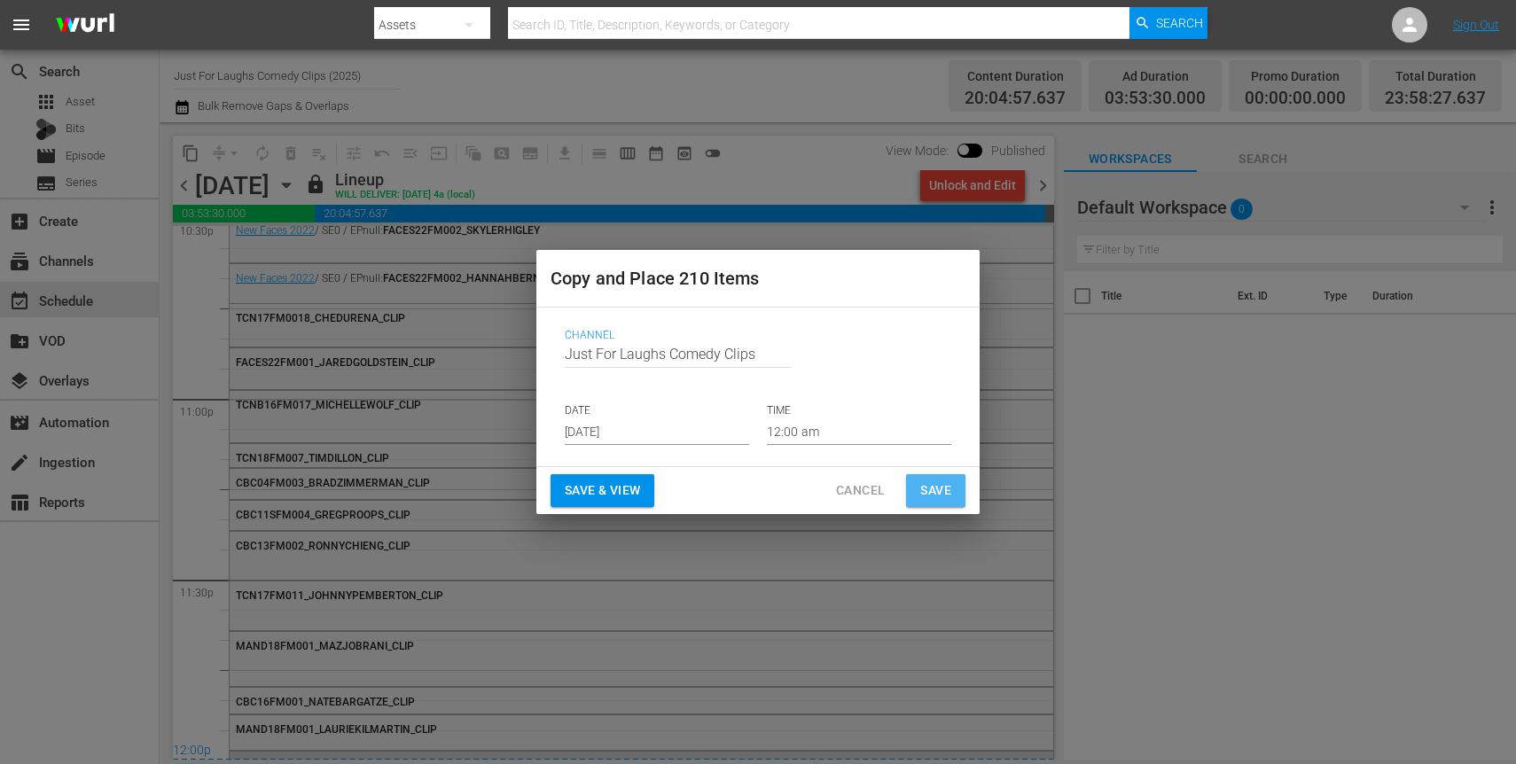
click at [924, 486] on span "Save" at bounding box center [935, 491] width 31 height 22
click at [870, 489] on span "Cancel" at bounding box center [860, 491] width 49 height 22
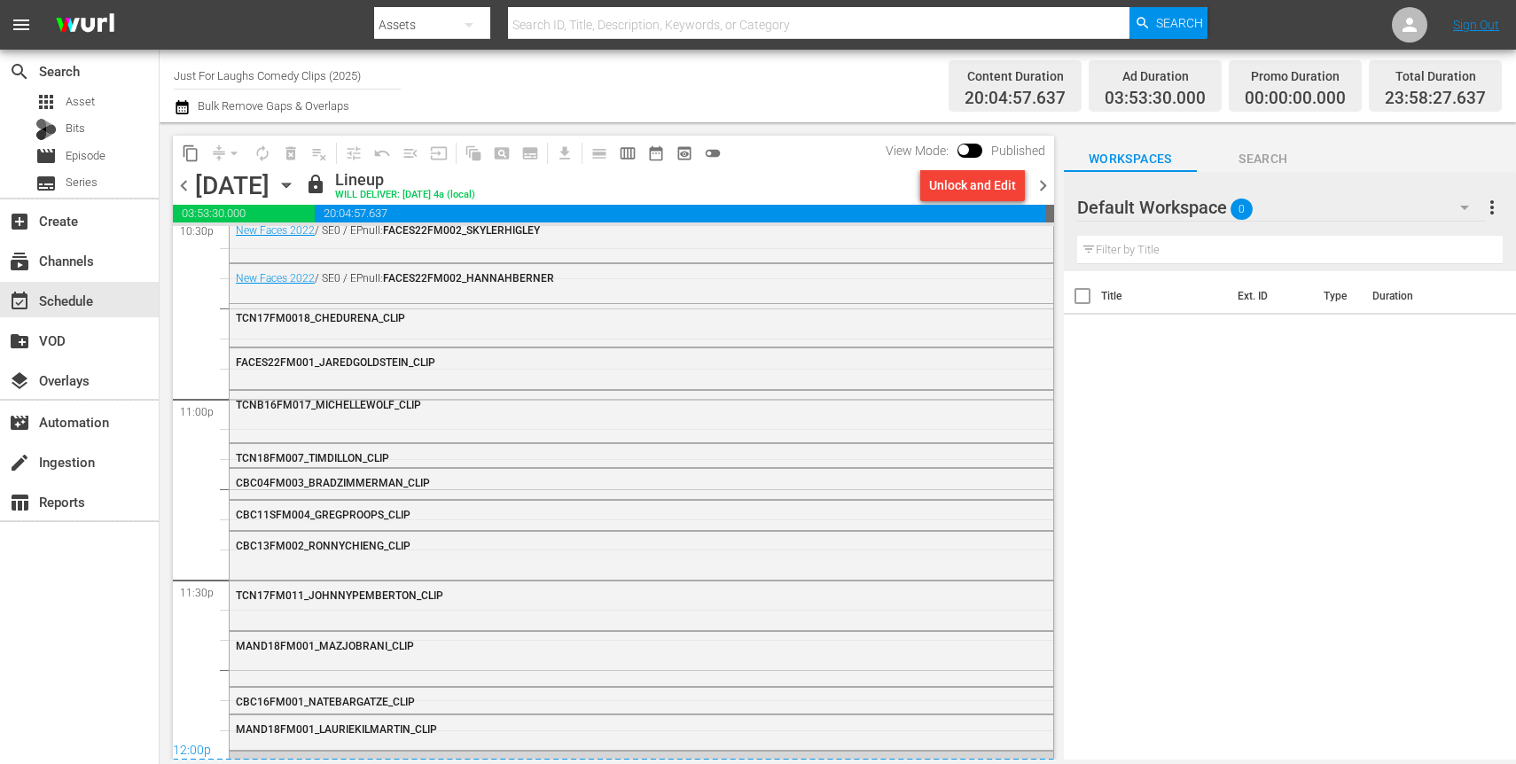
click at [1050, 189] on span "chevron_right" at bounding box center [1043, 186] width 22 height 22
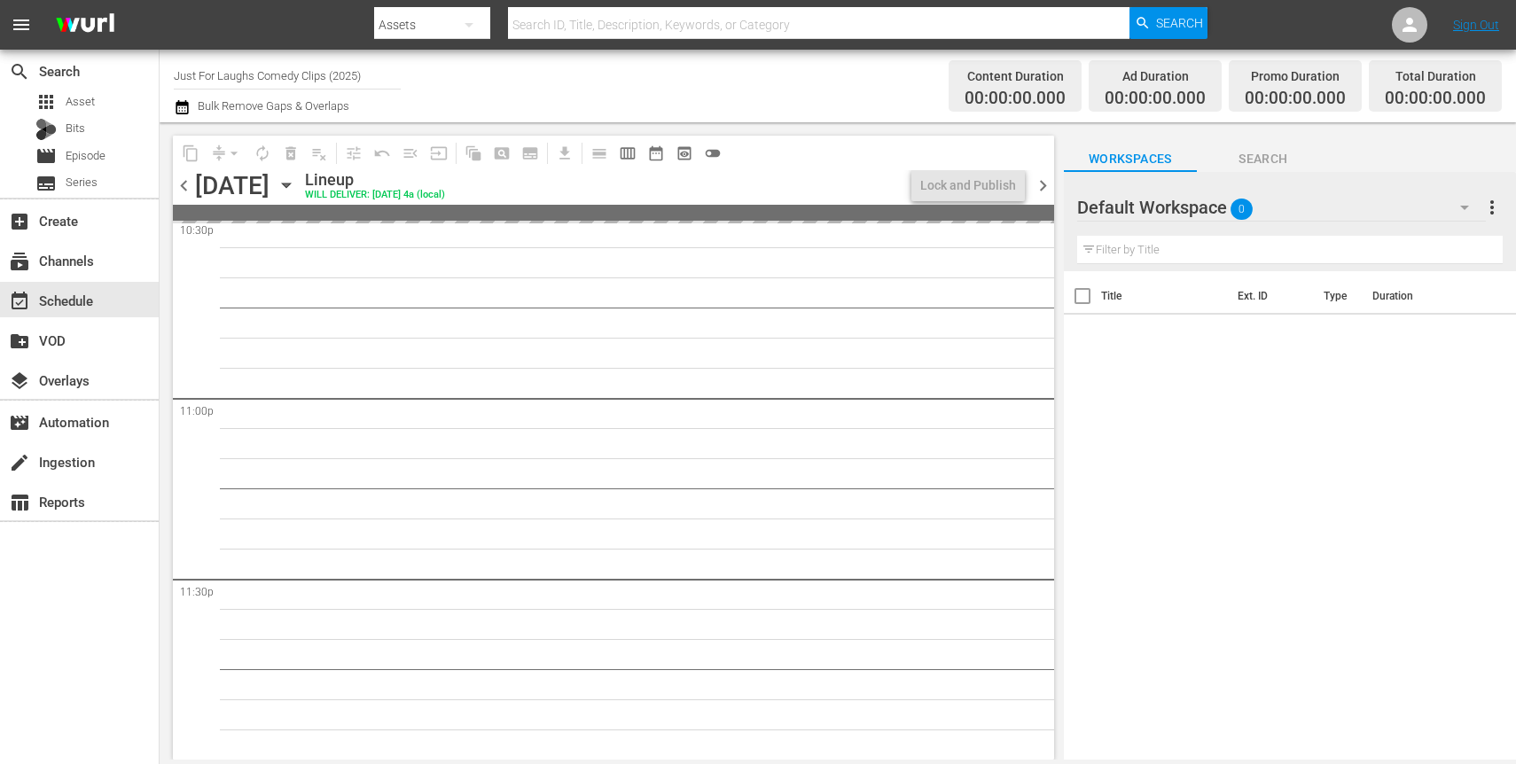
scroll to position [8147, 0]
click at [182, 186] on span "chevron_left" at bounding box center [184, 186] width 22 height 22
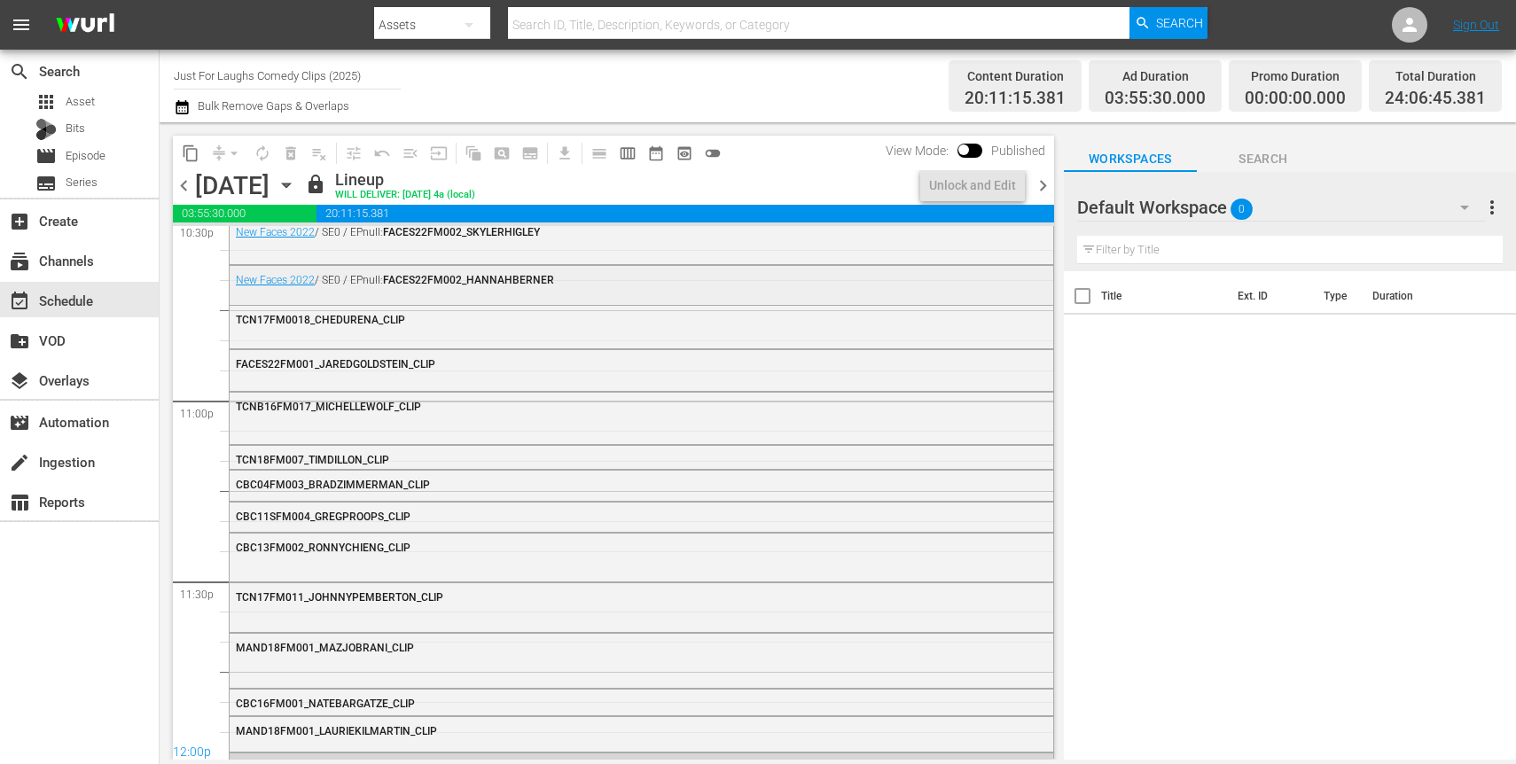
scroll to position [8147, 0]
click at [186, 151] on span "content_copy" at bounding box center [191, 154] width 18 height 18
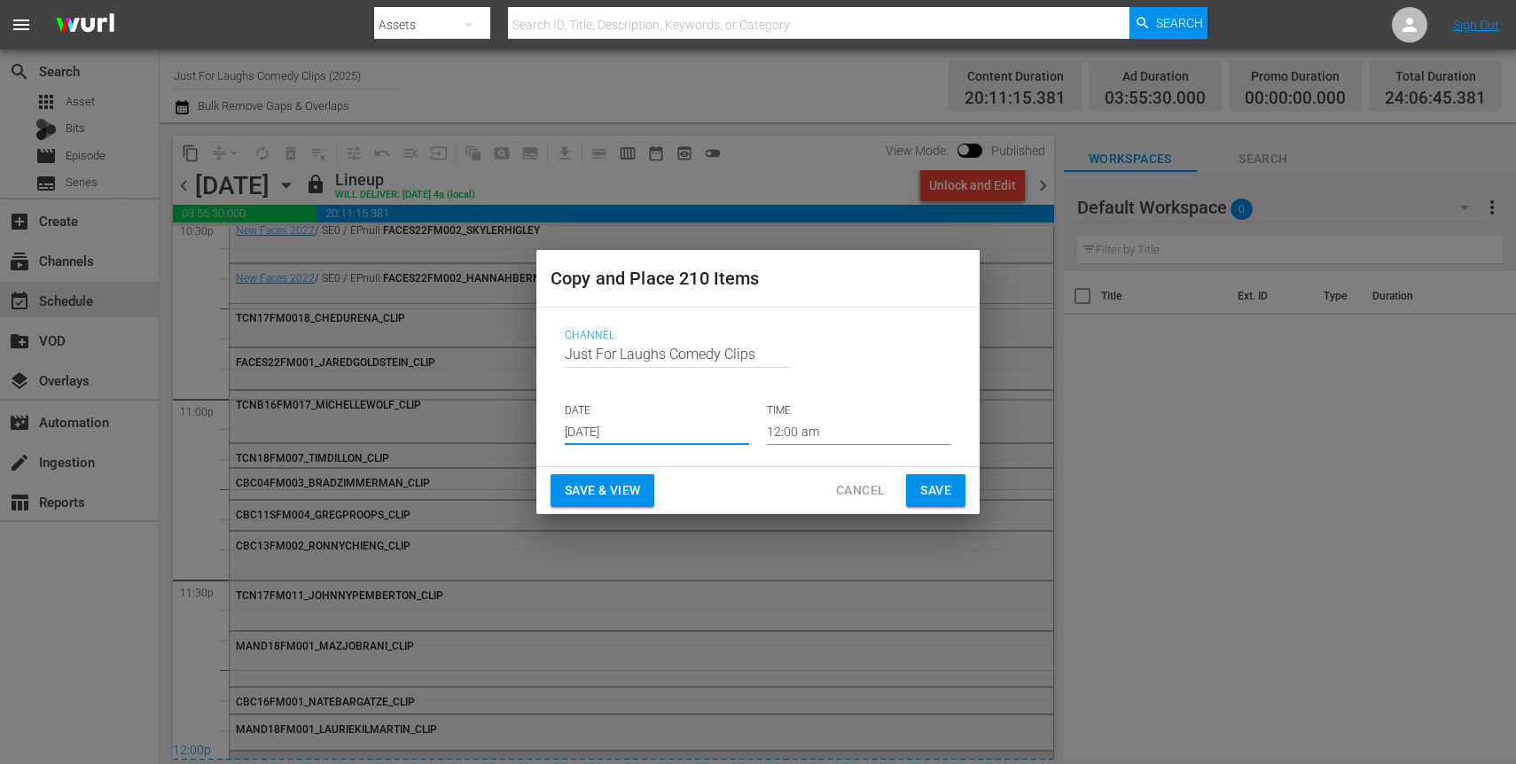
click at [675, 434] on input "Aug 18th 2025" at bounding box center [657, 431] width 184 height 27
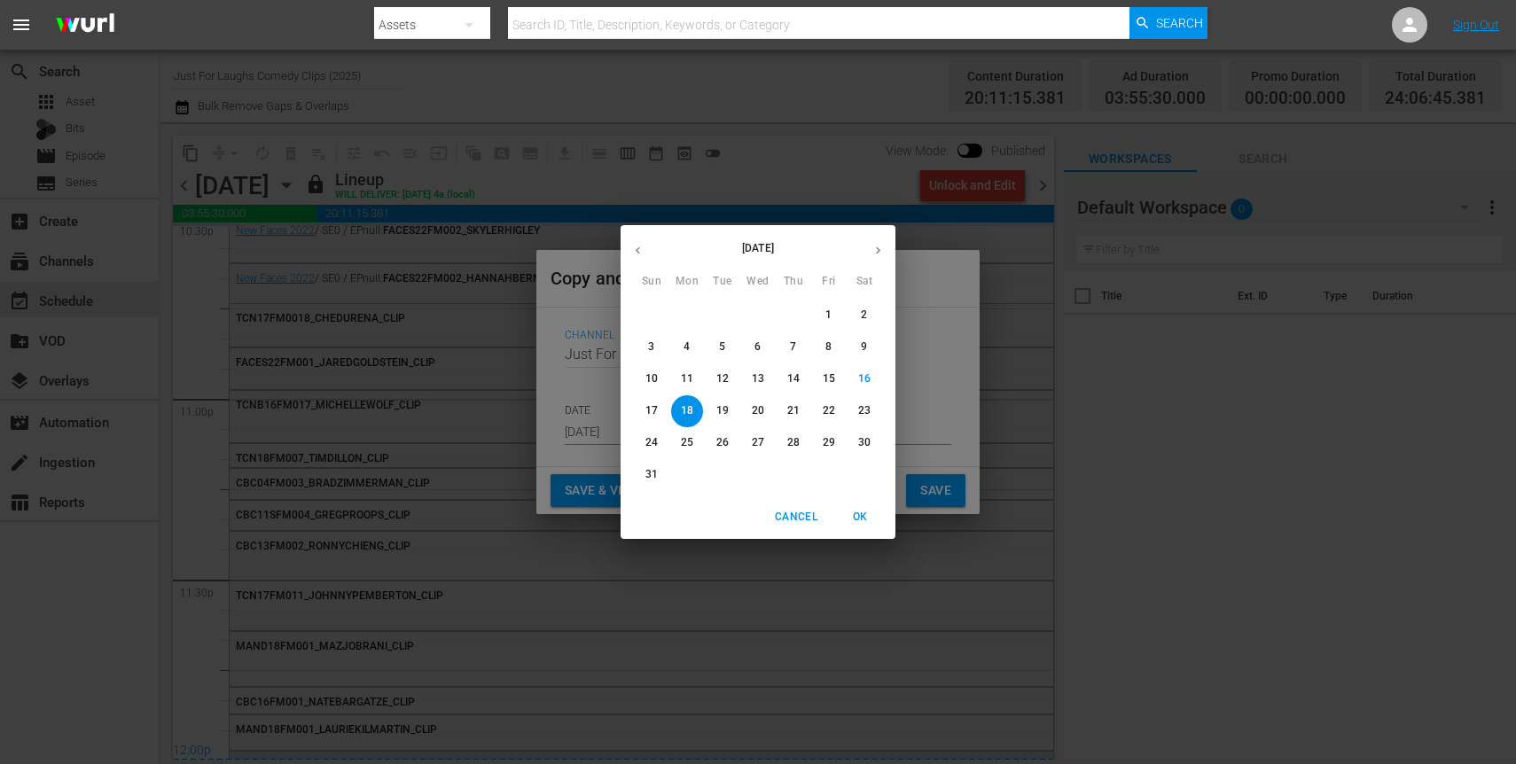
click at [765, 442] on span "27" at bounding box center [758, 442] width 32 height 15
type input "Aug 27th 2025"
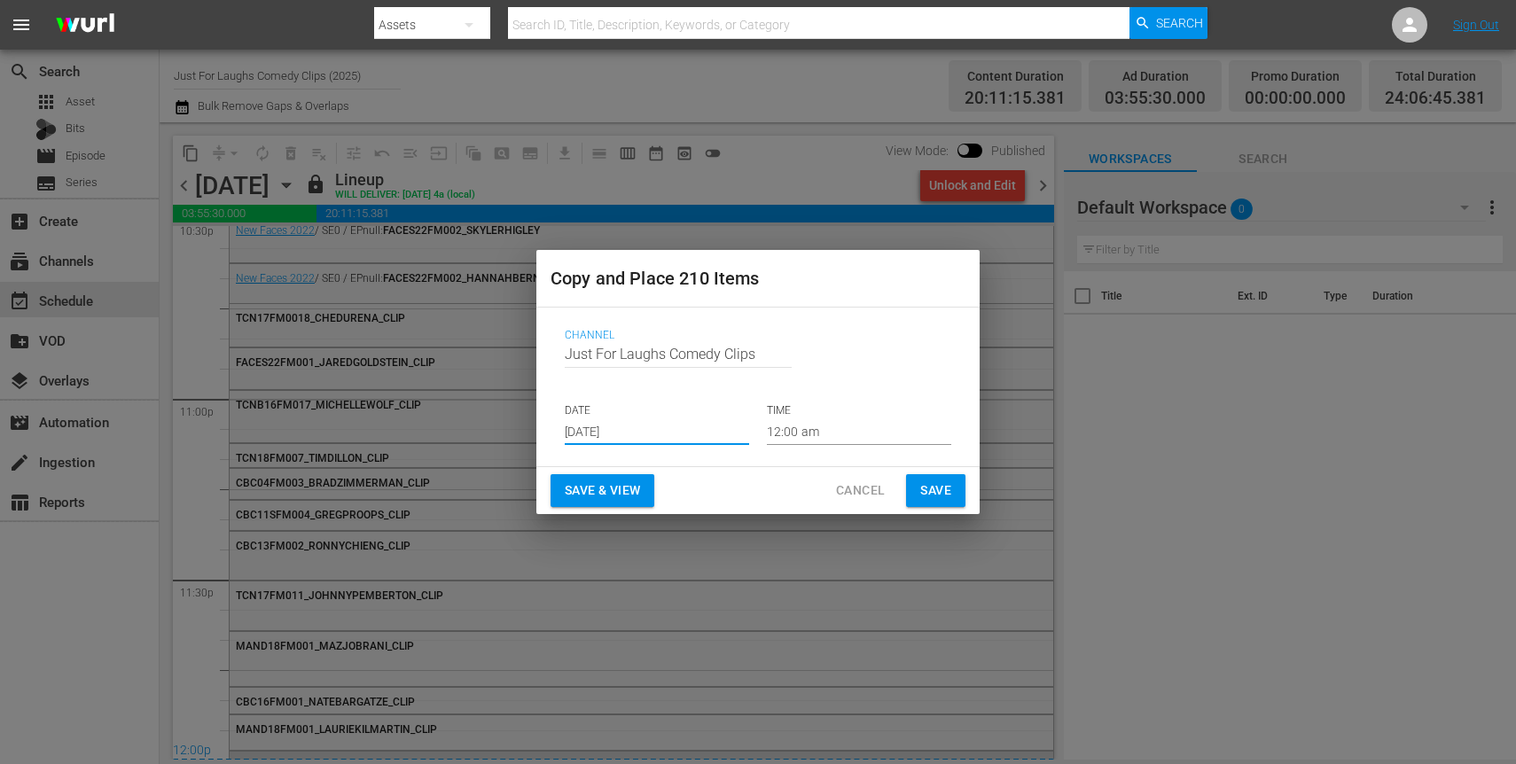
click at [920, 484] on span "Save" at bounding box center [935, 491] width 31 height 22
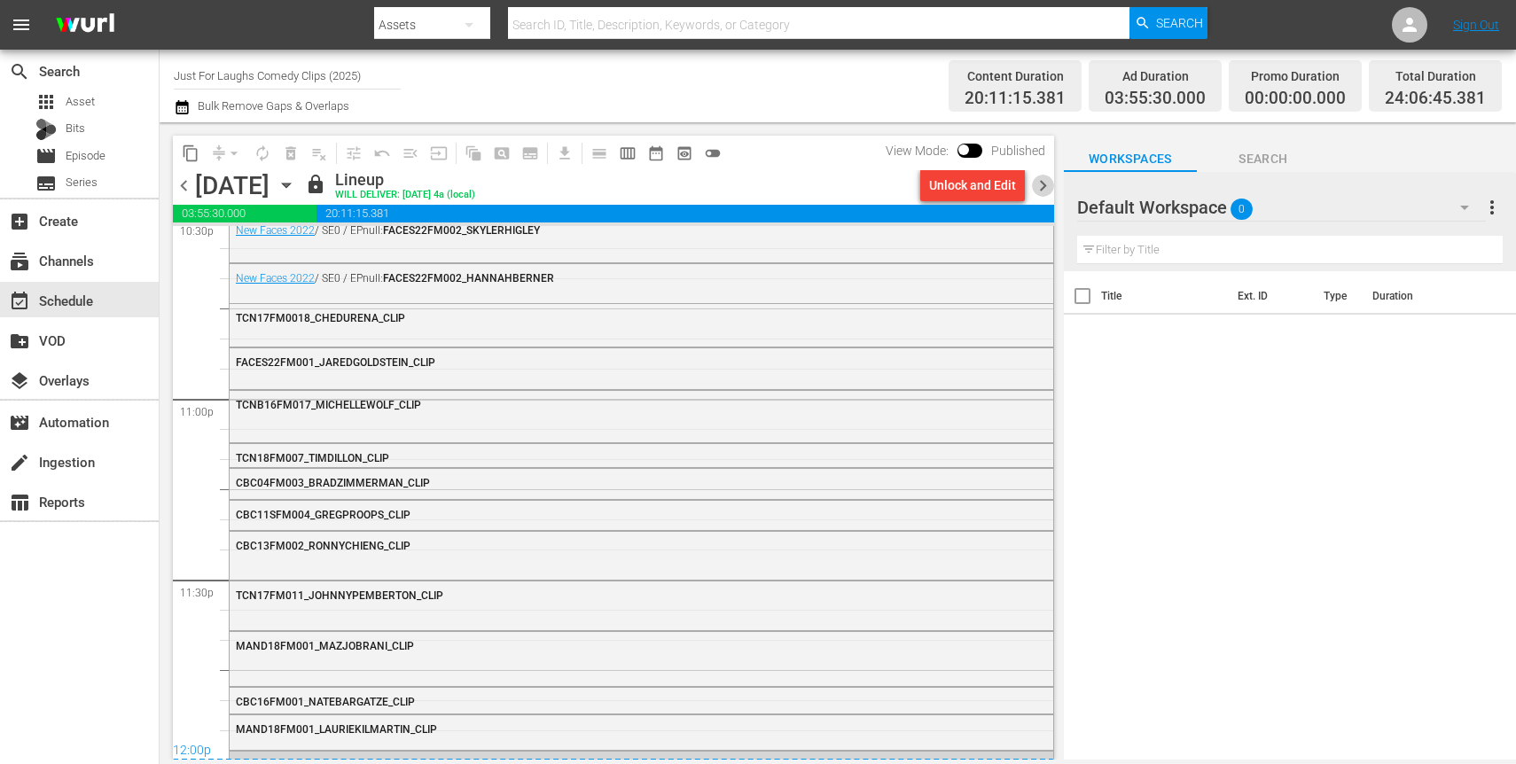
click at [1052, 182] on span "chevron_right" at bounding box center [1043, 186] width 22 height 22
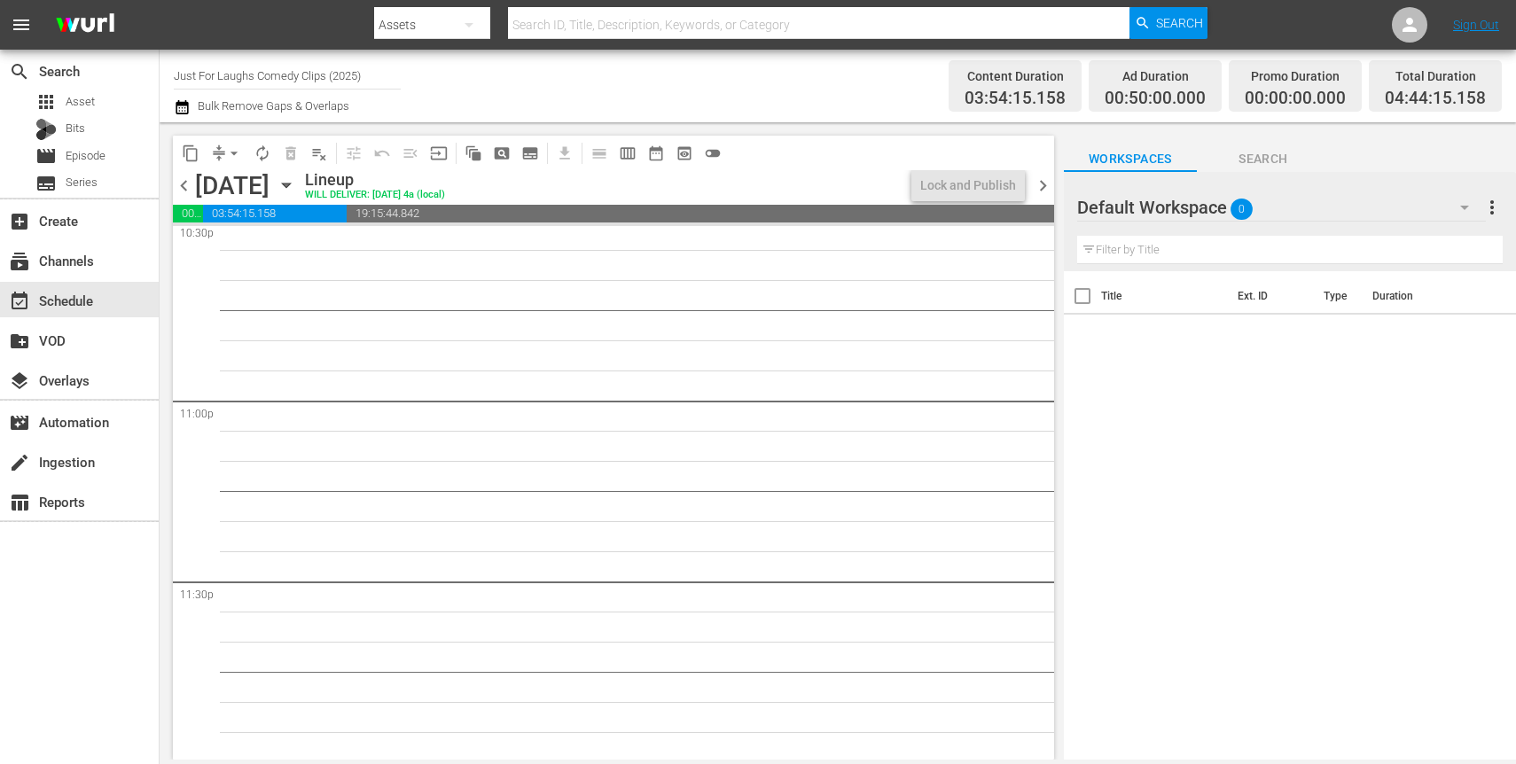
scroll to position [8147, 0]
click at [183, 182] on span "chevron_left" at bounding box center [184, 186] width 22 height 22
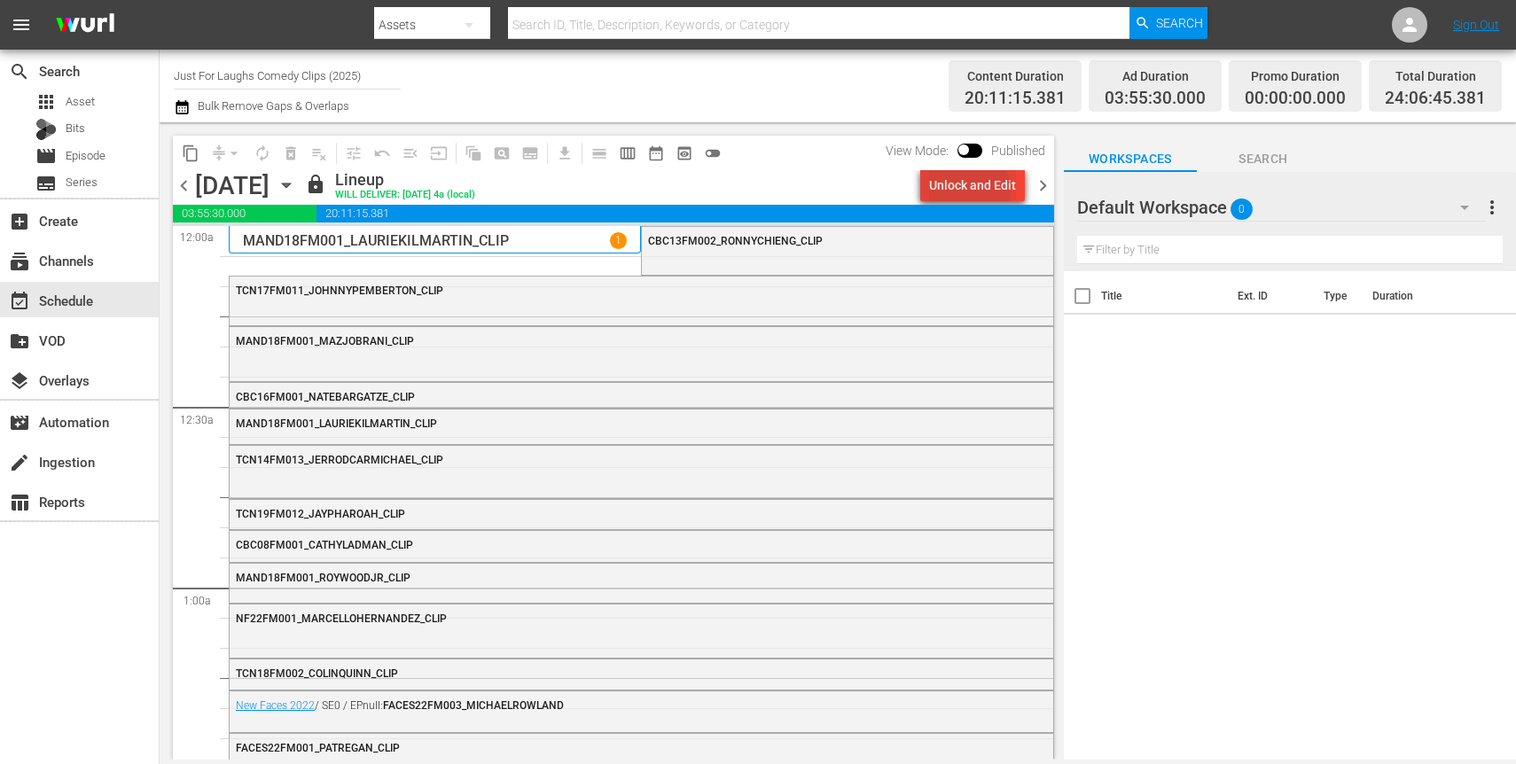
click at [970, 190] on div "Unlock and Edit" at bounding box center [972, 185] width 87 height 32
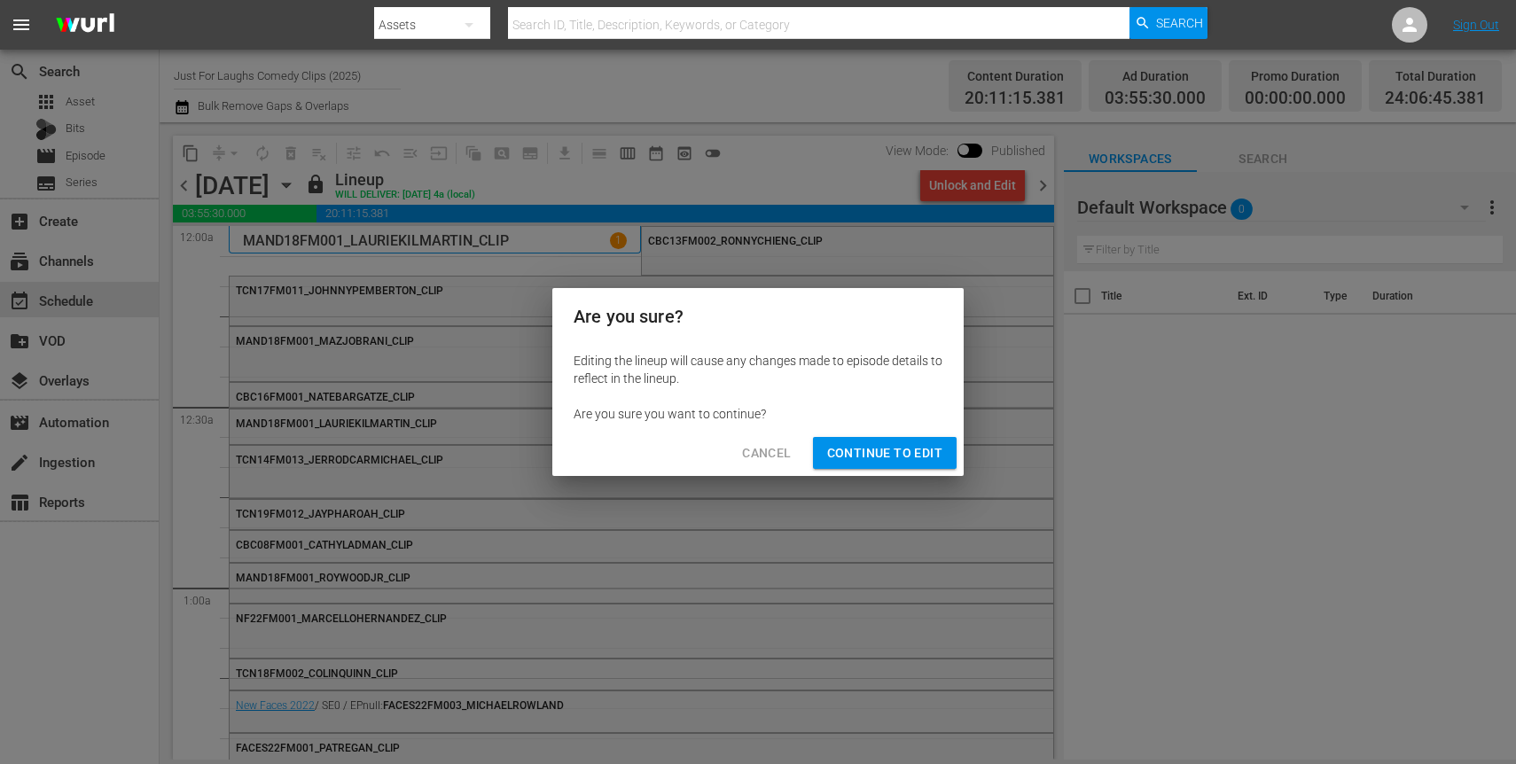
click at [906, 449] on span "Continue to Edit" at bounding box center [884, 453] width 115 height 22
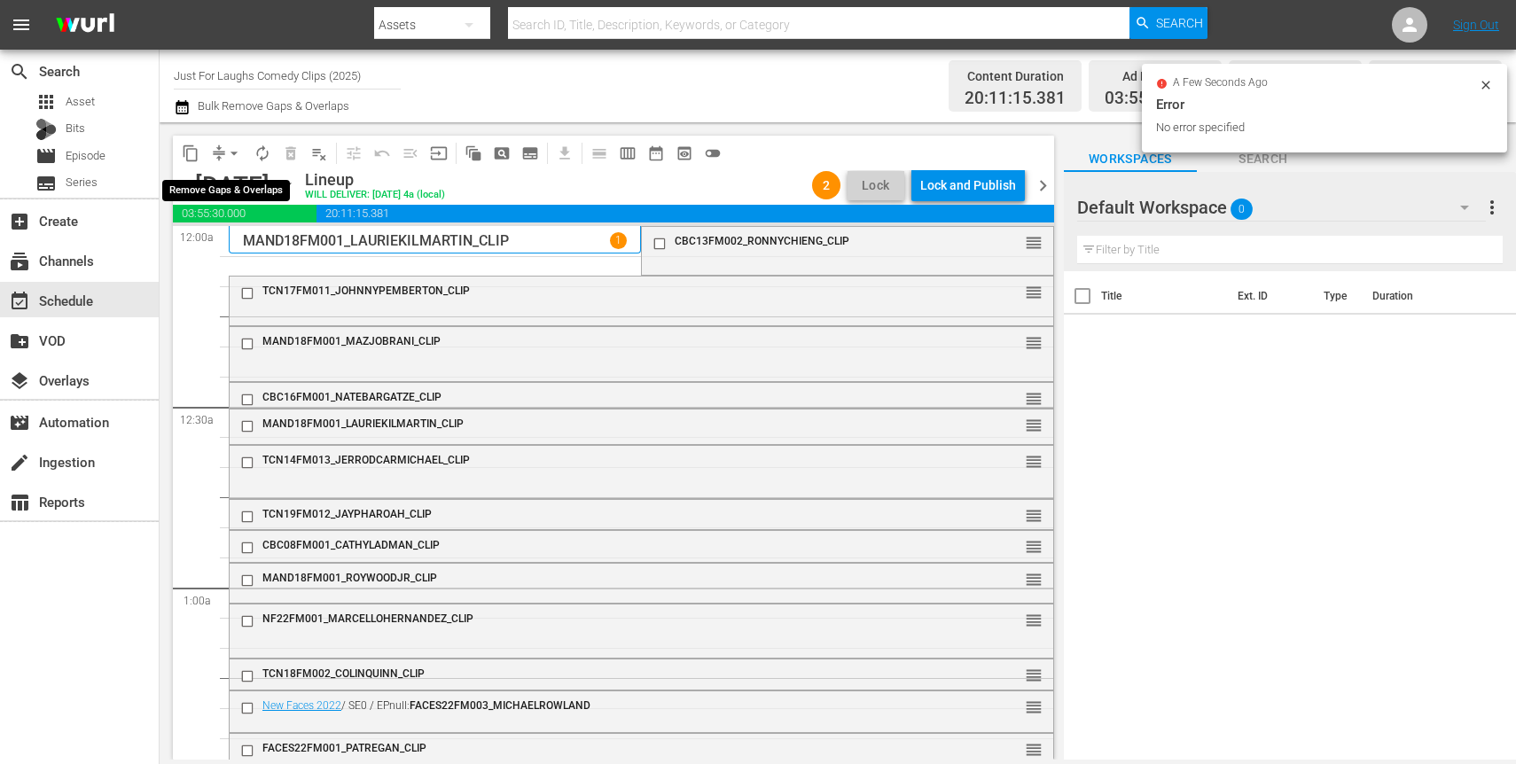
click at [223, 159] on button "arrow_drop_down" at bounding box center [234, 153] width 28 height 28
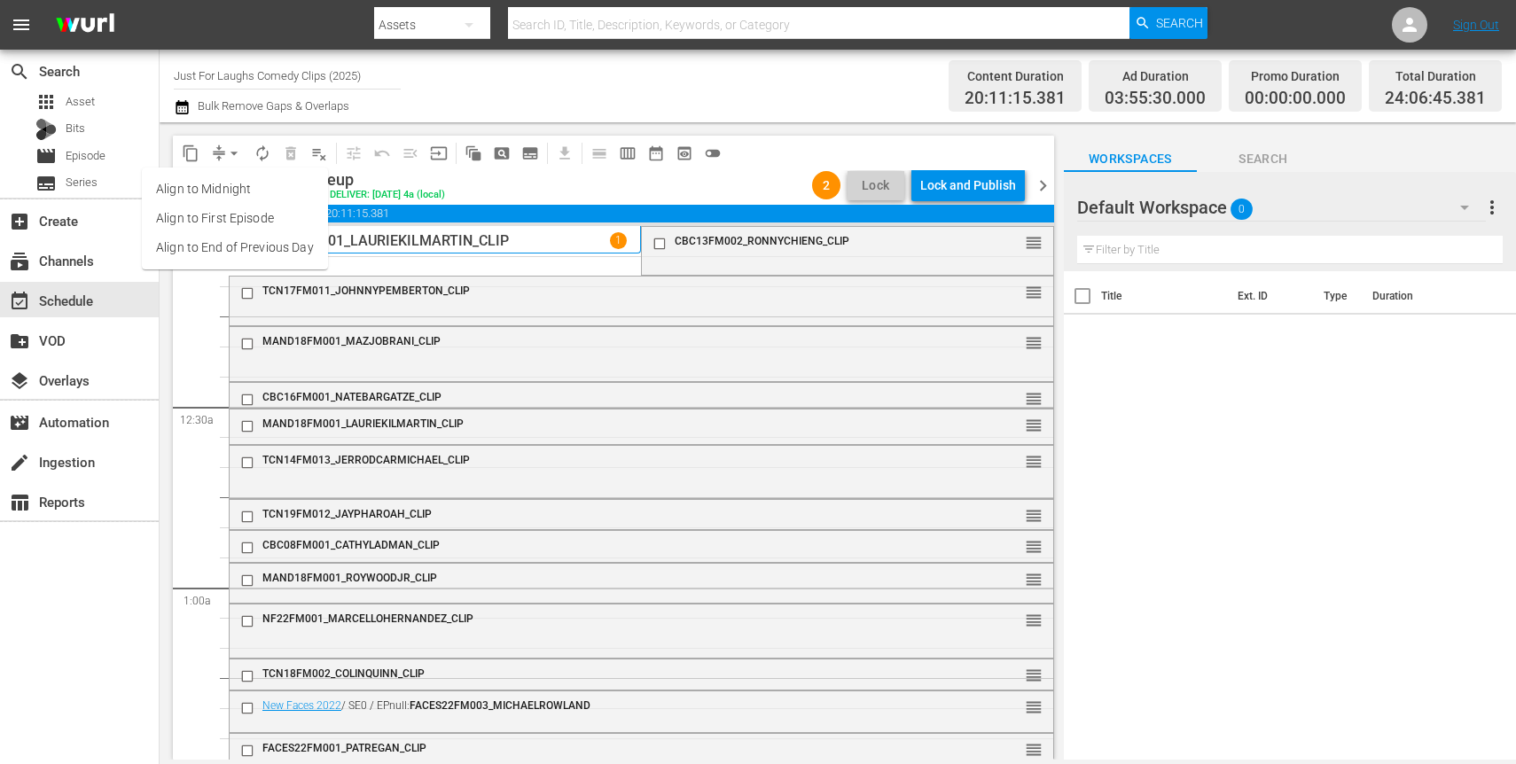
click at [254, 246] on li "Align to End of Previous Day" at bounding box center [235, 247] width 186 height 29
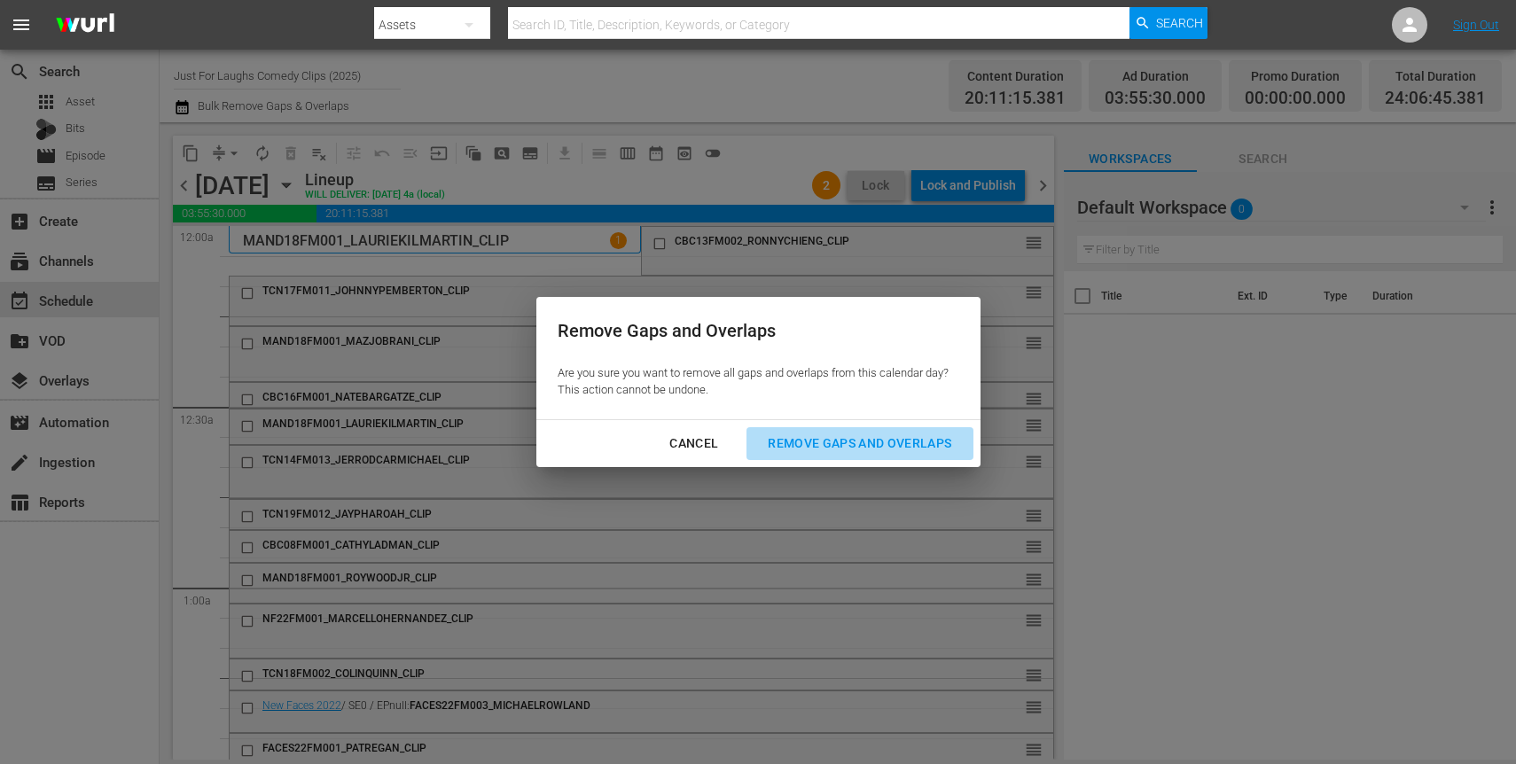
click at [817, 441] on div "Remove Gaps and Overlaps" at bounding box center [860, 444] width 212 height 22
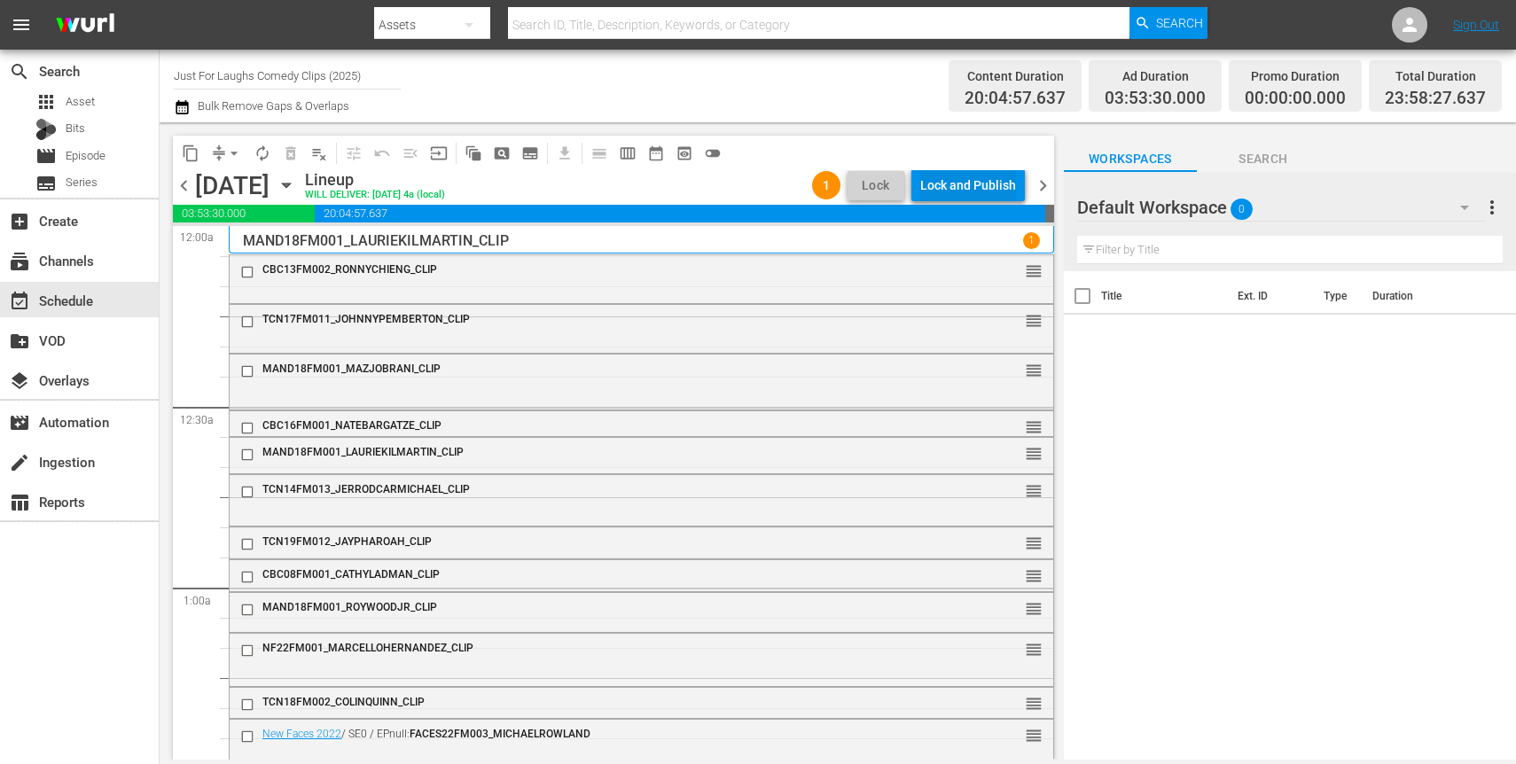
click at [964, 186] on div "Lock and Publish" at bounding box center [968, 185] width 96 height 32
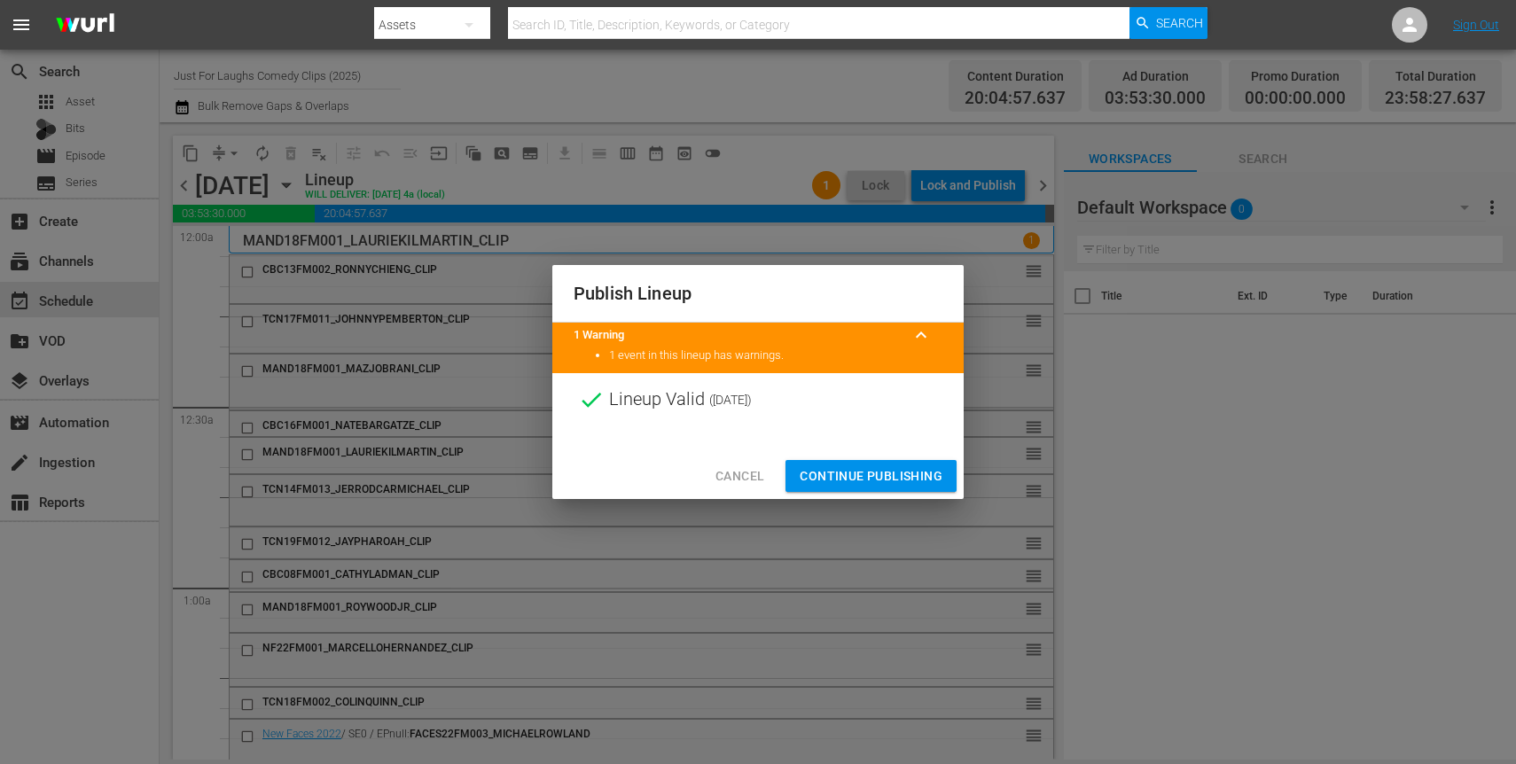
click at [841, 478] on span "Continue Publishing" at bounding box center [871, 476] width 143 height 22
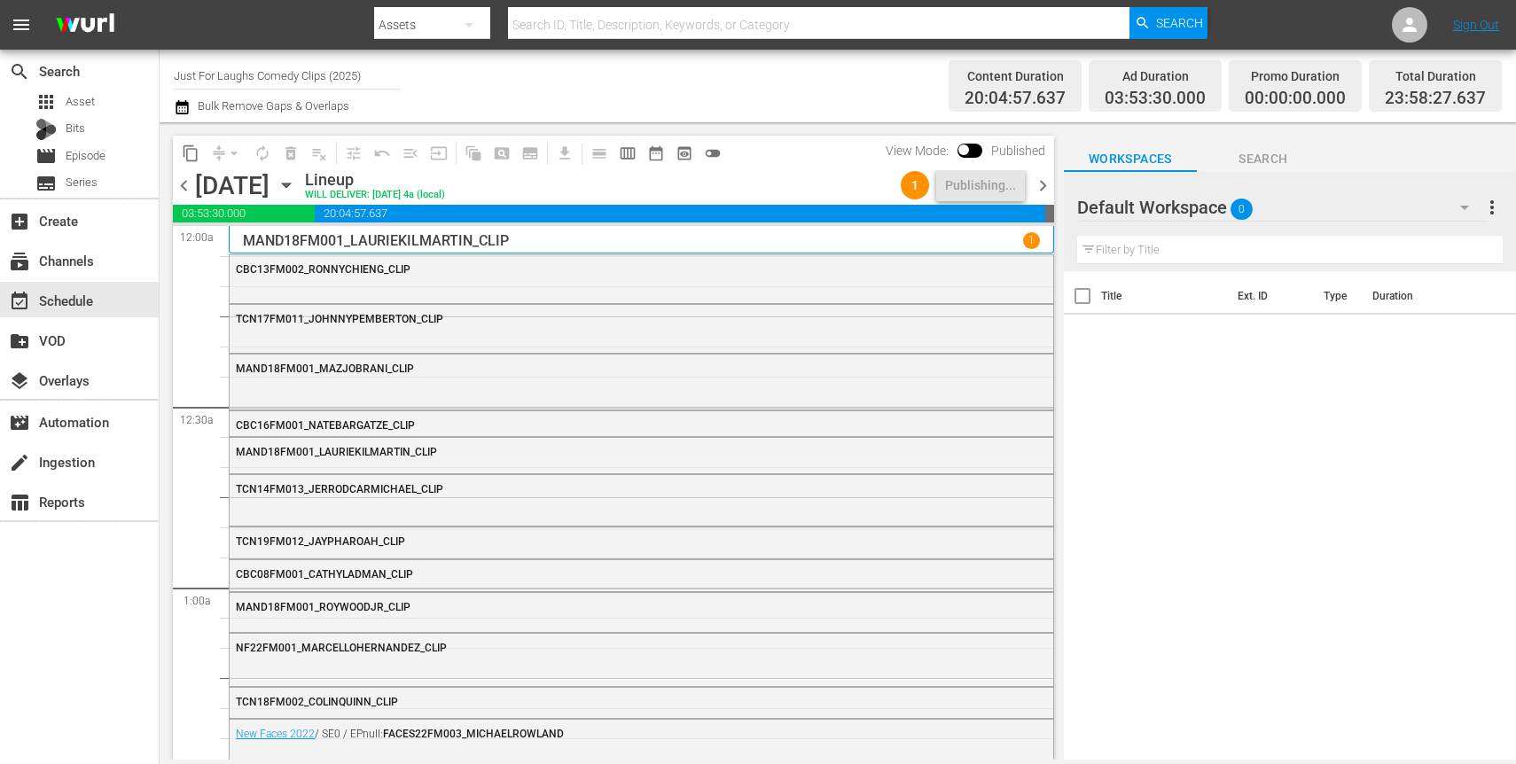
click at [177, 185] on span "chevron_left" at bounding box center [184, 186] width 22 height 22
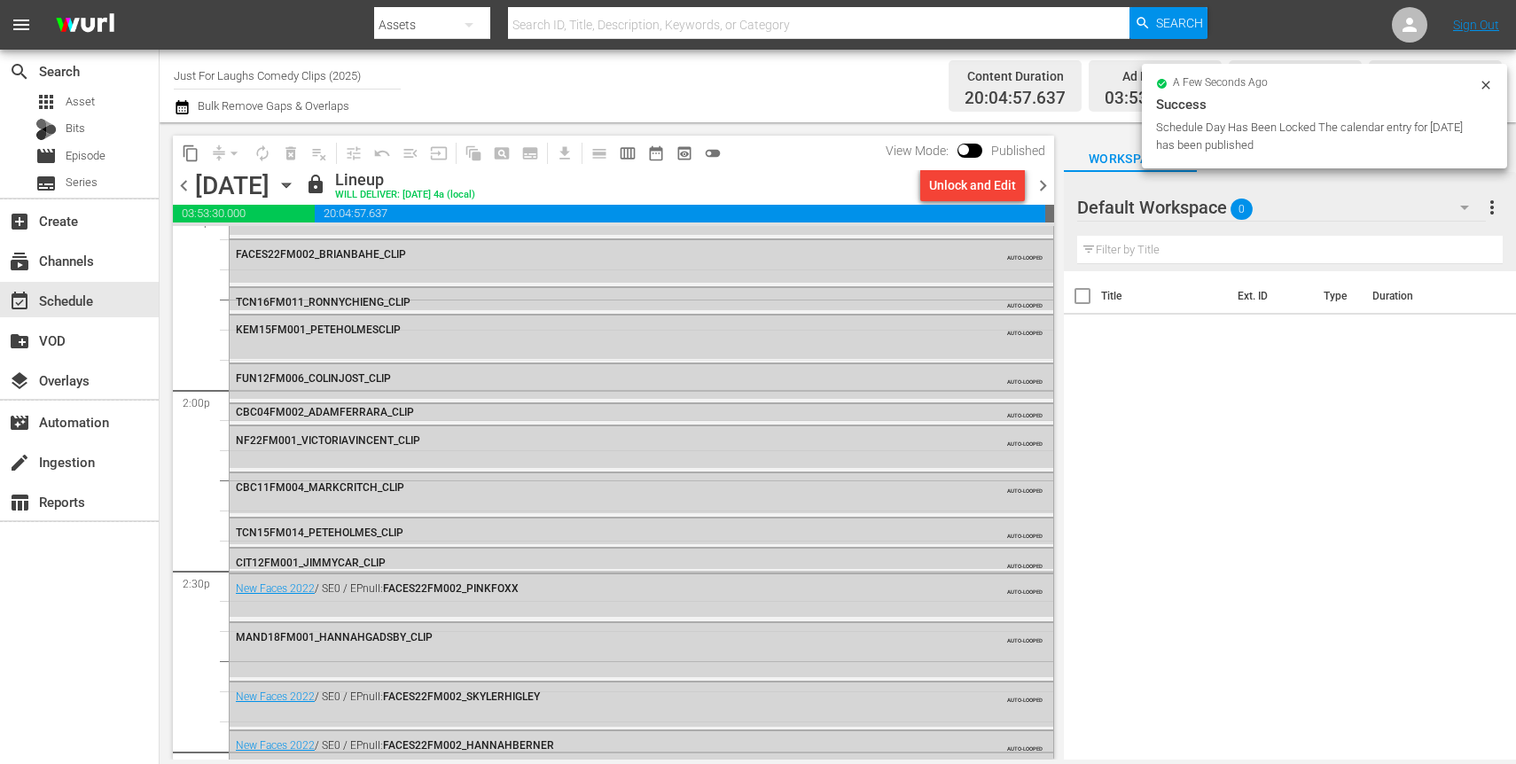
scroll to position [5913, 0]
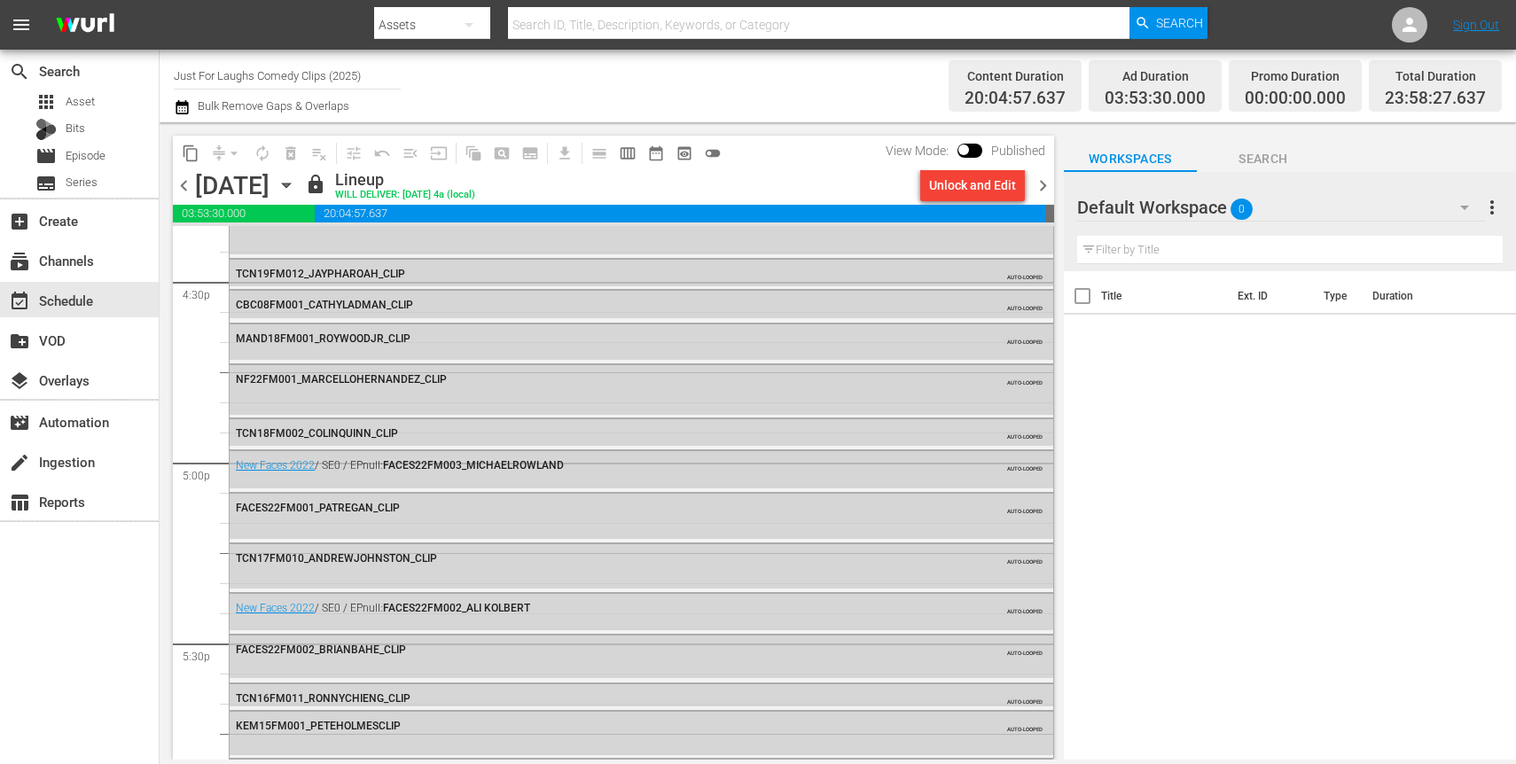
click at [1046, 187] on span "chevron_right" at bounding box center [1043, 186] width 22 height 22
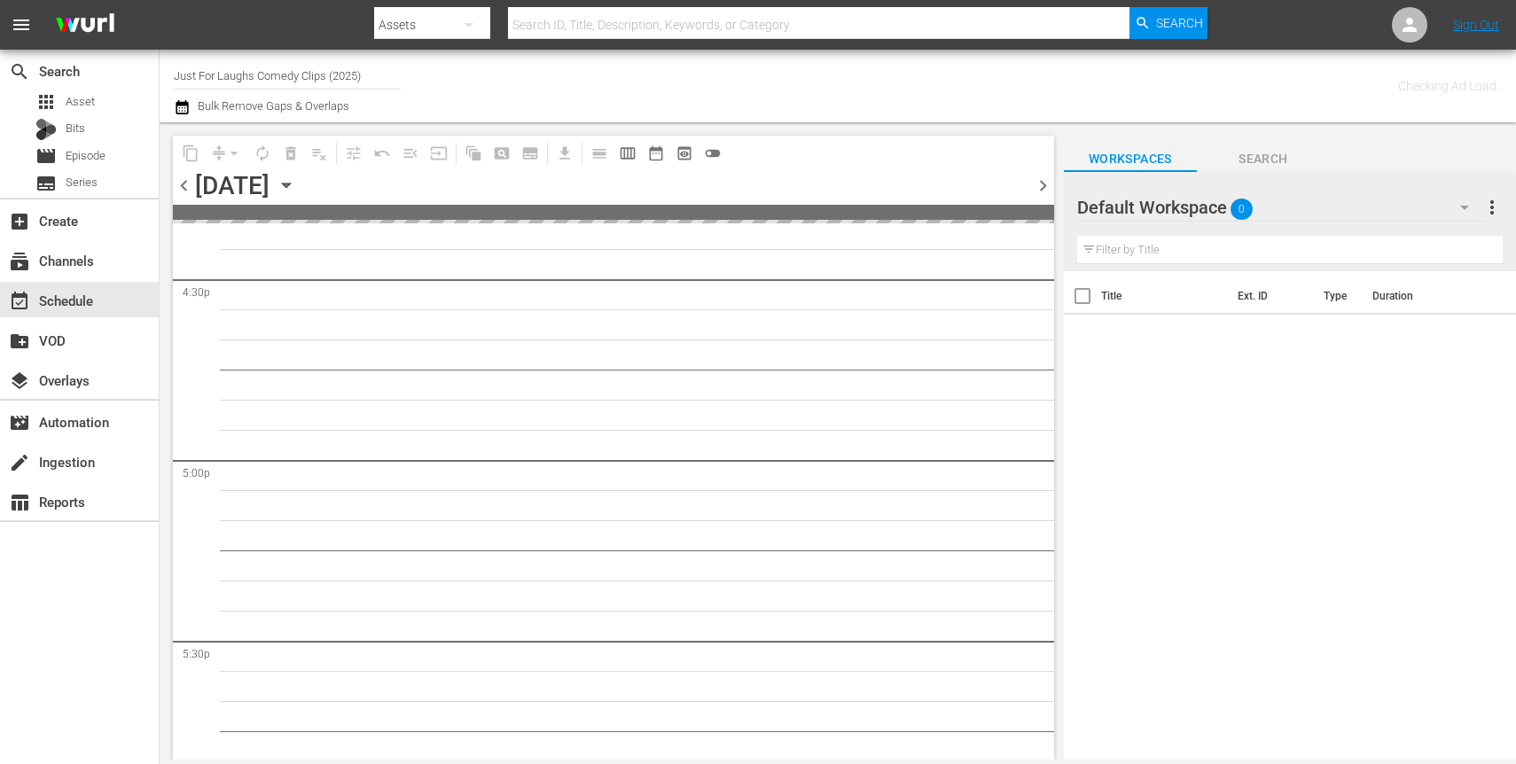
scroll to position [8146, 0]
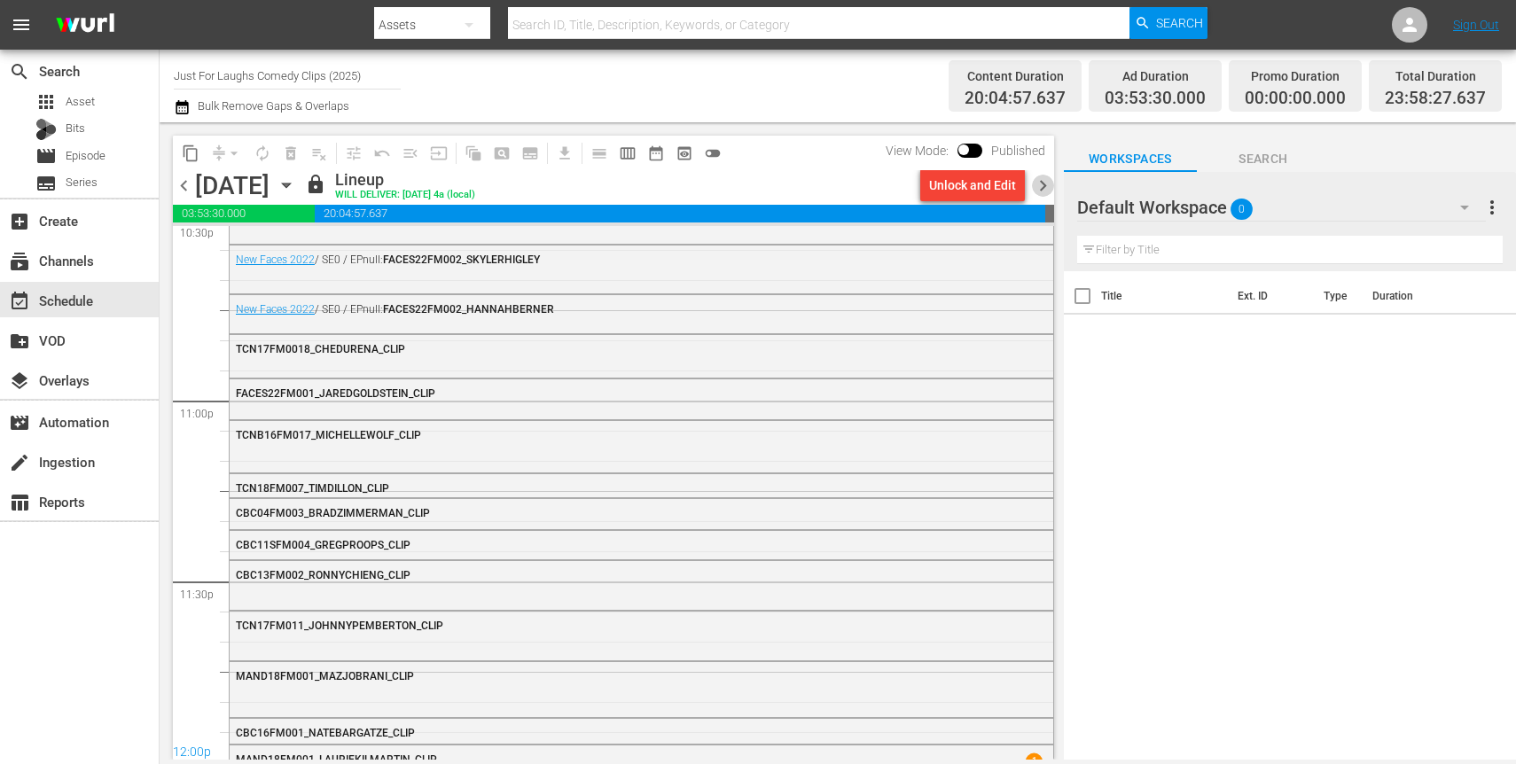
click at [1046, 187] on span "chevron_right" at bounding box center [1043, 186] width 22 height 22
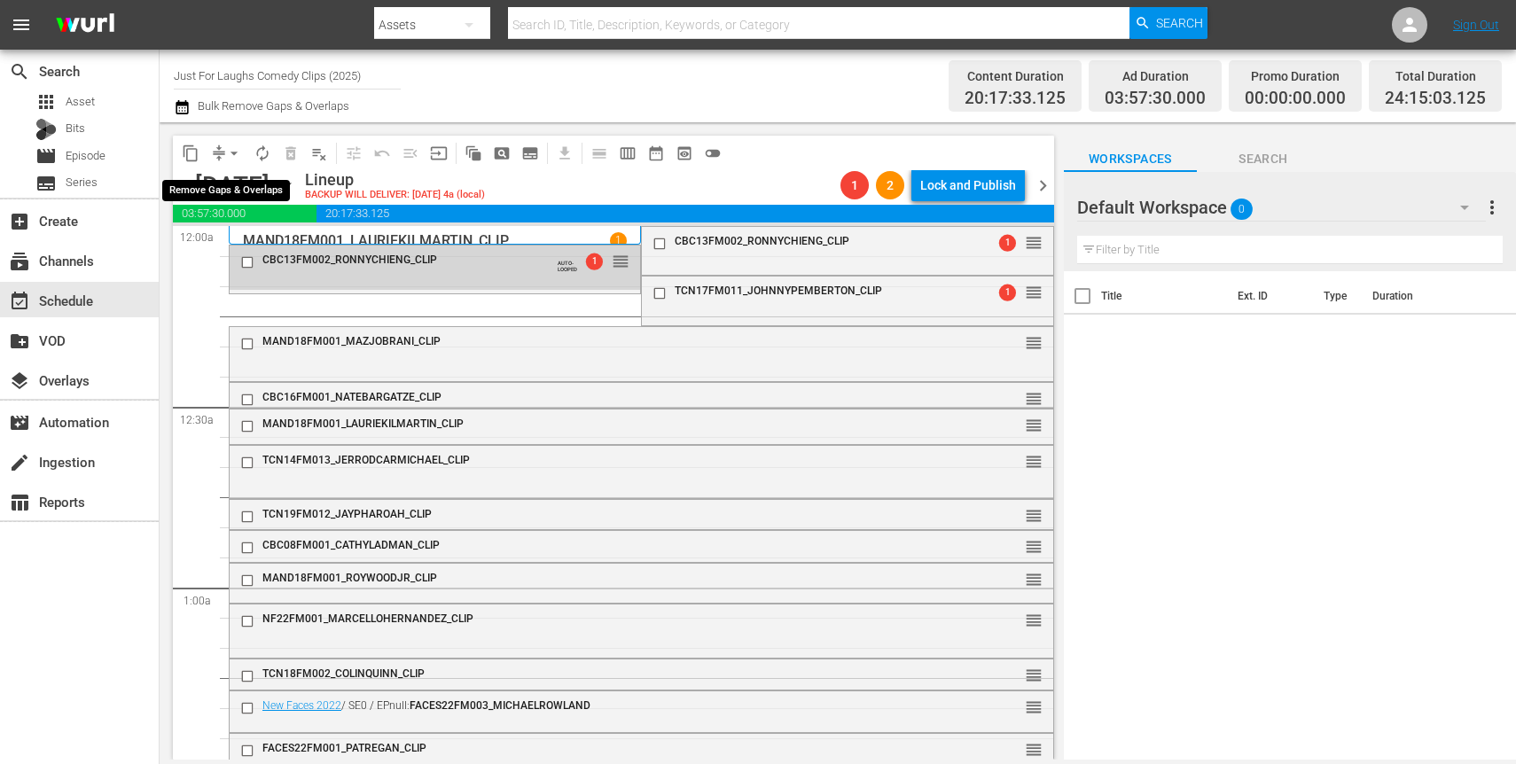
click at [225, 158] on span "arrow_drop_down" at bounding box center [234, 154] width 18 height 18
click at [243, 251] on li "Align to End of Previous Day" at bounding box center [235, 247] width 186 height 29
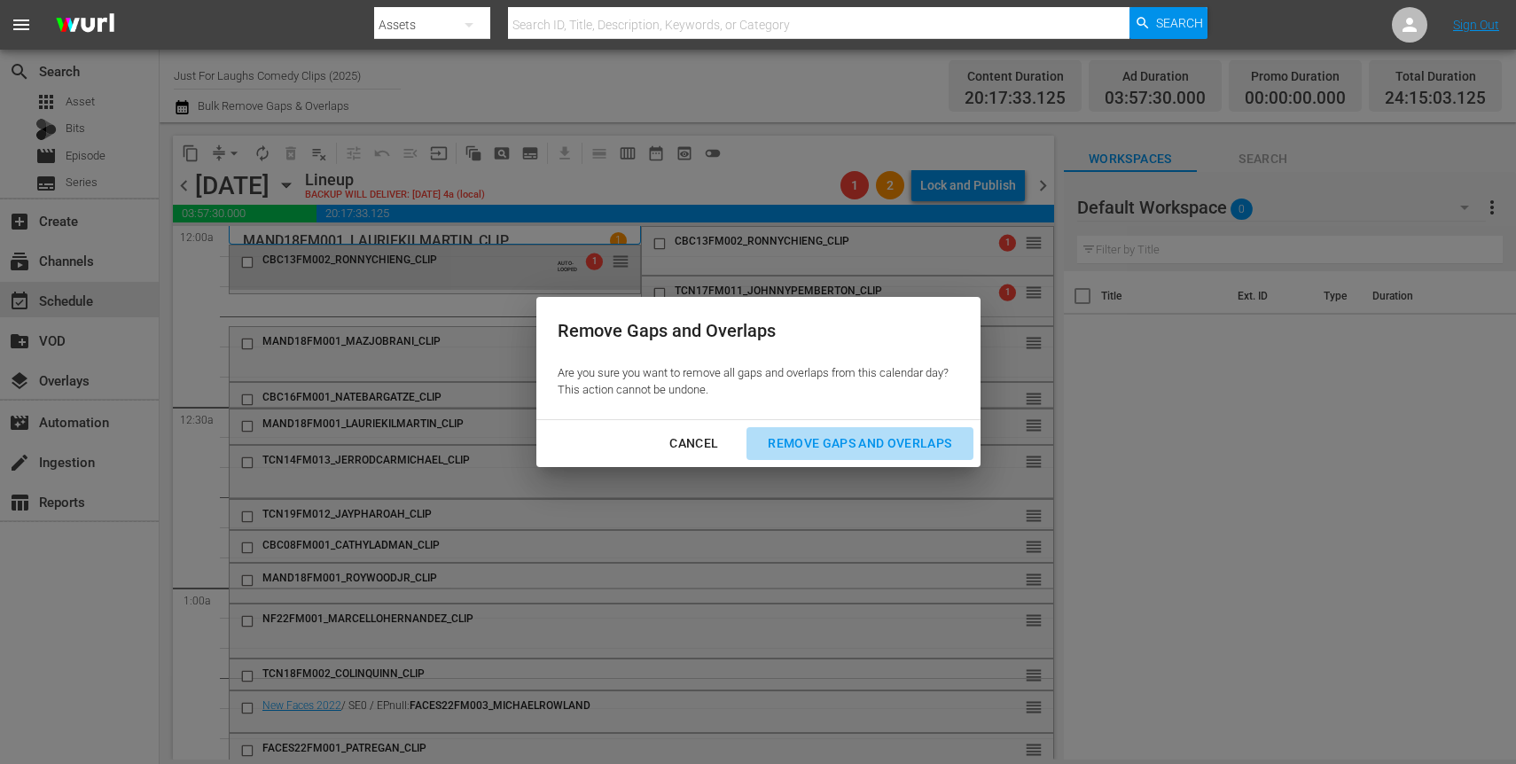
click at [821, 439] on div "Remove Gaps and Overlaps" at bounding box center [860, 444] width 212 height 22
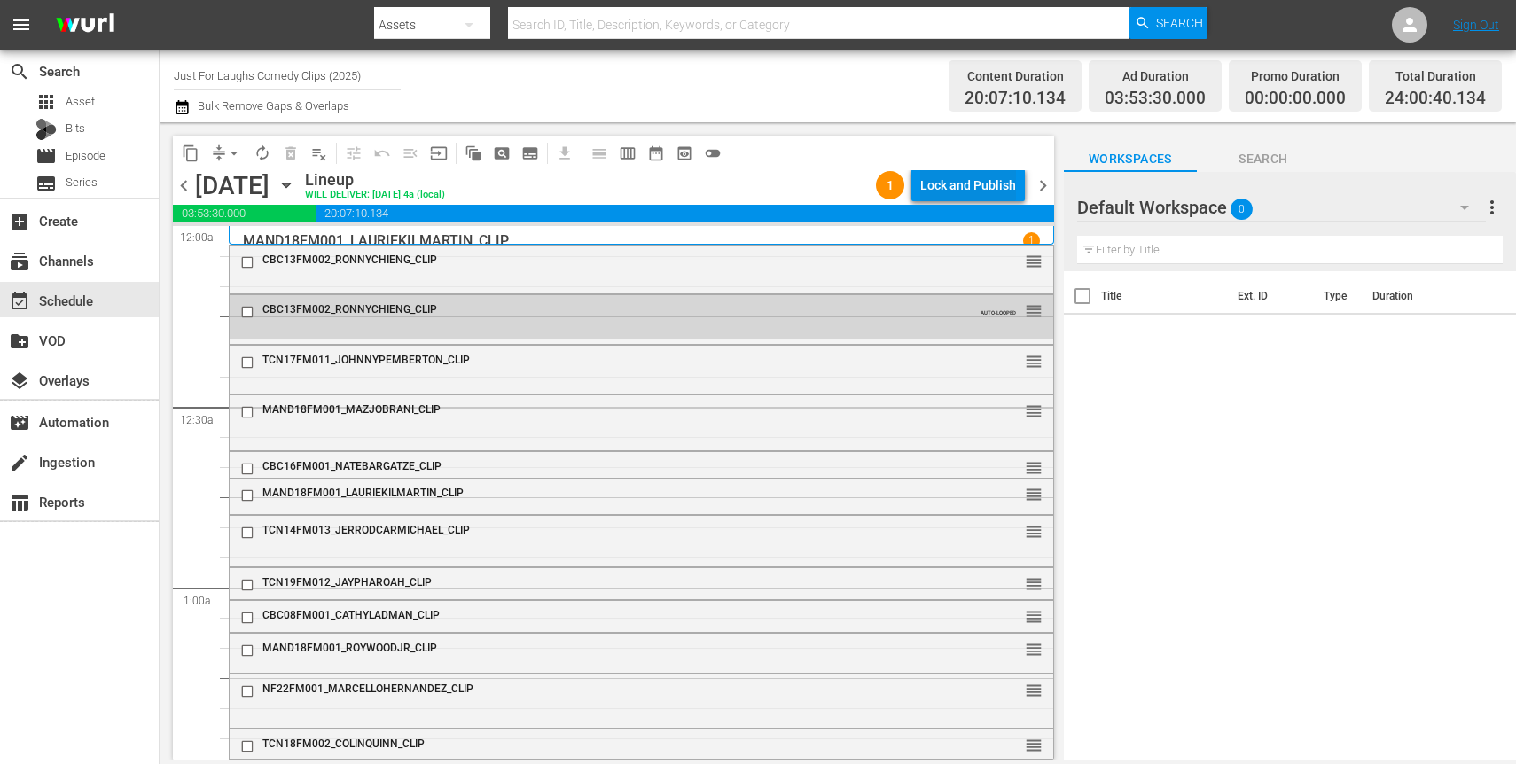
click at [957, 182] on div "Lock and Publish" at bounding box center [968, 185] width 96 height 32
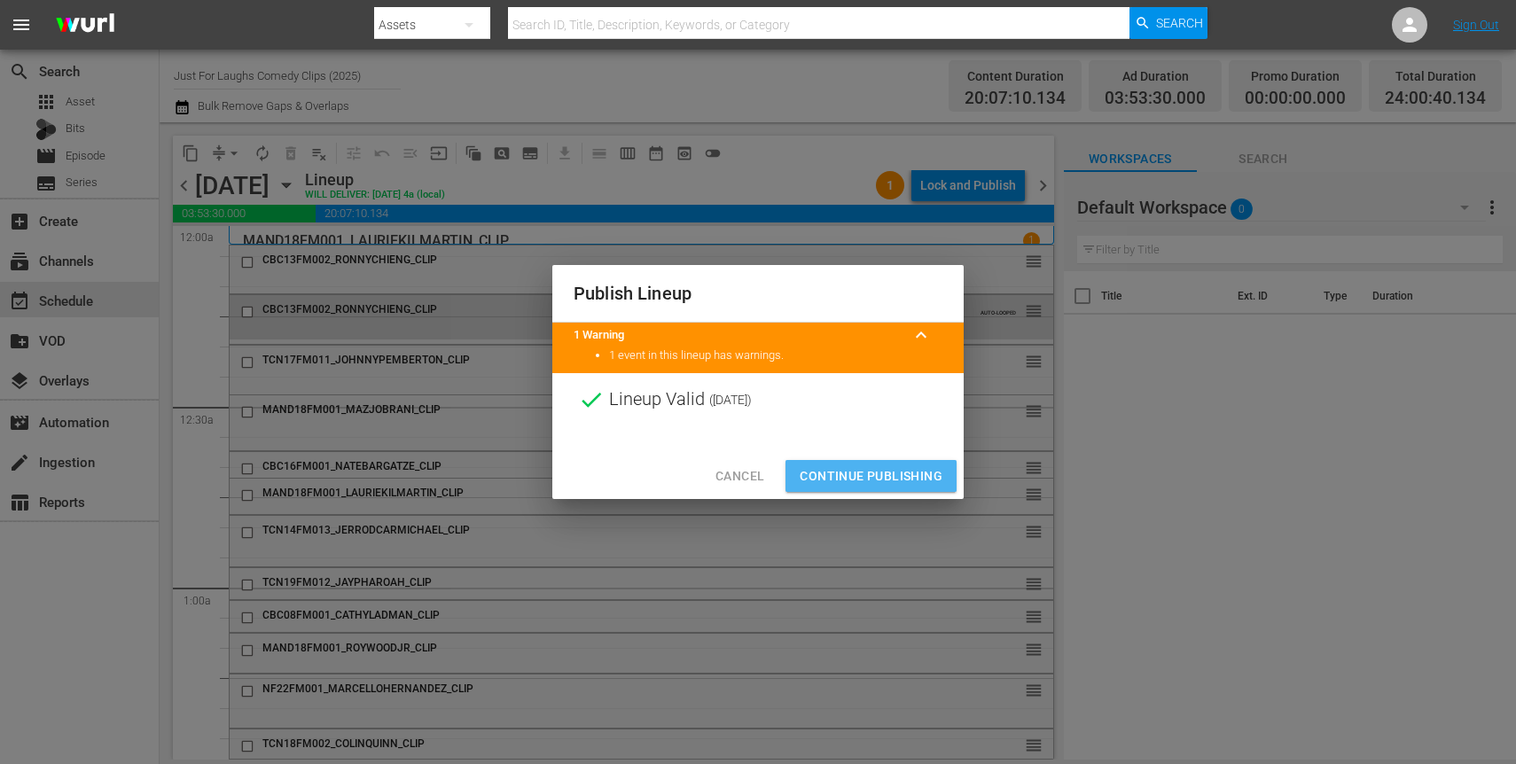
click at [864, 473] on span "Continue Publishing" at bounding box center [871, 476] width 143 height 22
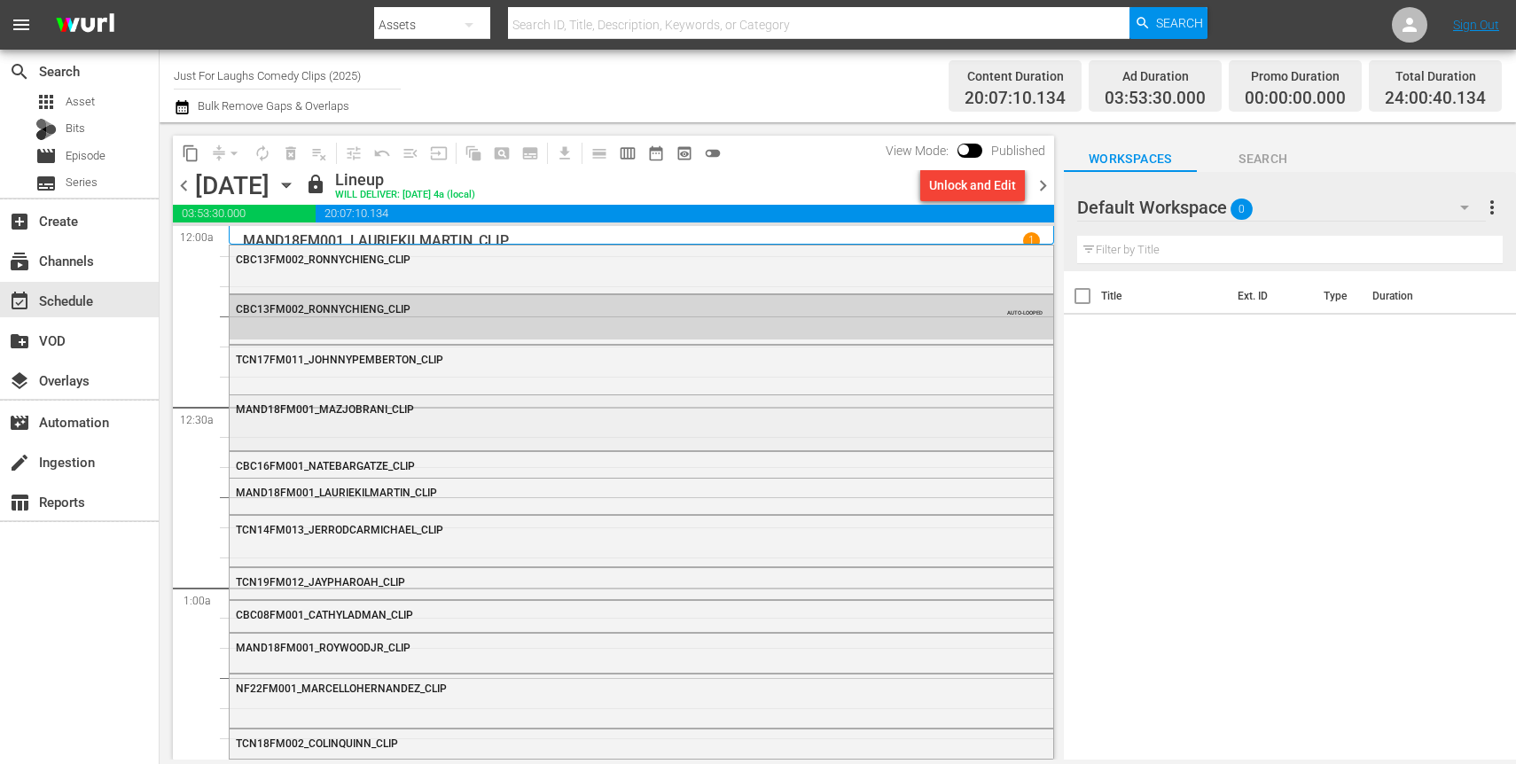
click at [585, 417] on div "MAND18FM001_MAZJOBRANI_CLIP" at bounding box center [642, 408] width 824 height 27
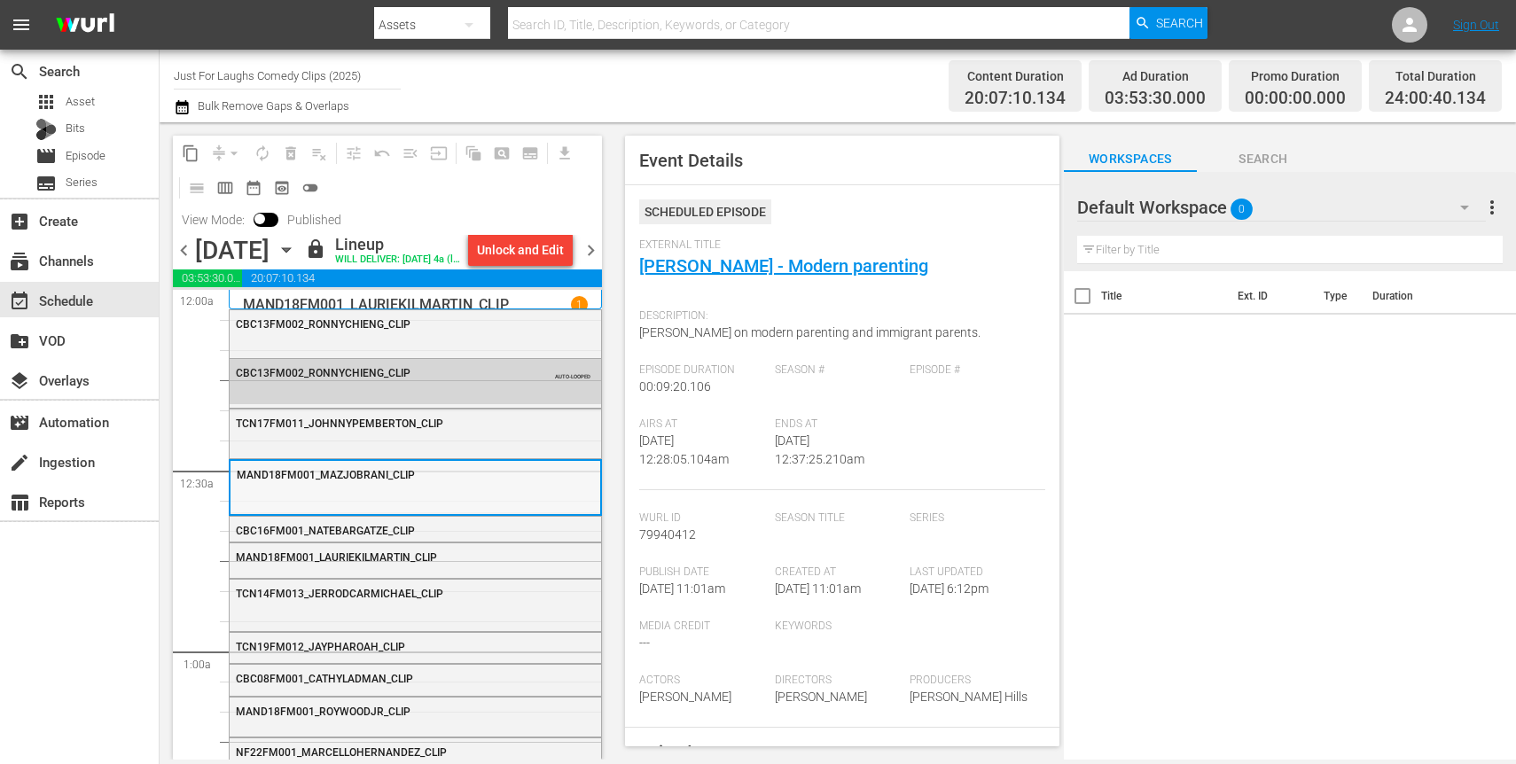
click at [450, 512] on div "MAND18FM001_MAZJOBRANI_CLIP" at bounding box center [416, 486] width 370 height 51
click at [750, 76] on div "Channel Title Just For Laughs Comedy Clips (2025) Bulk Remove Gaps & Overlaps" at bounding box center [536, 86] width 724 height 64
click at [1201, 403] on div "Title Ext. ID Type Duration" at bounding box center [1290, 516] width 452 height 491
click at [1097, 463] on div "Title Ext. ID Type Duration" at bounding box center [1290, 516] width 452 height 491
click at [1451, 389] on div "Title Ext. ID Type Duration" at bounding box center [1290, 516] width 452 height 491
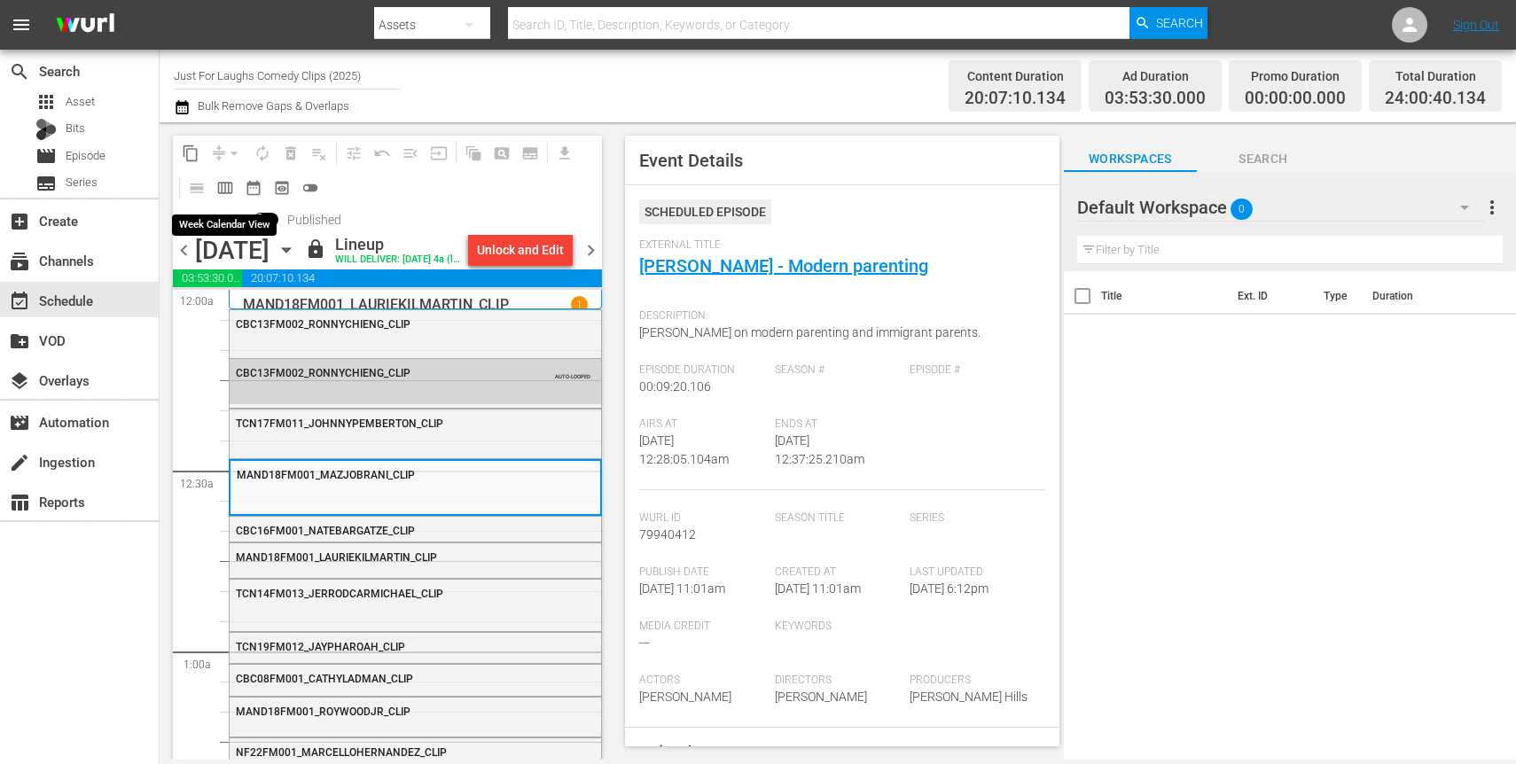
click at [220, 186] on span "calendar_view_week_outlined" at bounding box center [225, 188] width 18 height 18
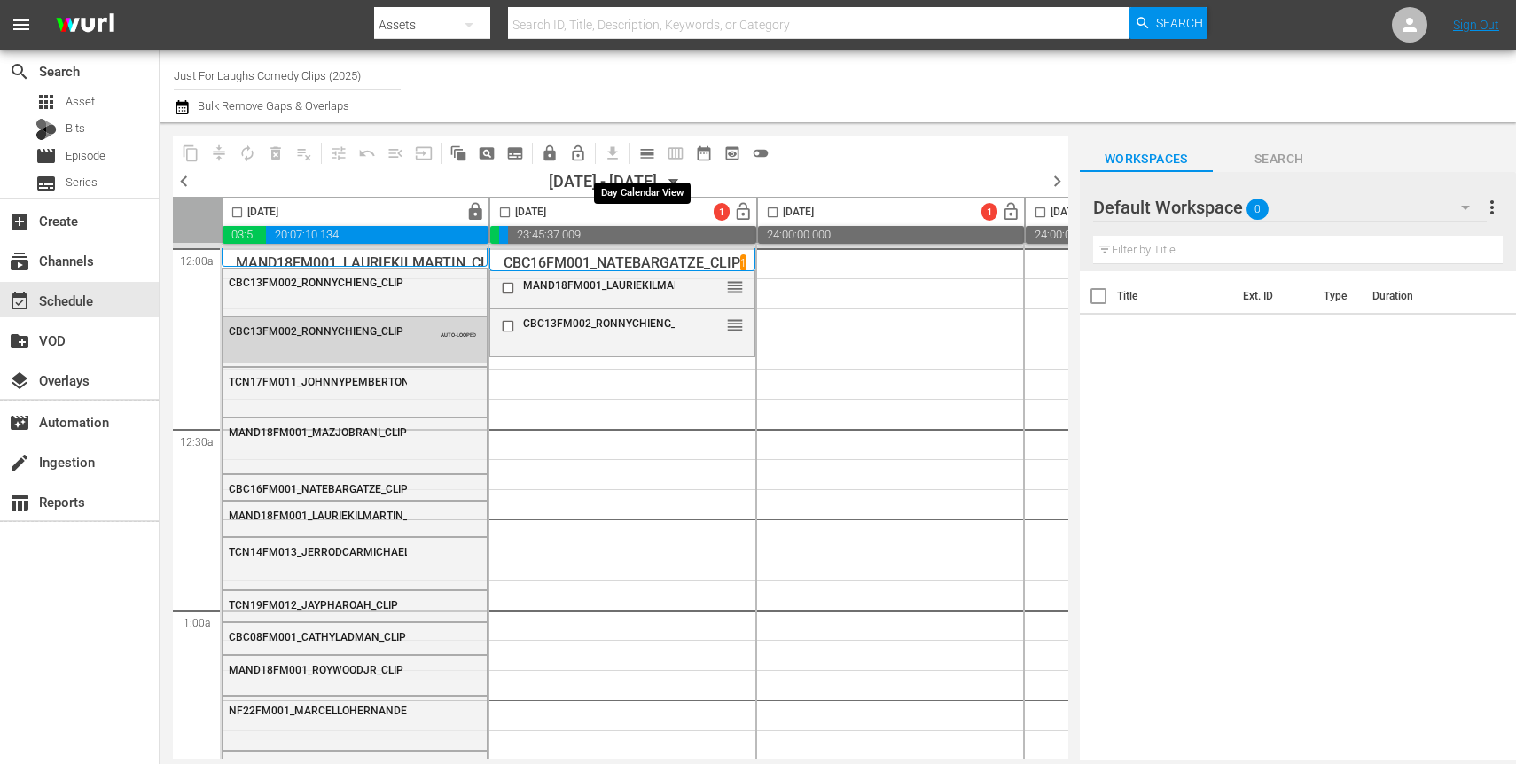
click at [646, 153] on span "calendar_view_day_outlined" at bounding box center [647, 154] width 18 height 18
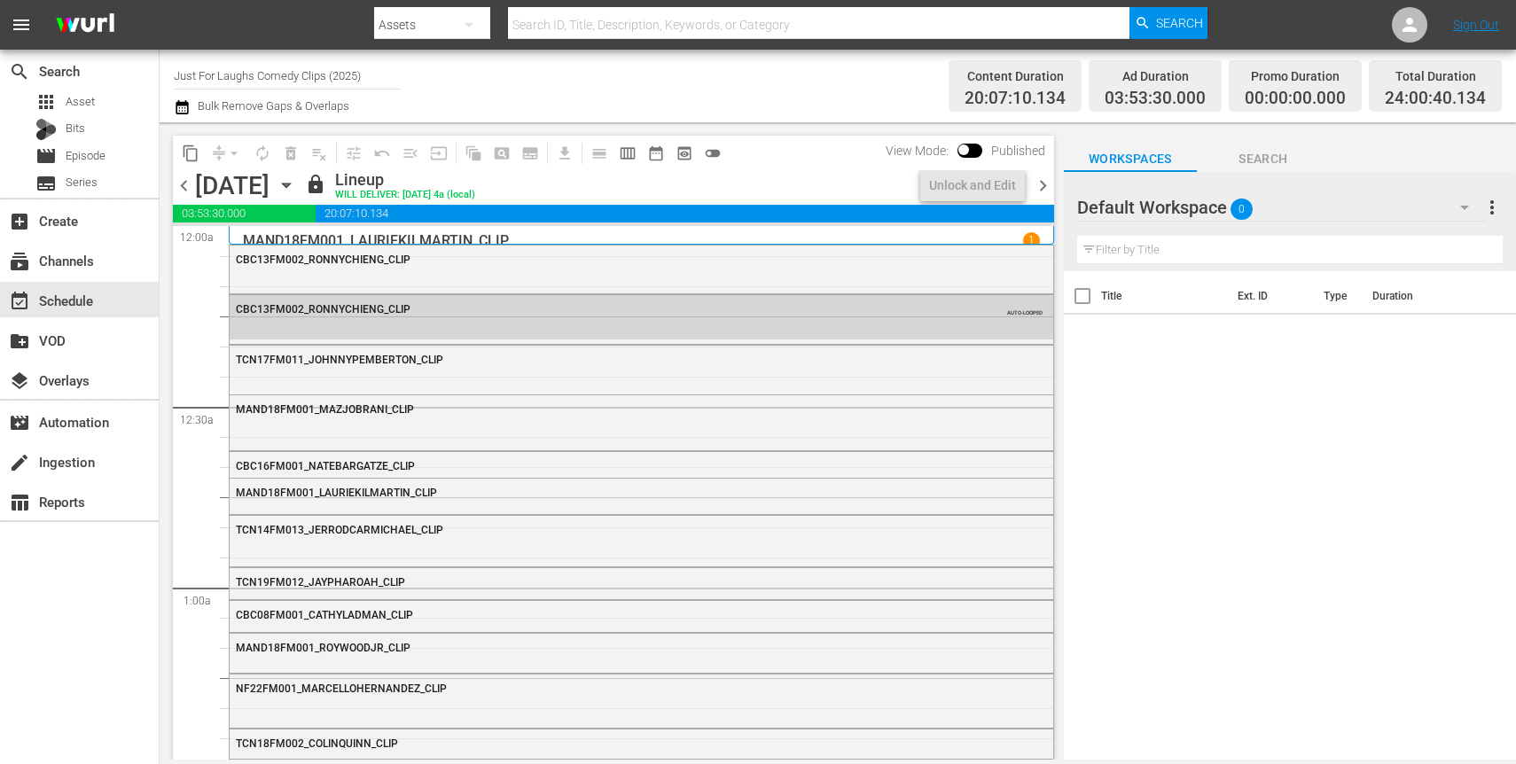
click at [1038, 182] on span "chevron_right" at bounding box center [1043, 186] width 22 height 22
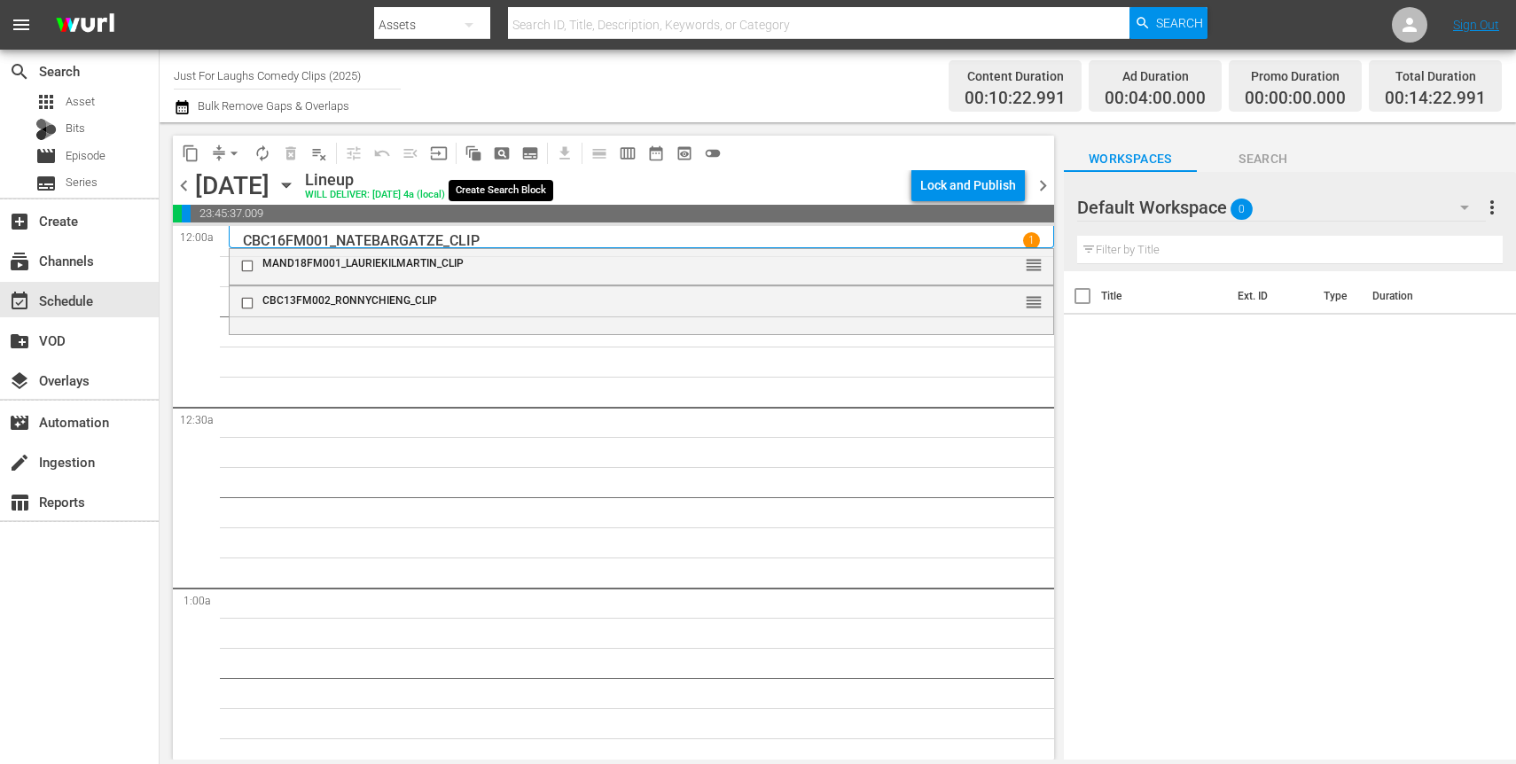
click at [508, 154] on span "pageview_outlined" at bounding box center [502, 154] width 18 height 18
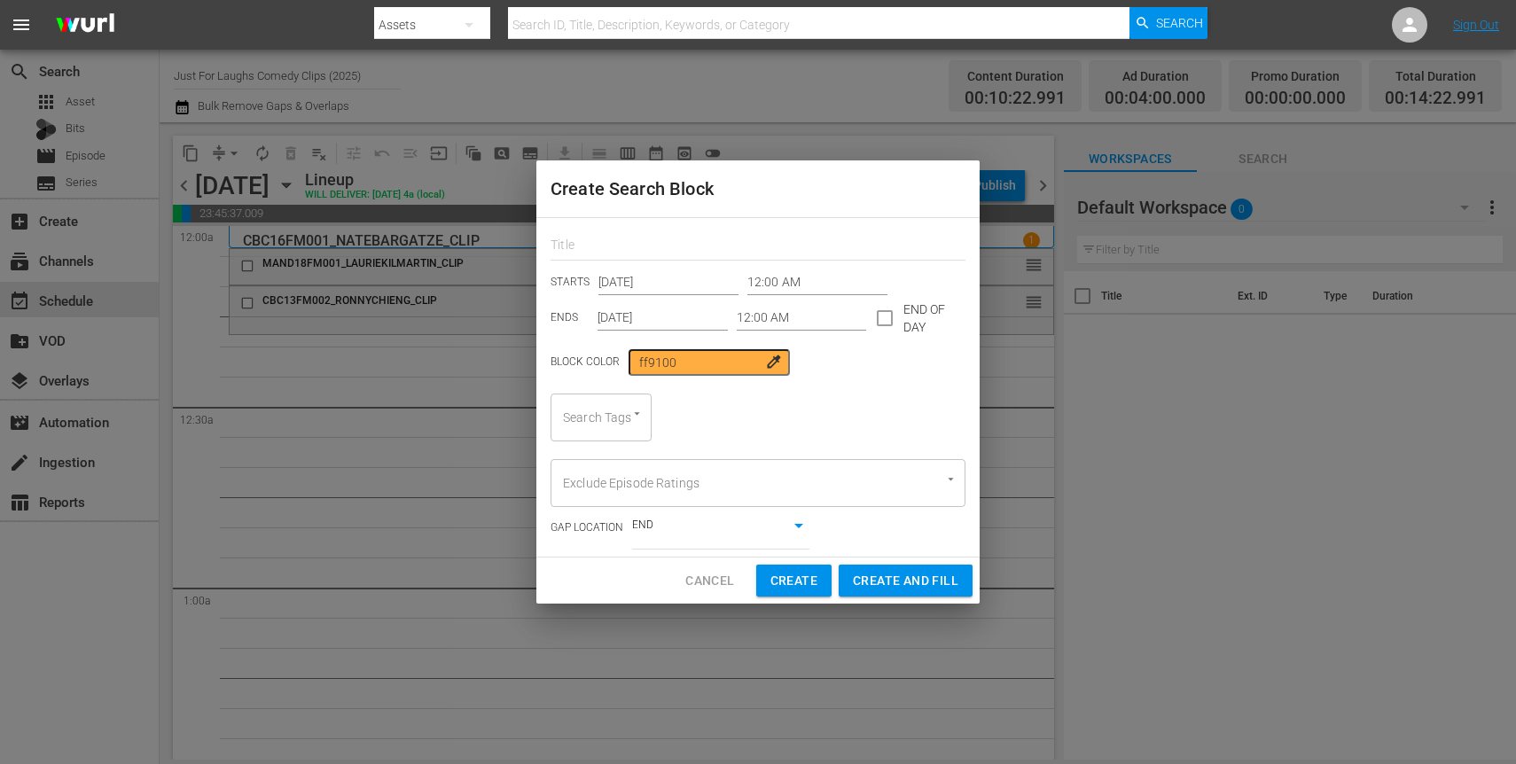
click at [592, 428] on input "Search Tags" at bounding box center [576, 418] width 35 height 32
type input "clip"
click at [605, 464] on span "standupclip" at bounding box center [598, 466] width 66 height 19
click at [801, 323] on input "12:00 AM" at bounding box center [802, 318] width 130 height 27
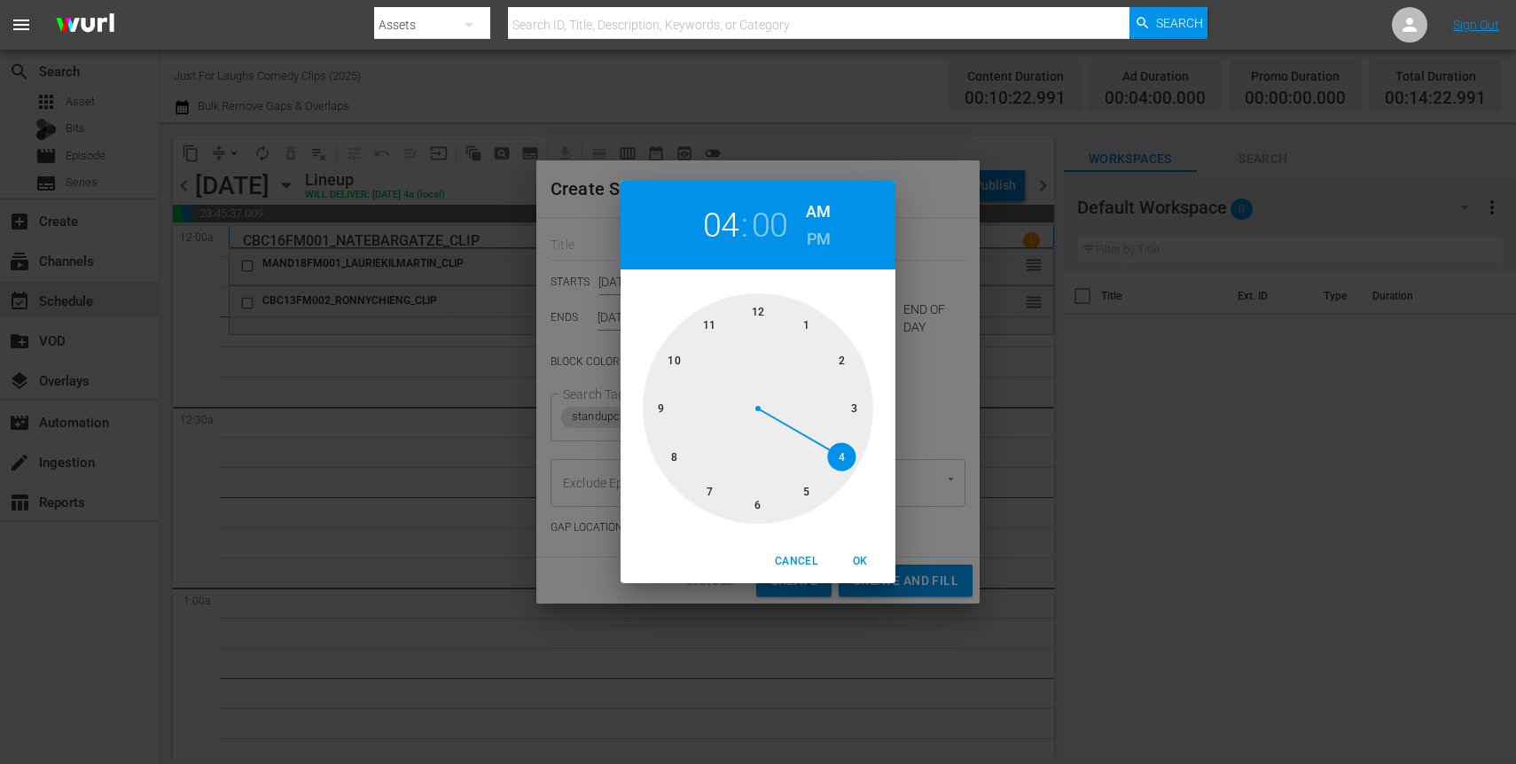
click at [845, 468] on div at bounding box center [758, 408] width 231 height 231
click at [864, 559] on span "OK" at bounding box center [860, 561] width 43 height 19
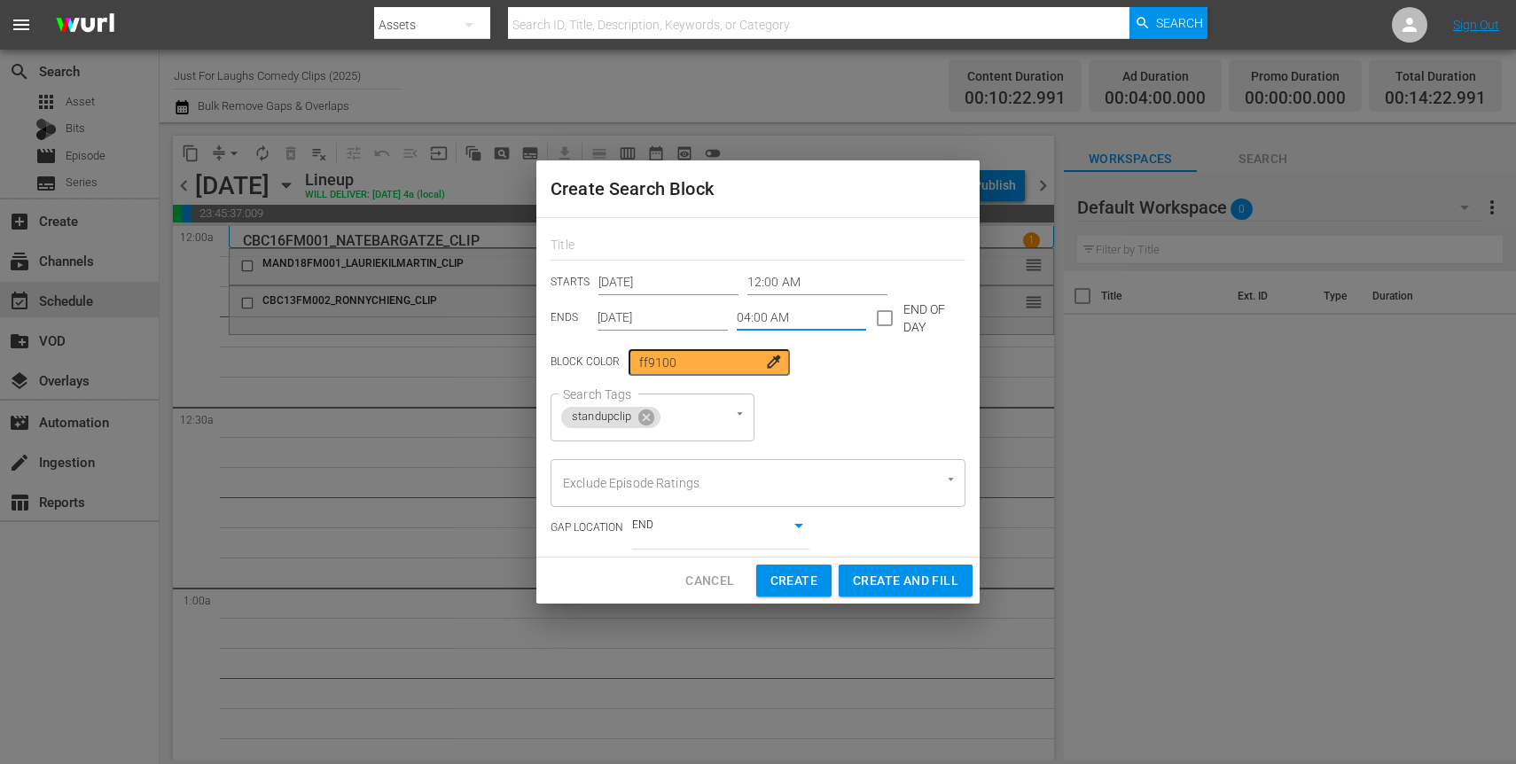
click at [924, 583] on span "Create and Fill" at bounding box center [906, 581] width 106 height 22
type input "12:00 AM"
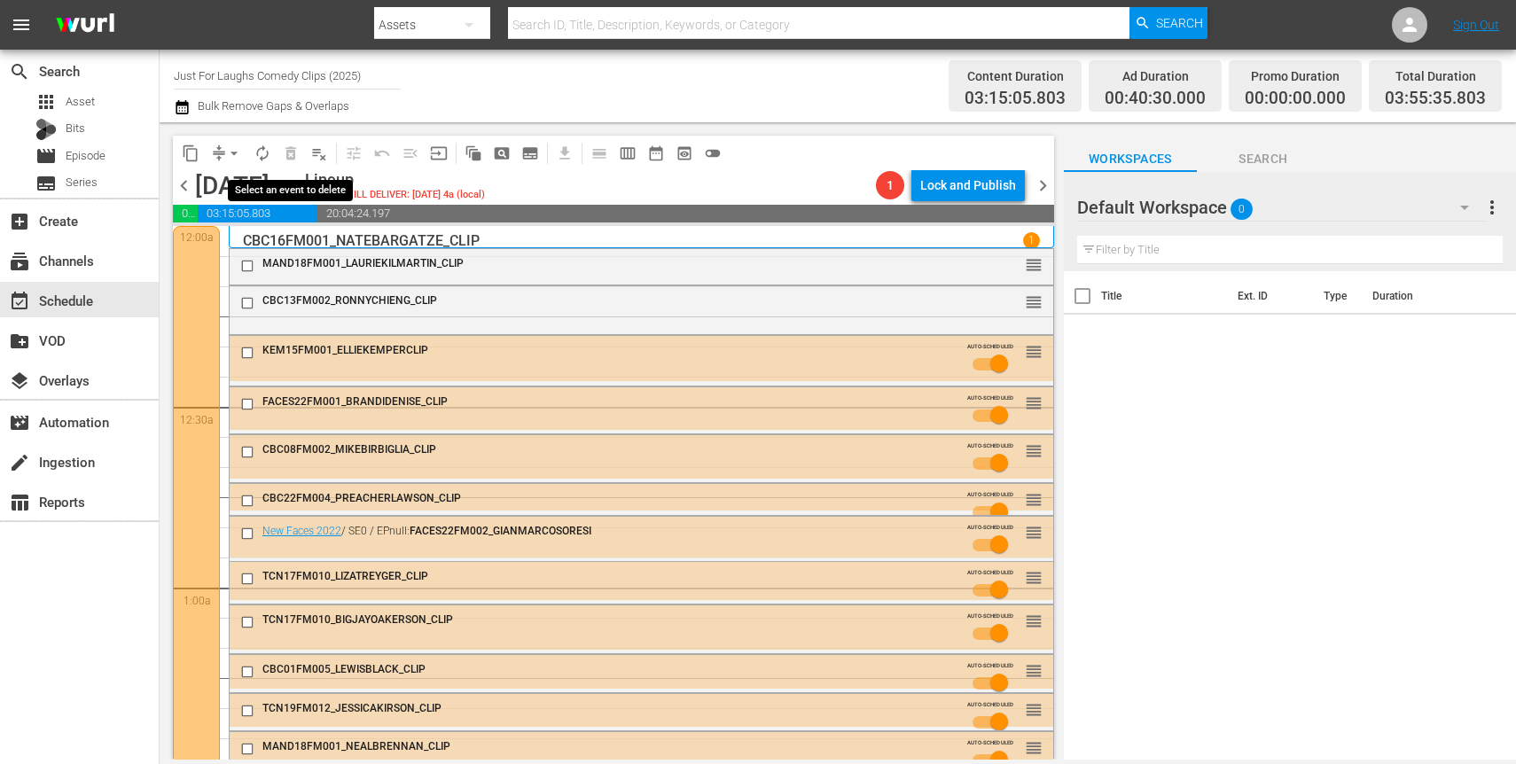
drag, startPoint x: 220, startPoint y: 148, endPoint x: 285, endPoint y: 148, distance: 65.6
click at [285, 148] on div "content_copy compress arrow_drop_down autorenew_outlined delete_forever_outline…" at bounding box center [452, 153] width 558 height 35
click at [267, 156] on span "autorenew_outlined" at bounding box center [263, 154] width 18 height 18
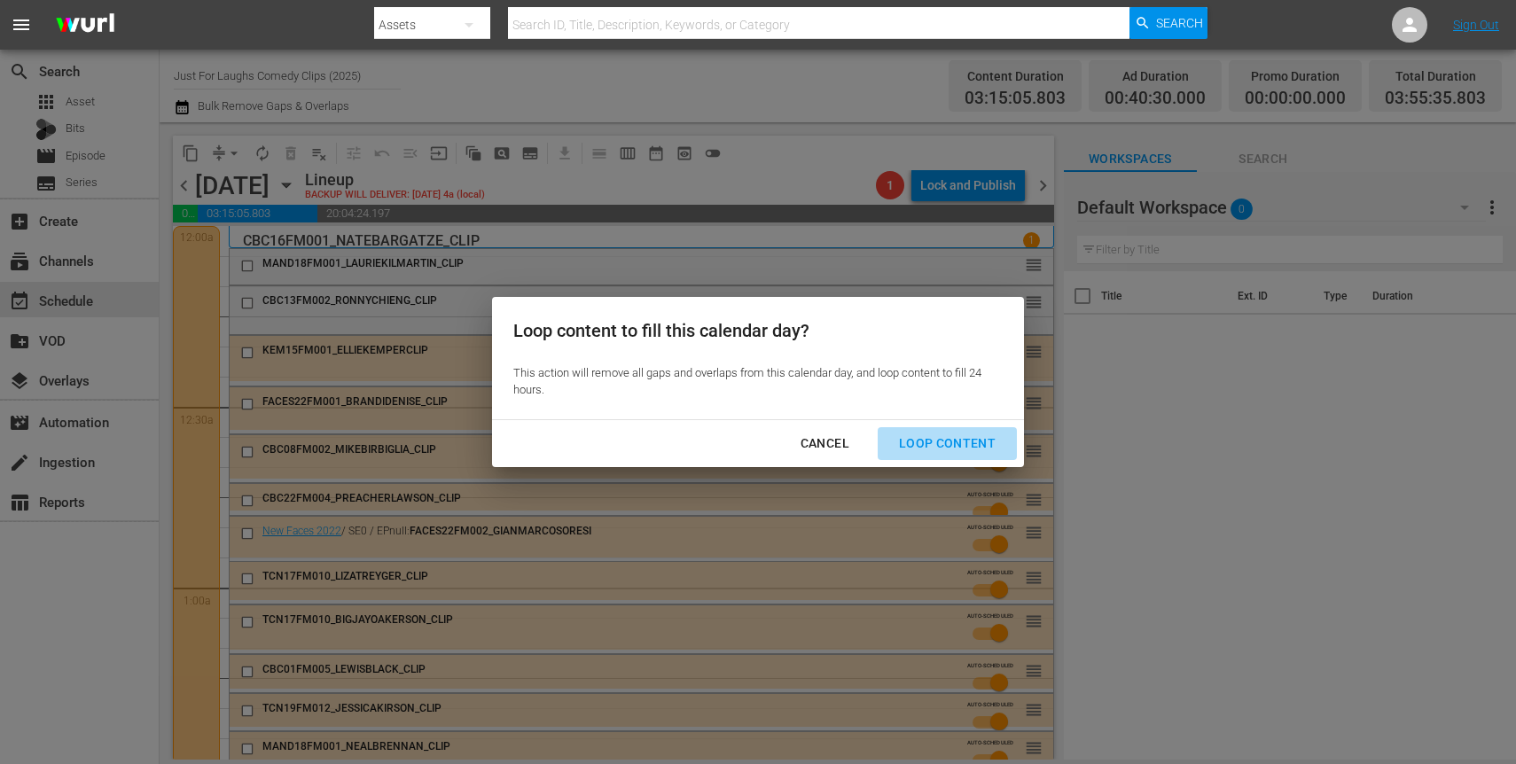
click at [950, 435] on div "Loop Content" at bounding box center [947, 444] width 125 height 22
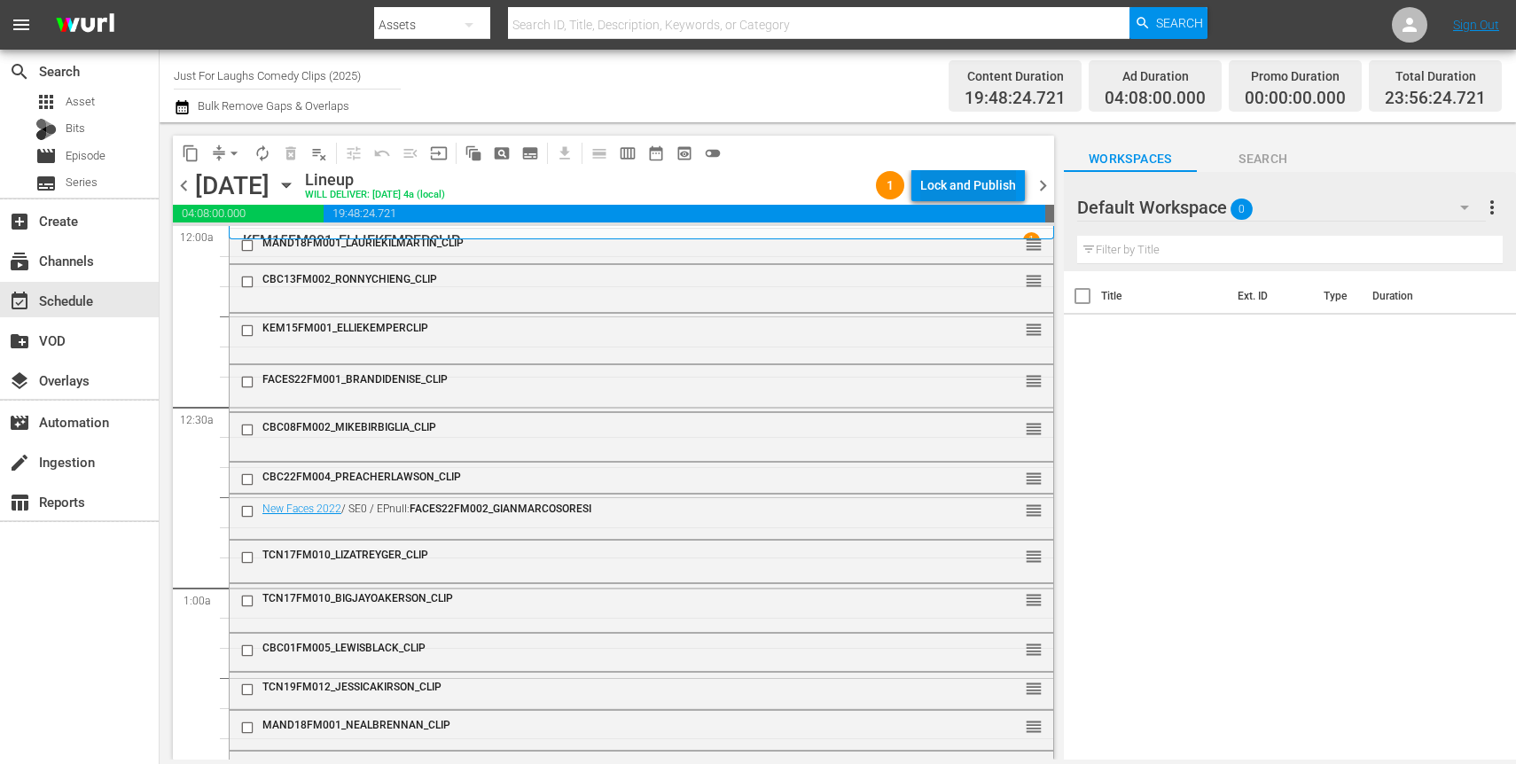
click at [966, 195] on div "Lock and Publish" at bounding box center [968, 185] width 96 height 32
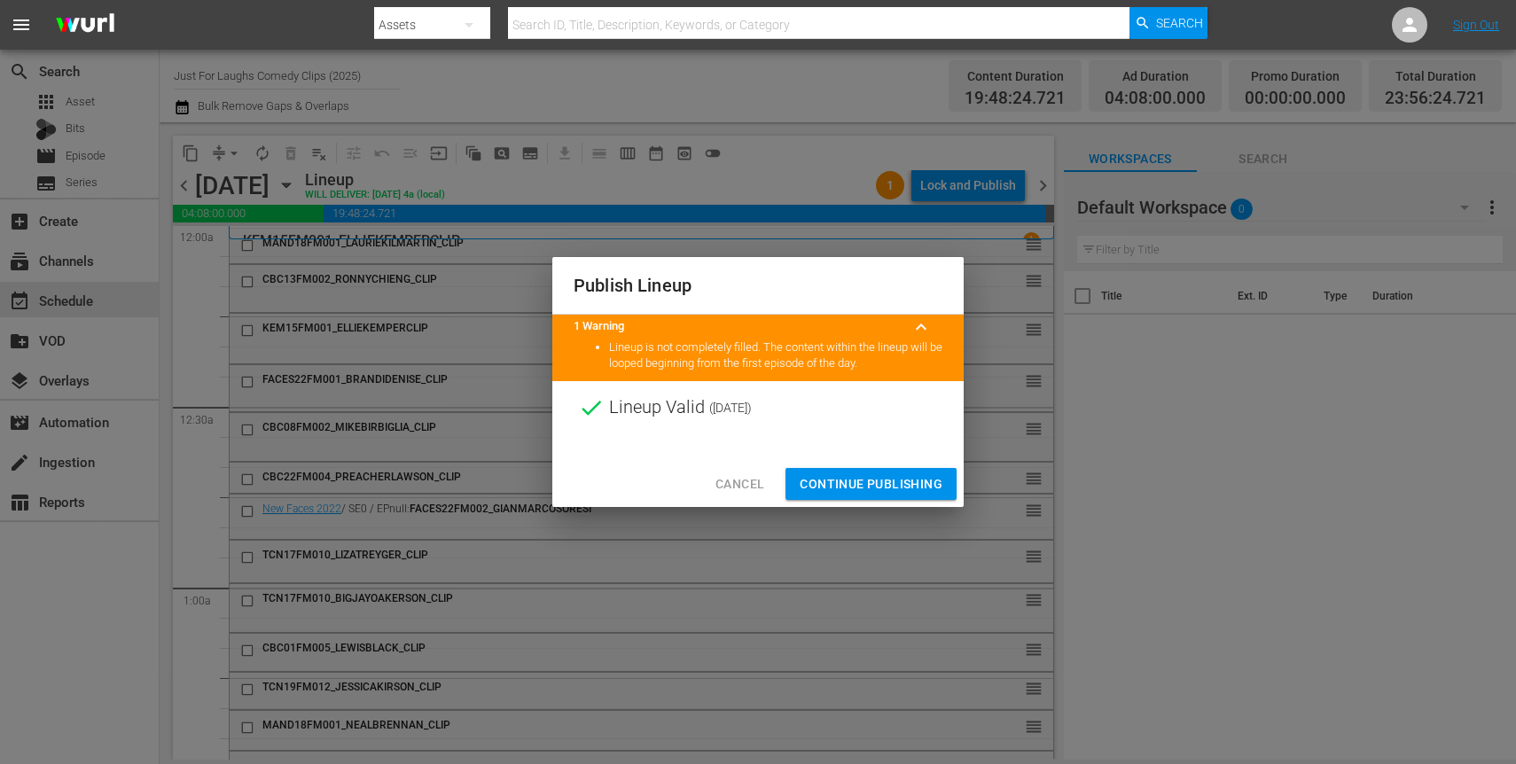
click at [845, 485] on span "Continue Publishing" at bounding box center [871, 484] width 143 height 22
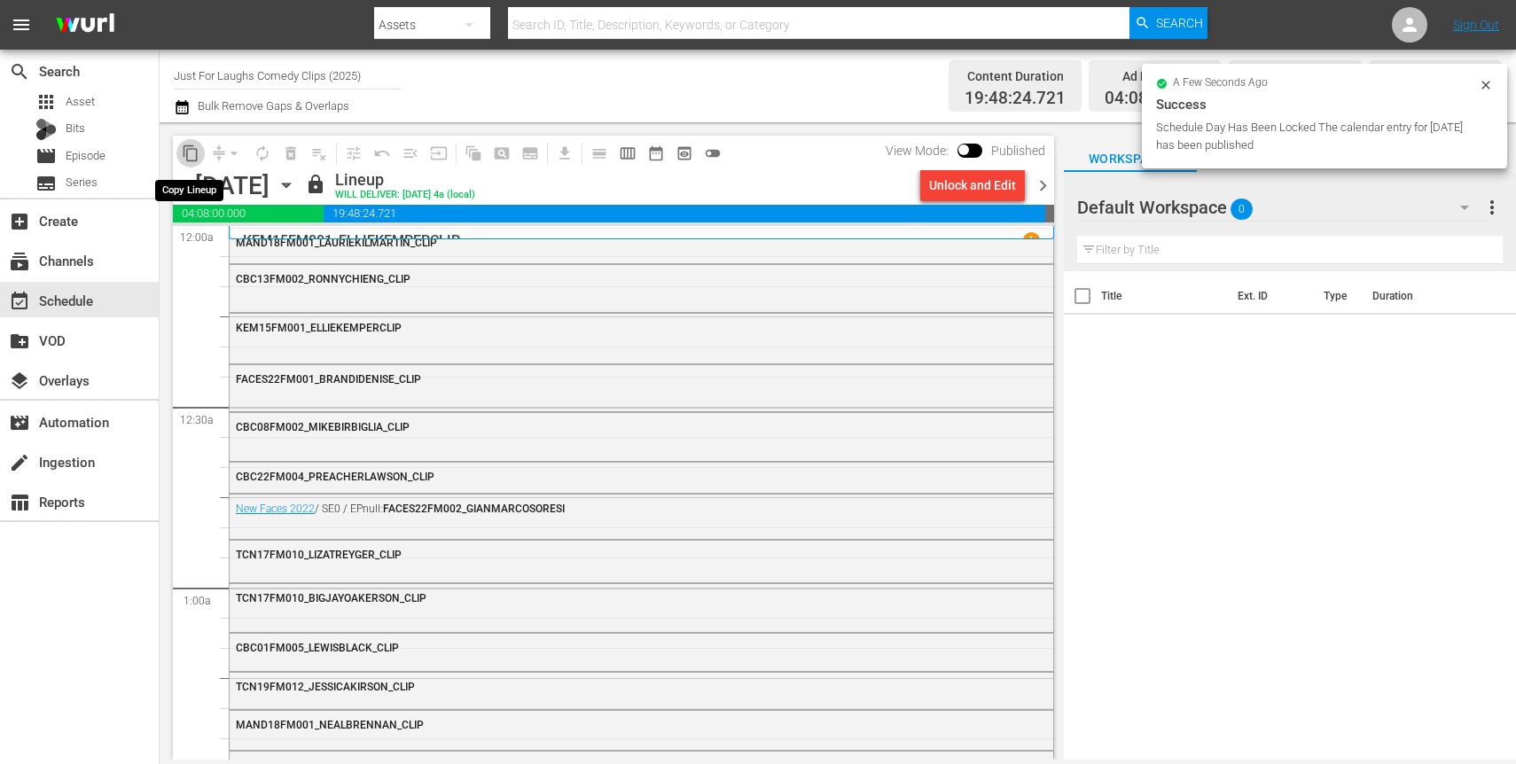
click at [188, 152] on span "content_copy" at bounding box center [191, 154] width 18 height 18
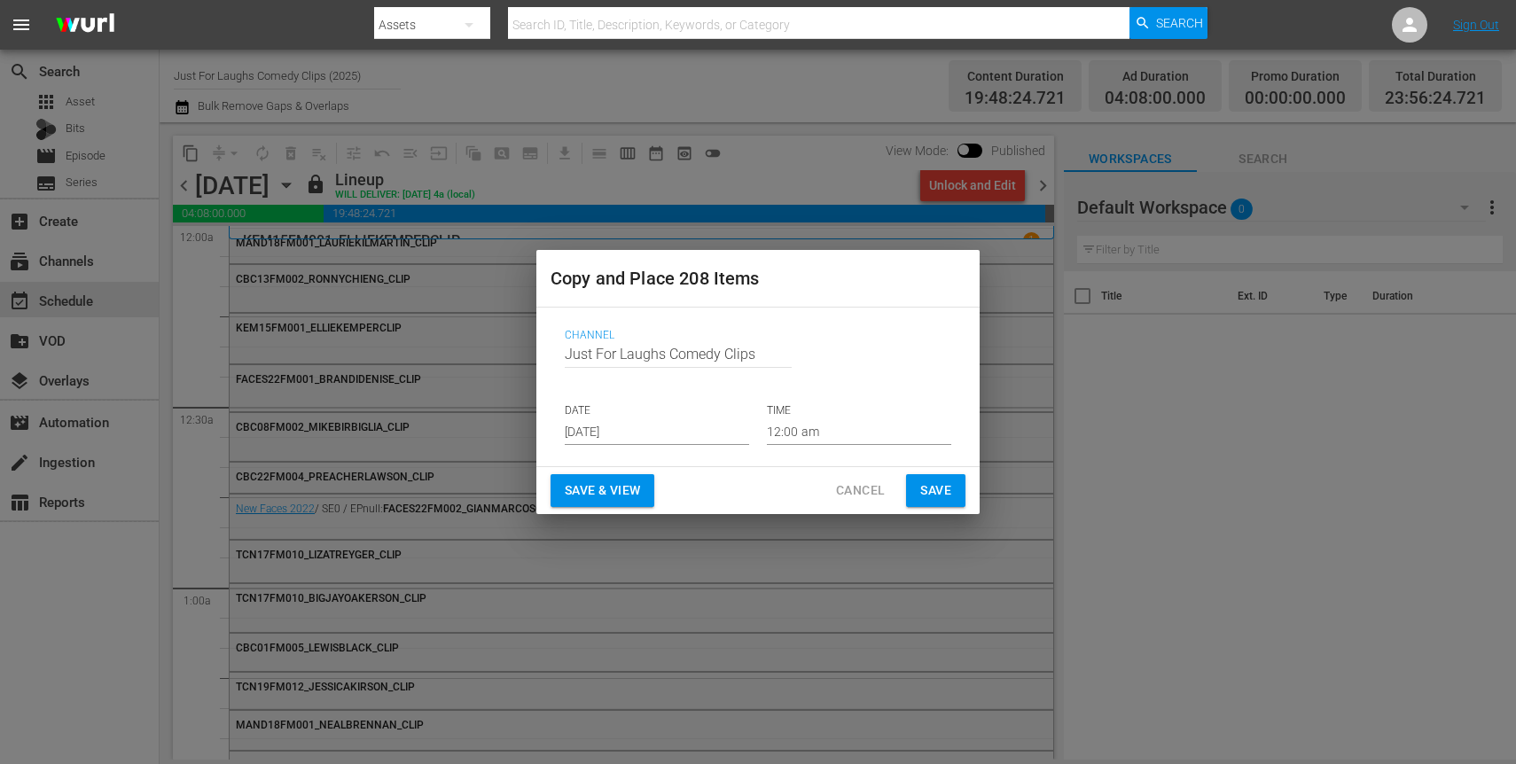
click at [674, 429] on input "[DATE]" at bounding box center [657, 431] width 184 height 27
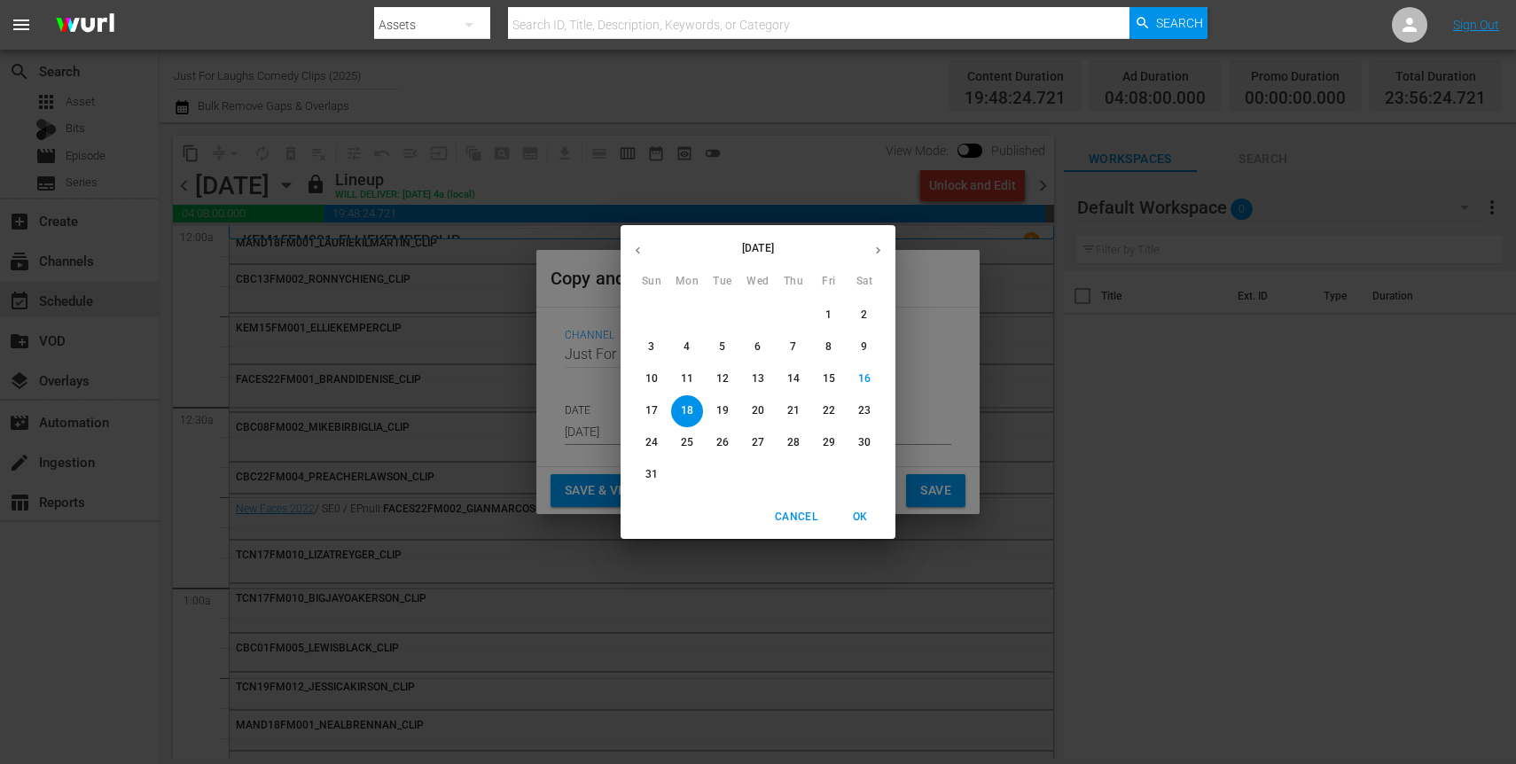
click at [867, 447] on p "30" at bounding box center [864, 442] width 12 height 15
type input "[DATE]"
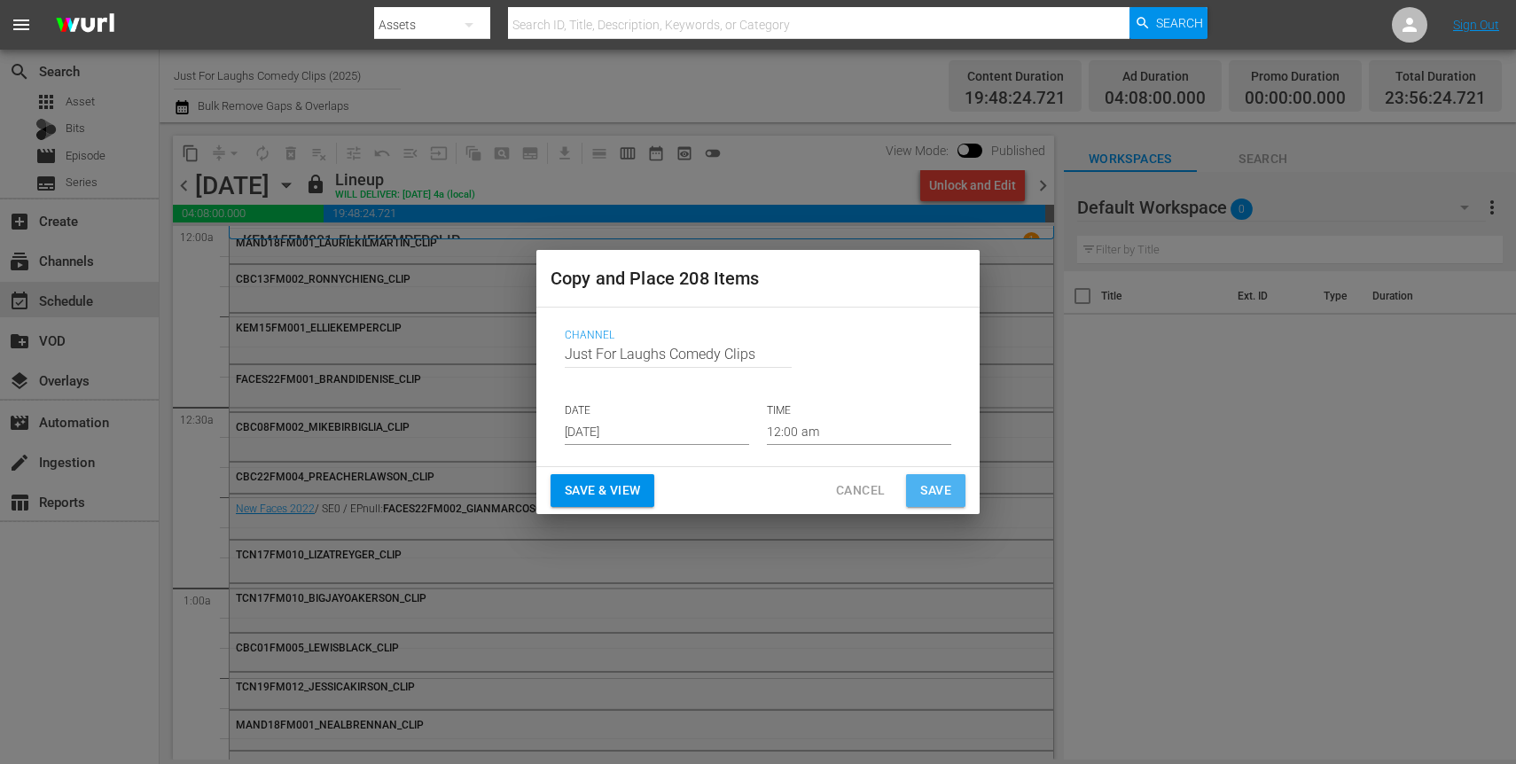
click at [936, 487] on span "Save" at bounding box center [935, 491] width 31 height 22
click at [621, 493] on span "Save & View" at bounding box center [602, 491] width 75 height 22
click at [826, 241] on div "Copy and Place 208 Items Channel Channel Title Just For Laughs Comedy Clips DAT…" at bounding box center [758, 382] width 1516 height 764
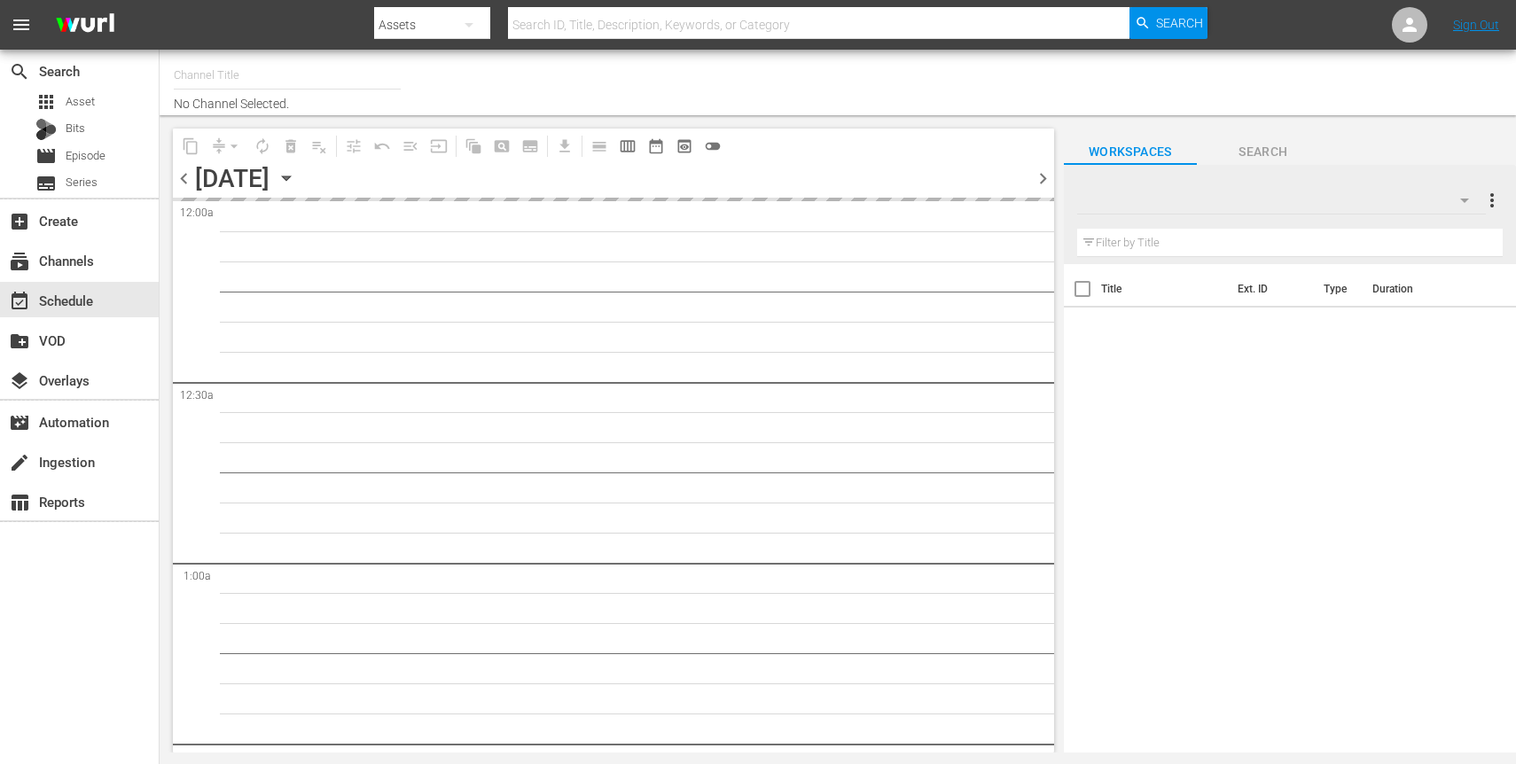
type input "Just For Laughs Comedy Clips (2025)"
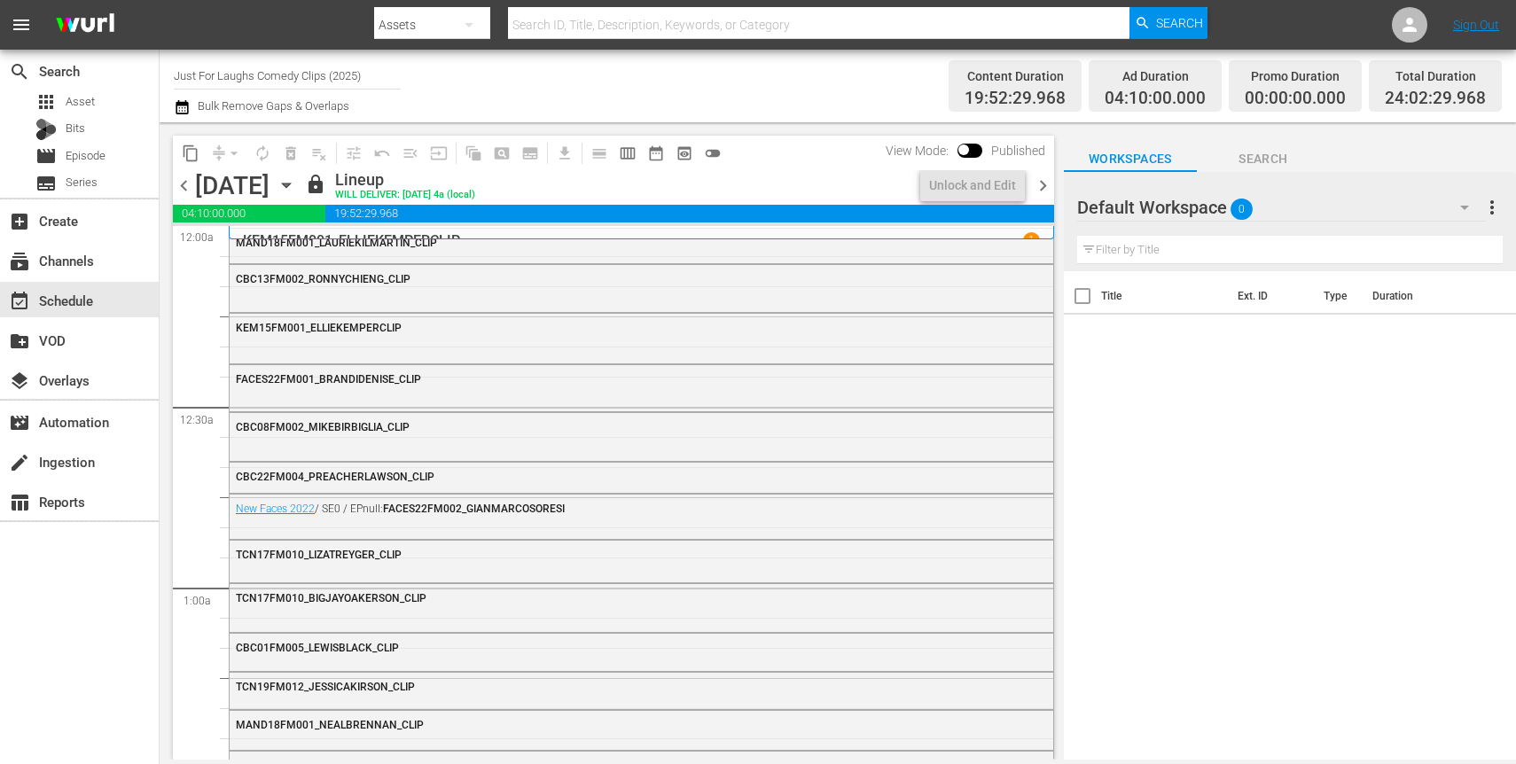
click at [1044, 186] on span "chevron_right" at bounding box center [1043, 186] width 22 height 22
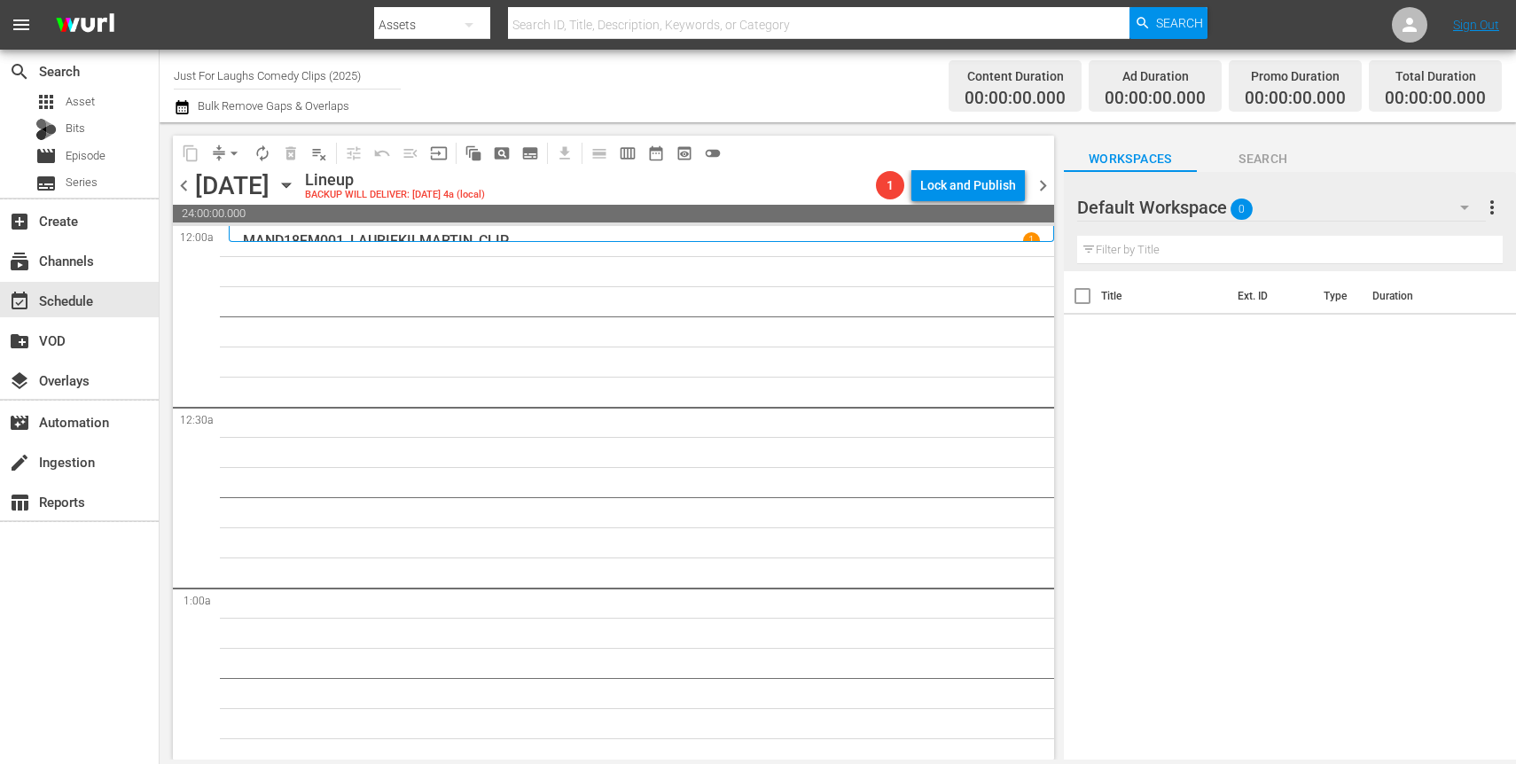
click at [181, 184] on span "chevron_left" at bounding box center [184, 186] width 22 height 22
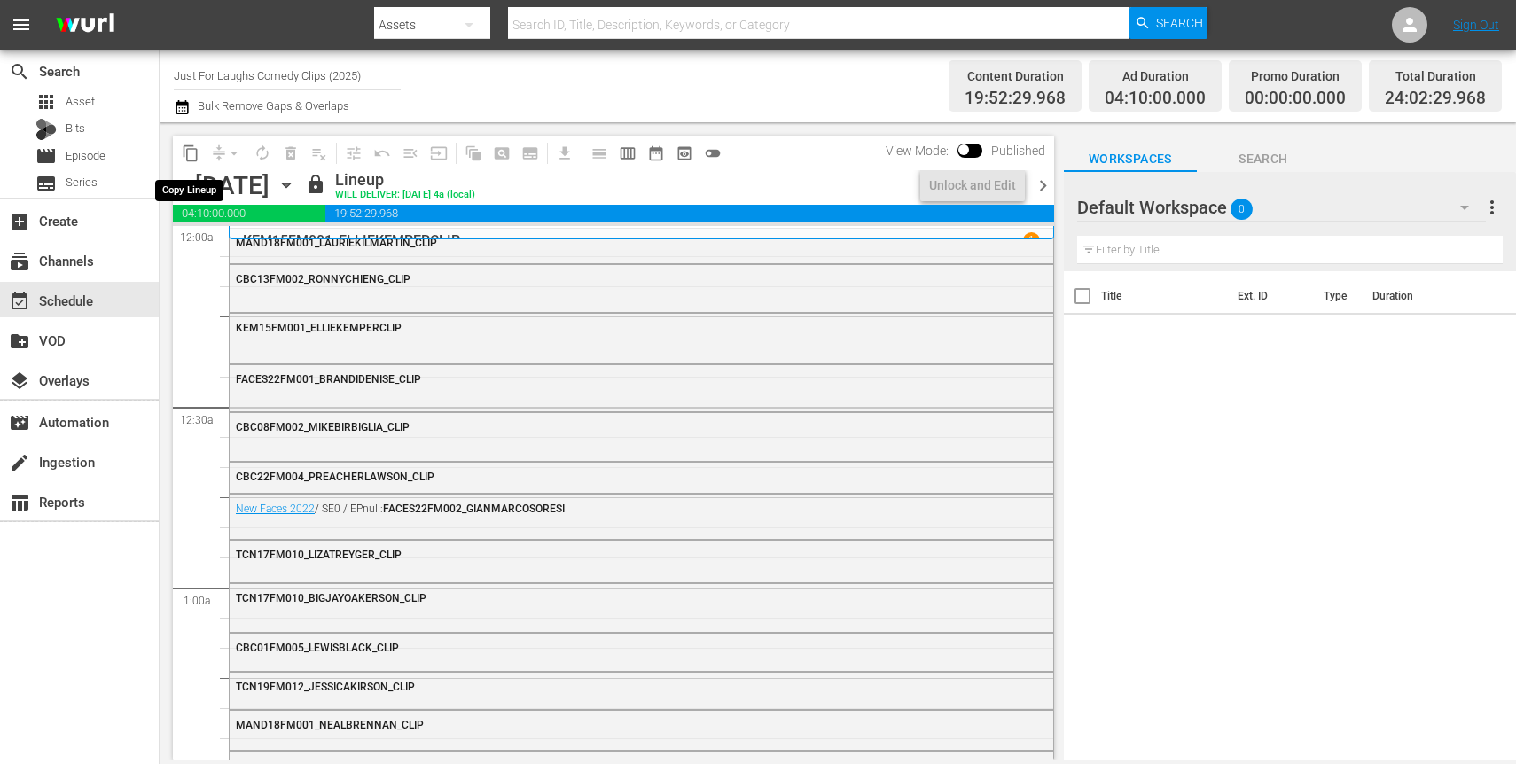
click at [196, 153] on span "content_copy" at bounding box center [191, 154] width 18 height 18
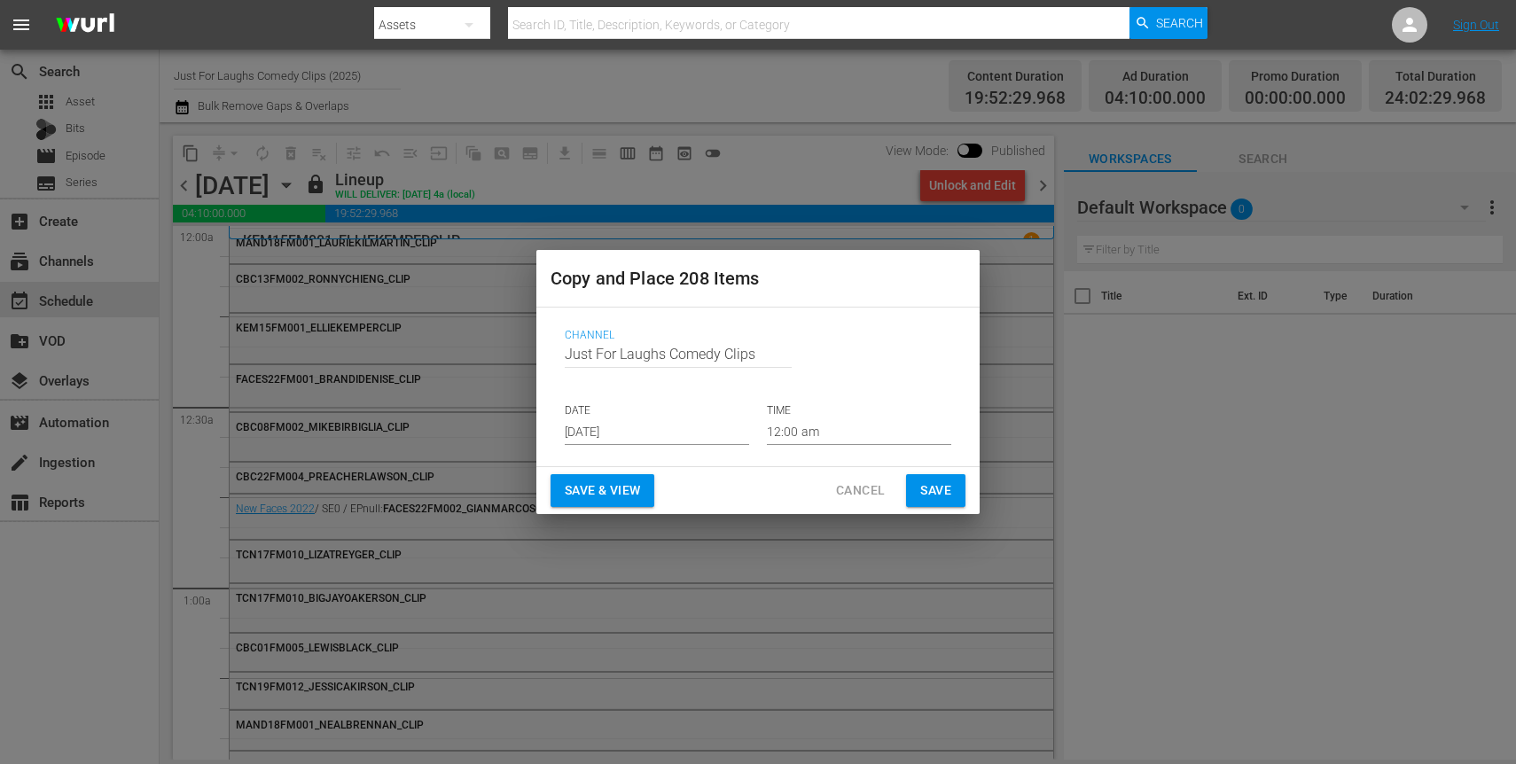
click at [685, 441] on input "[DATE]" at bounding box center [657, 431] width 184 height 27
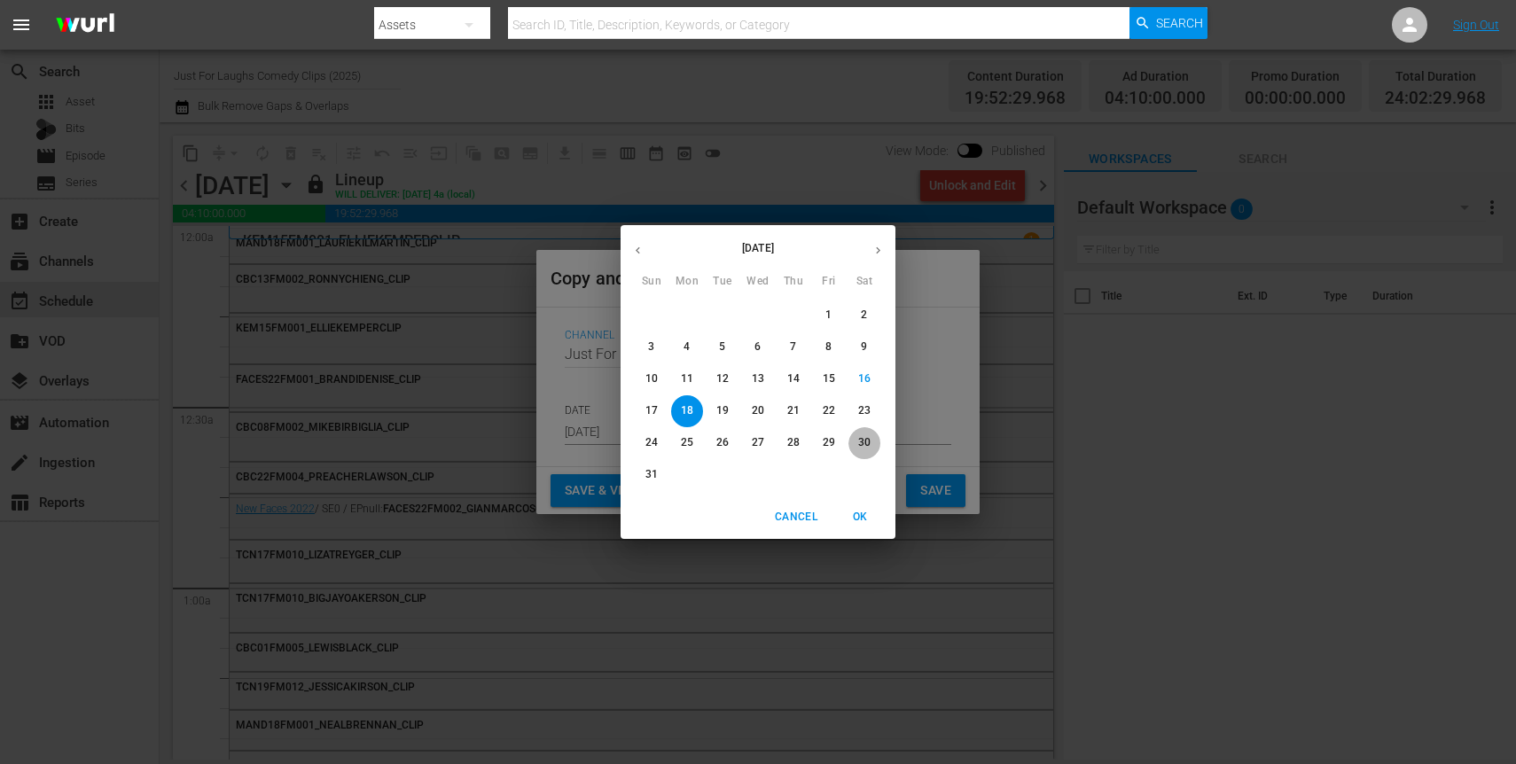
click at [870, 442] on p "30" at bounding box center [864, 442] width 12 height 15
type input "[DATE]"
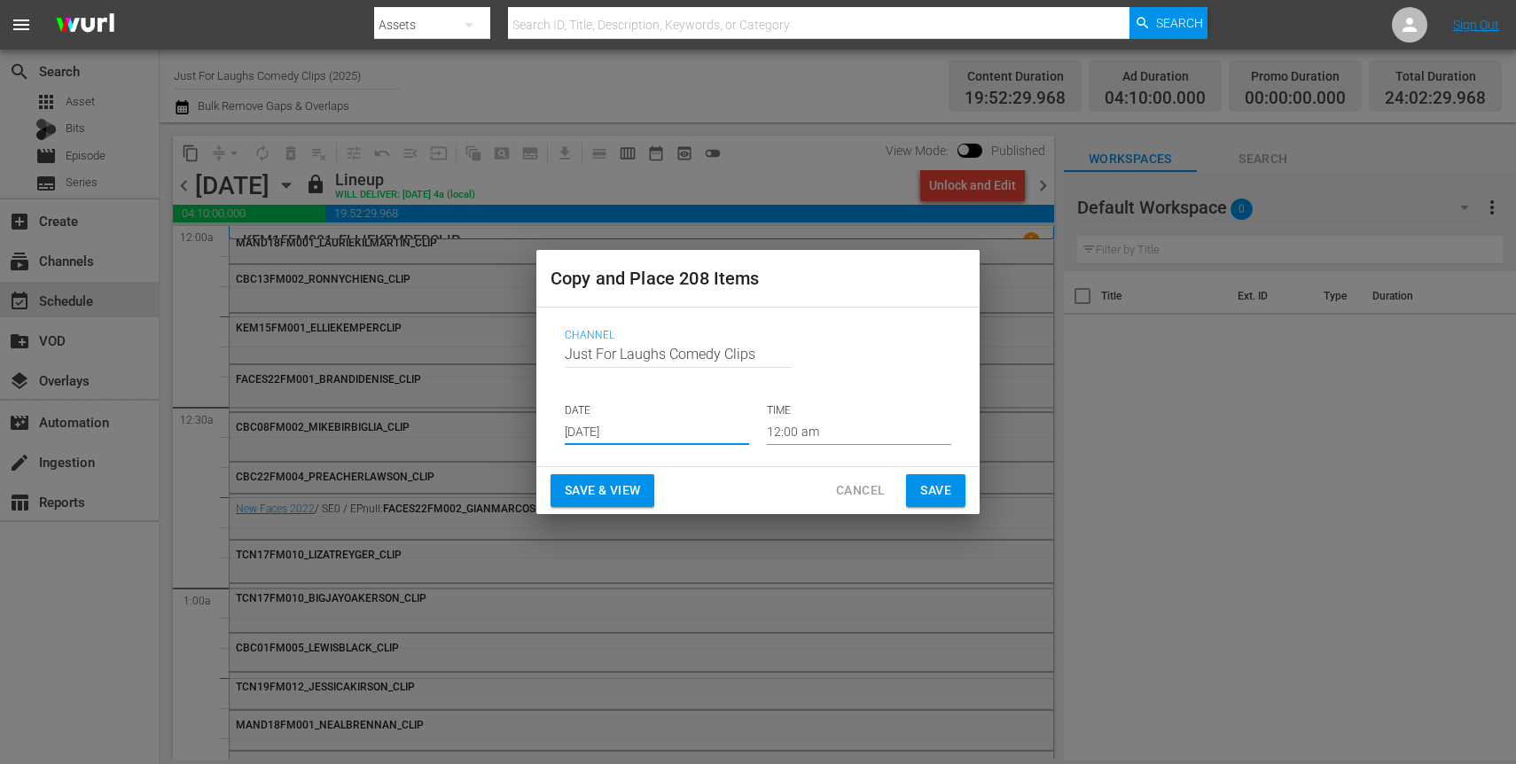
click at [631, 489] on span "Save & View" at bounding box center [602, 491] width 75 height 22
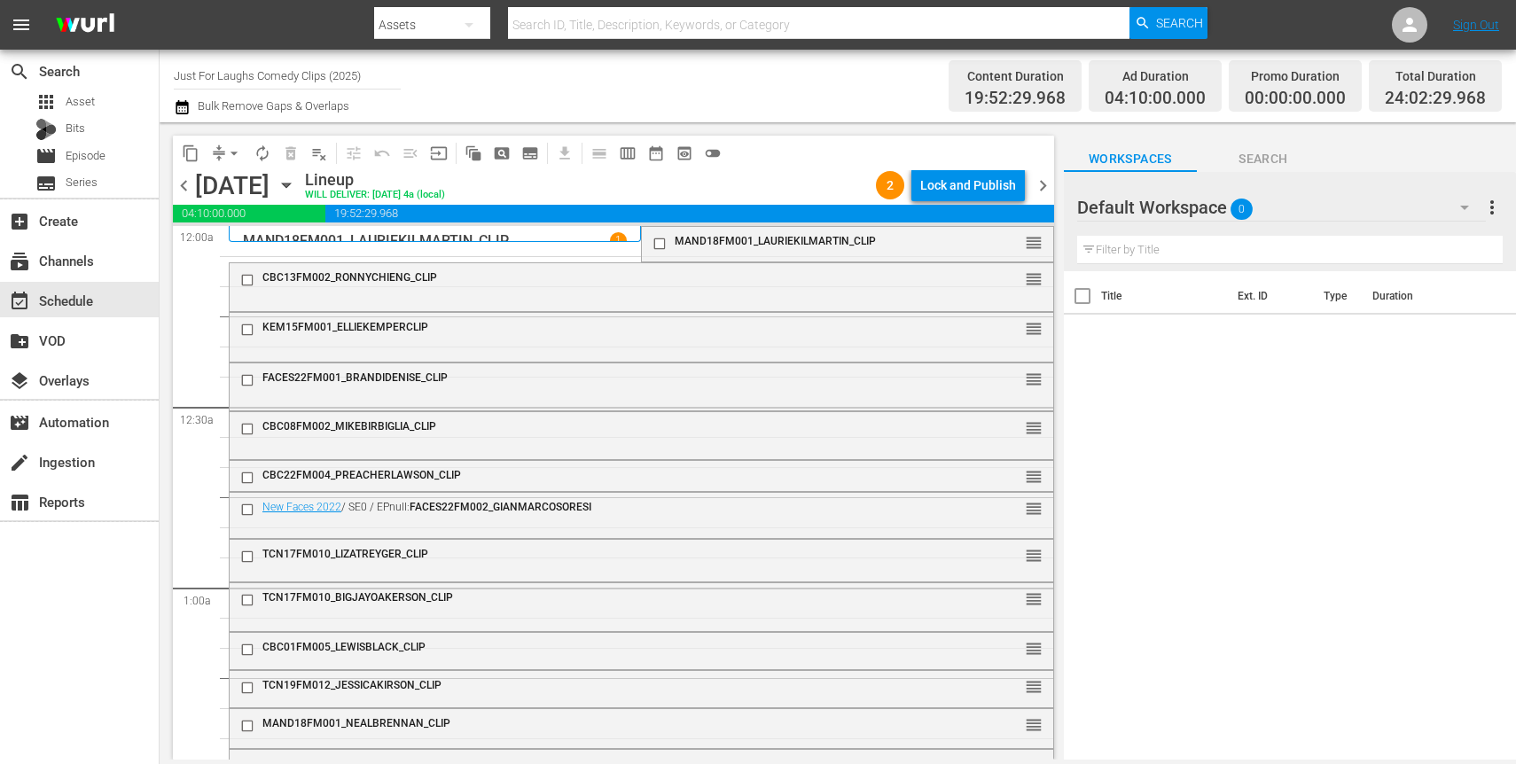
click at [221, 160] on button "arrow_drop_down" at bounding box center [234, 153] width 28 height 28
click at [255, 241] on li "Align to End of Previous Day" at bounding box center [235, 247] width 186 height 29
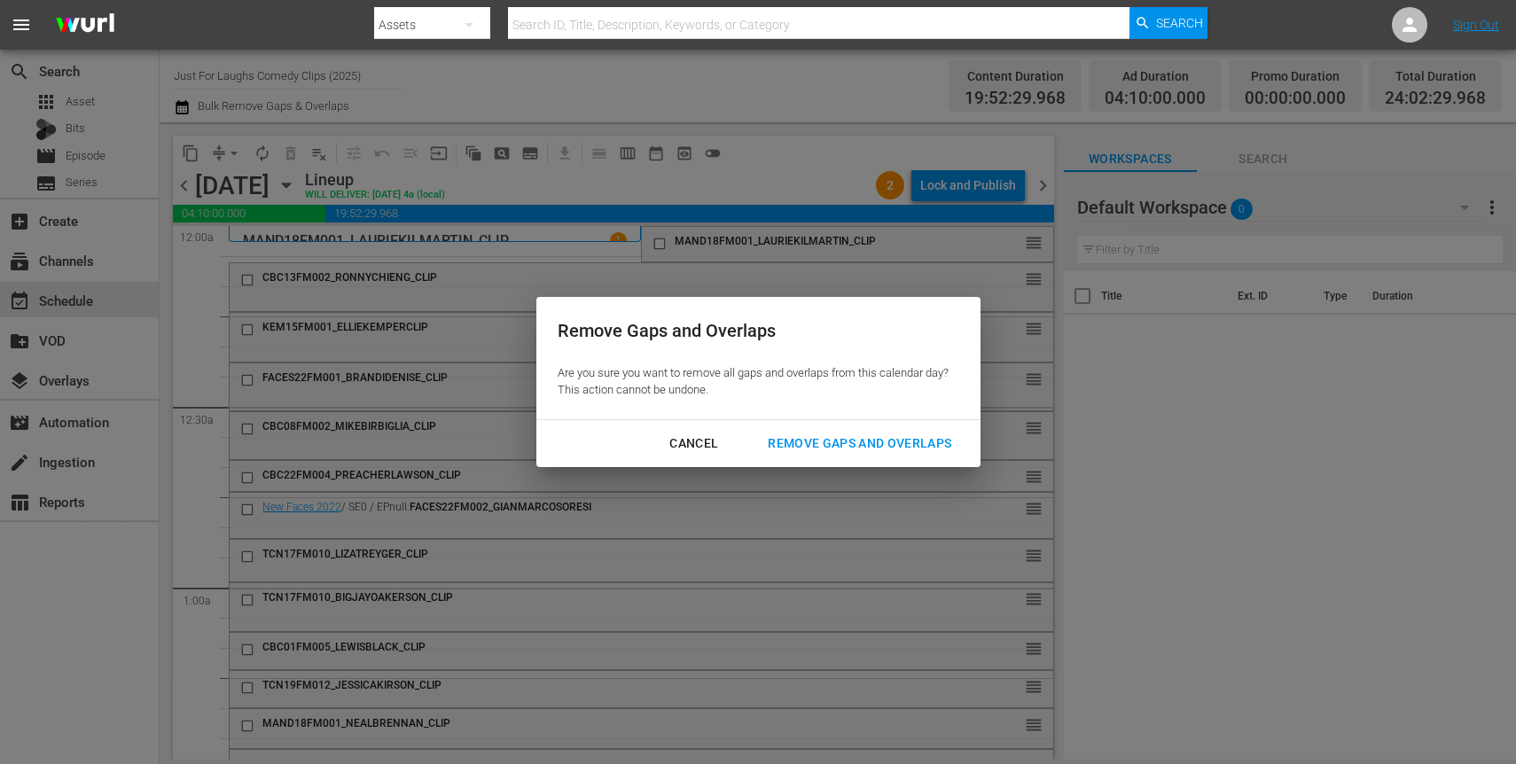
click at [809, 470] on div "Remove Gaps and Overlaps Are you sure you want to remove all gaps and overlaps …" at bounding box center [758, 382] width 1516 height 764
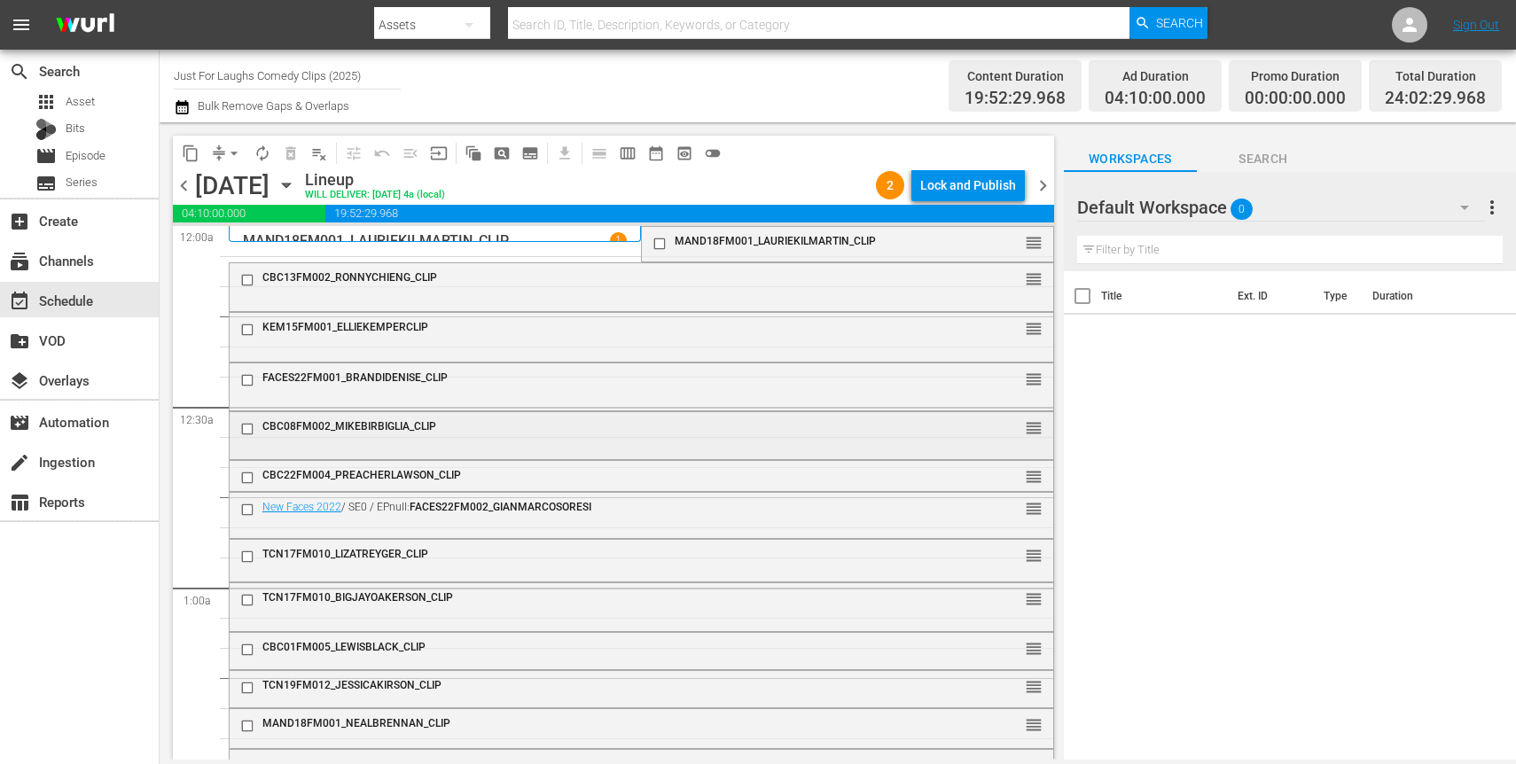
click at [820, 440] on div "CBC08FM002_MIKEBIRBIGLIA_CLIP reorder" at bounding box center [642, 429] width 824 height 34
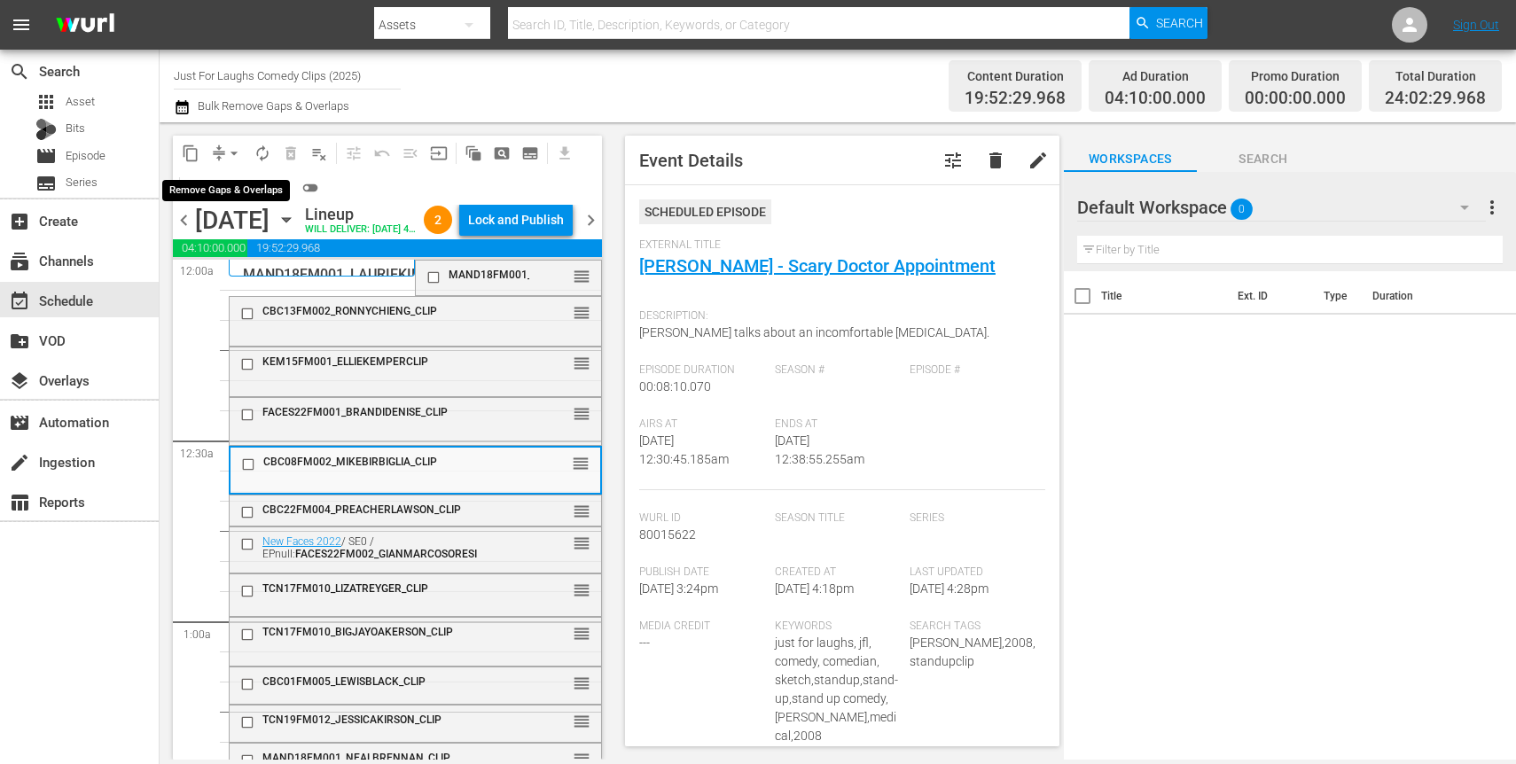
click at [224, 153] on button "arrow_drop_down" at bounding box center [234, 153] width 28 height 28
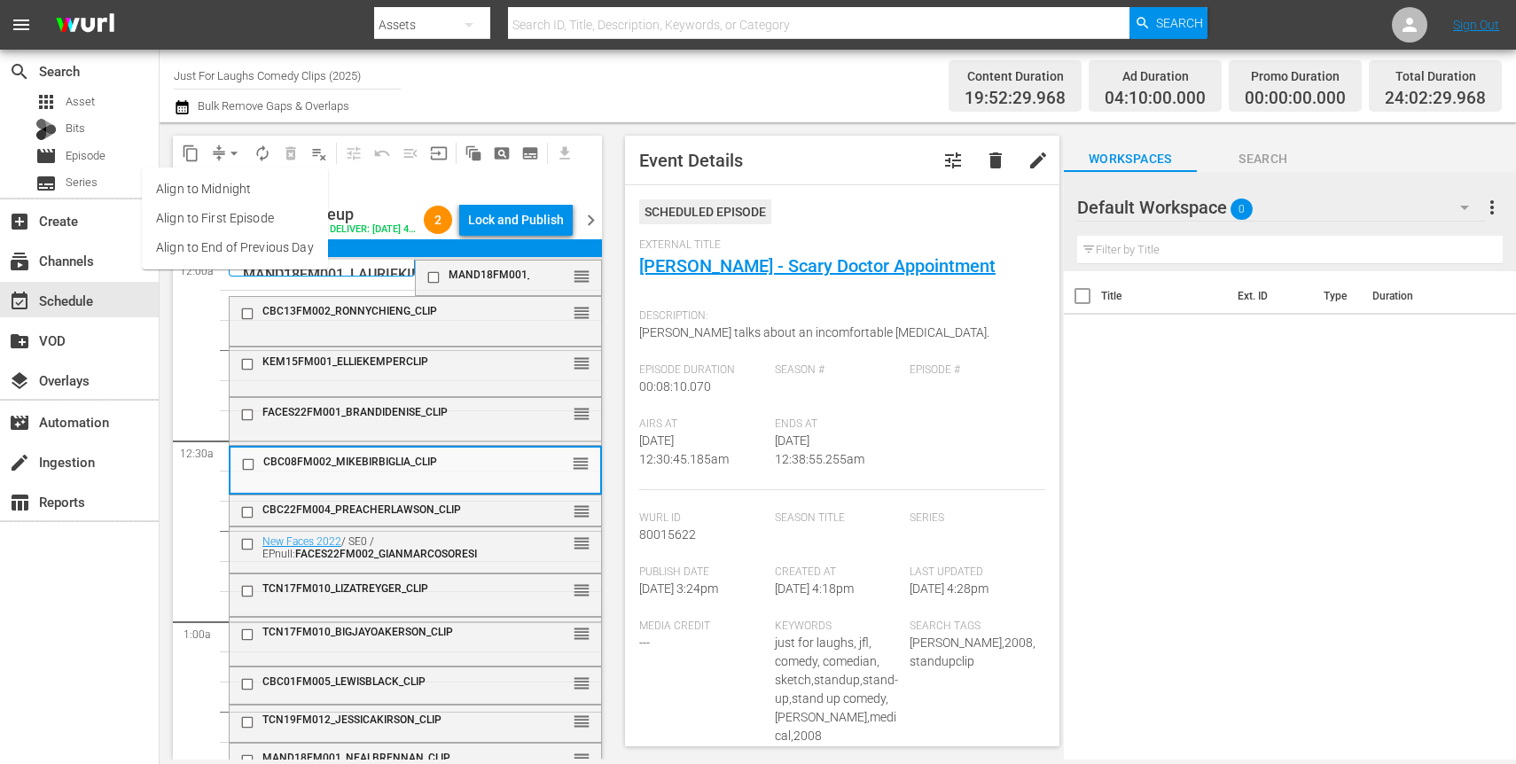
click at [263, 248] on li "Align to End of Previous Day" at bounding box center [235, 247] width 186 height 29
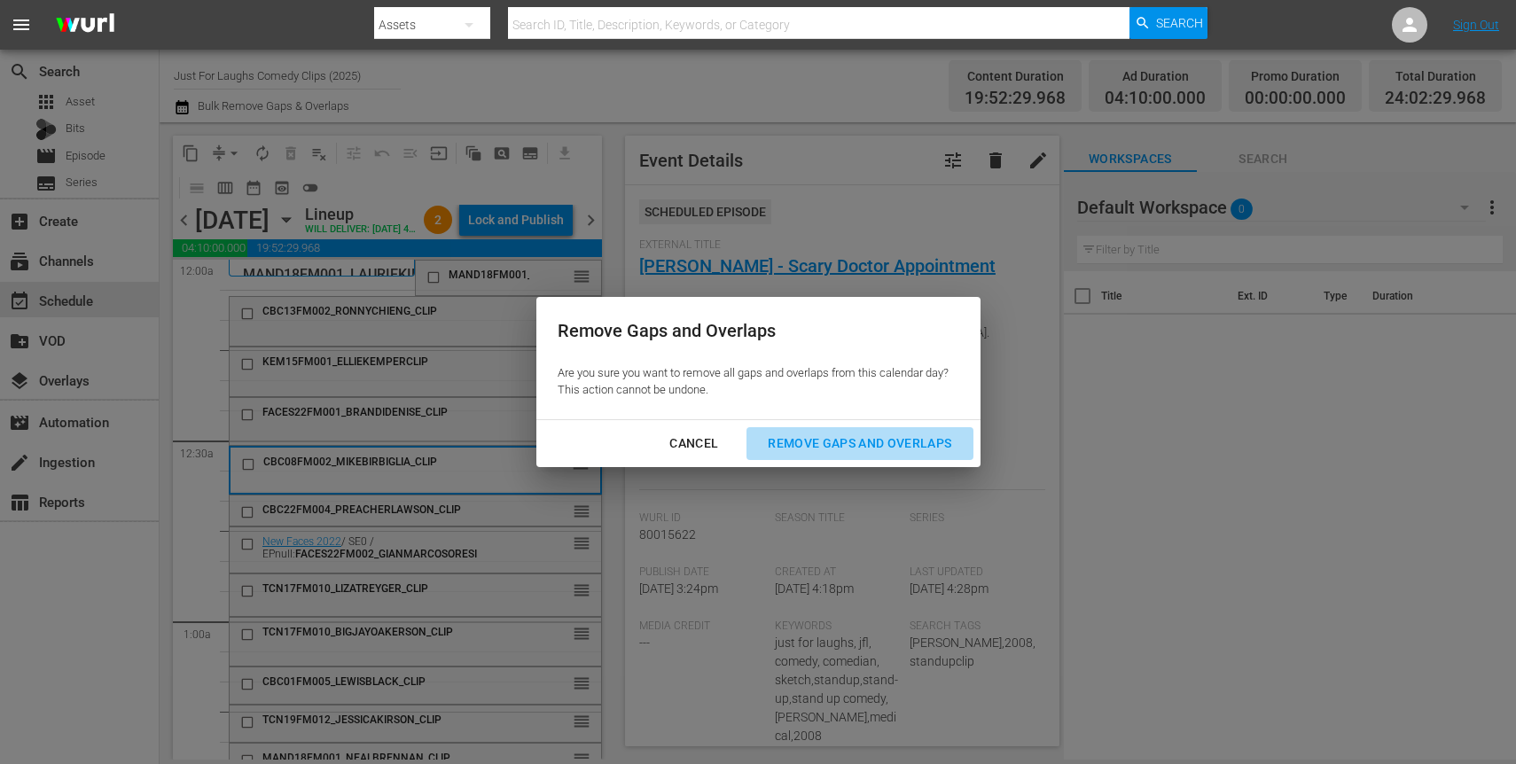
click at [926, 447] on div "Remove Gaps and Overlaps" at bounding box center [860, 444] width 212 height 22
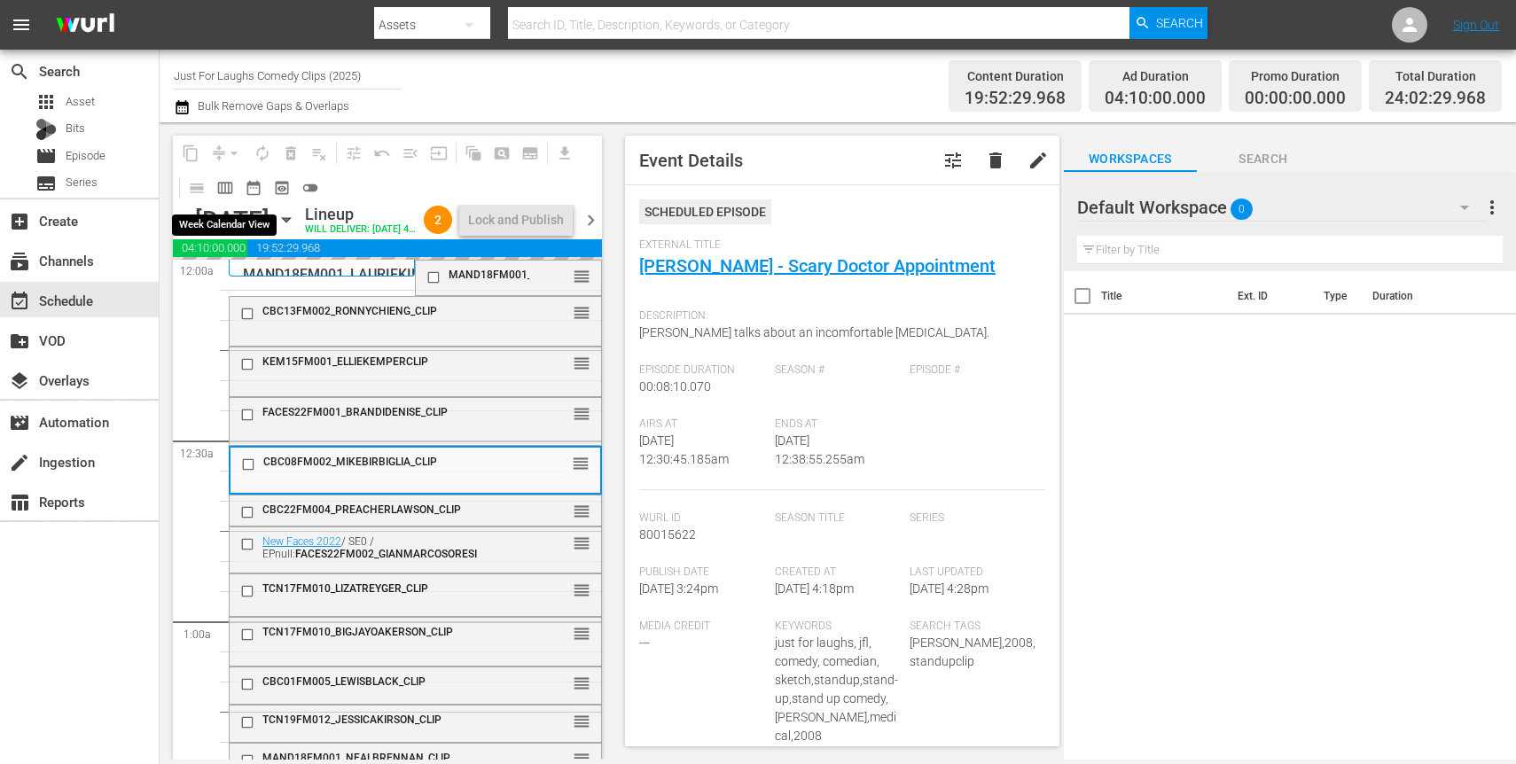
click at [231, 195] on span "calendar_view_week_outlined" at bounding box center [225, 188] width 18 height 18
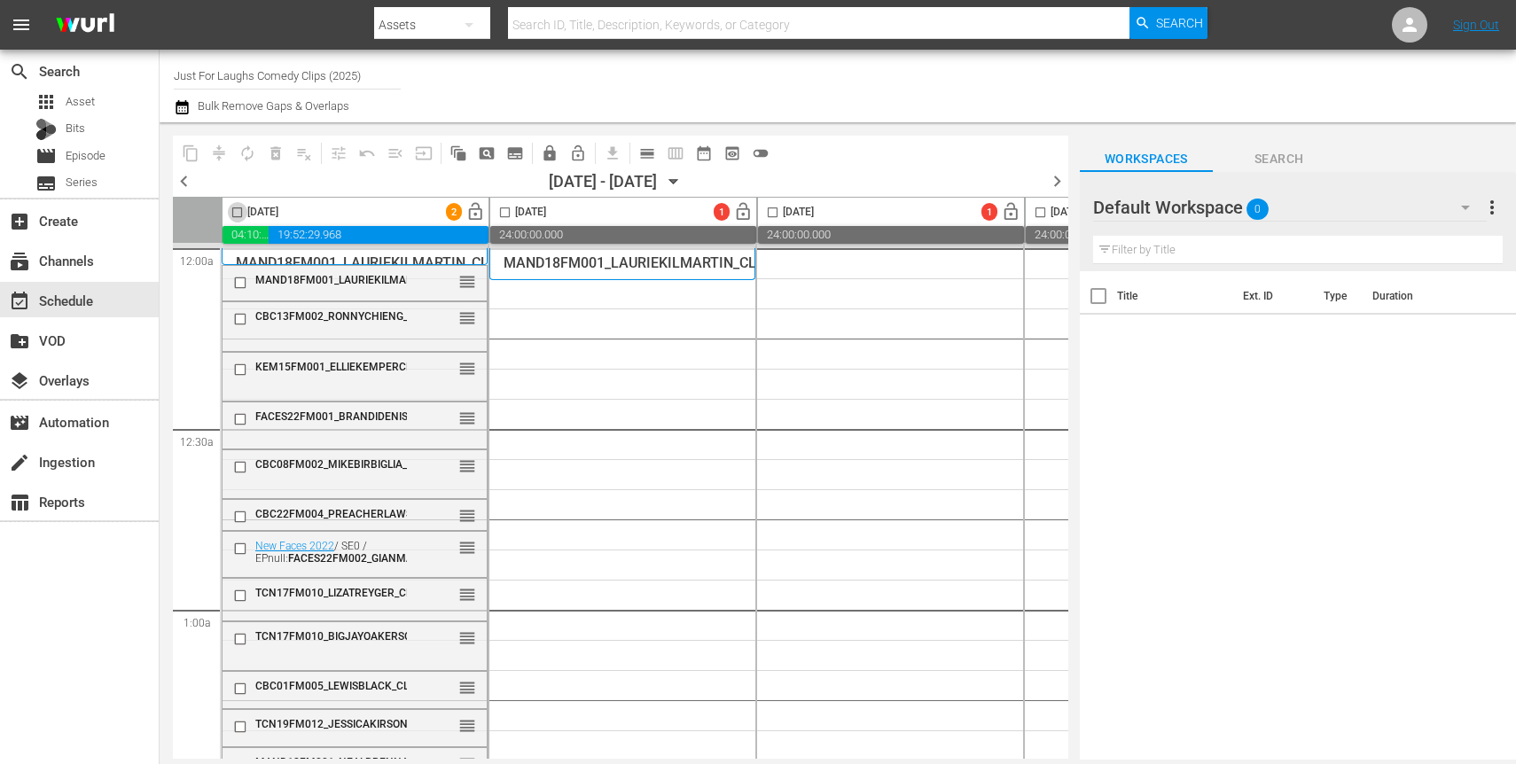
click at [237, 214] on input "checkbox" at bounding box center [237, 216] width 20 height 20
click at [232, 207] on input "checkbox" at bounding box center [237, 216] width 20 height 20
checkbox input "false"
click at [474, 208] on span "lock_open" at bounding box center [475, 212] width 20 height 20
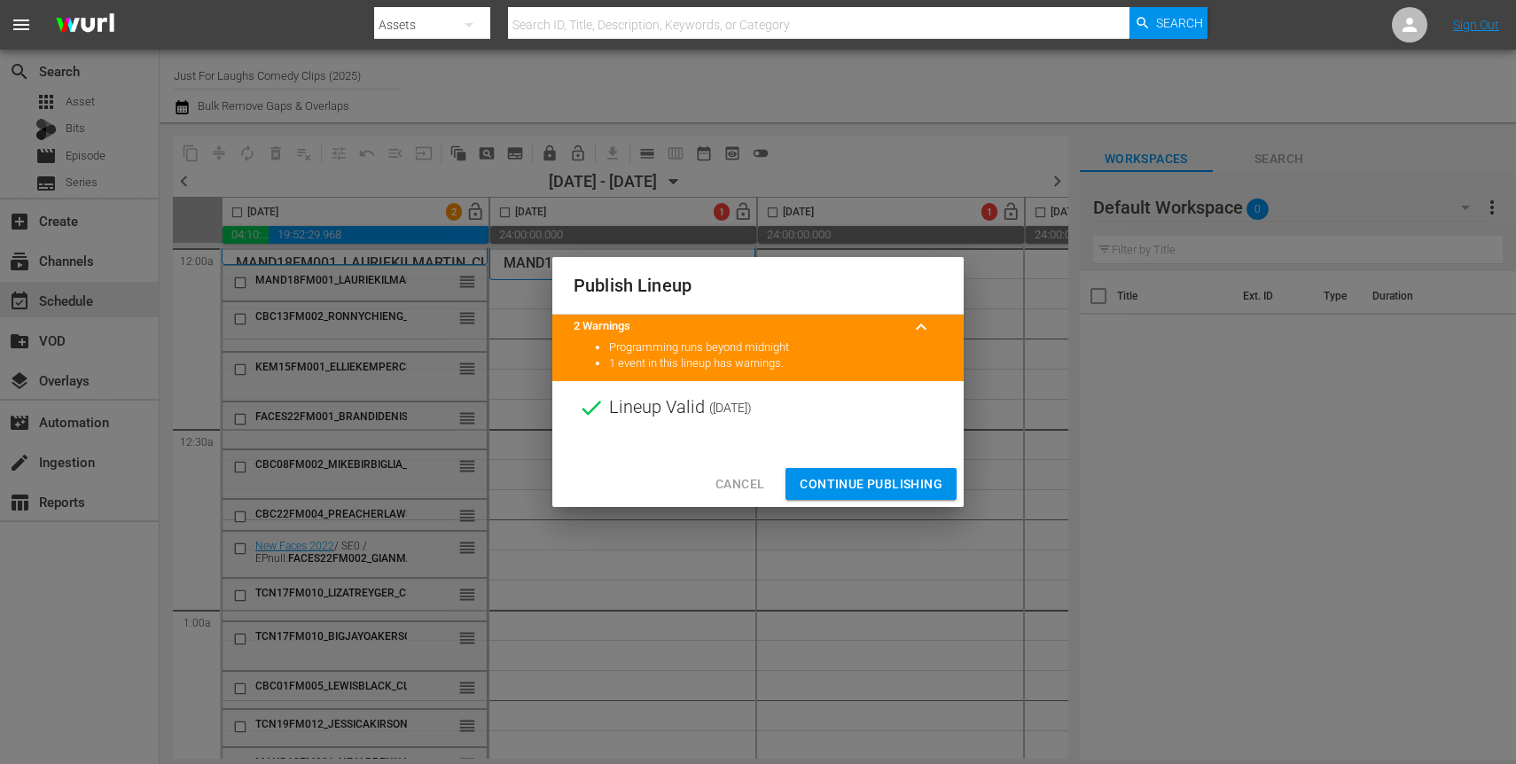
click at [872, 486] on span "Continue Publishing" at bounding box center [871, 484] width 143 height 22
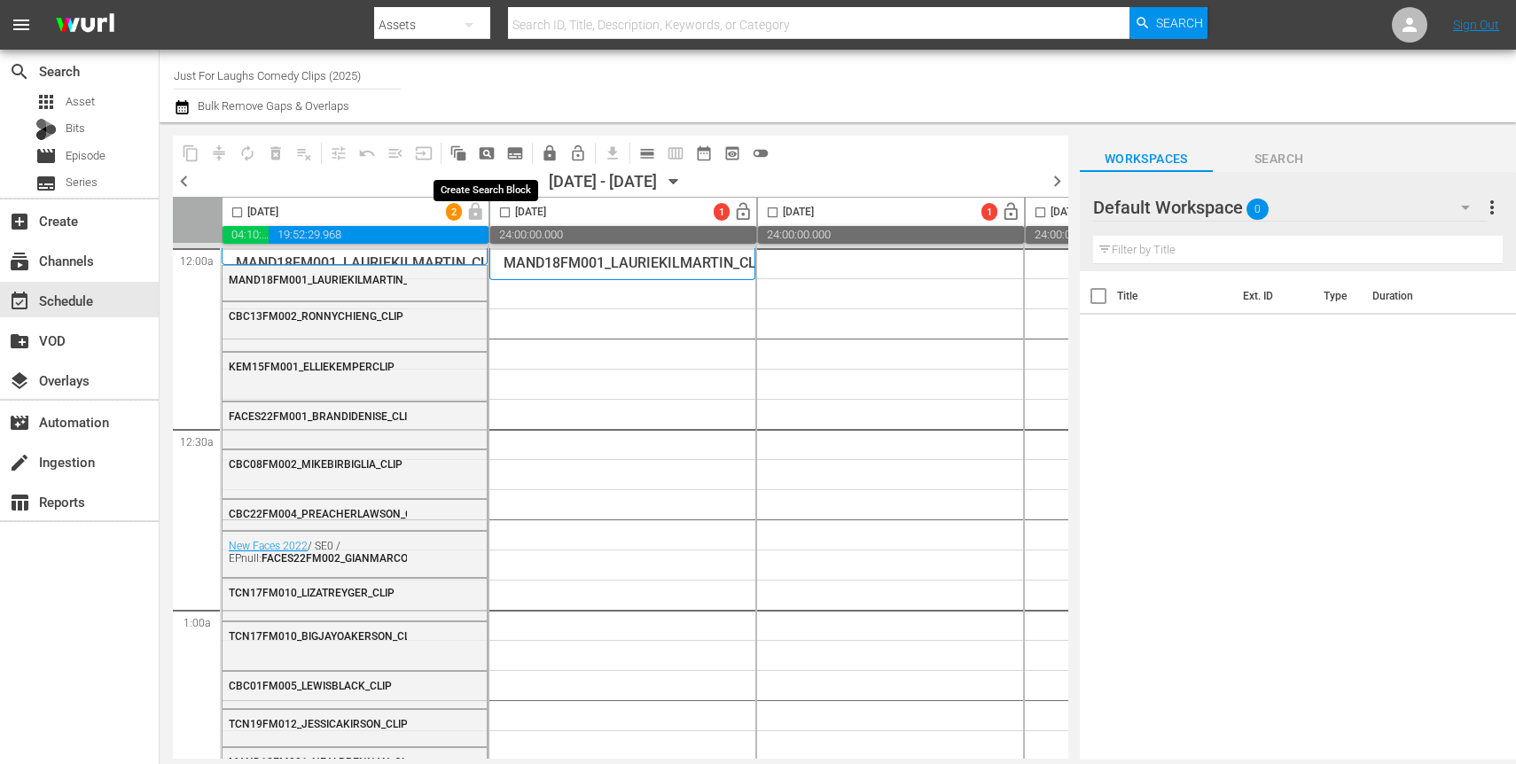
click at [485, 153] on span "pageview_outlined" at bounding box center [487, 154] width 18 height 18
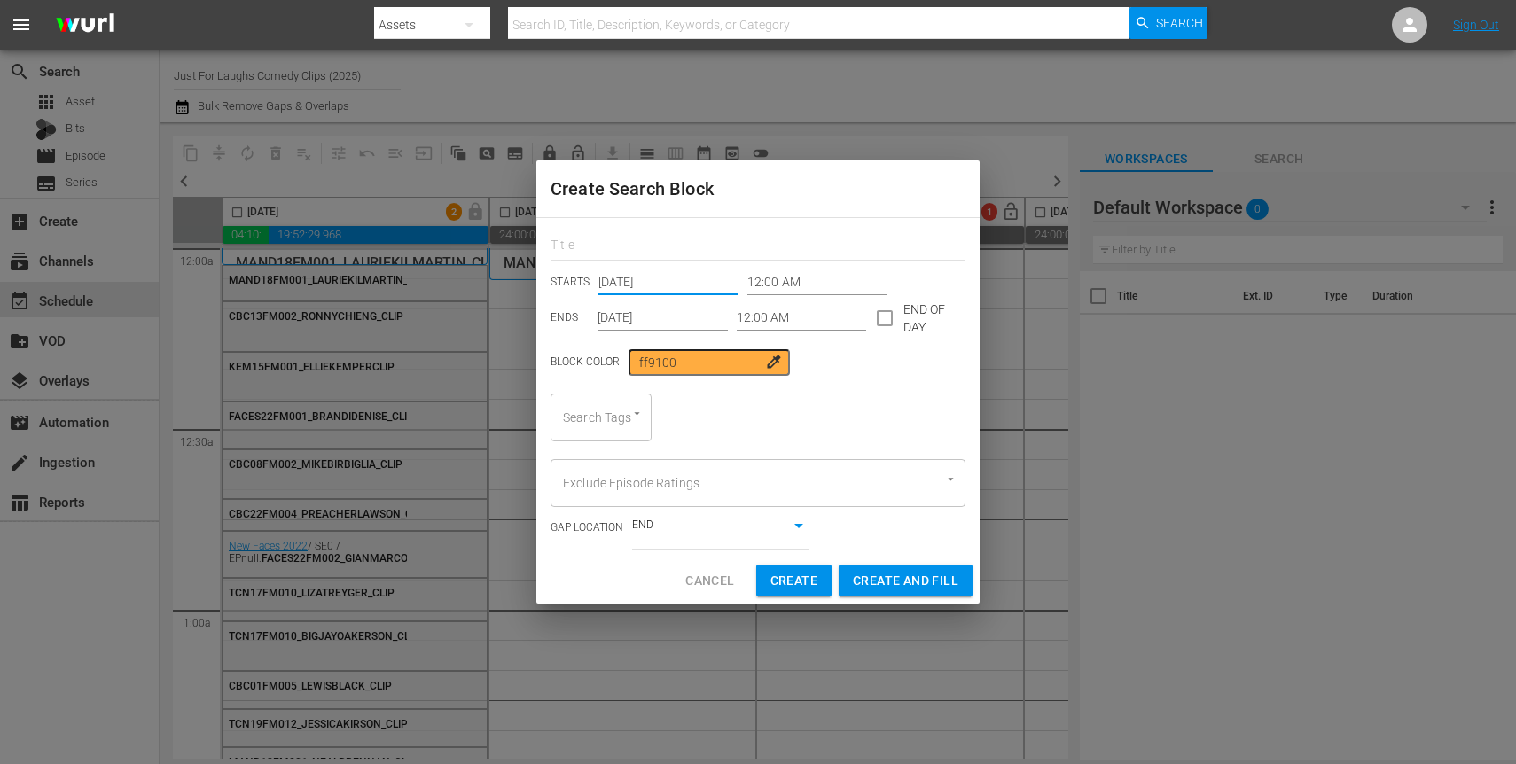
click at [677, 279] on input "Aug 30th 2025" at bounding box center [668, 283] width 140 height 27
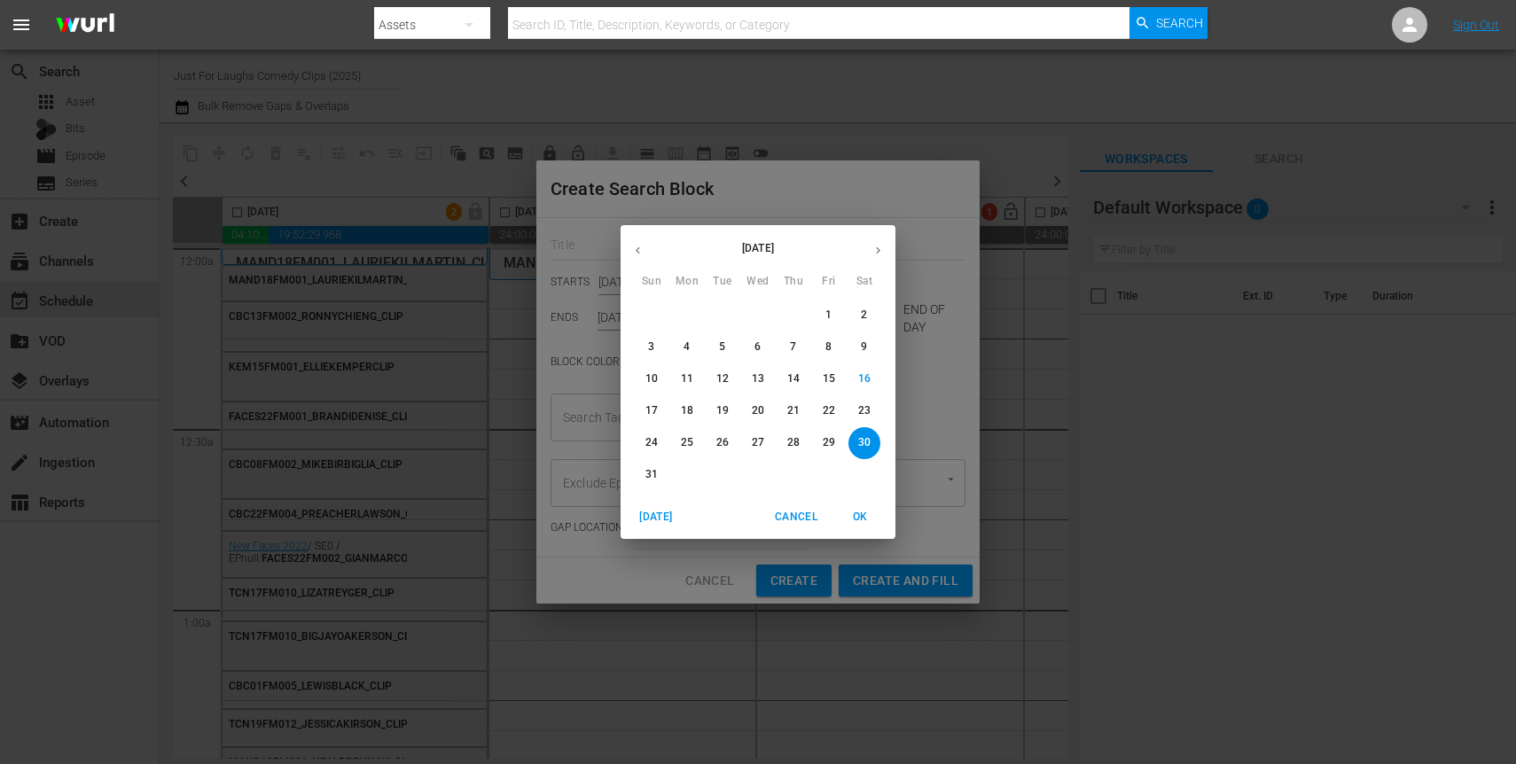
click at [645, 473] on p "31" at bounding box center [651, 474] width 12 height 15
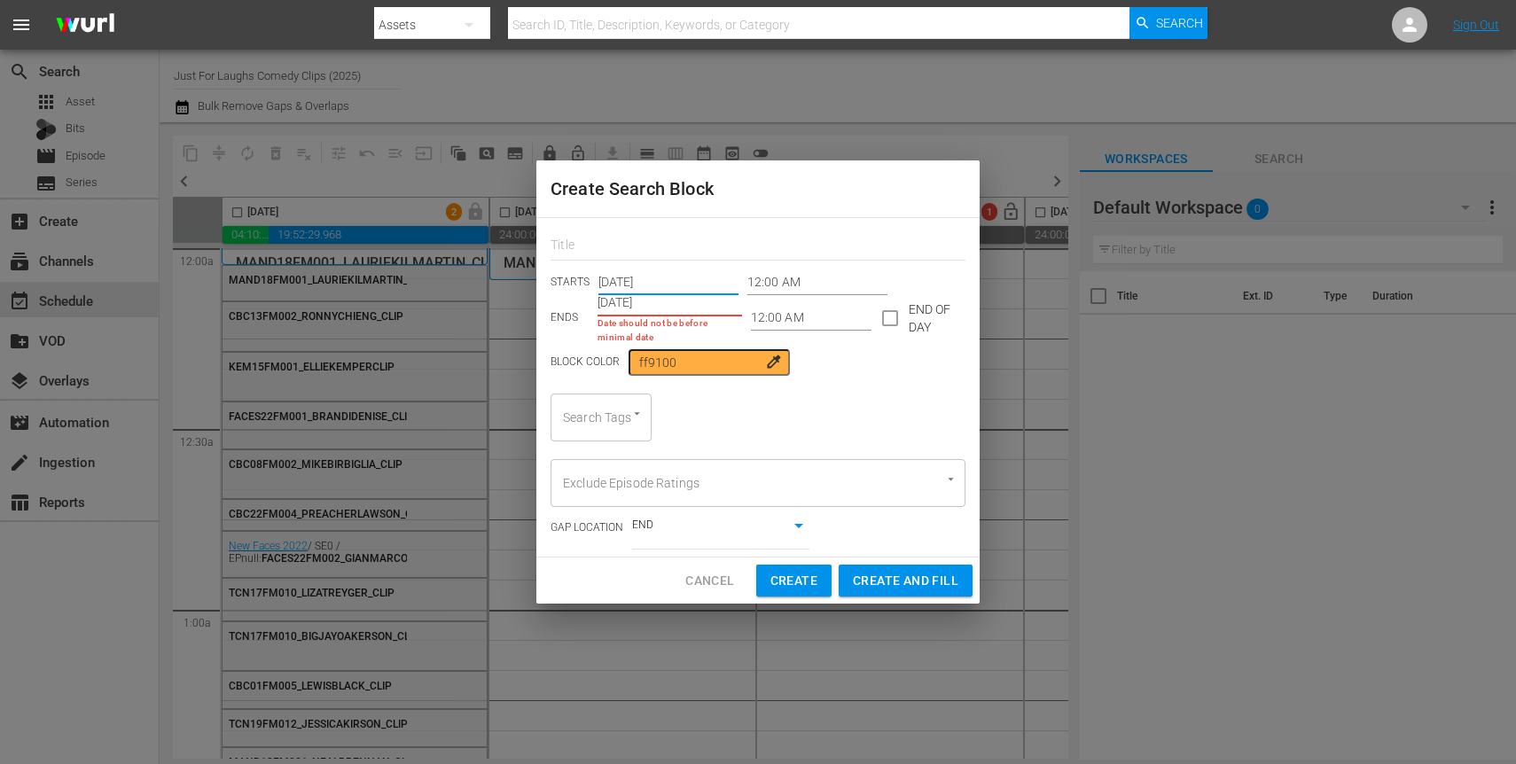
click at [662, 299] on input "Aug 30th 2025" at bounding box center [670, 303] width 145 height 27
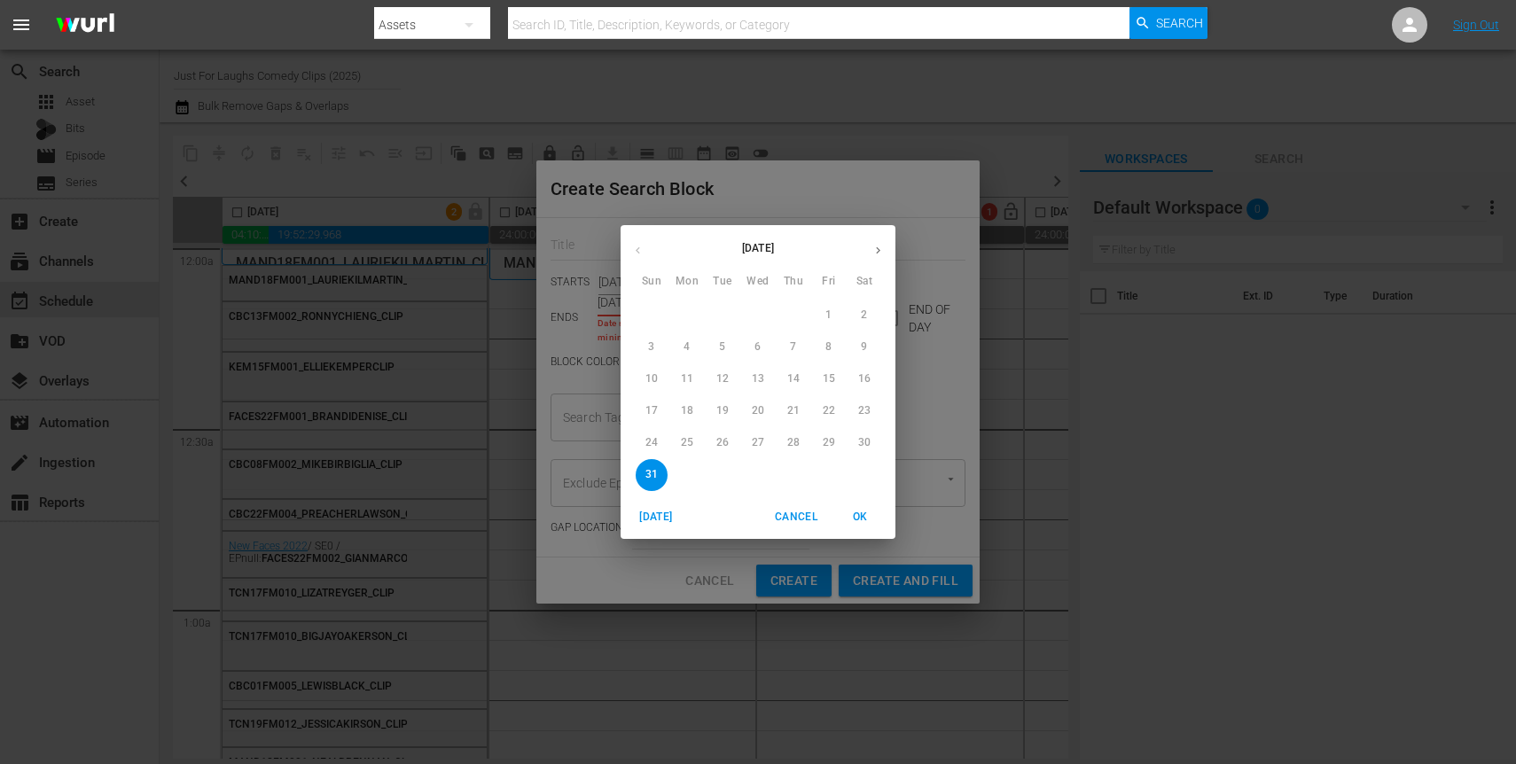
type input "Aug 30th 2025"
click at [883, 248] on icon "button" at bounding box center [878, 250] width 13 height 13
click at [863, 319] on p "6" at bounding box center [864, 315] width 6 height 15
type input "Sep 6th 2025"
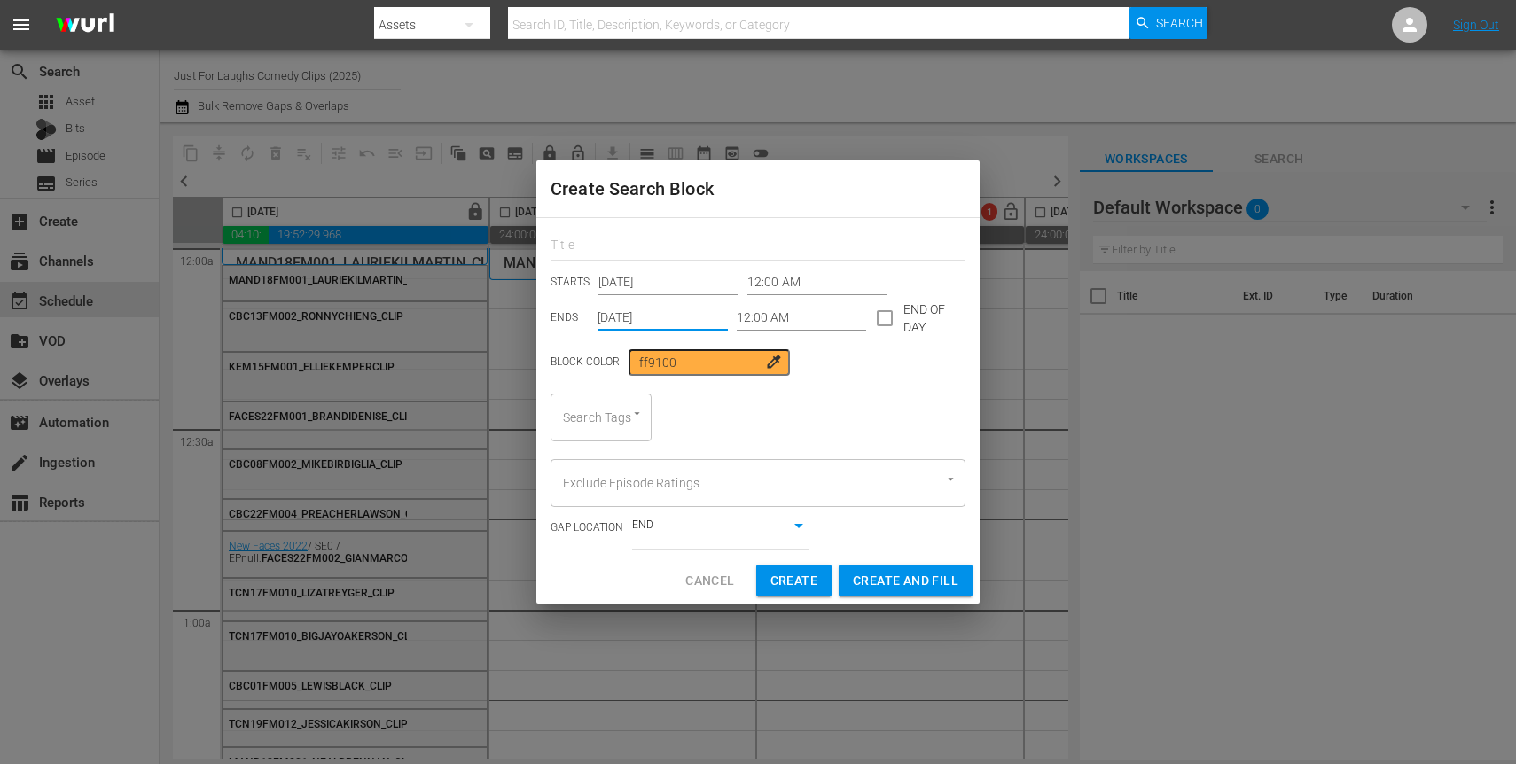
click at [778, 311] on input "12:00 AM" at bounding box center [802, 318] width 130 height 27
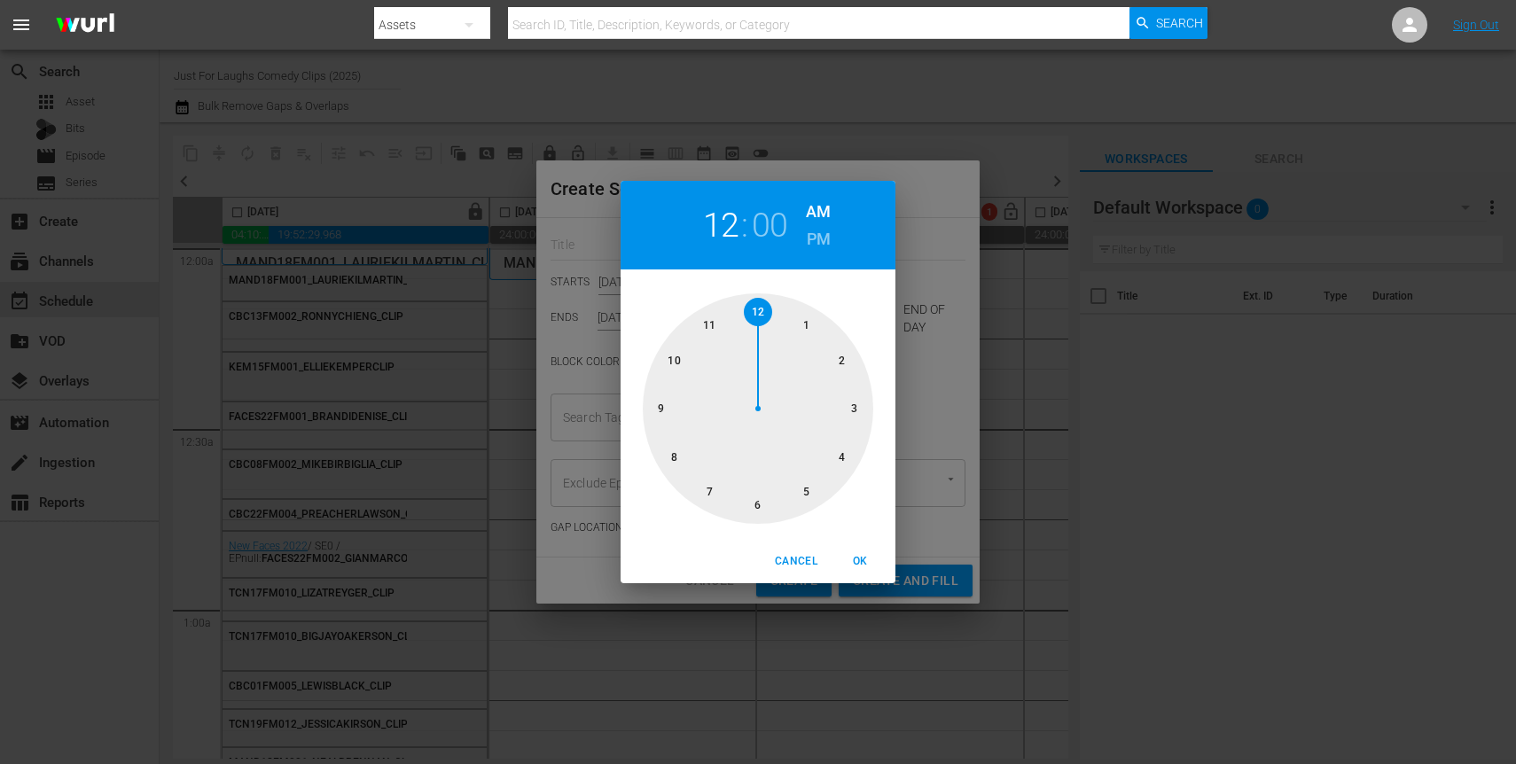
click at [841, 457] on div at bounding box center [758, 408] width 231 height 231
click at [866, 563] on span "OK" at bounding box center [860, 561] width 43 height 19
type input "04:00 AM"
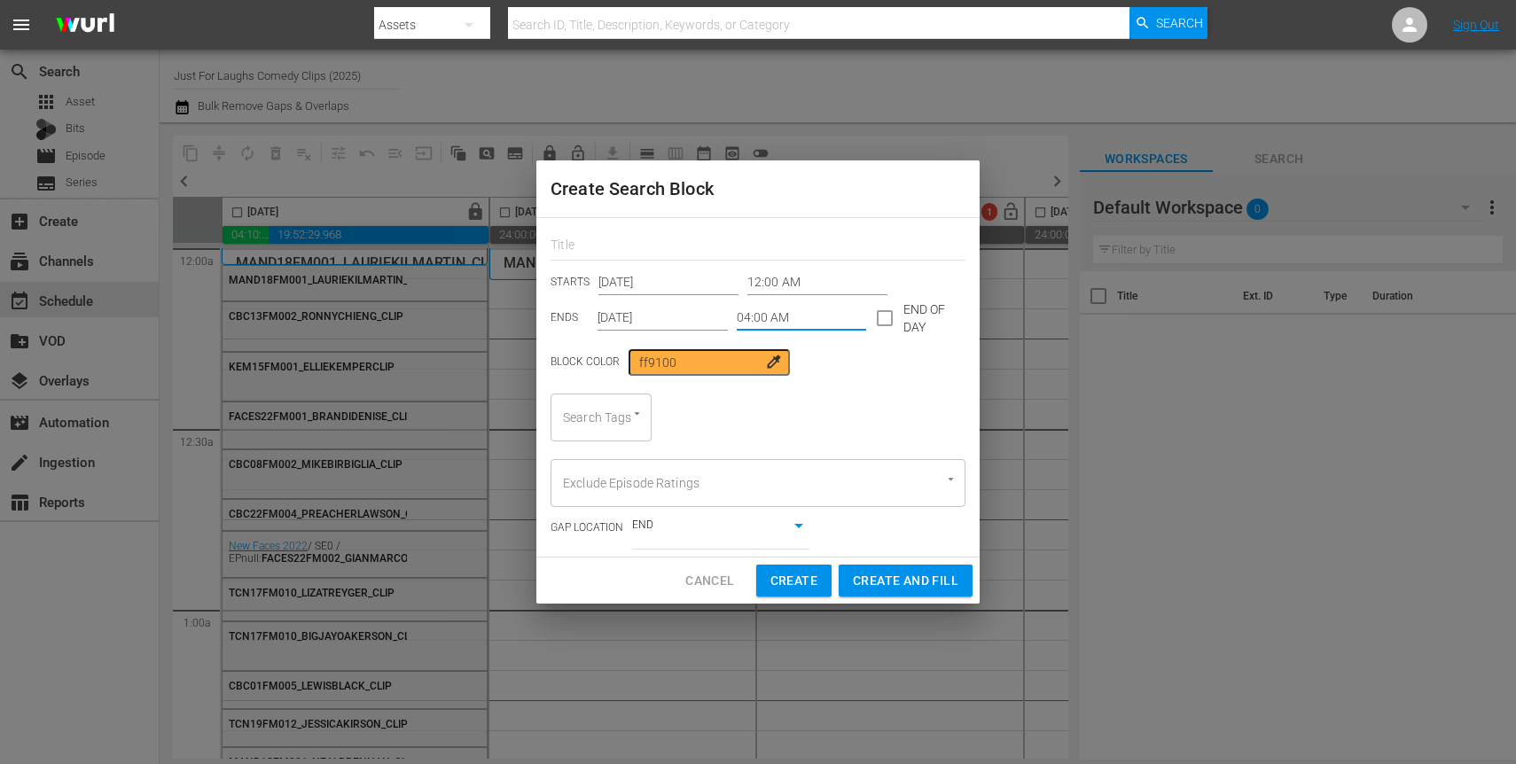
click at [609, 416] on div "Search Tags" at bounding box center [601, 418] width 101 height 48
type input "clip"
click at [621, 469] on span "standupclip" at bounding box center [598, 466] width 66 height 19
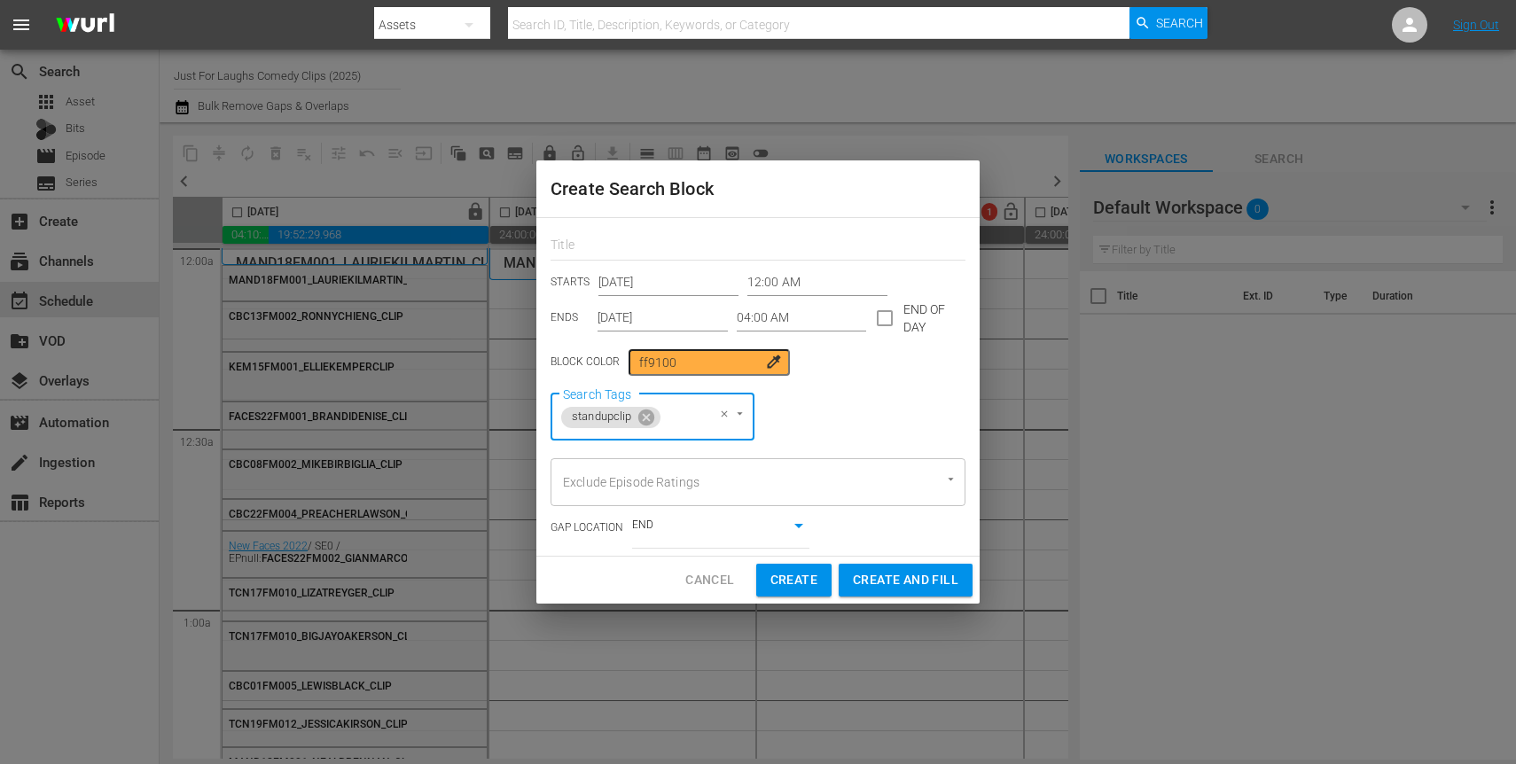
click at [904, 581] on span "Create and Fill" at bounding box center [906, 580] width 106 height 22
type input "Aug 30th 2025"
type input "12:00 AM"
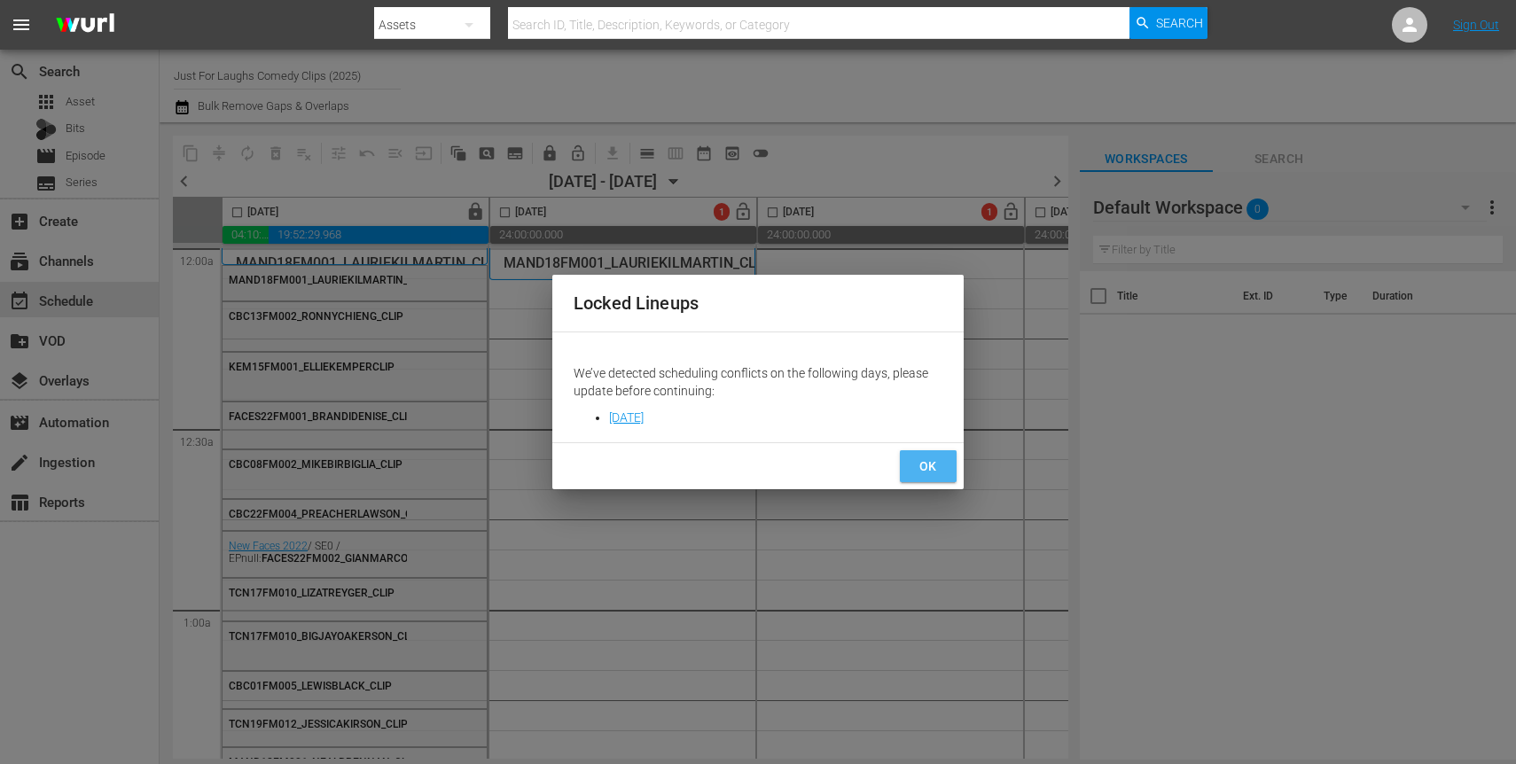
click at [931, 465] on span "OK" at bounding box center [928, 467] width 28 height 22
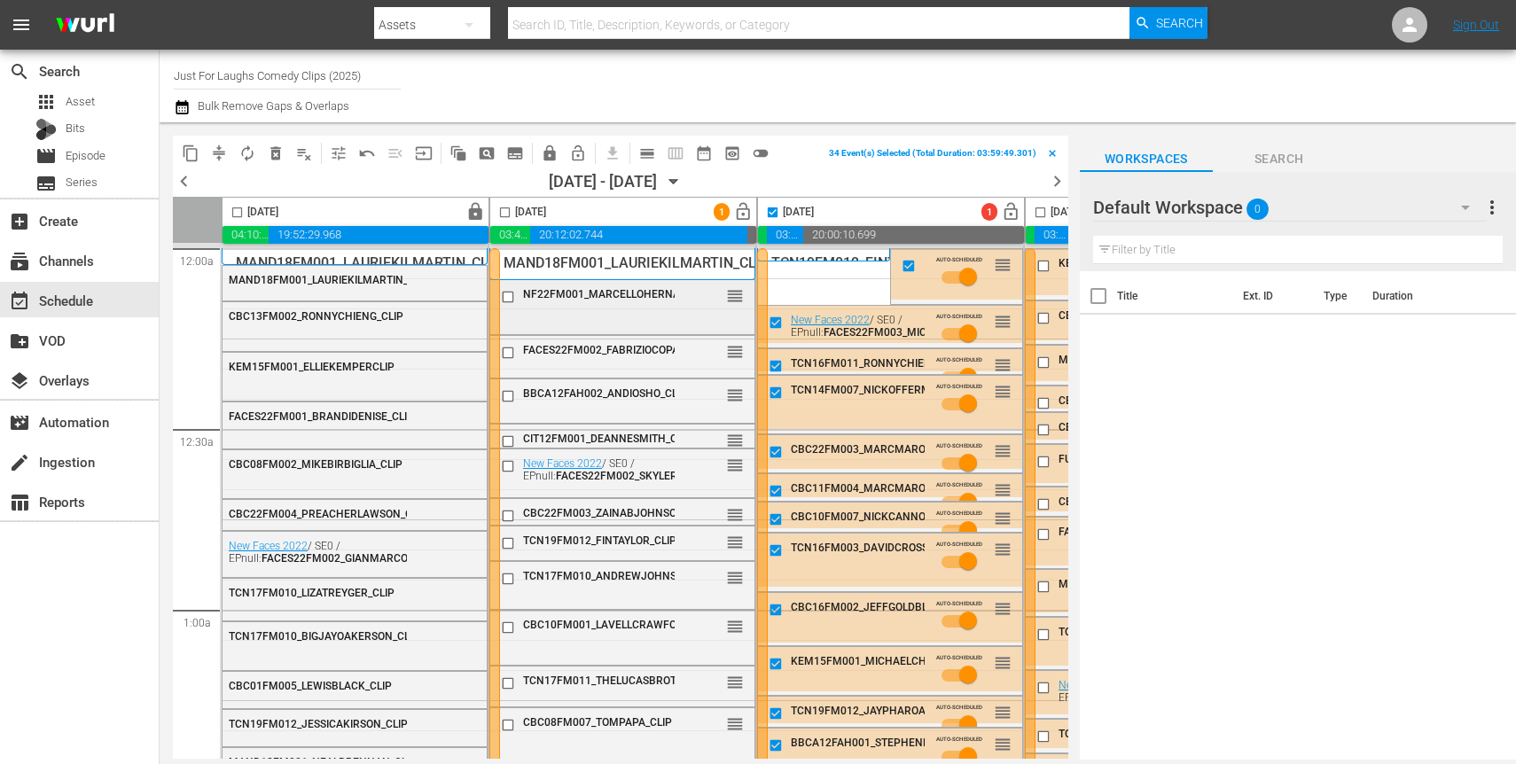
scroll to position [0, 238]
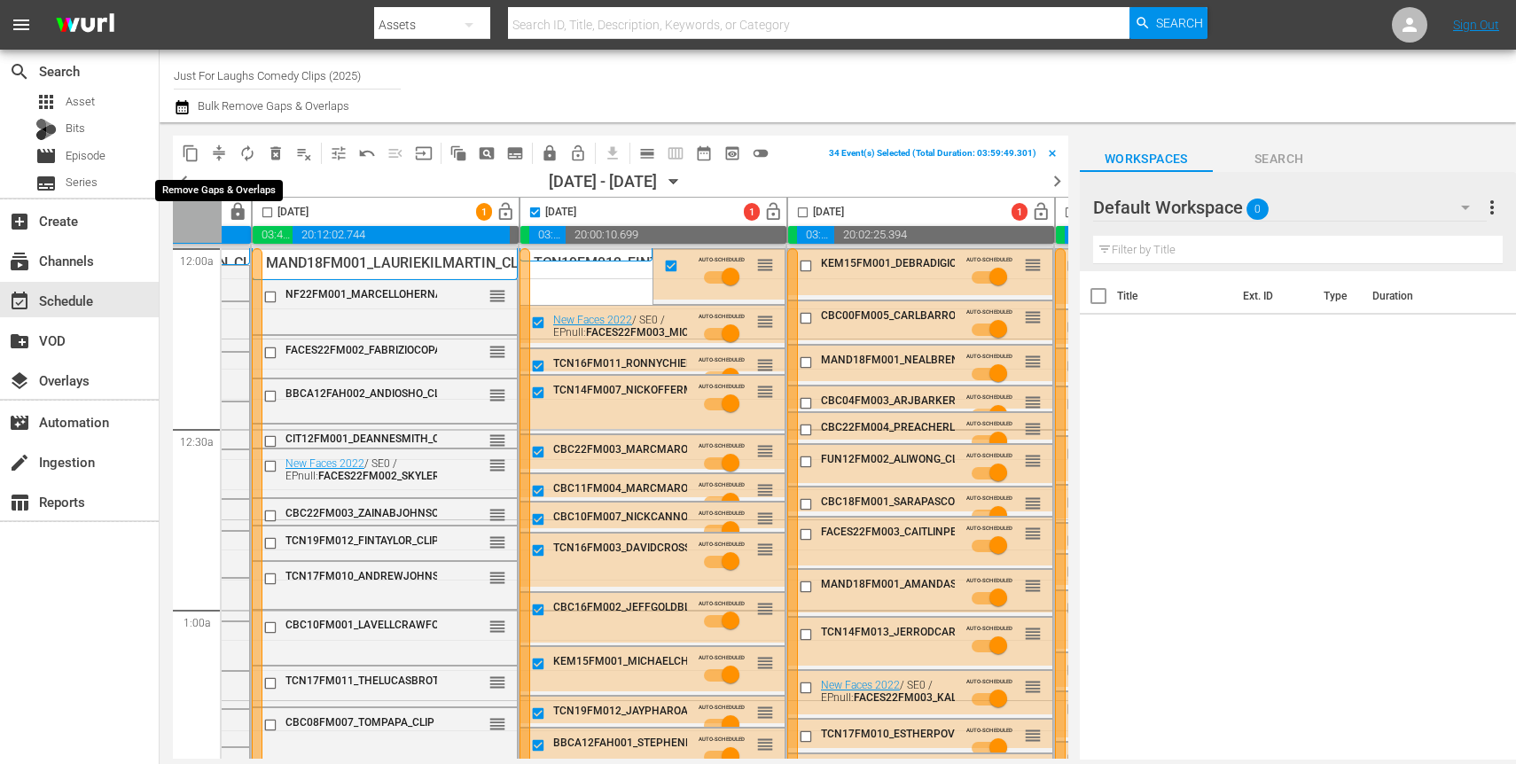
click at [219, 155] on span "compress" at bounding box center [219, 154] width 18 height 18
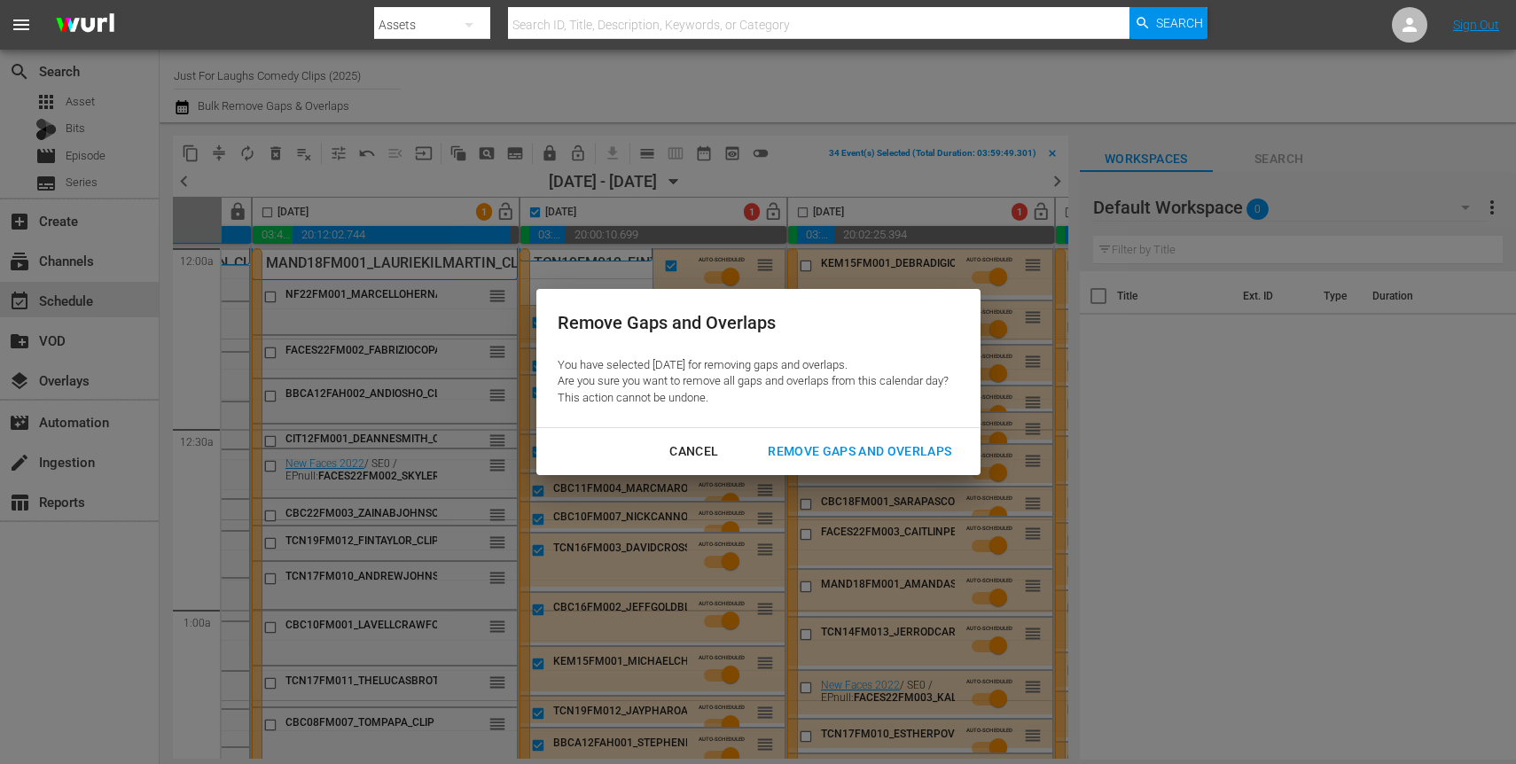
click at [834, 456] on div "Remove Gaps and Overlaps" at bounding box center [860, 452] width 212 height 22
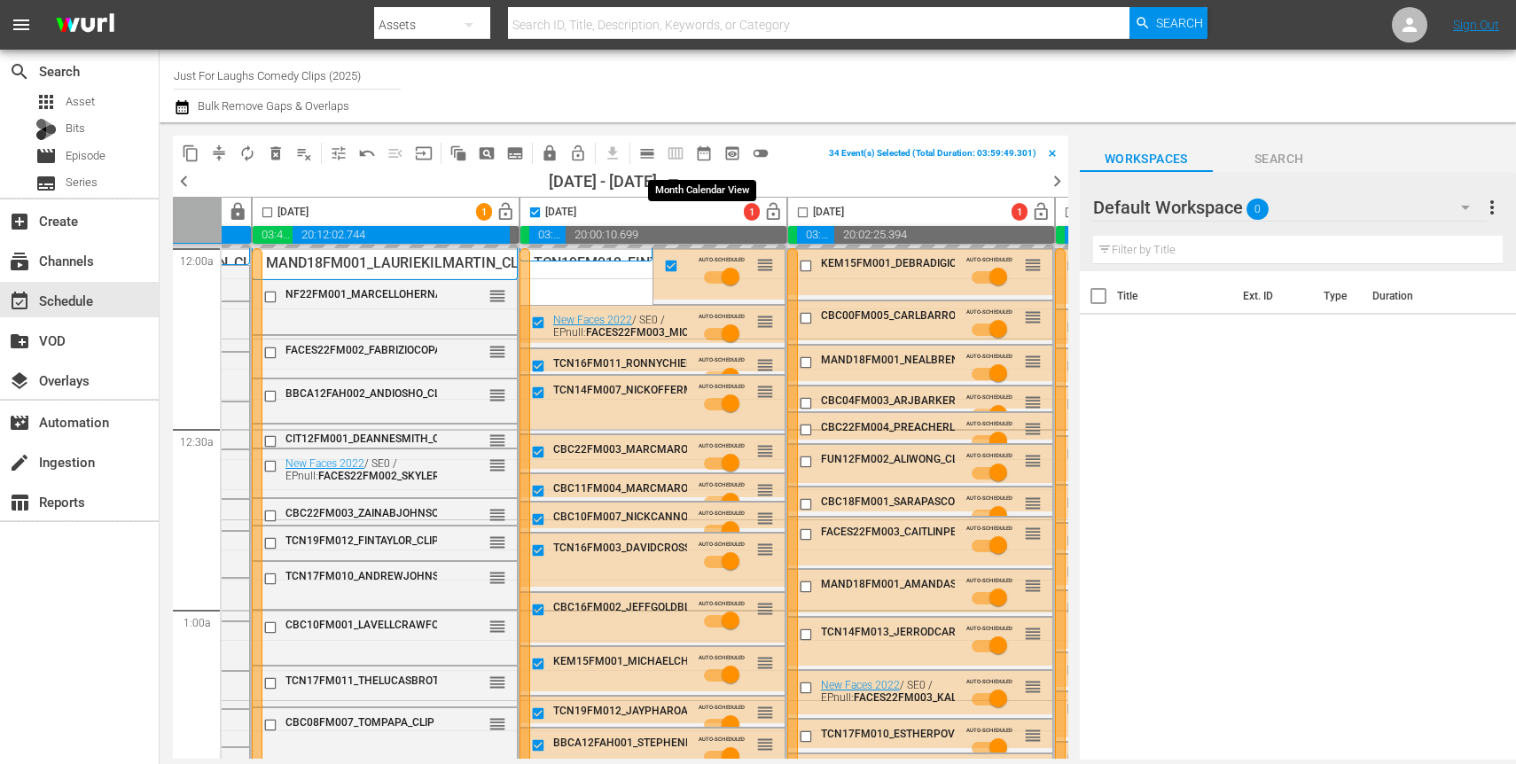
checkbox input "false"
